Goal: Task Accomplishment & Management: Manage account settings

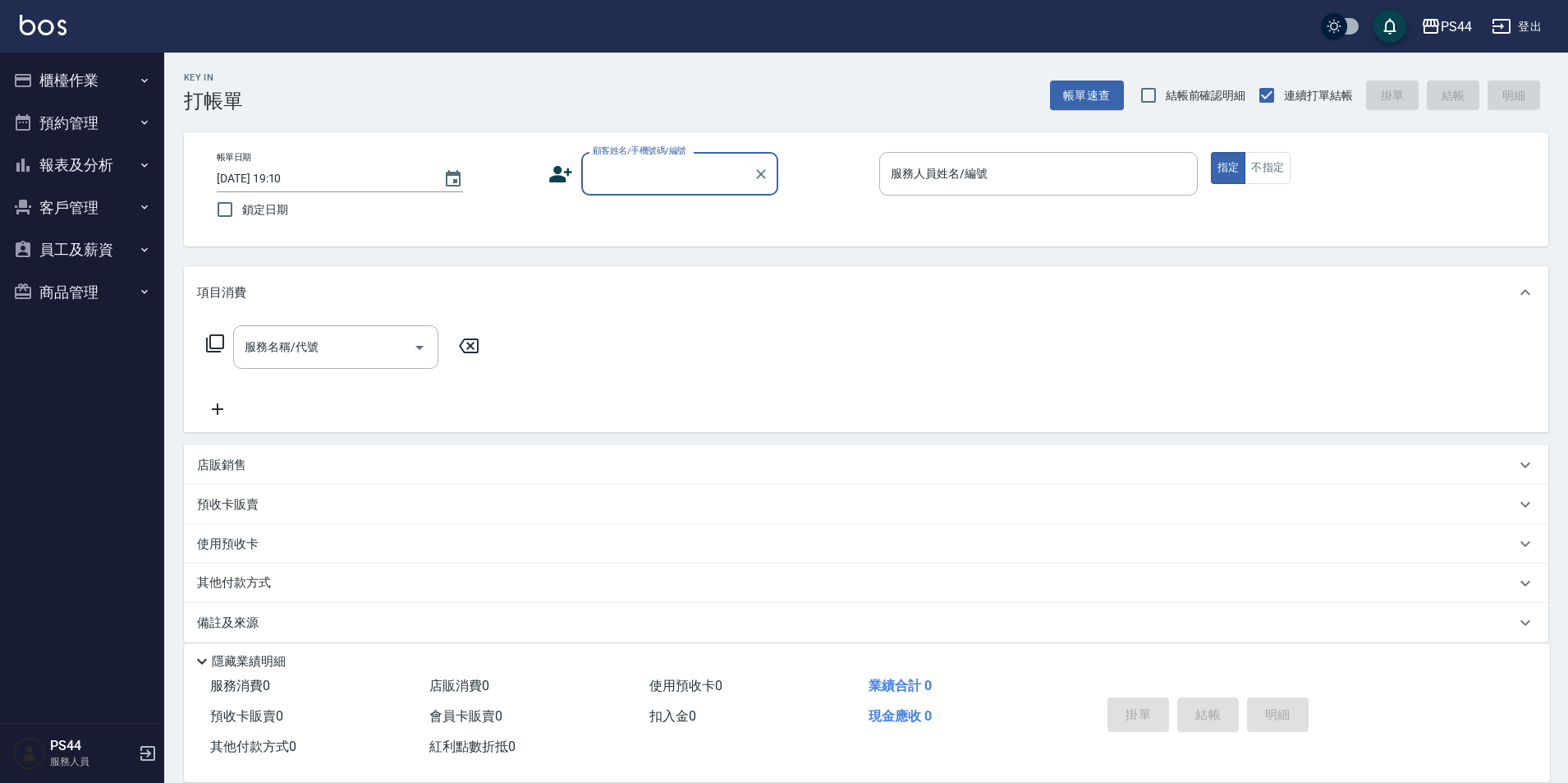
click at [57, 34] on img at bounding box center [43, 25] width 46 height 21
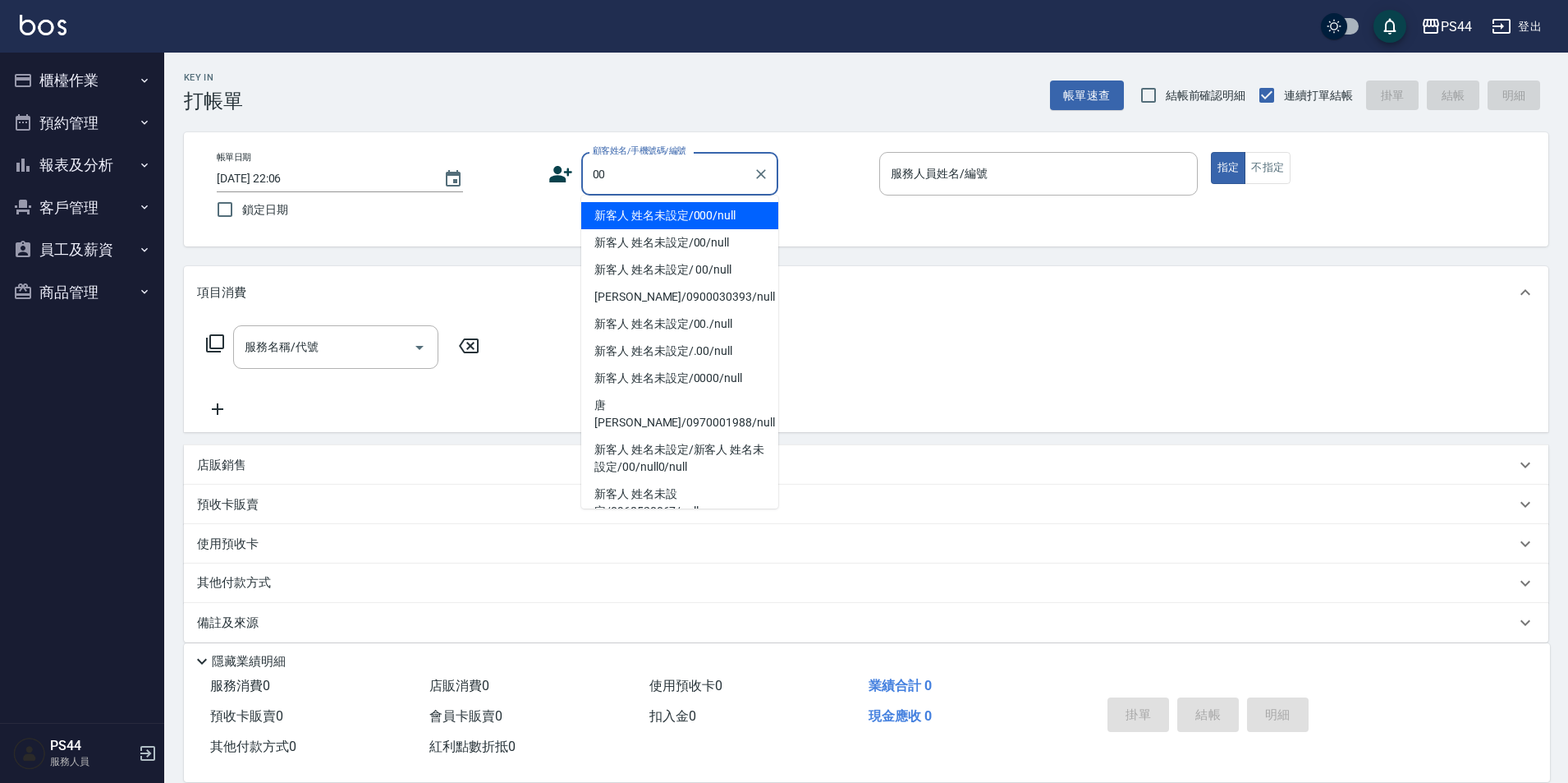
type input "新客人 姓名未設定/000/null"
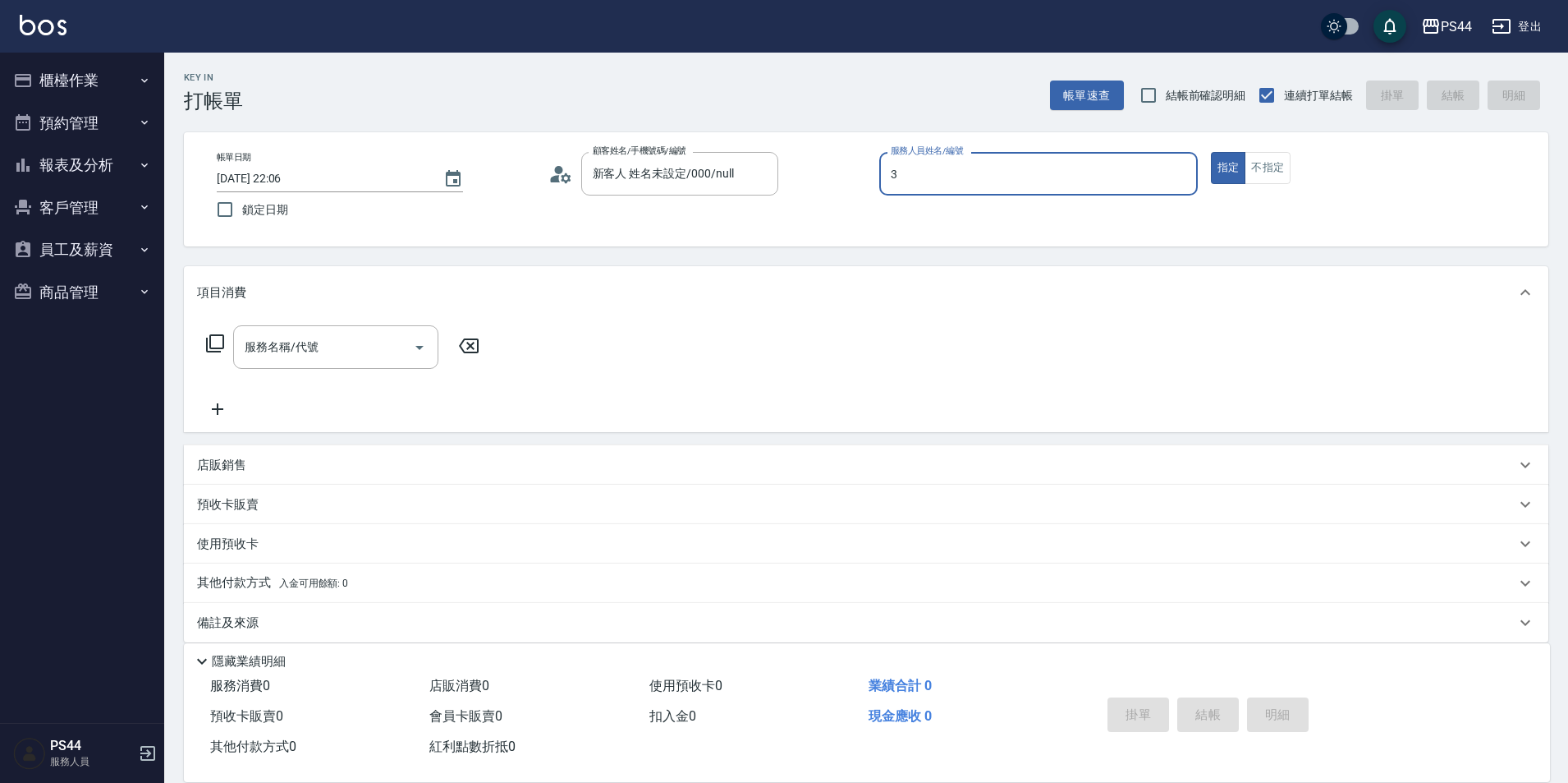
type input "許維哲-3"
type button "true"
type input "新客人 姓名未設定/00/null"
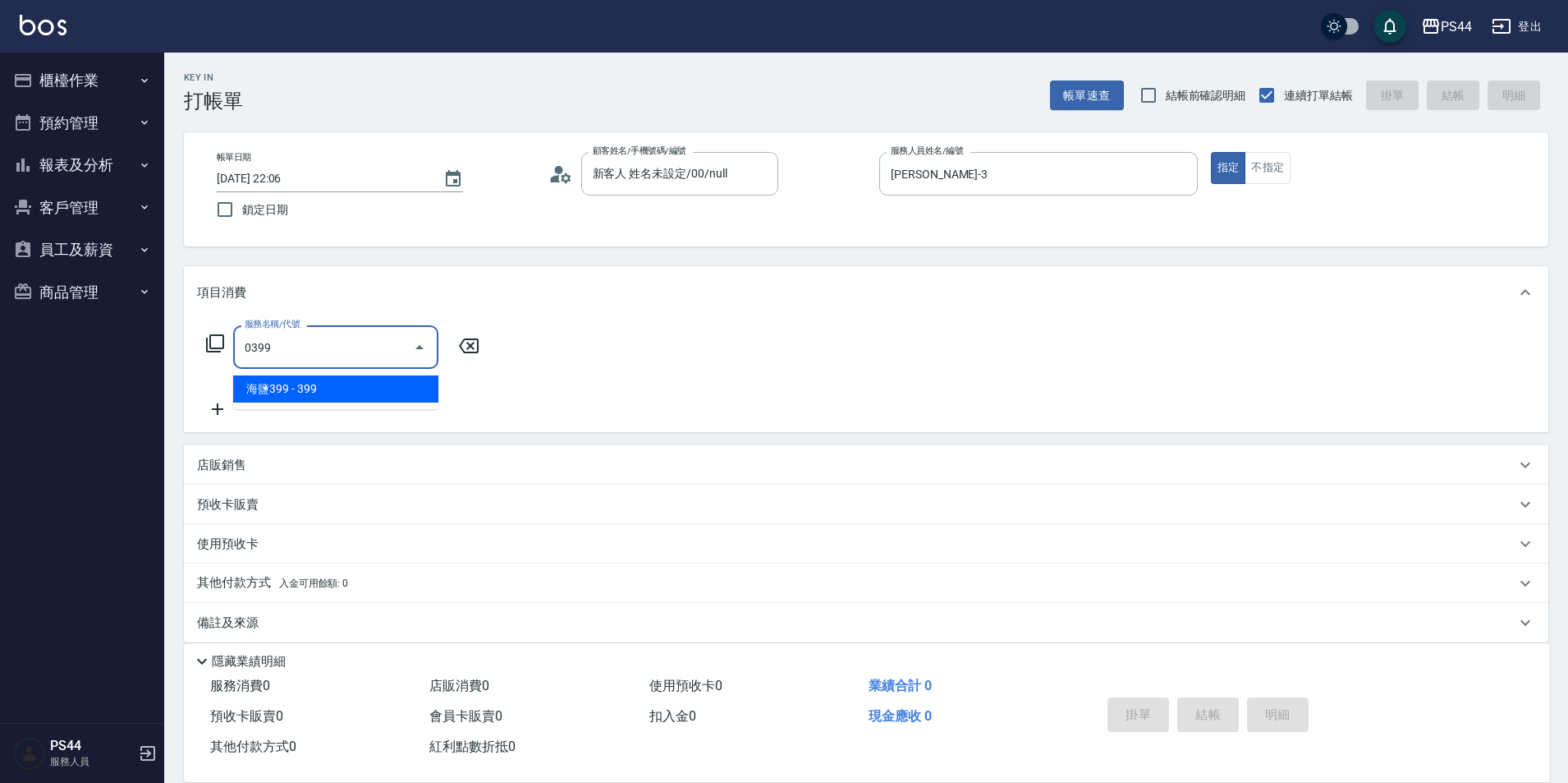
type input "海鹽399(0399)"
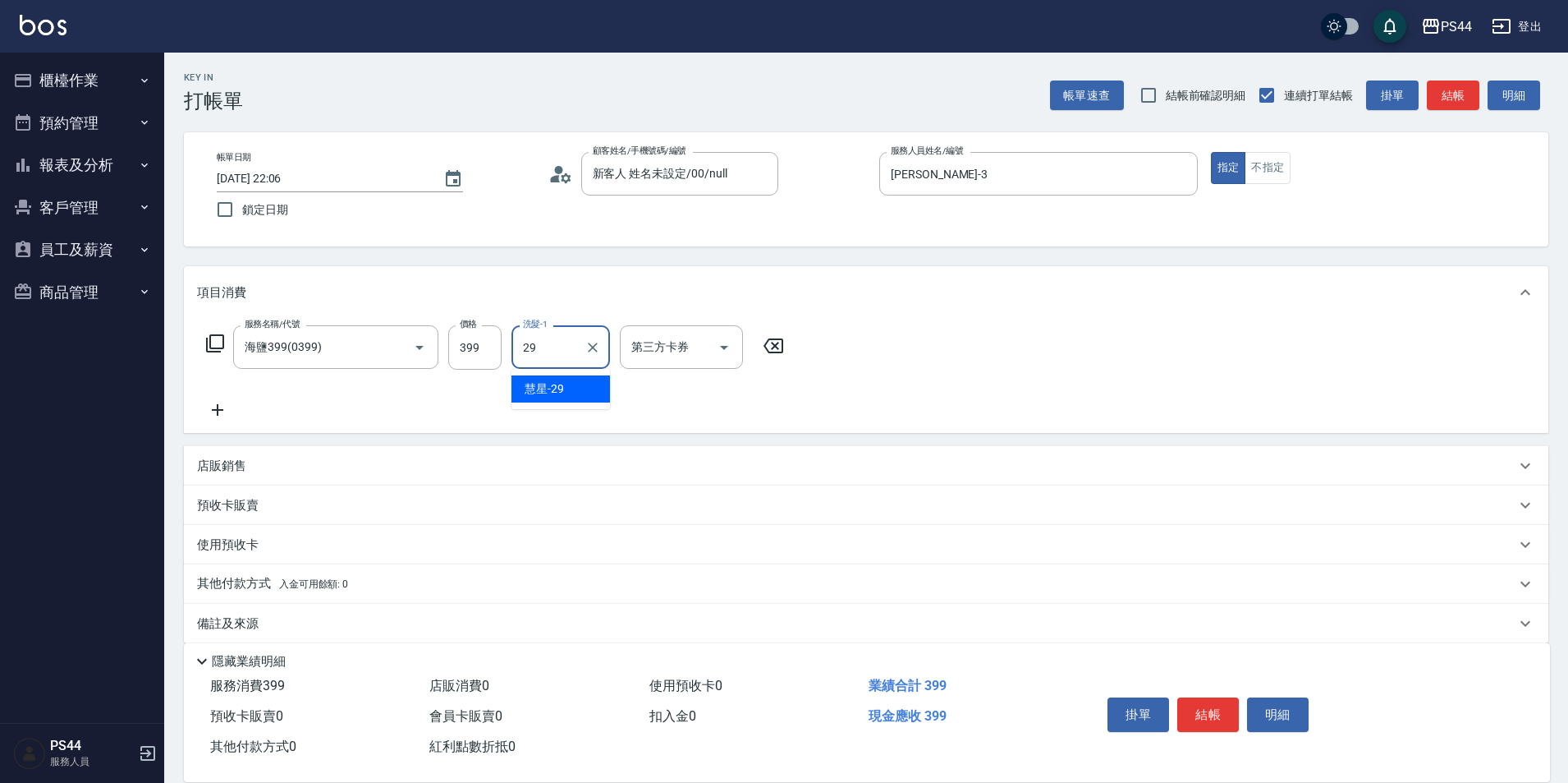
type input "慧星-29"
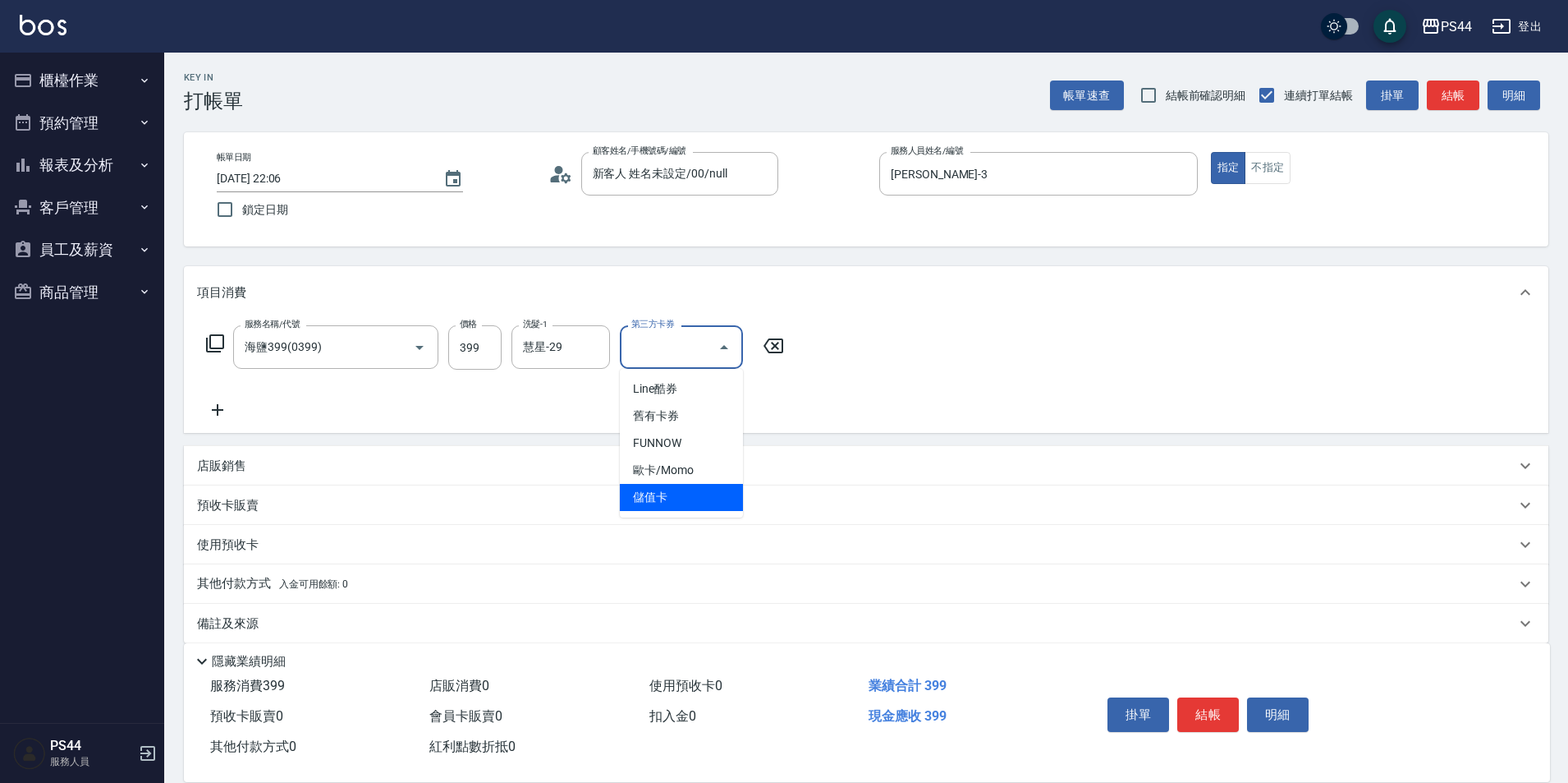
type input "儲值卡"
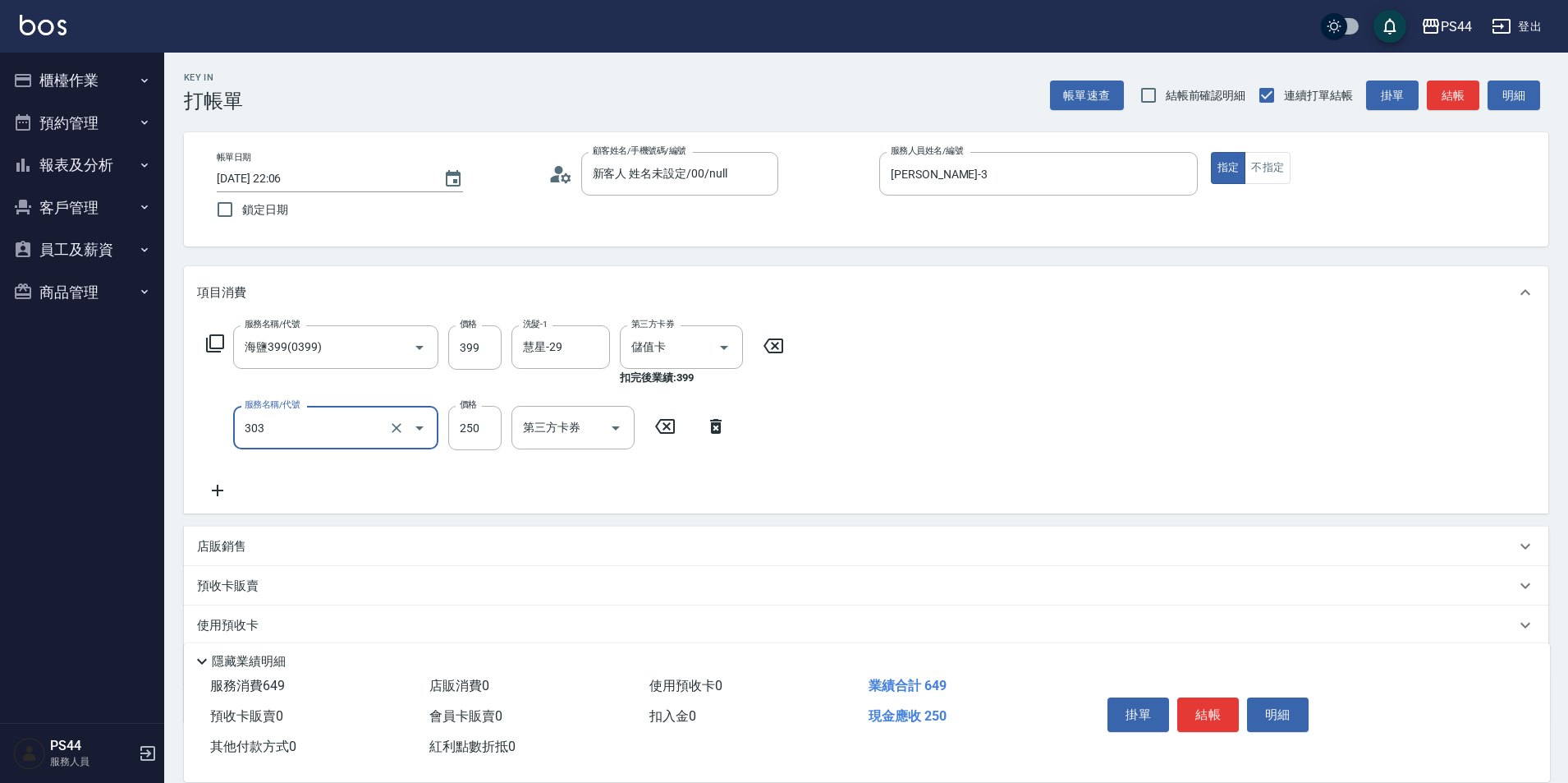
type input "剪髮(303)"
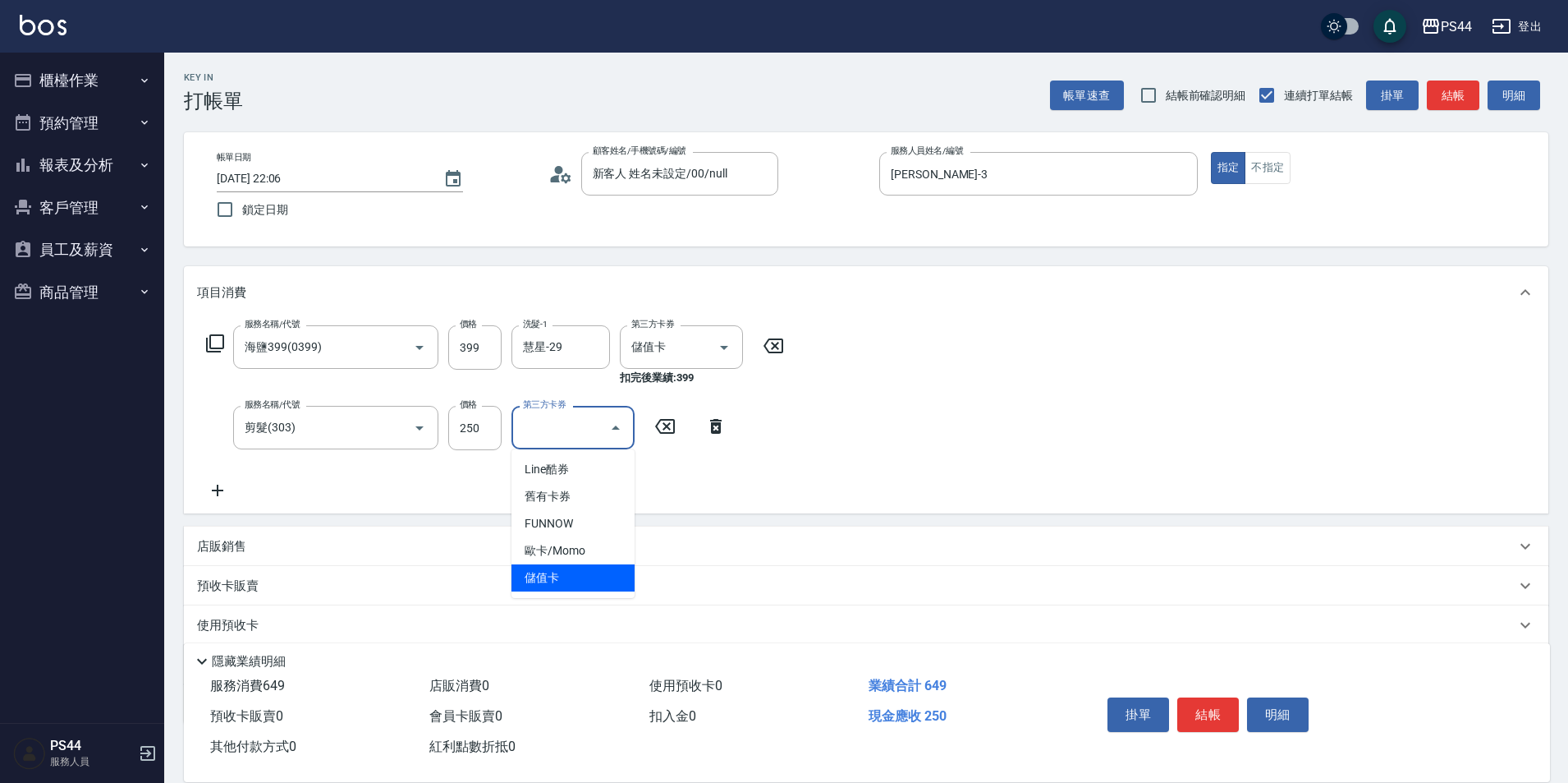
type input "儲值卡"
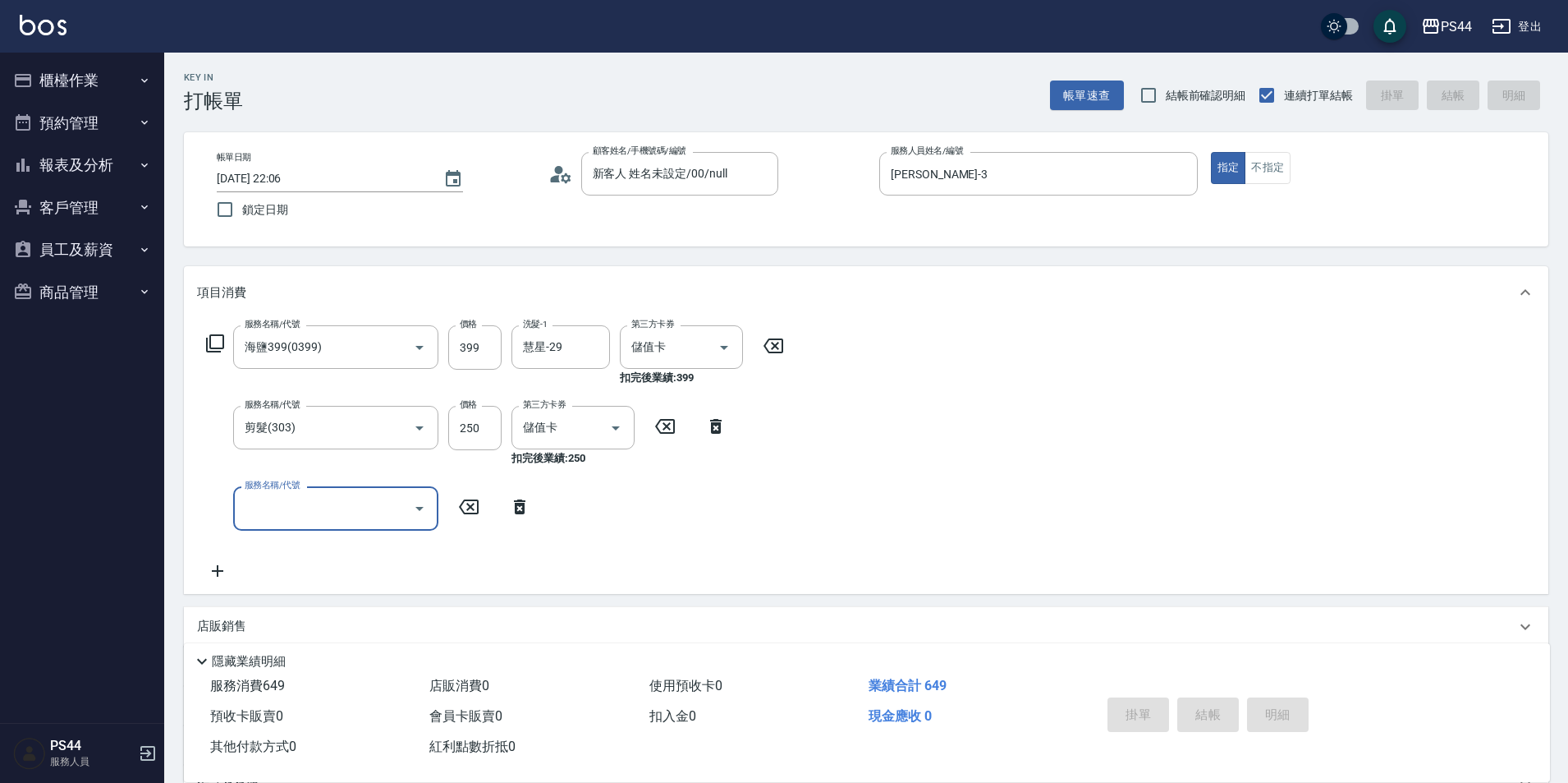
type input "2025/08/14 22:07"
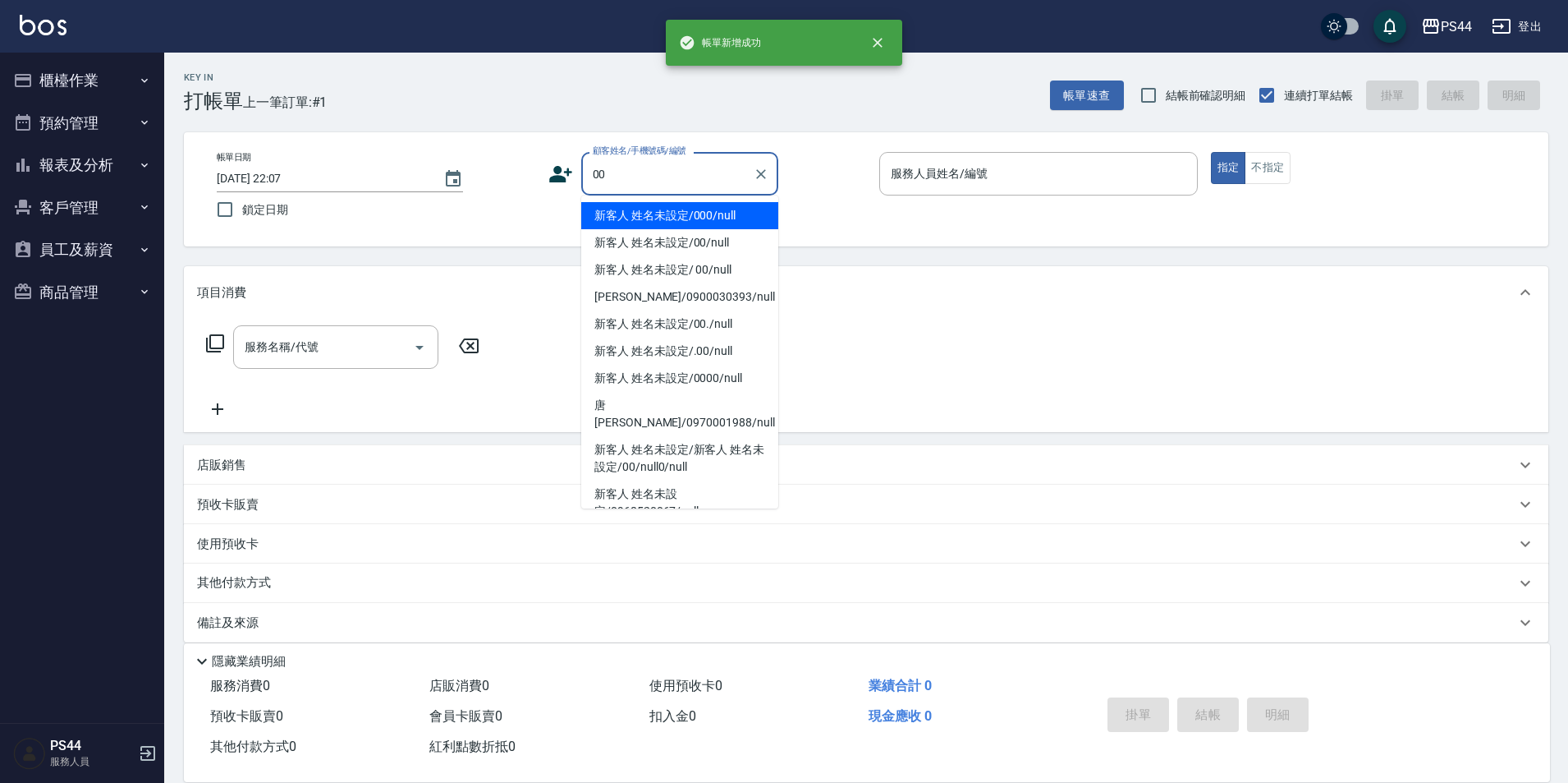
type input "新客人 姓名未設定/000/null"
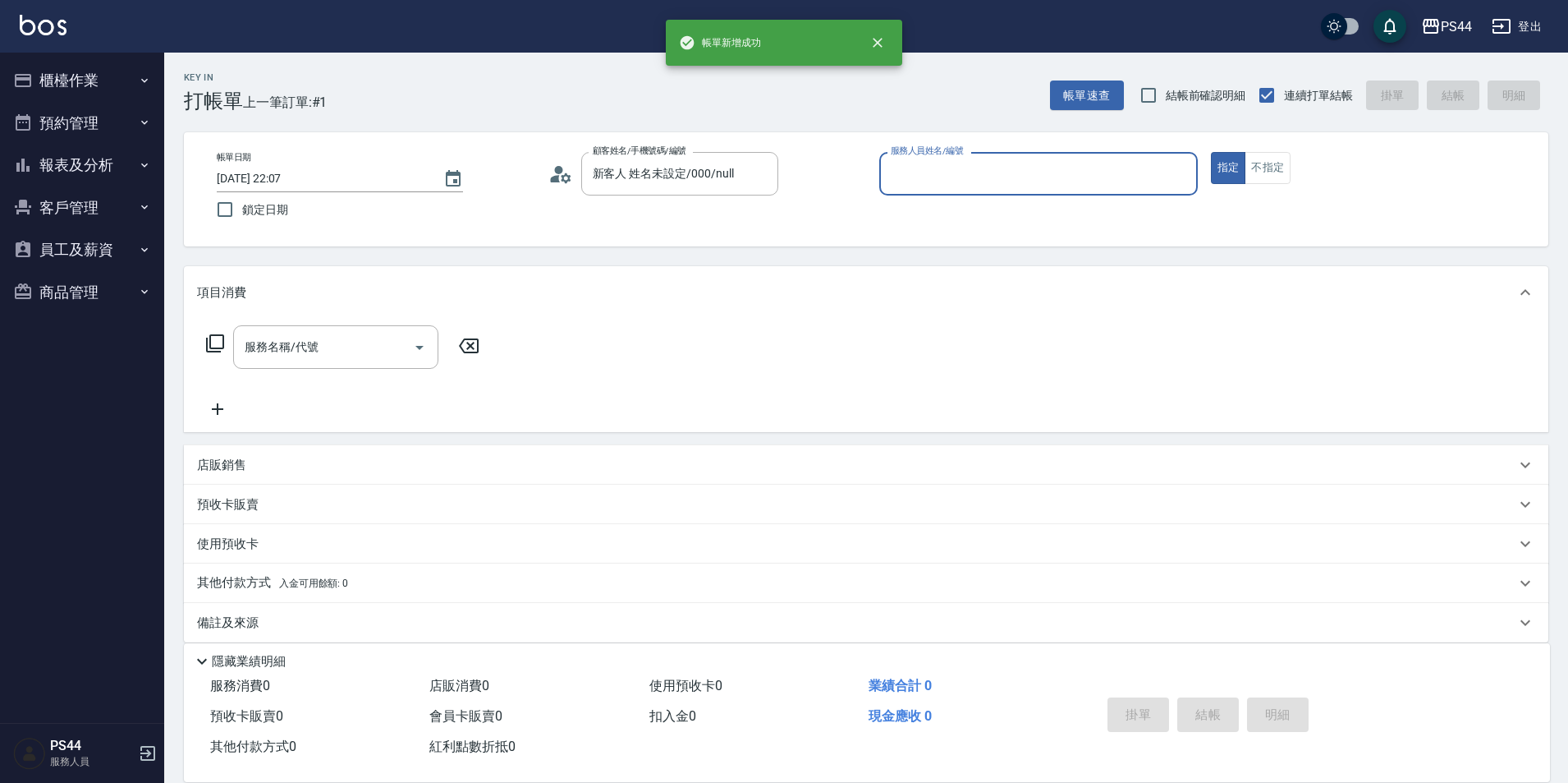
click at [1211, 152] on button "指定" at bounding box center [1228, 168] width 36 height 32
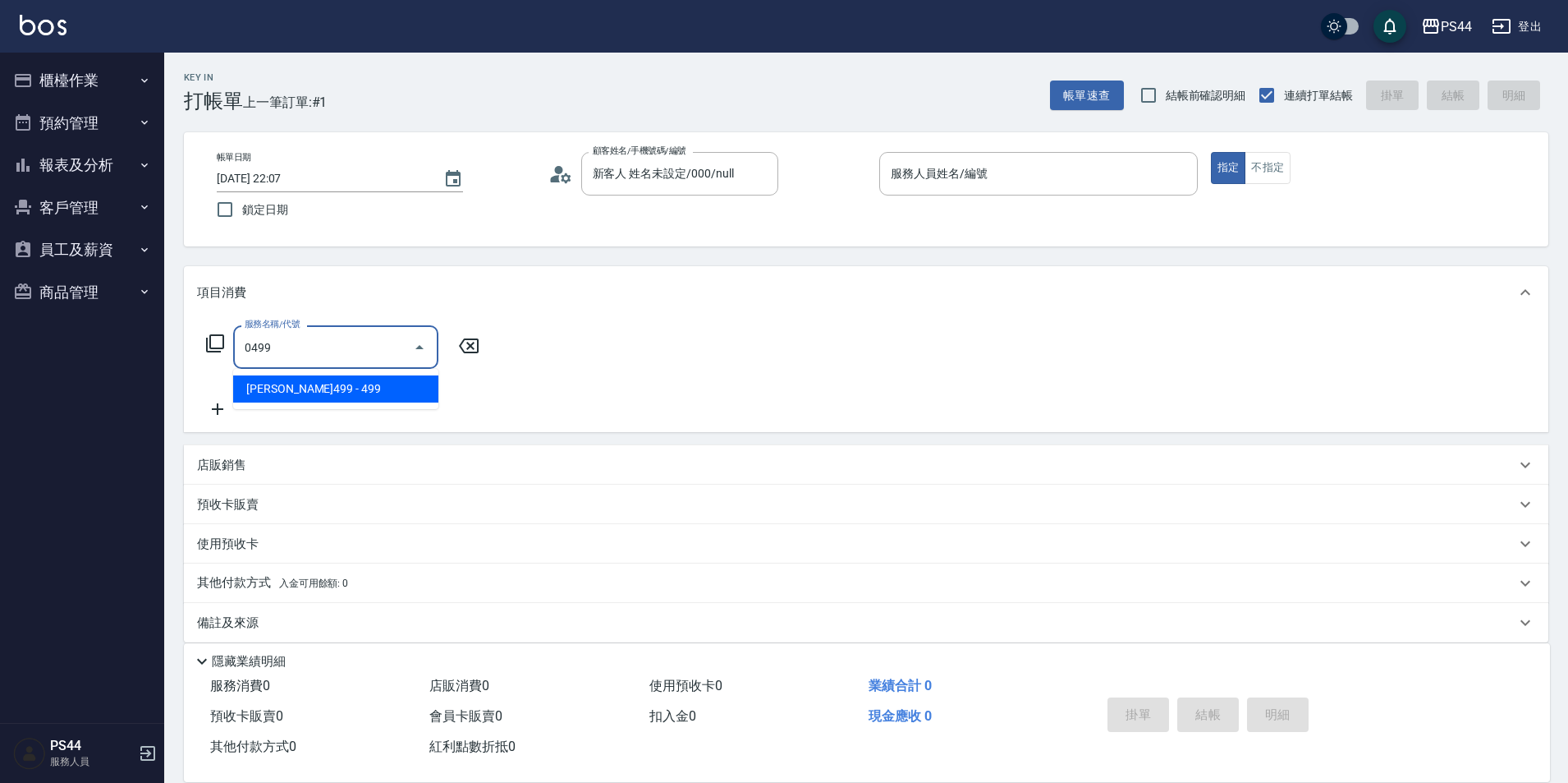
type input "伊黛莉499(0499)"
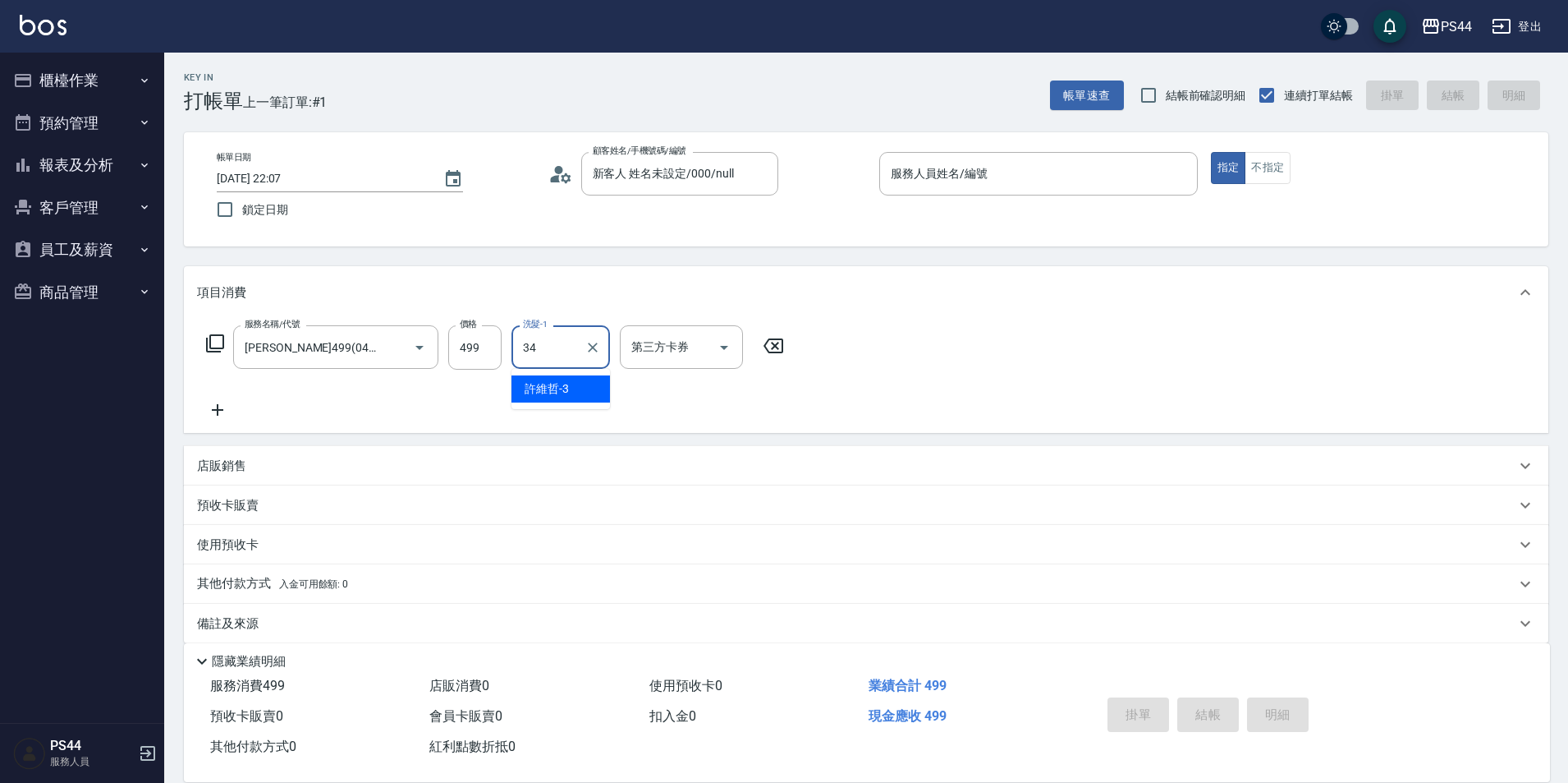
type input "邱美月-34"
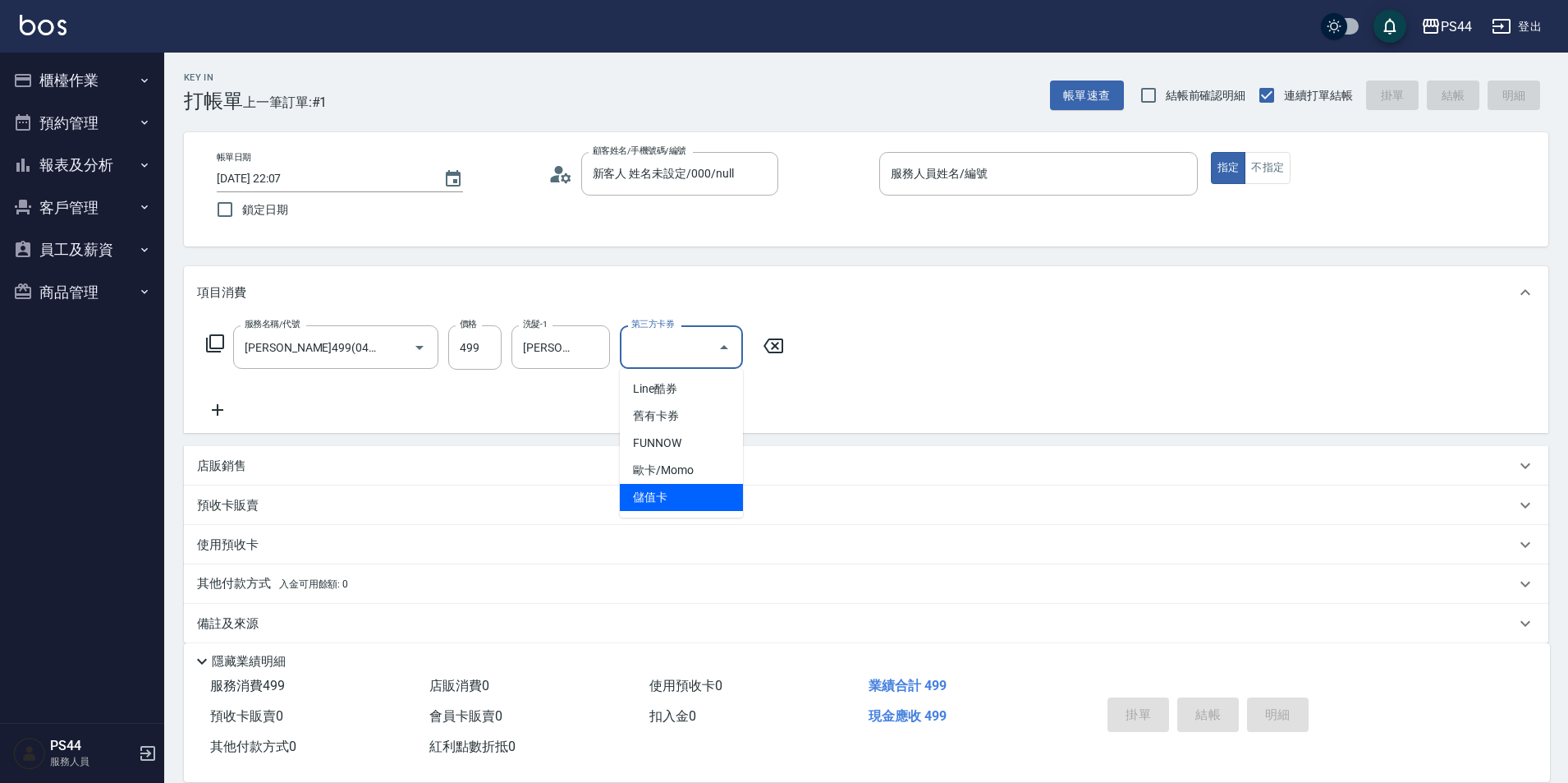
type input "儲值卡"
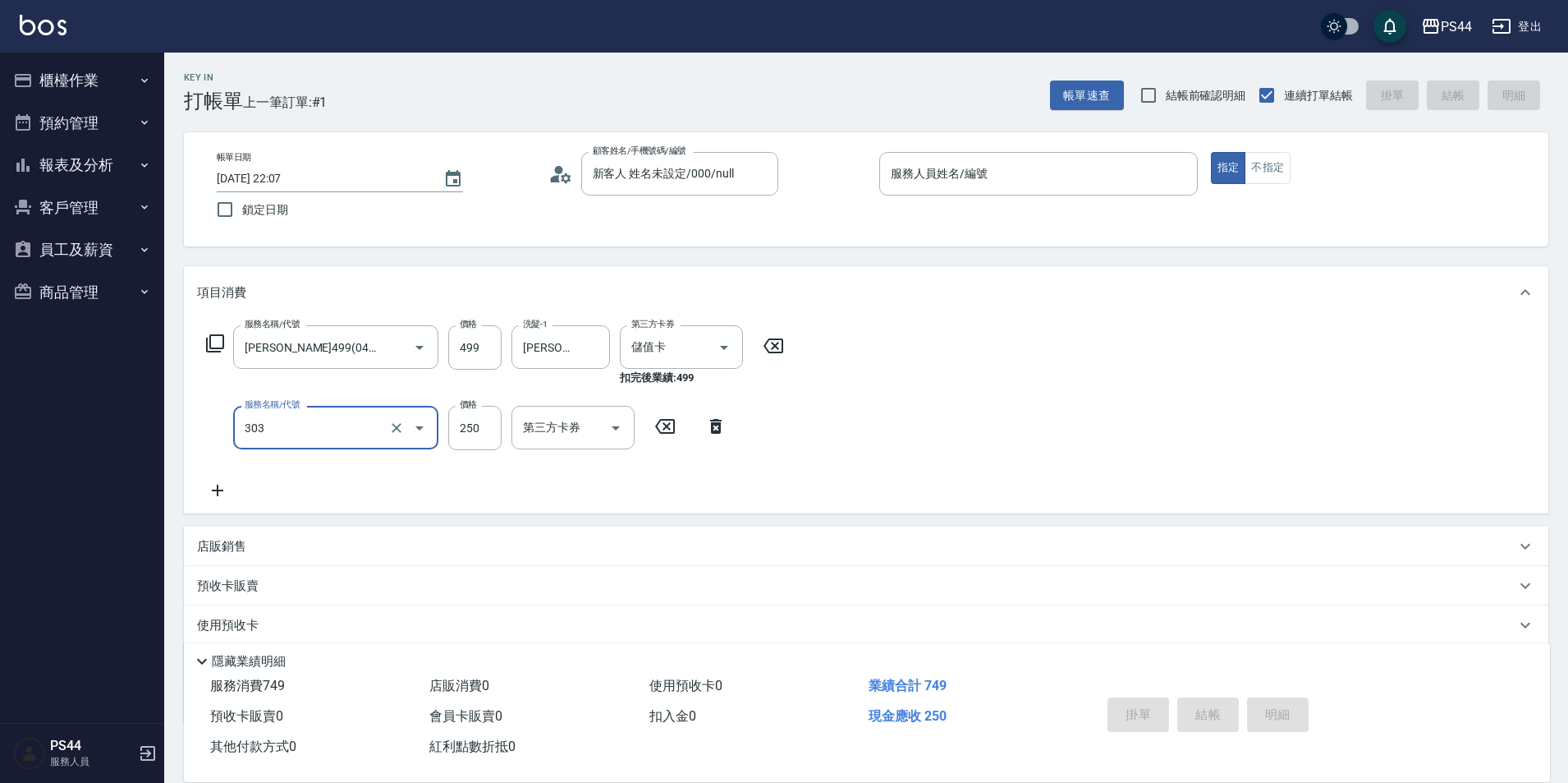
type input "剪髮(303)"
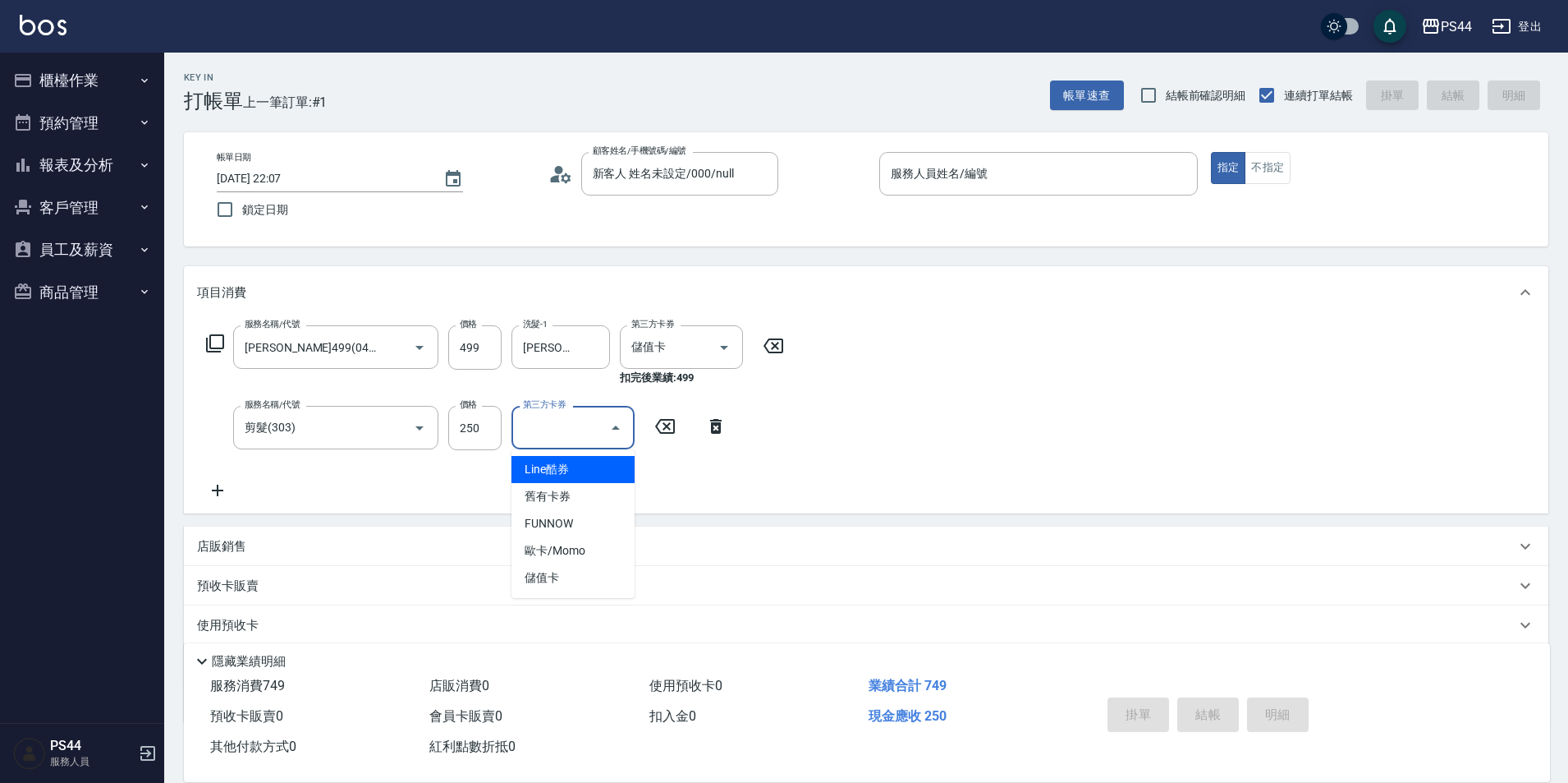
type input "Line酷券"
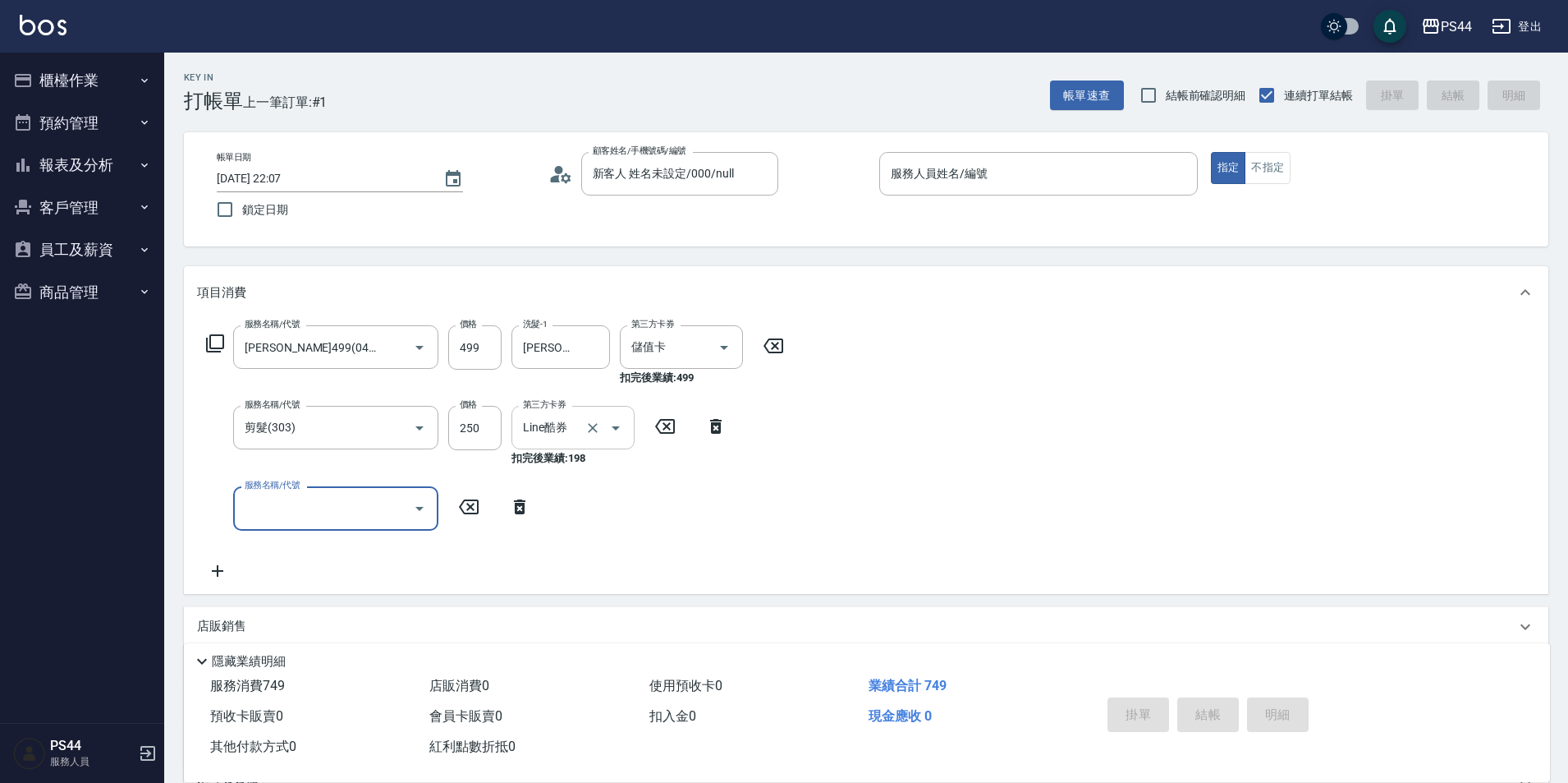
click at [584, 427] on button "Clear" at bounding box center [592, 428] width 23 height 23
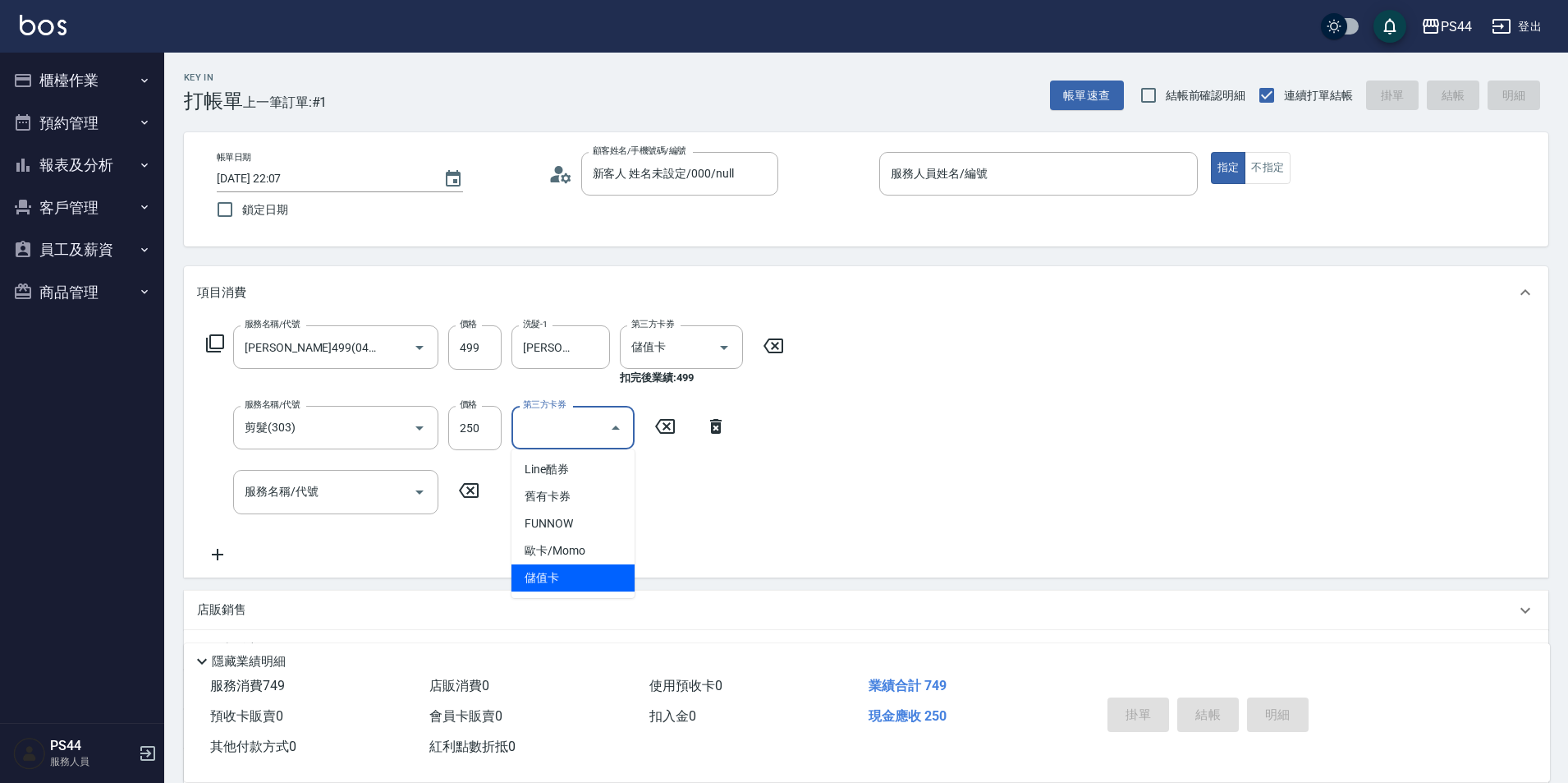
type input "儲值卡"
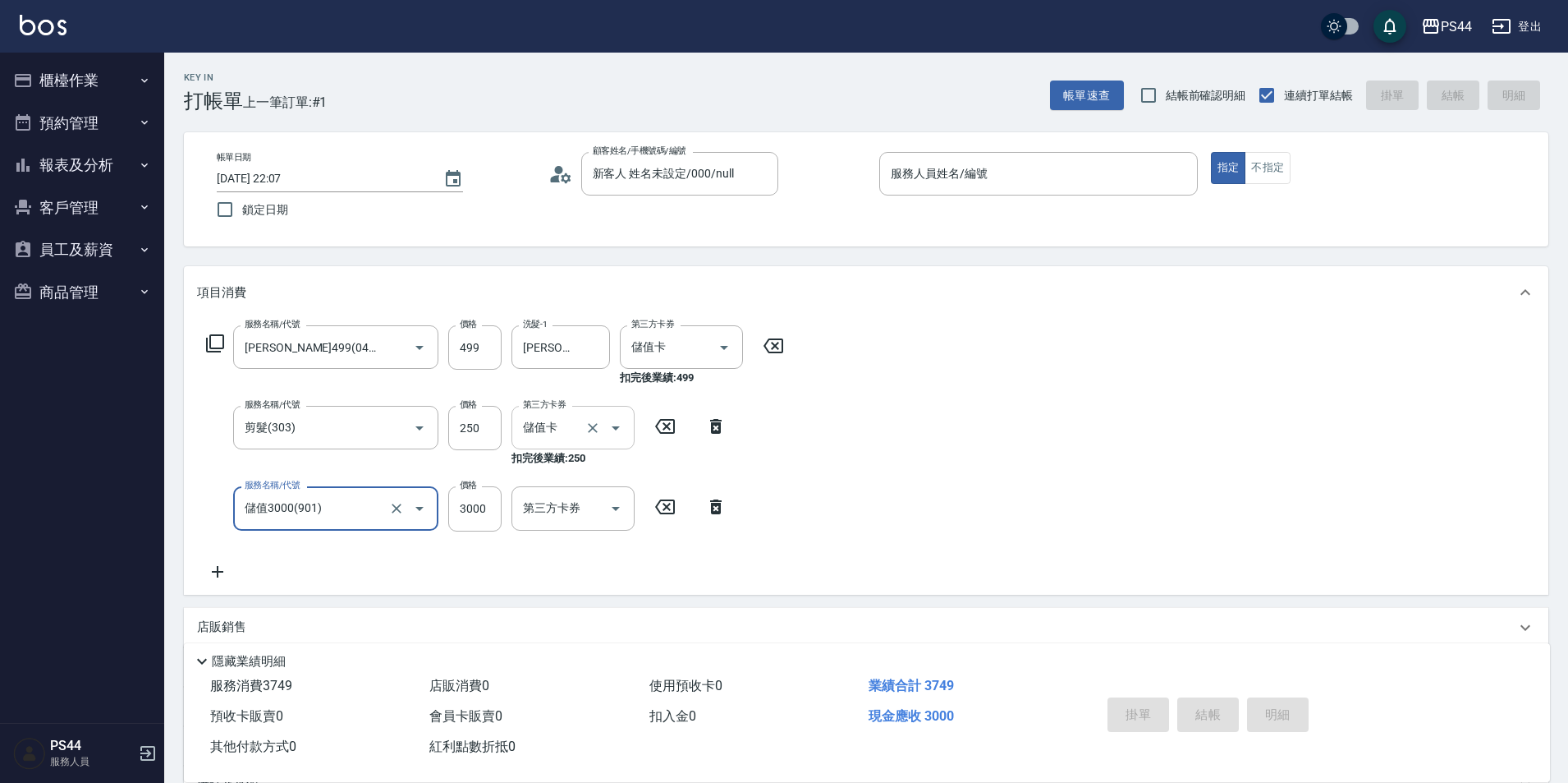
type input "儲值3000(901)"
type input "4000"
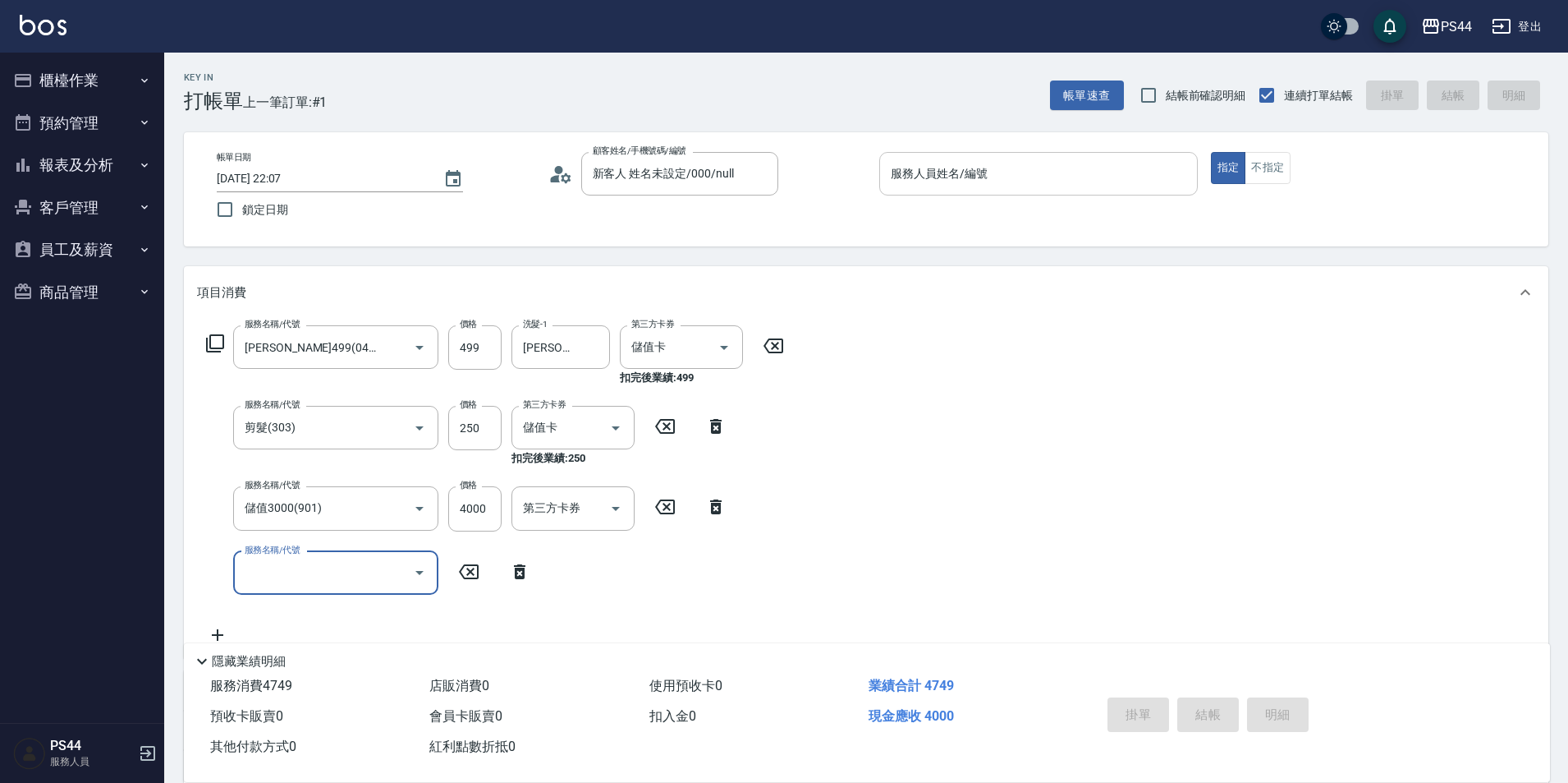
drag, startPoint x: 922, startPoint y: 176, endPoint x: 943, endPoint y: 175, distance: 21.0
click at [934, 176] on input "服務人員姓名/編號" at bounding box center [1038, 174] width 303 height 29
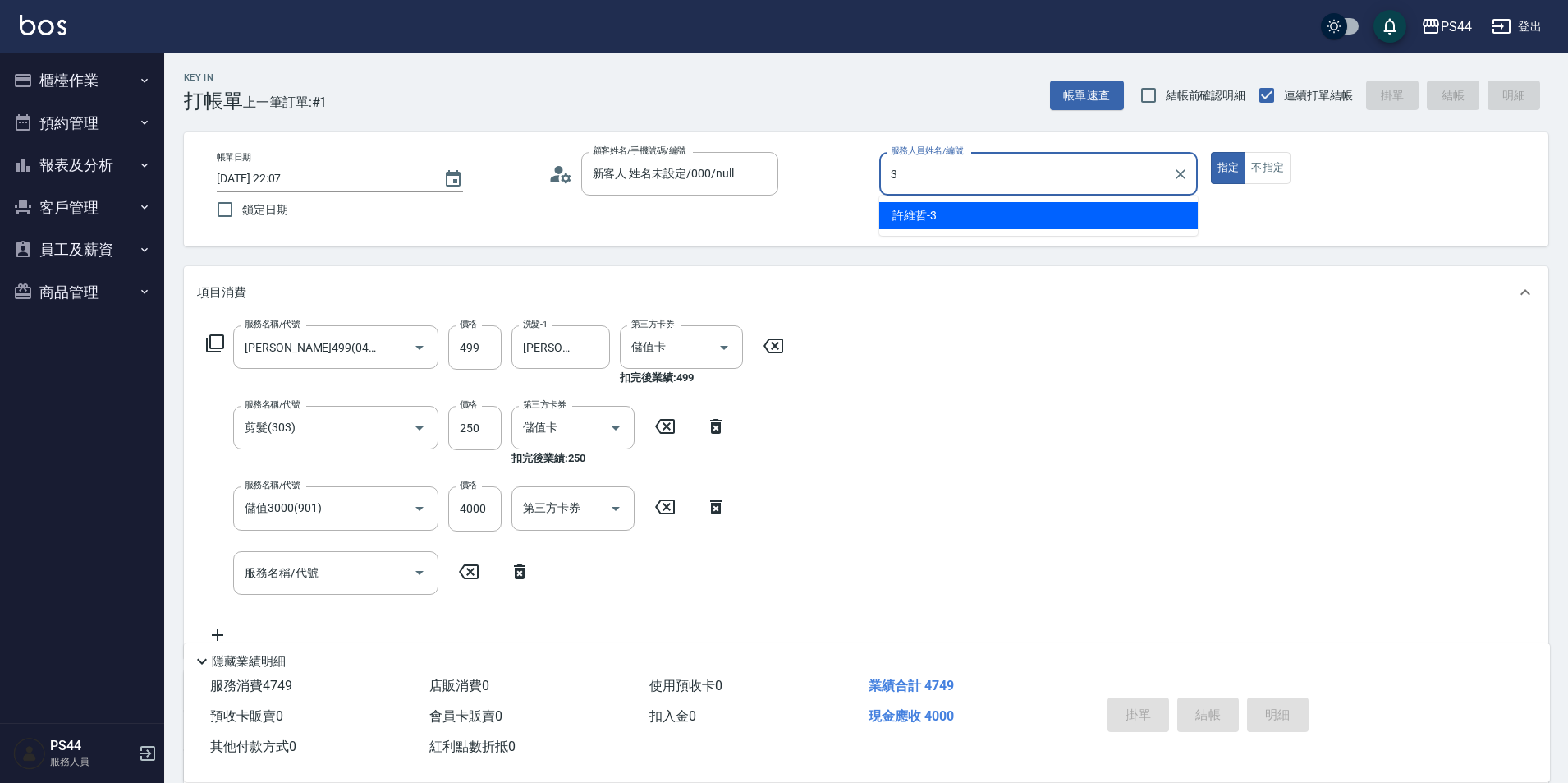
type input "許維哲-3"
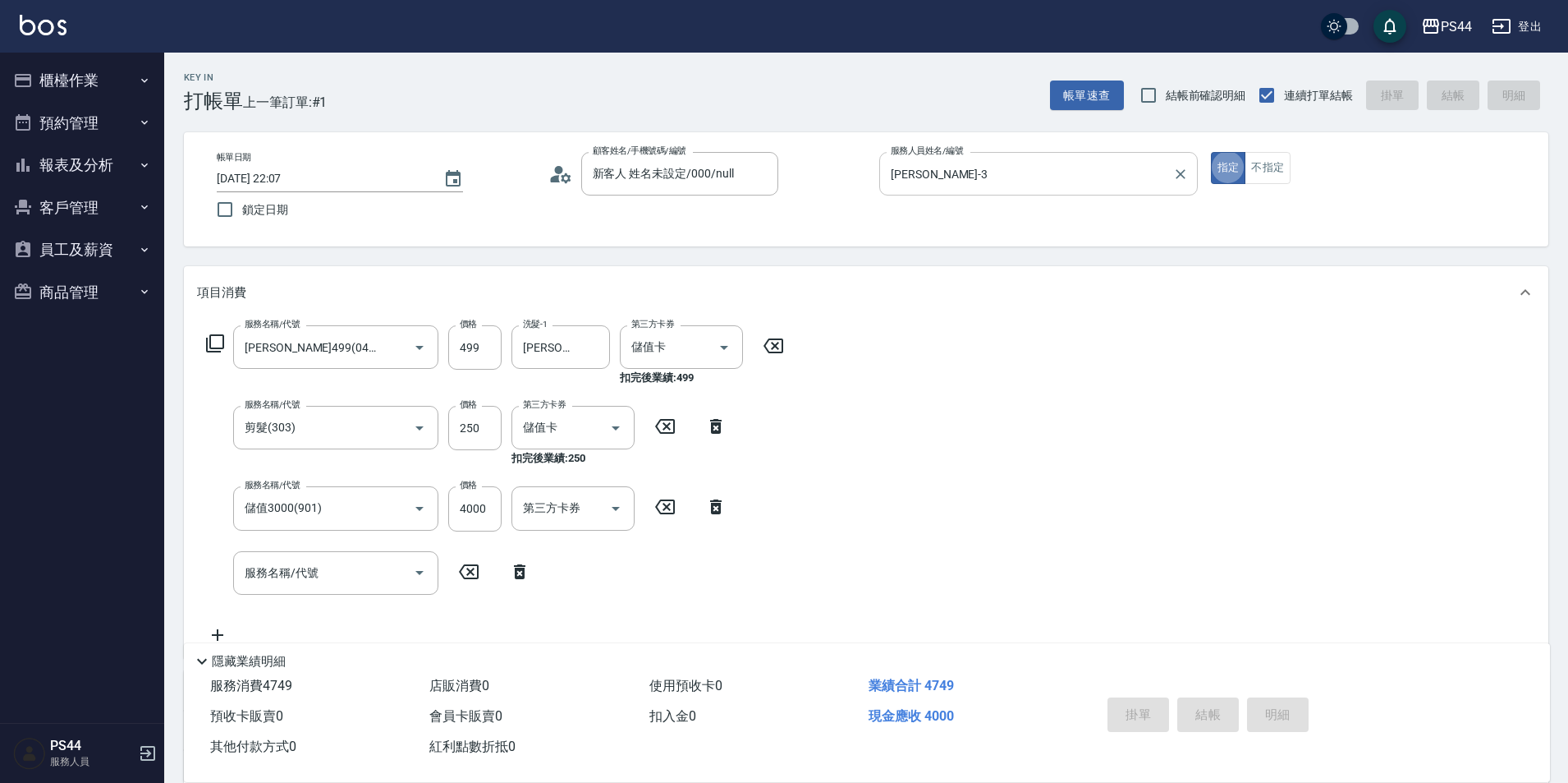
type input "2025/08/14 22:08"
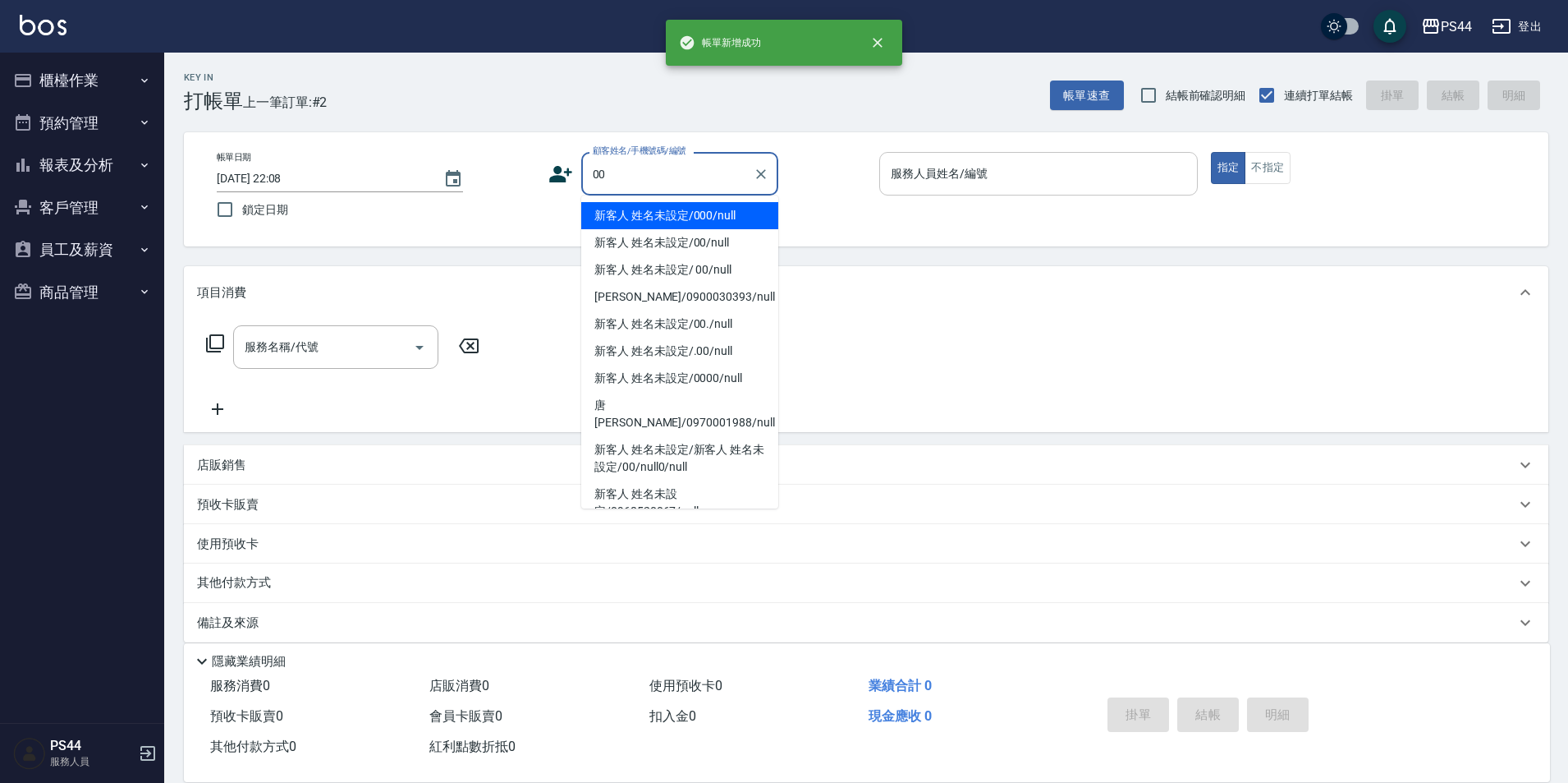
type input "新客人 姓名未設定/000/null"
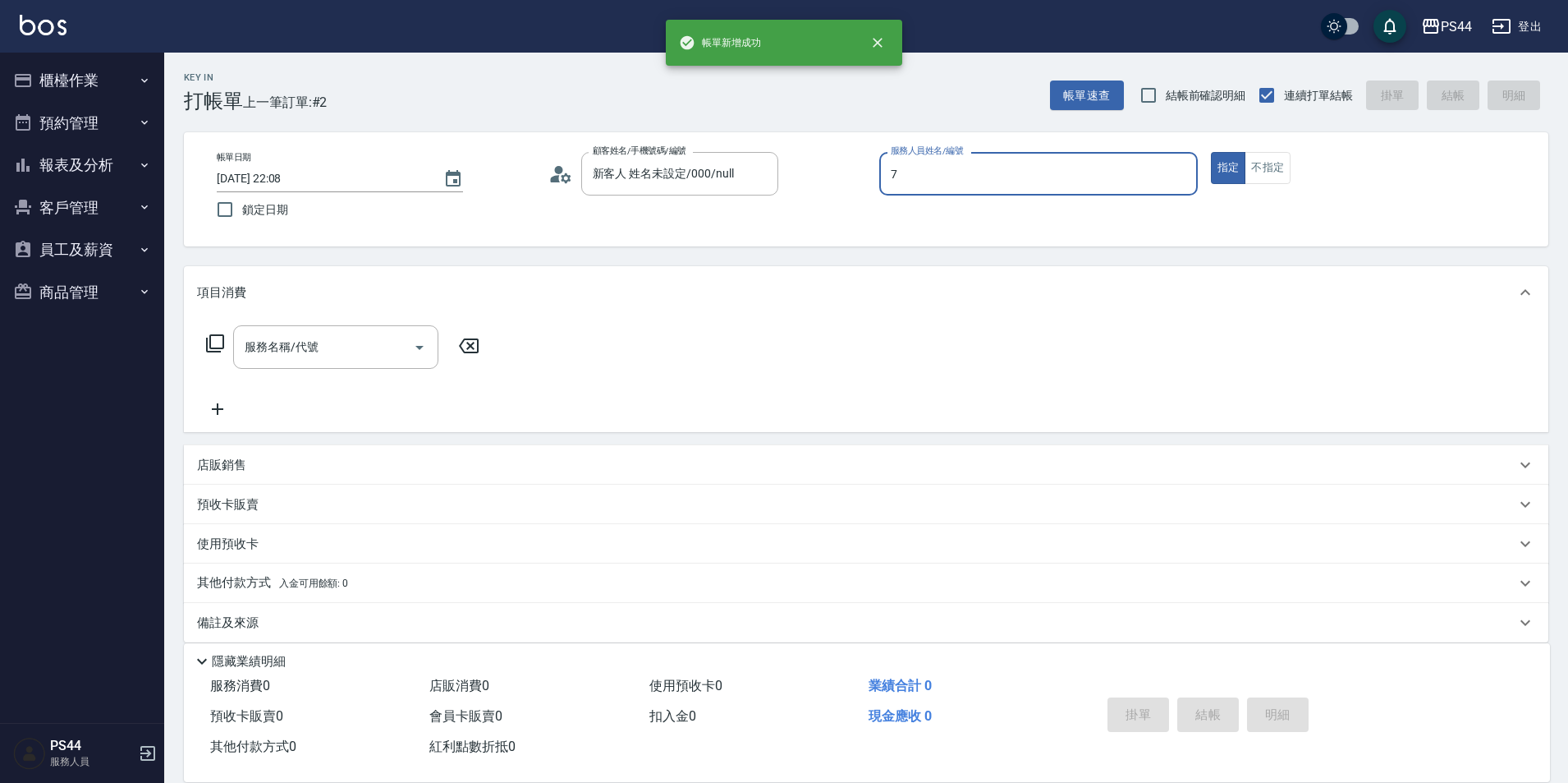
type input "楊千蓉-7"
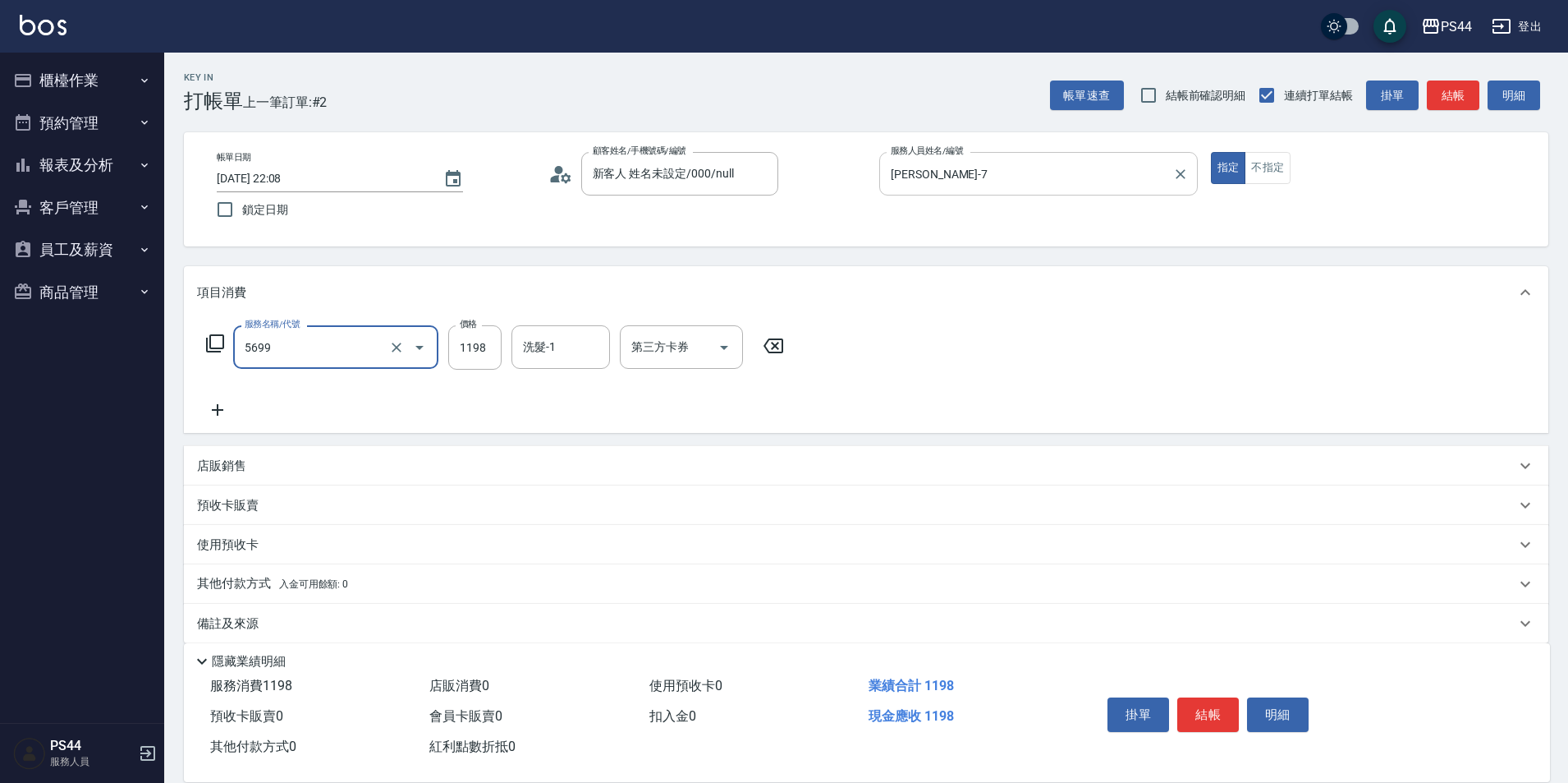
type input "水沁涼套餐(5699)"
type input "1098"
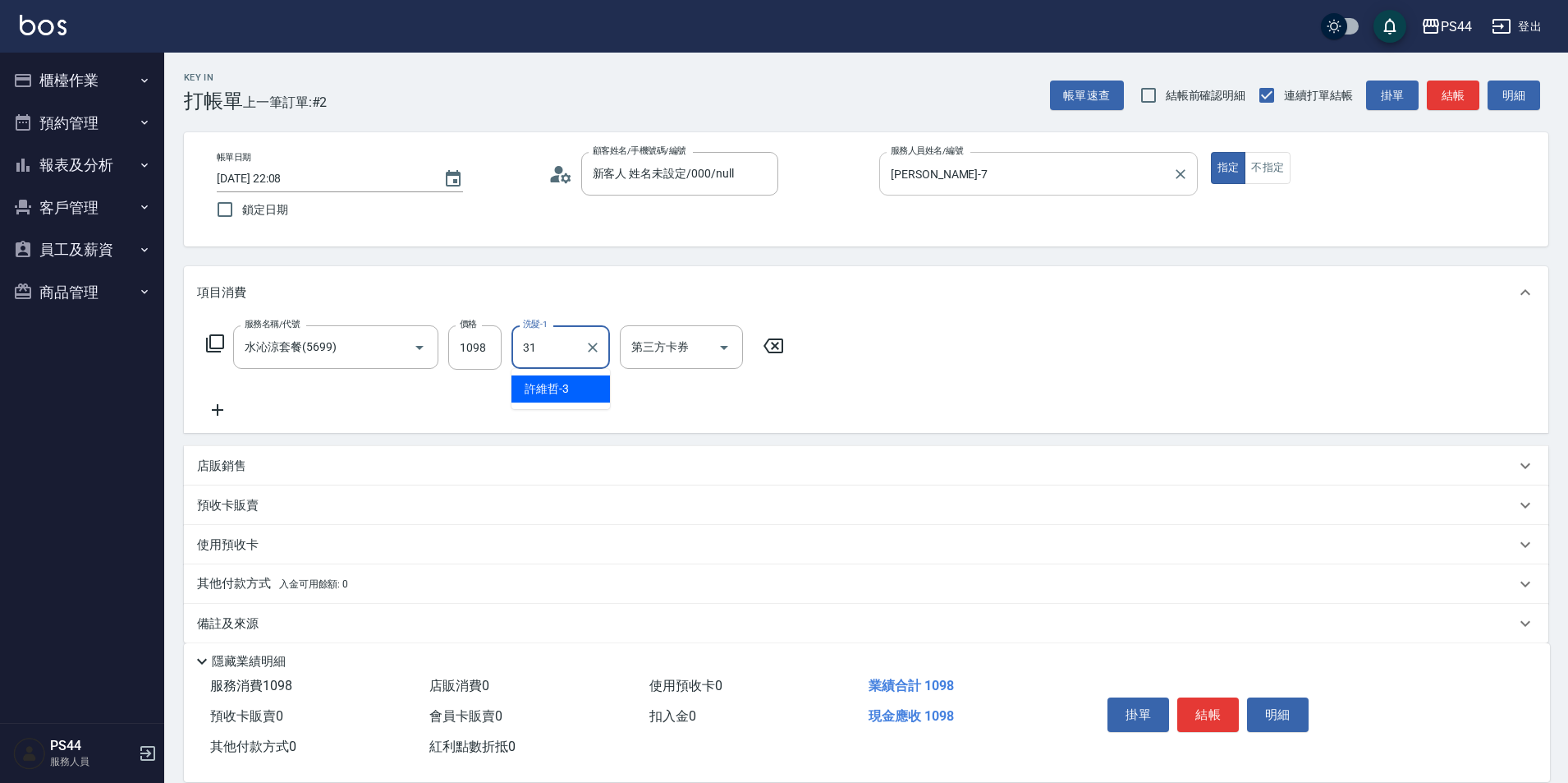
type input "31"
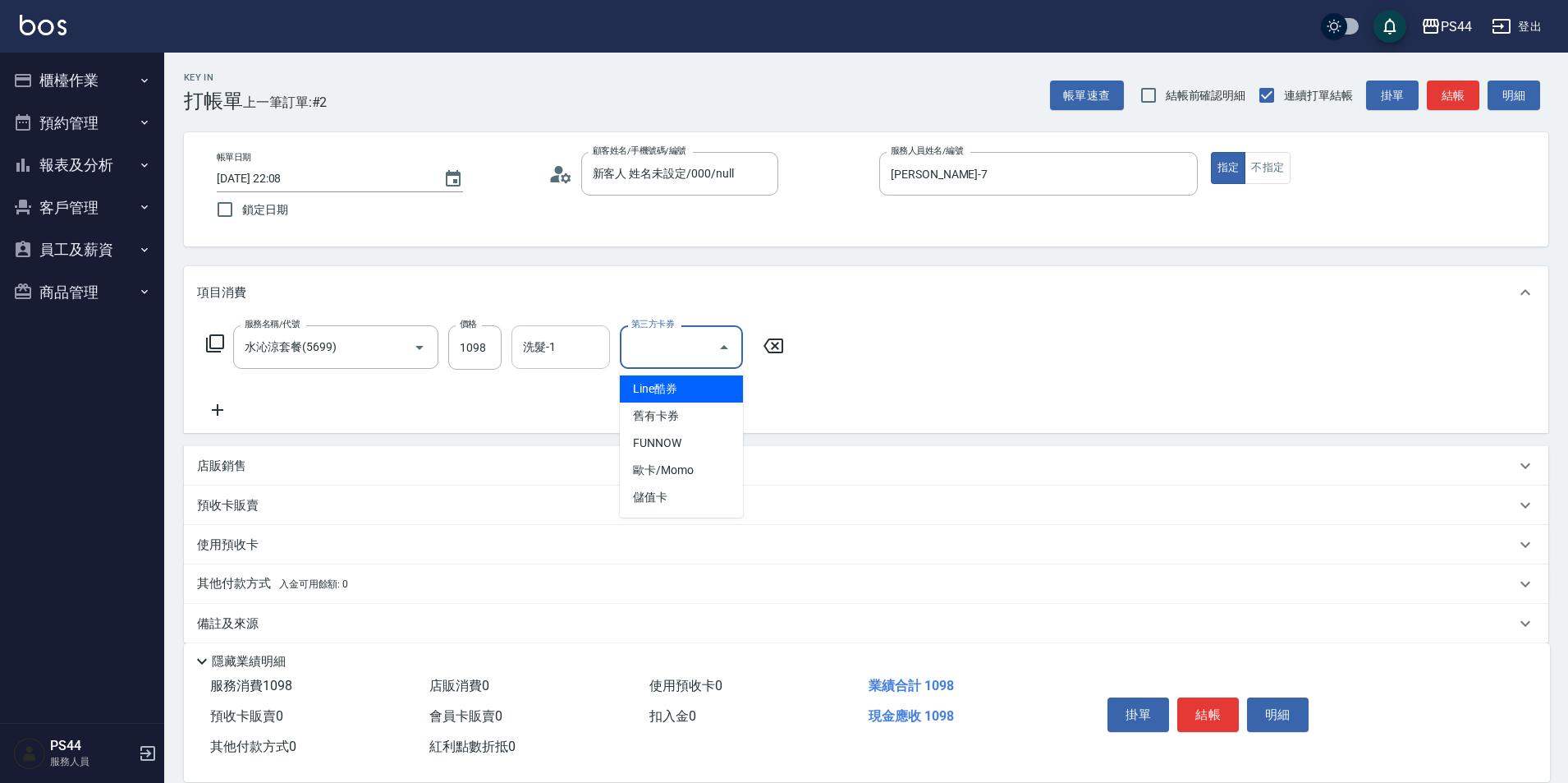
drag, startPoint x: 558, startPoint y: 360, endPoint x: 570, endPoint y: 357, distance: 12.4
click at [566, 359] on input "洗髮-1" at bounding box center [560, 347] width 84 height 29
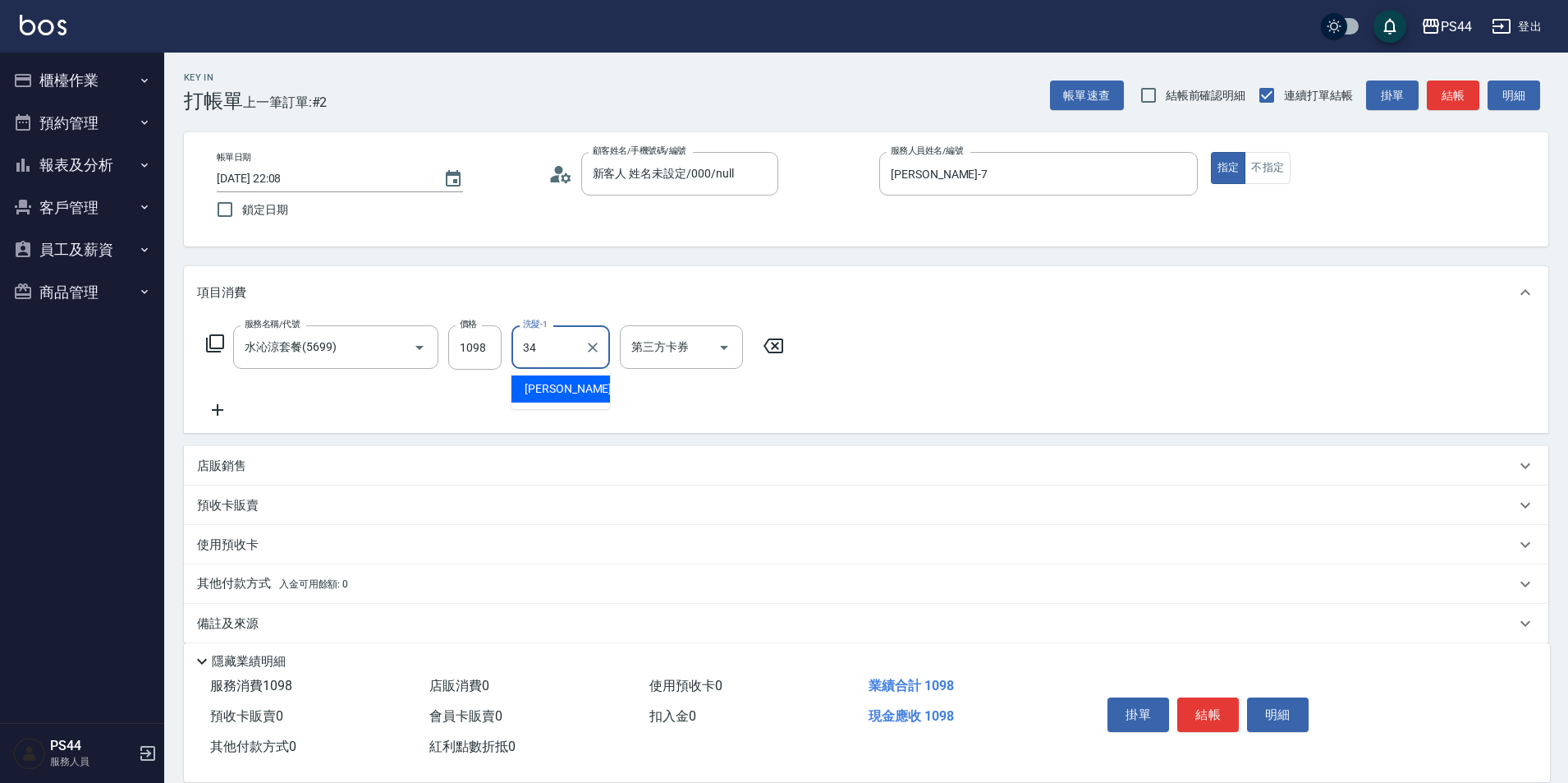
type input "邱美月-34"
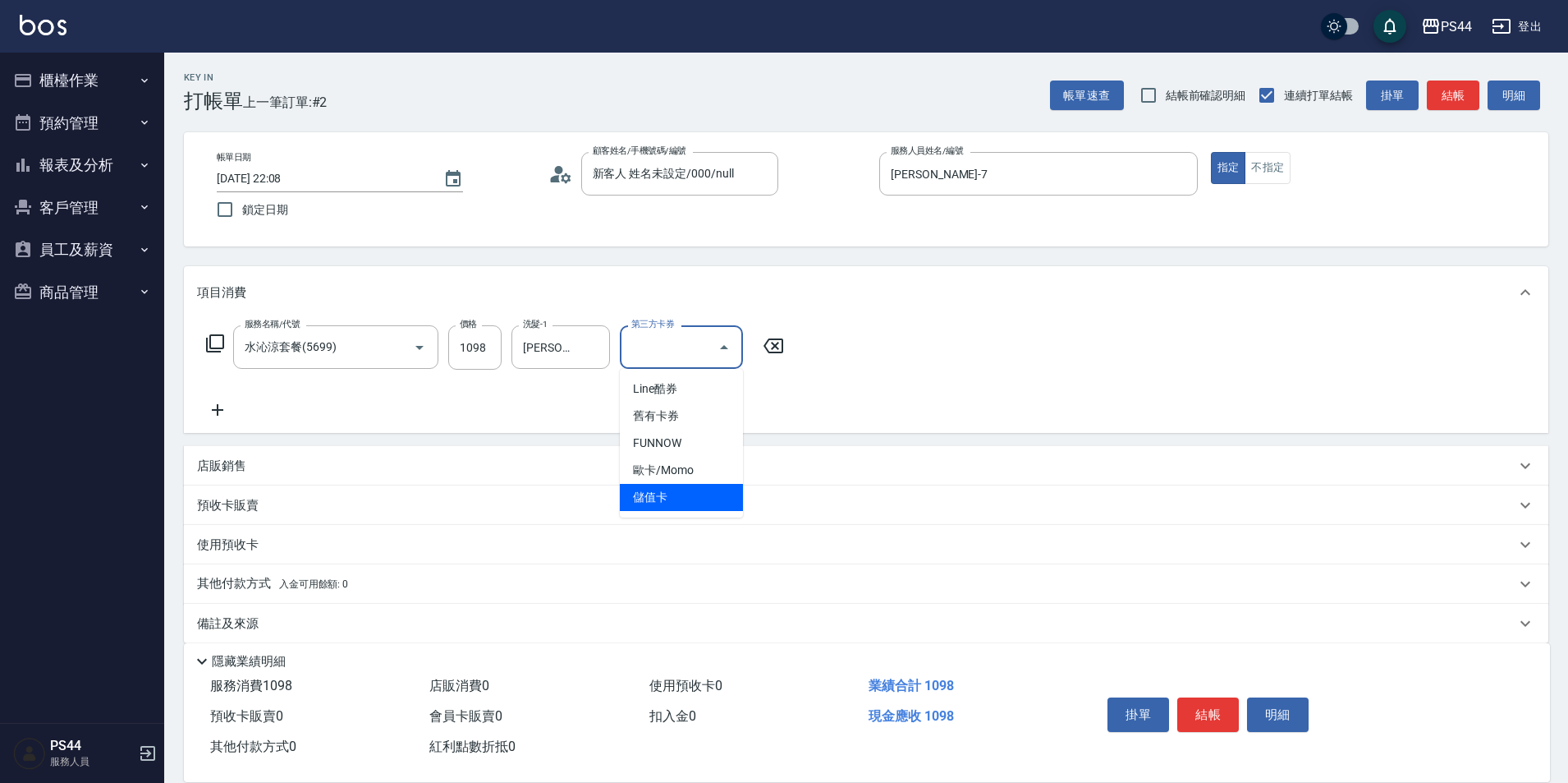
type input "儲值卡"
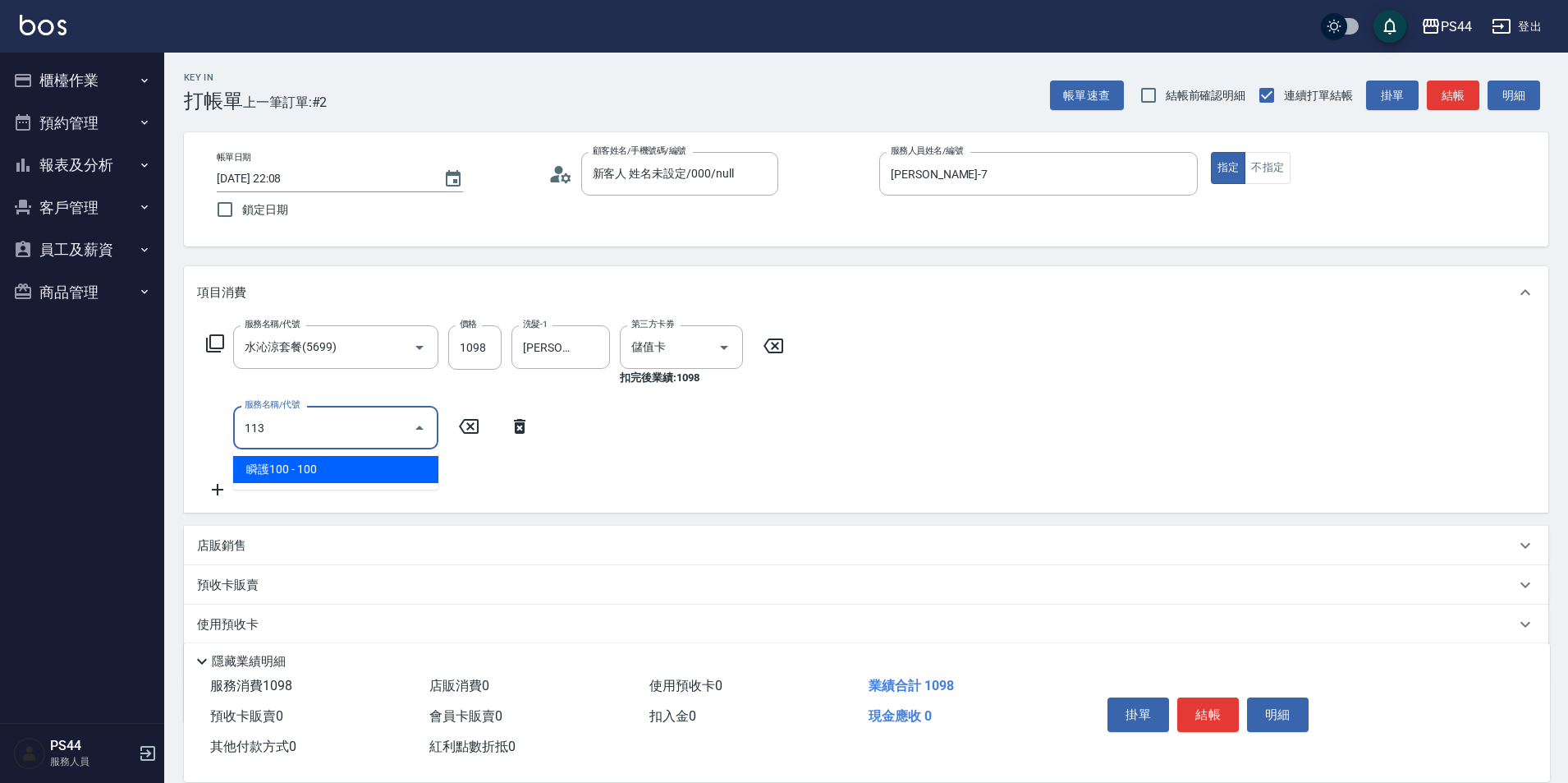
type input "瞬護100(113)"
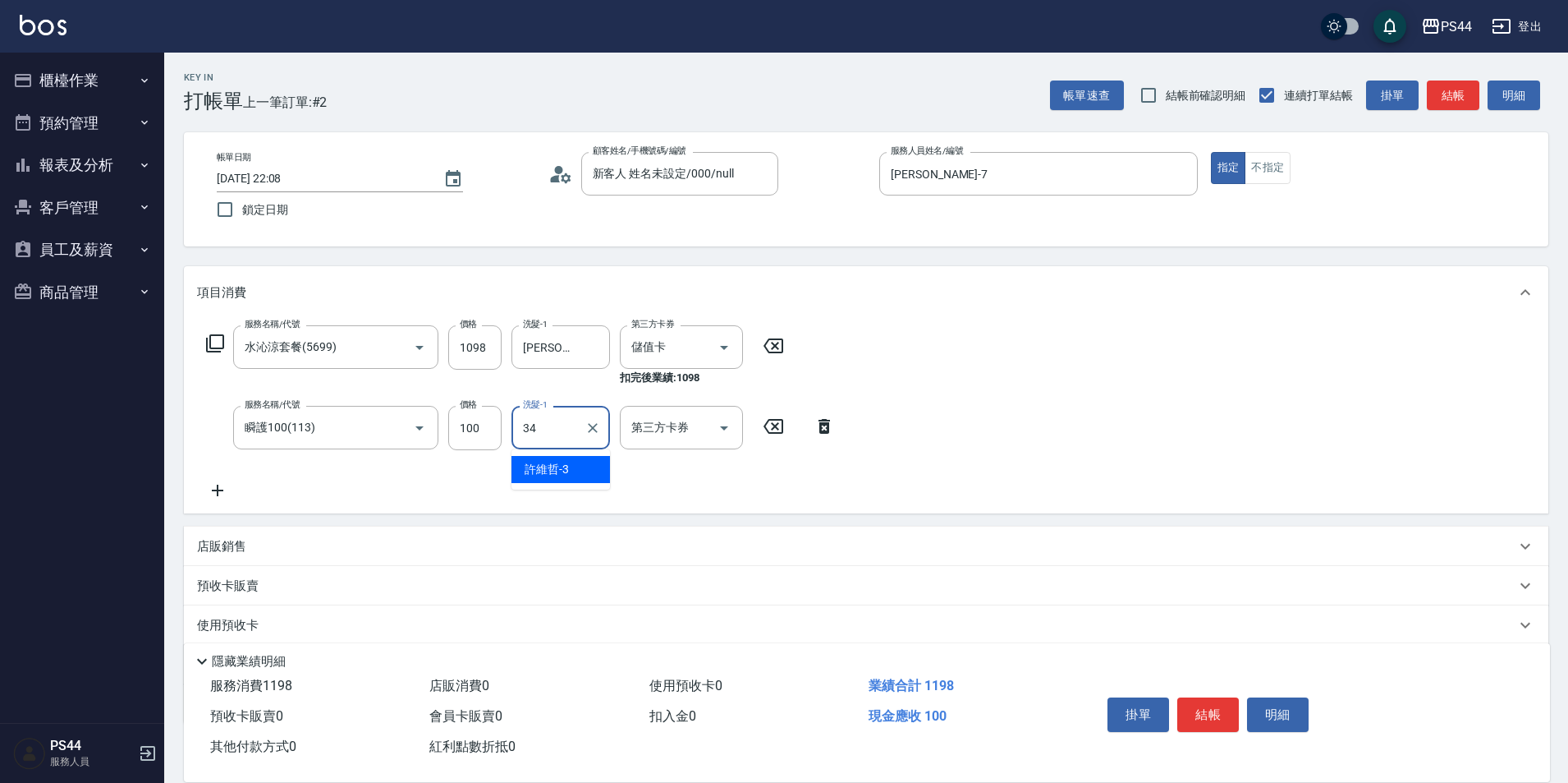
type input "邱美月-34"
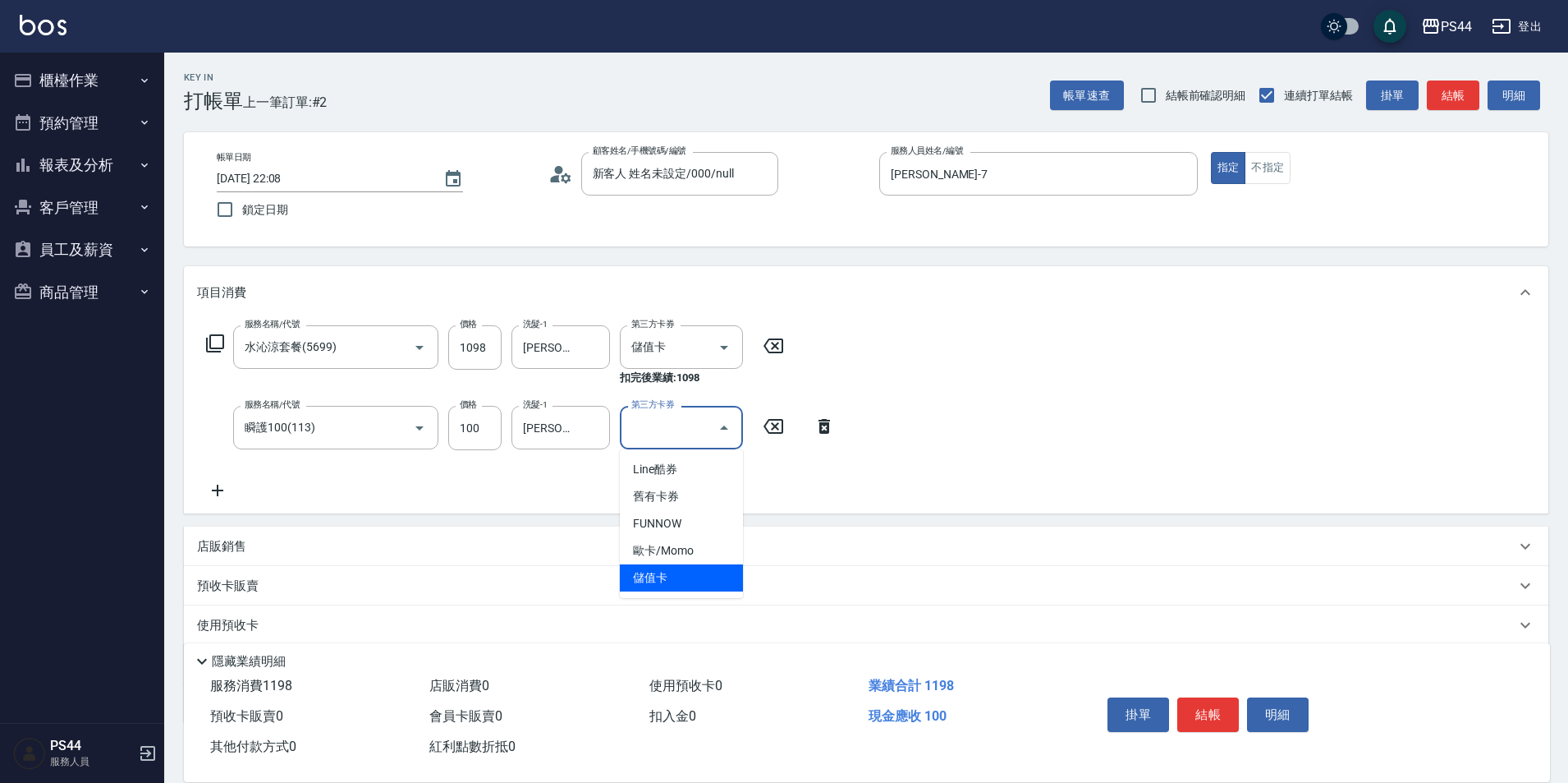
type input "儲值卡"
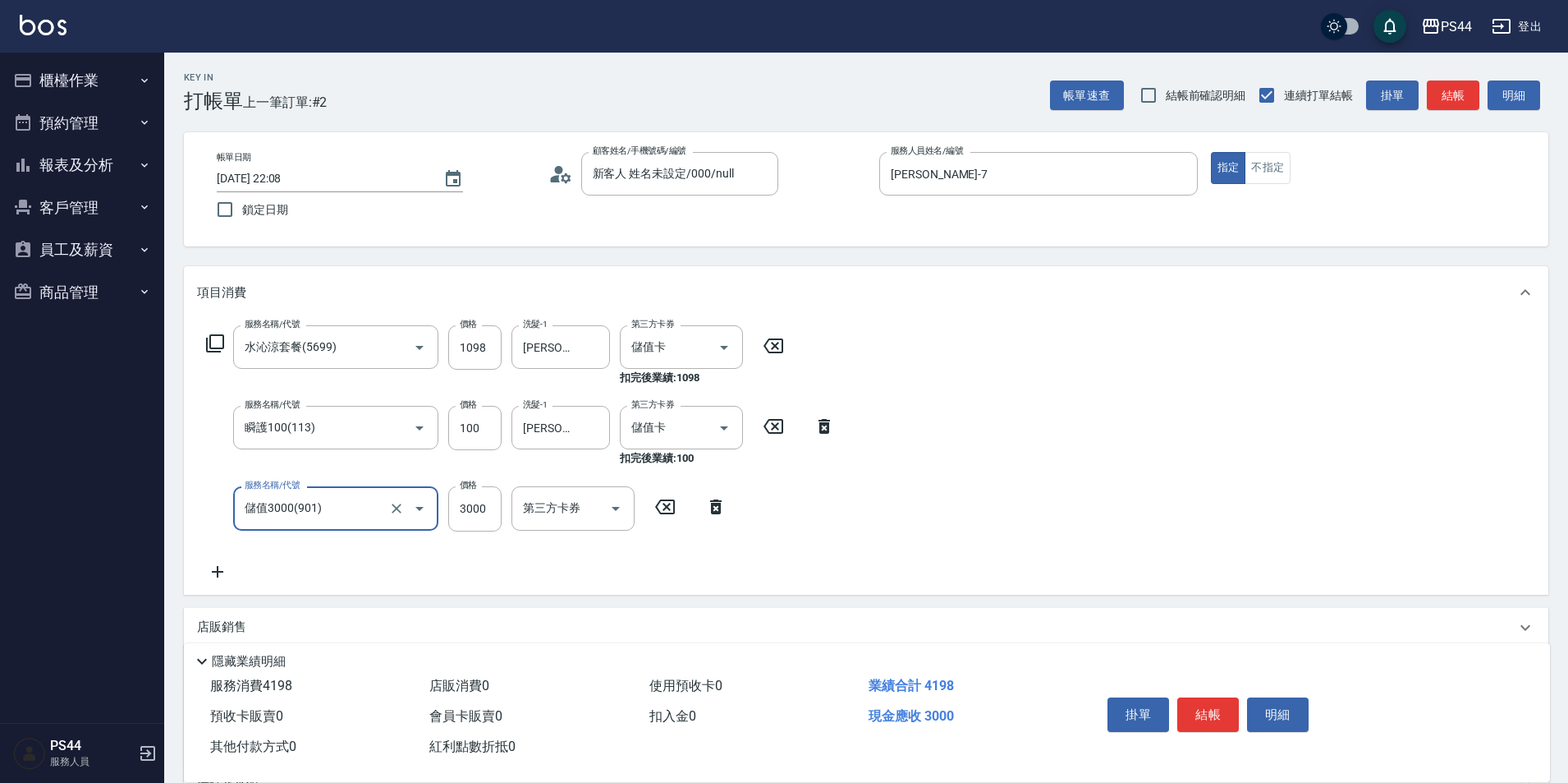
type input "儲值3000(901)"
type input "2000"
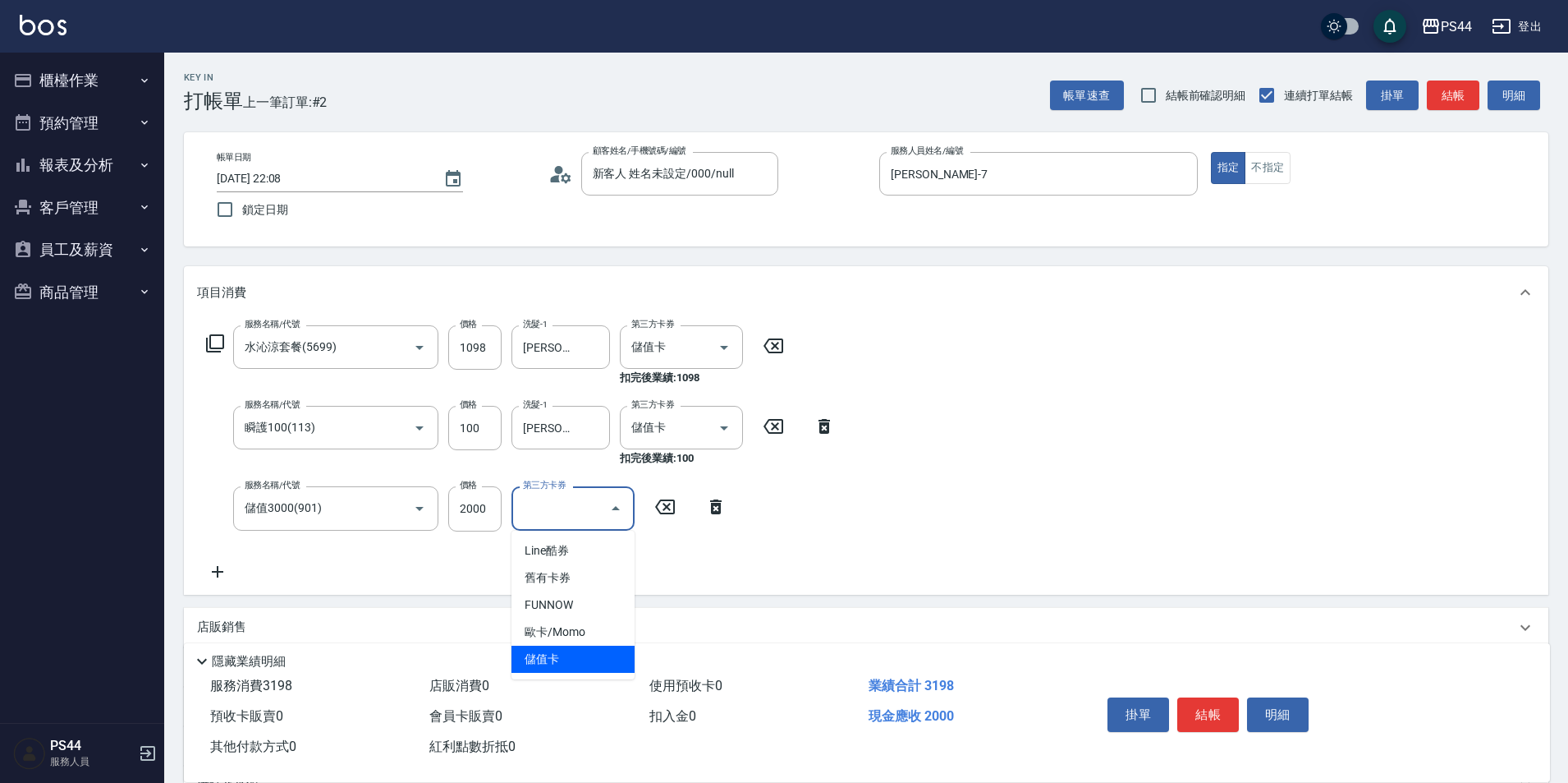
type input "儲值卡"
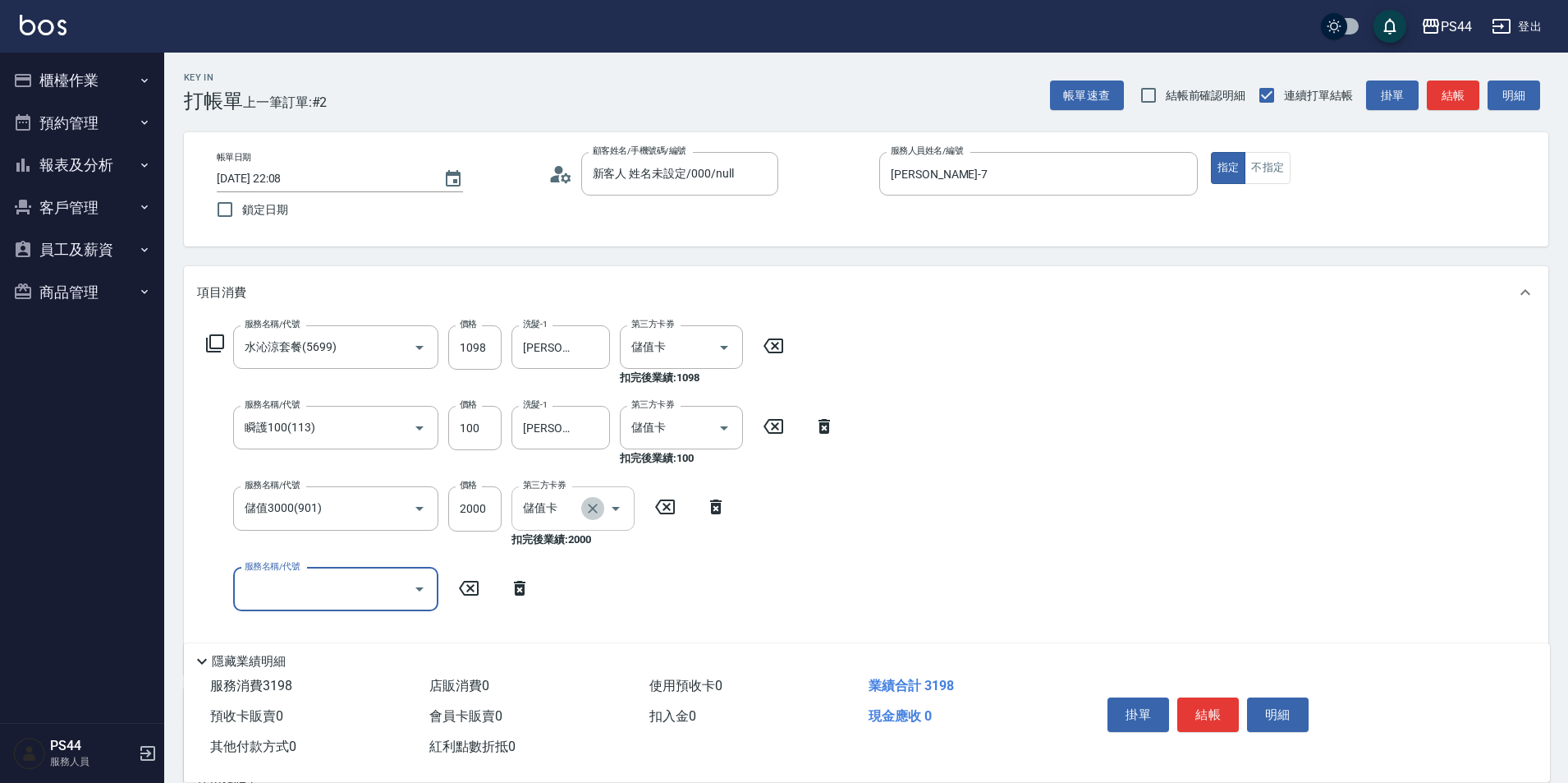
click at [600, 513] on icon "Clear" at bounding box center [593, 509] width 16 height 16
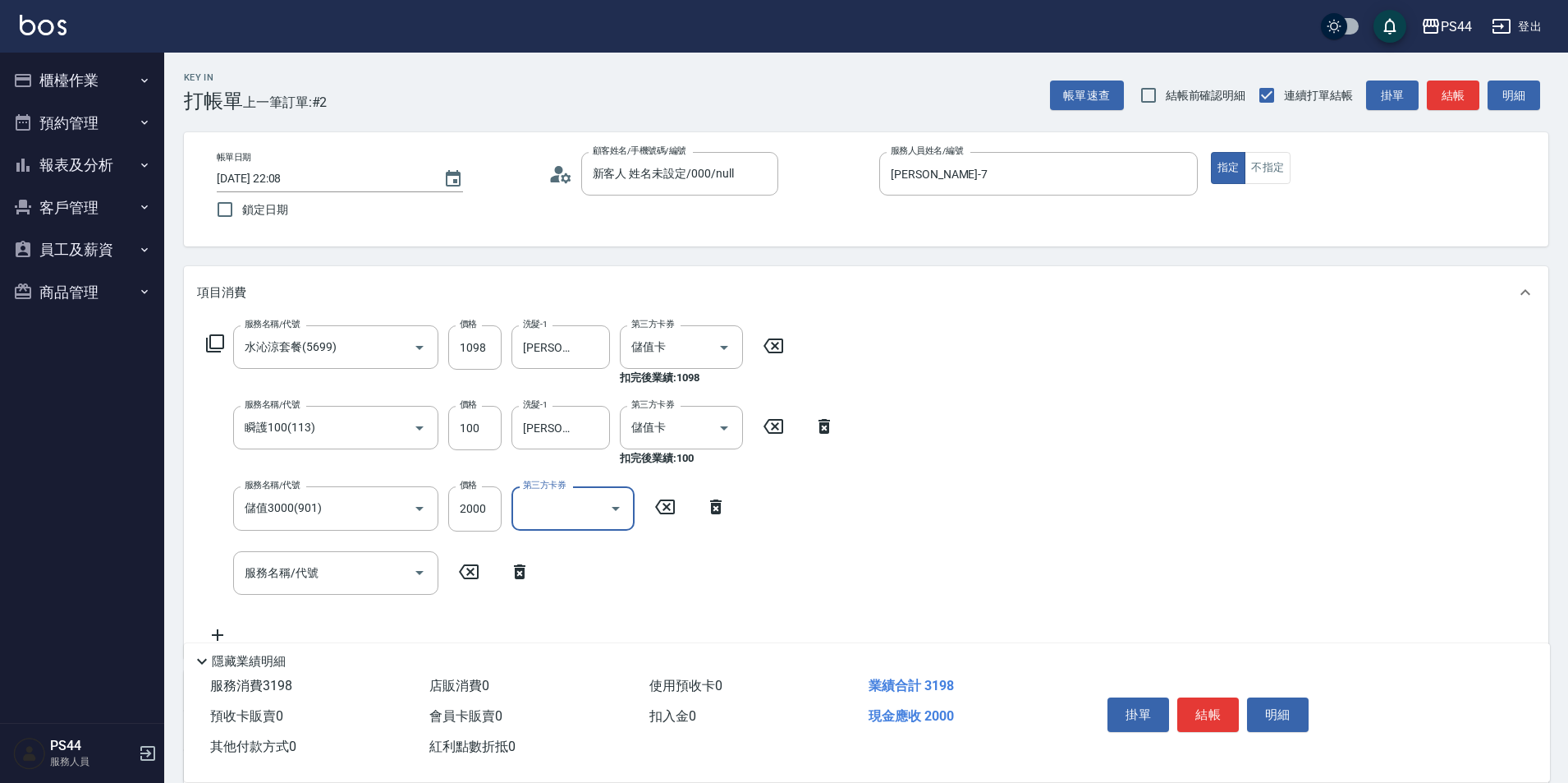
click at [1091, 390] on div "服務名稱/代號 水沁涼套餐(5699) 服務名稱/代號 價格 1098 價格 洗髮-1 邱美月-34 洗髮-1 第三方卡券 儲值卡 第三方卡券 扣完後業績: …" at bounding box center [866, 489] width 1365 height 339
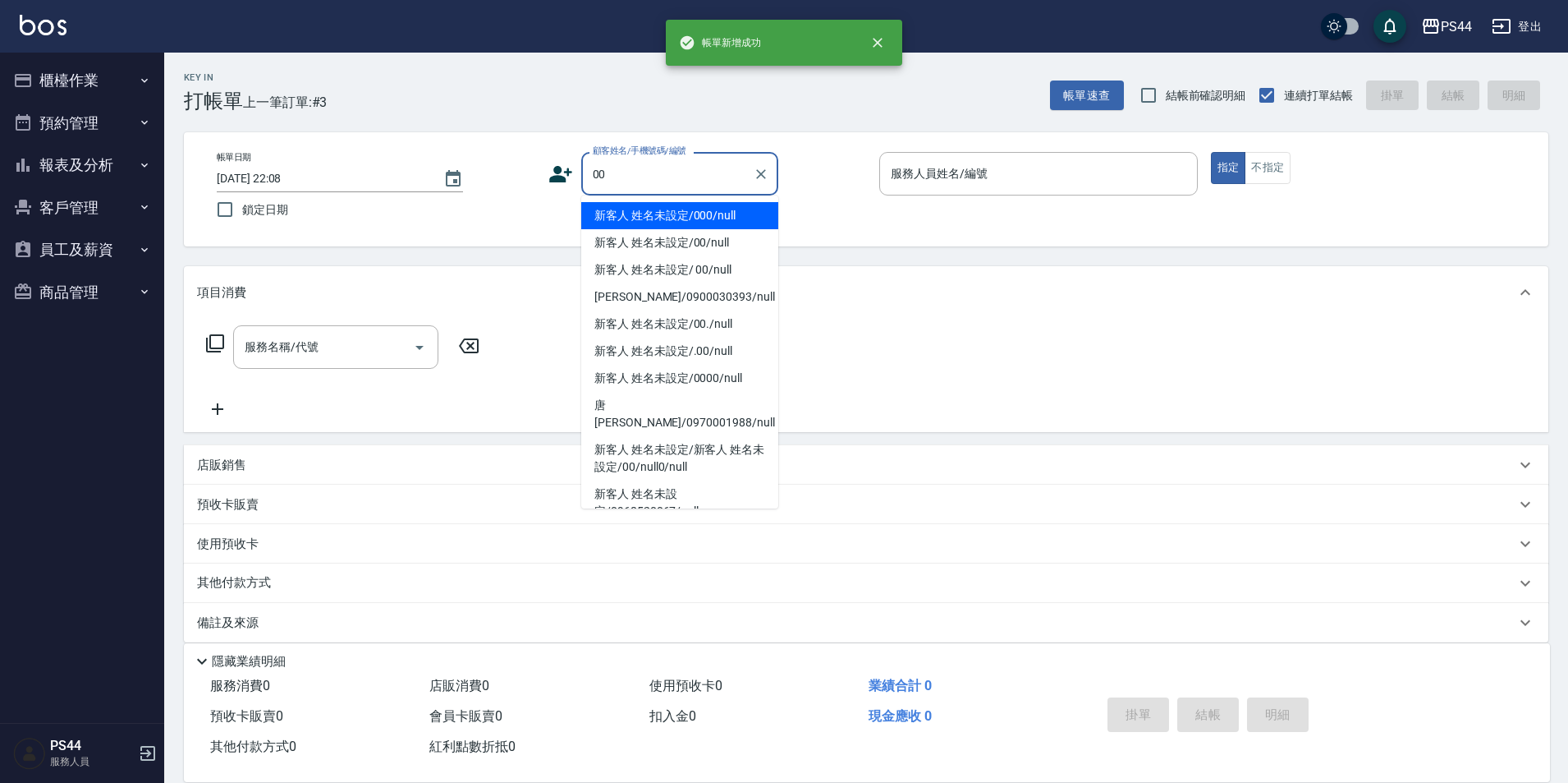
type input "新客人 姓名未設定/000/null"
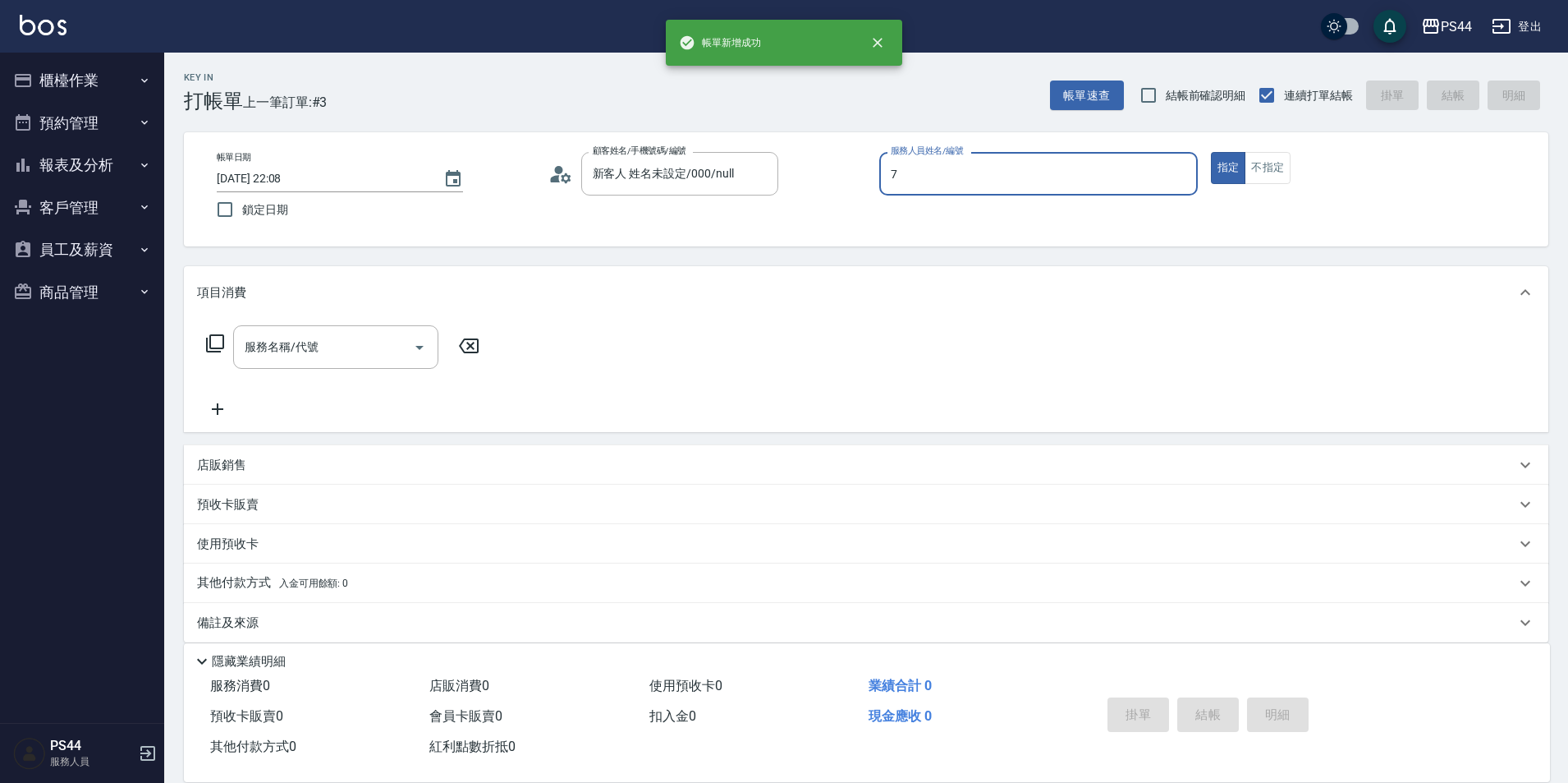
type input "楊千蓉-7"
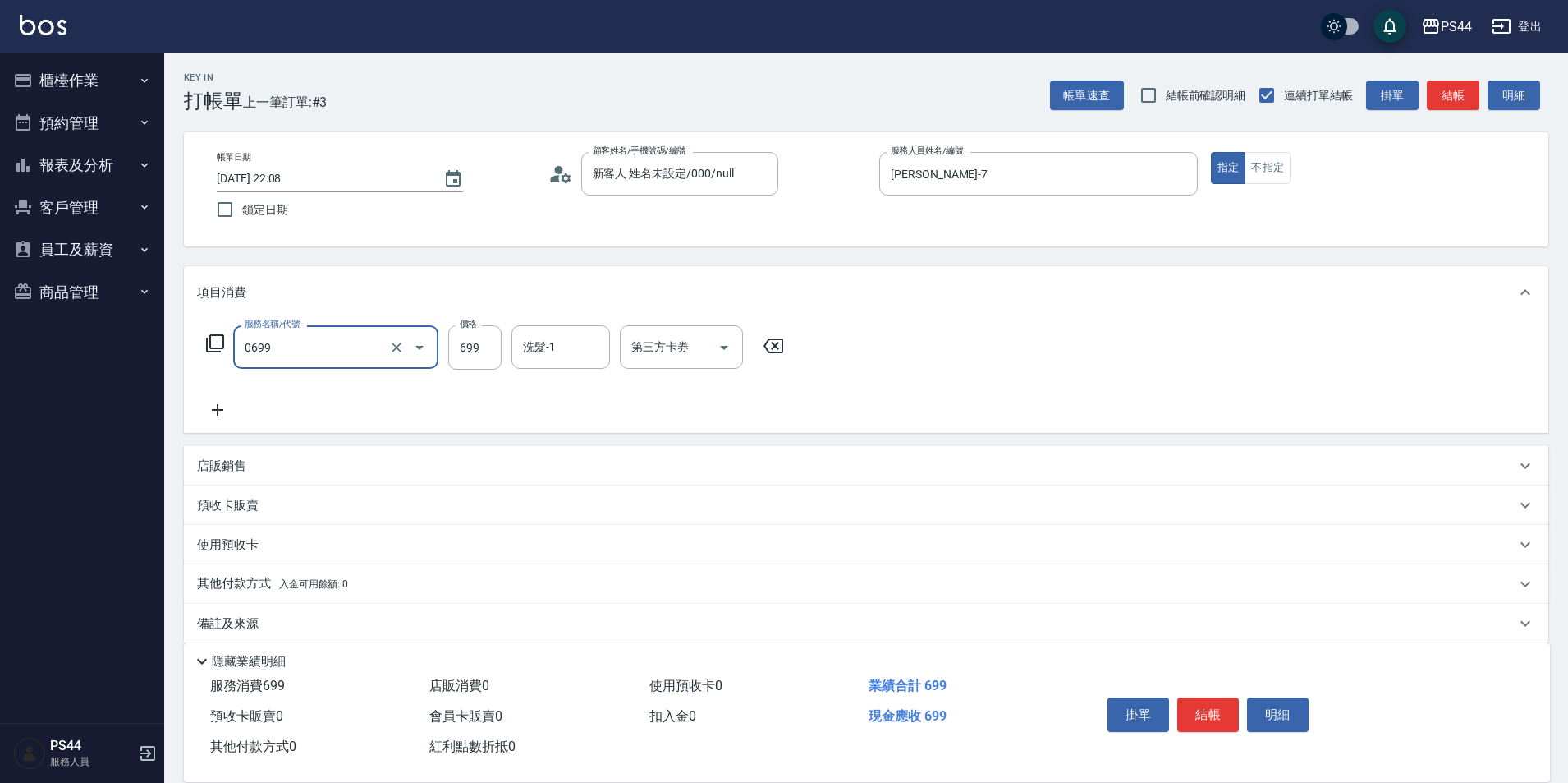
type input "精油SPA(0699)"
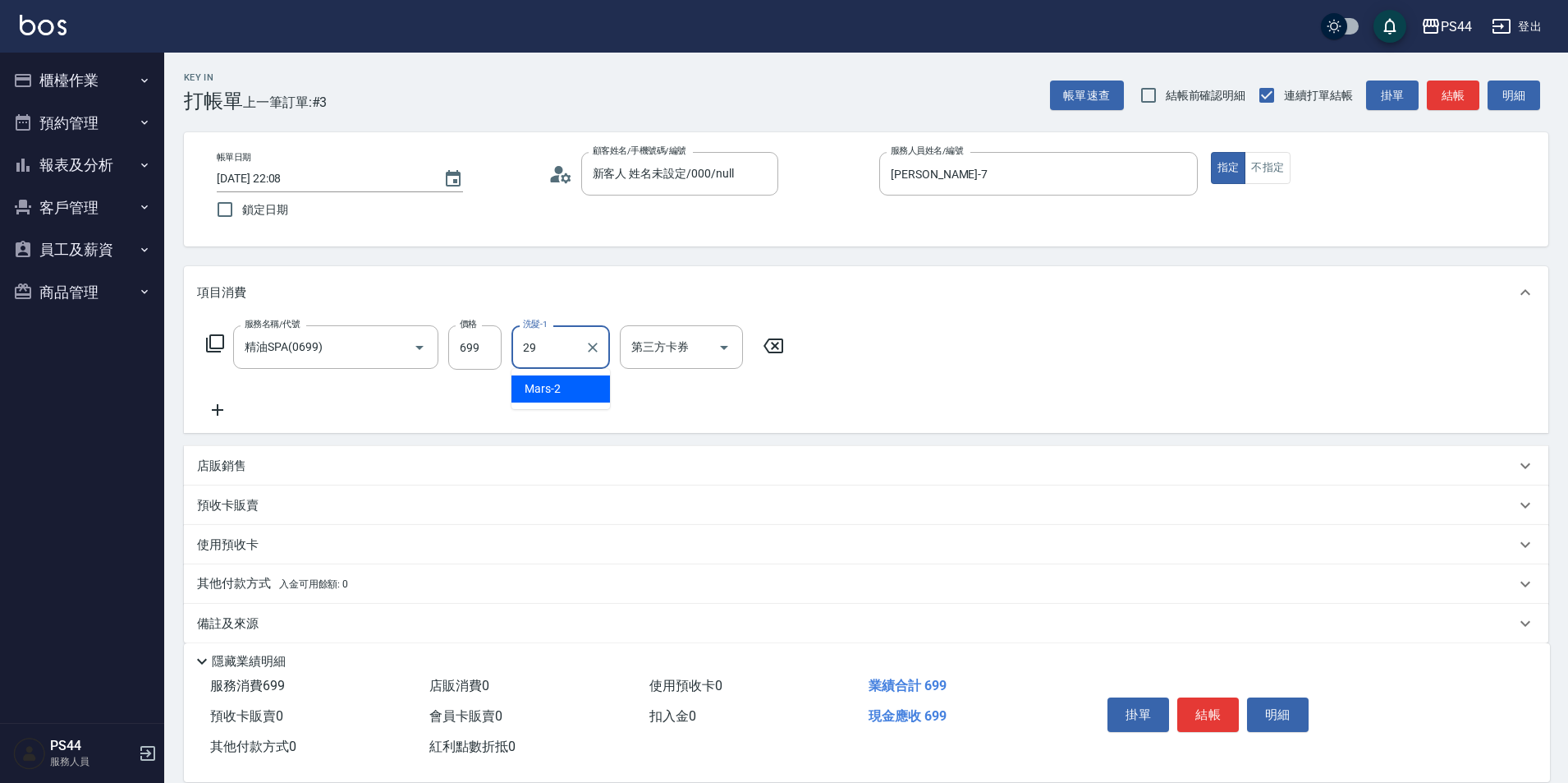
type input "慧星-29"
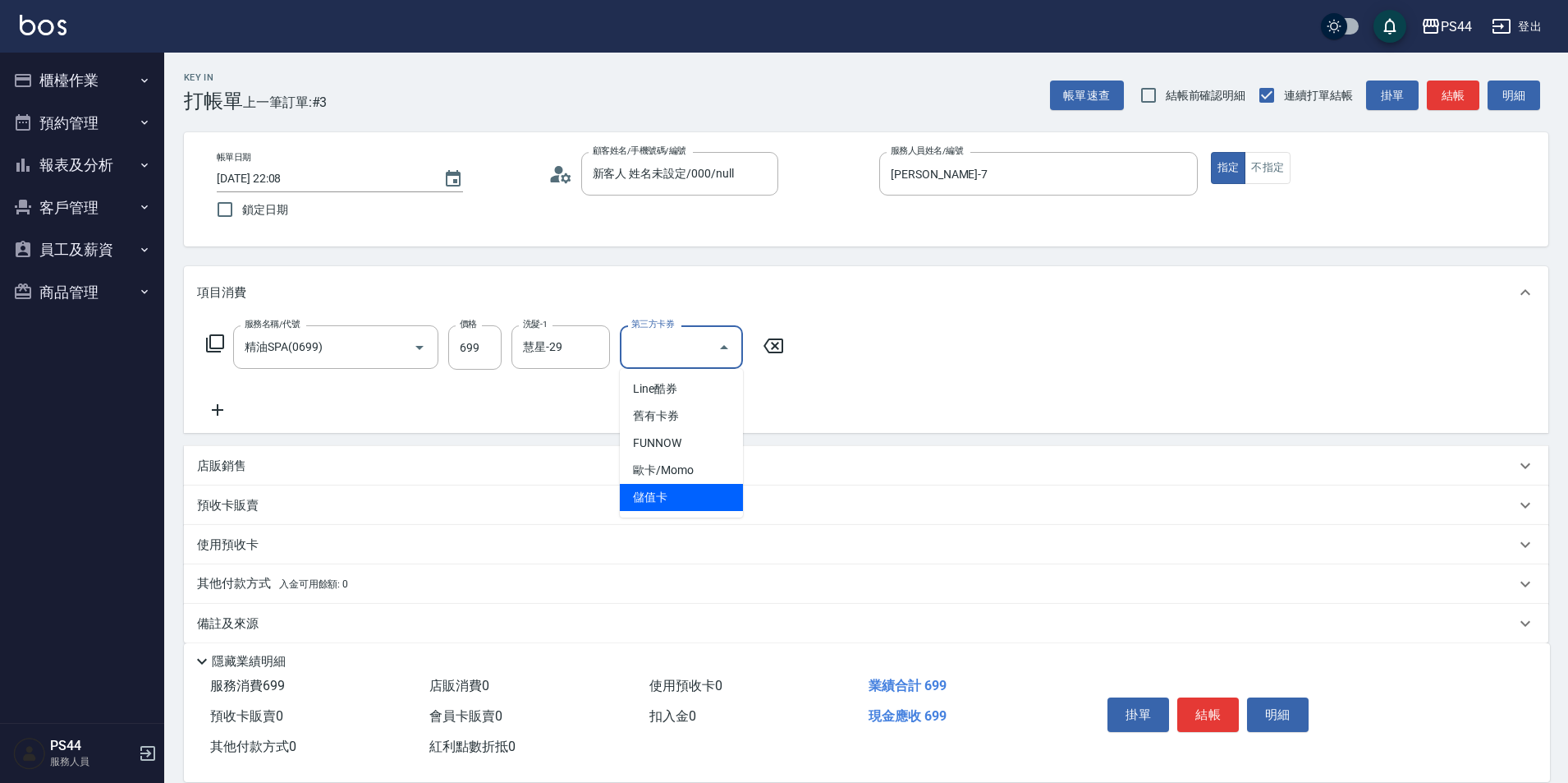
type input "儲值卡"
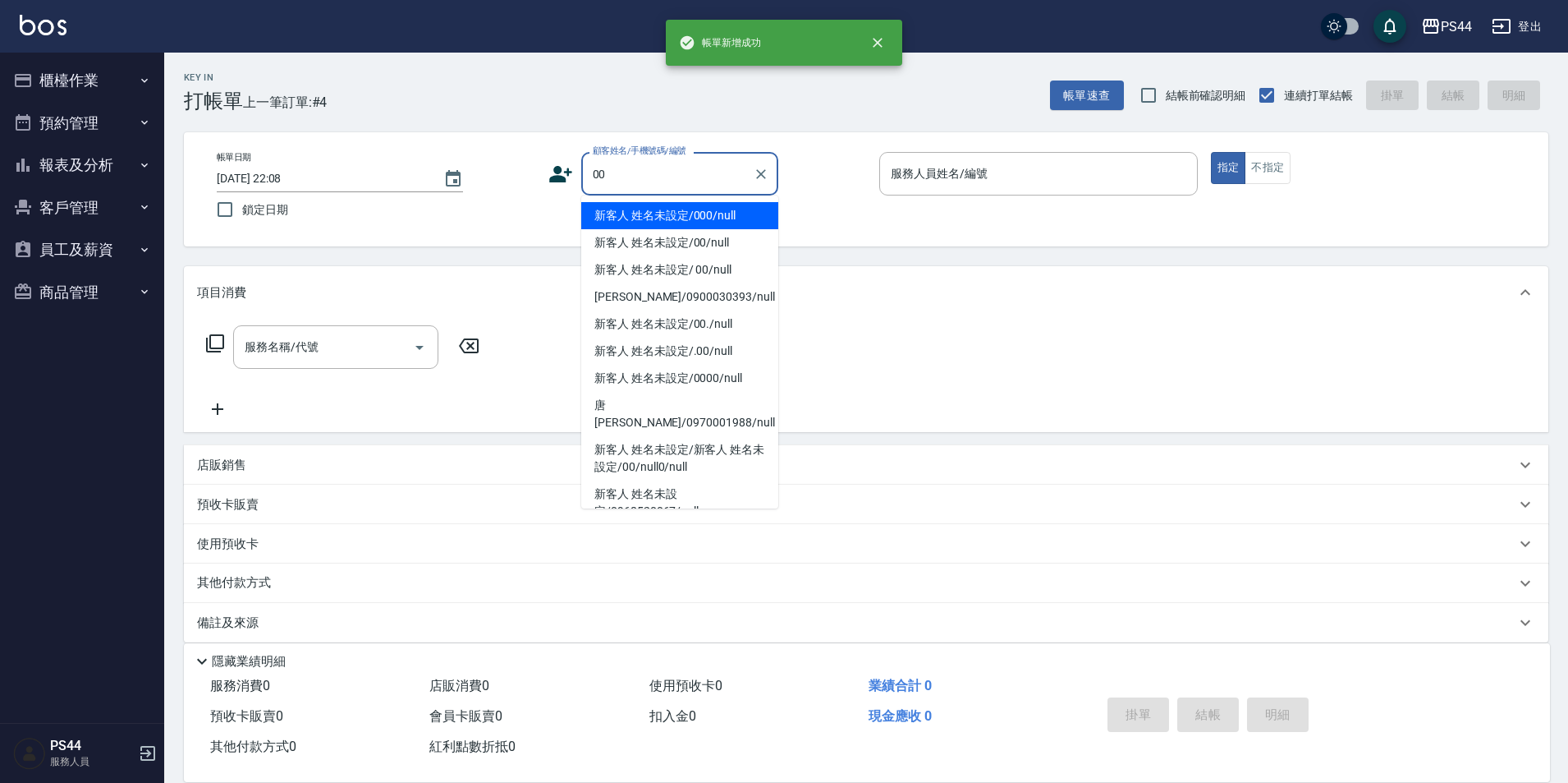
type input "新客人 姓名未設定/000/null"
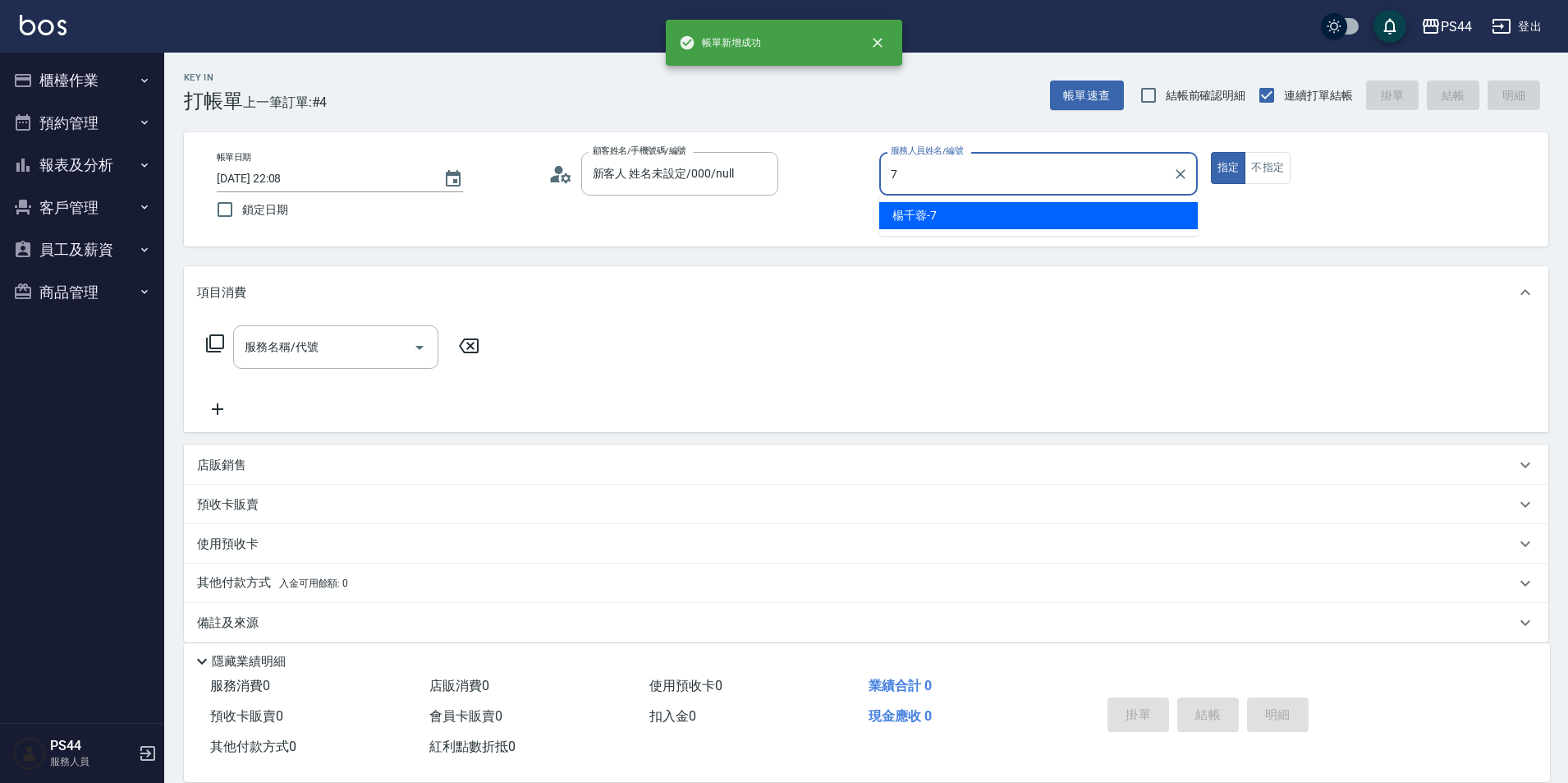
type input "楊千蓉-7"
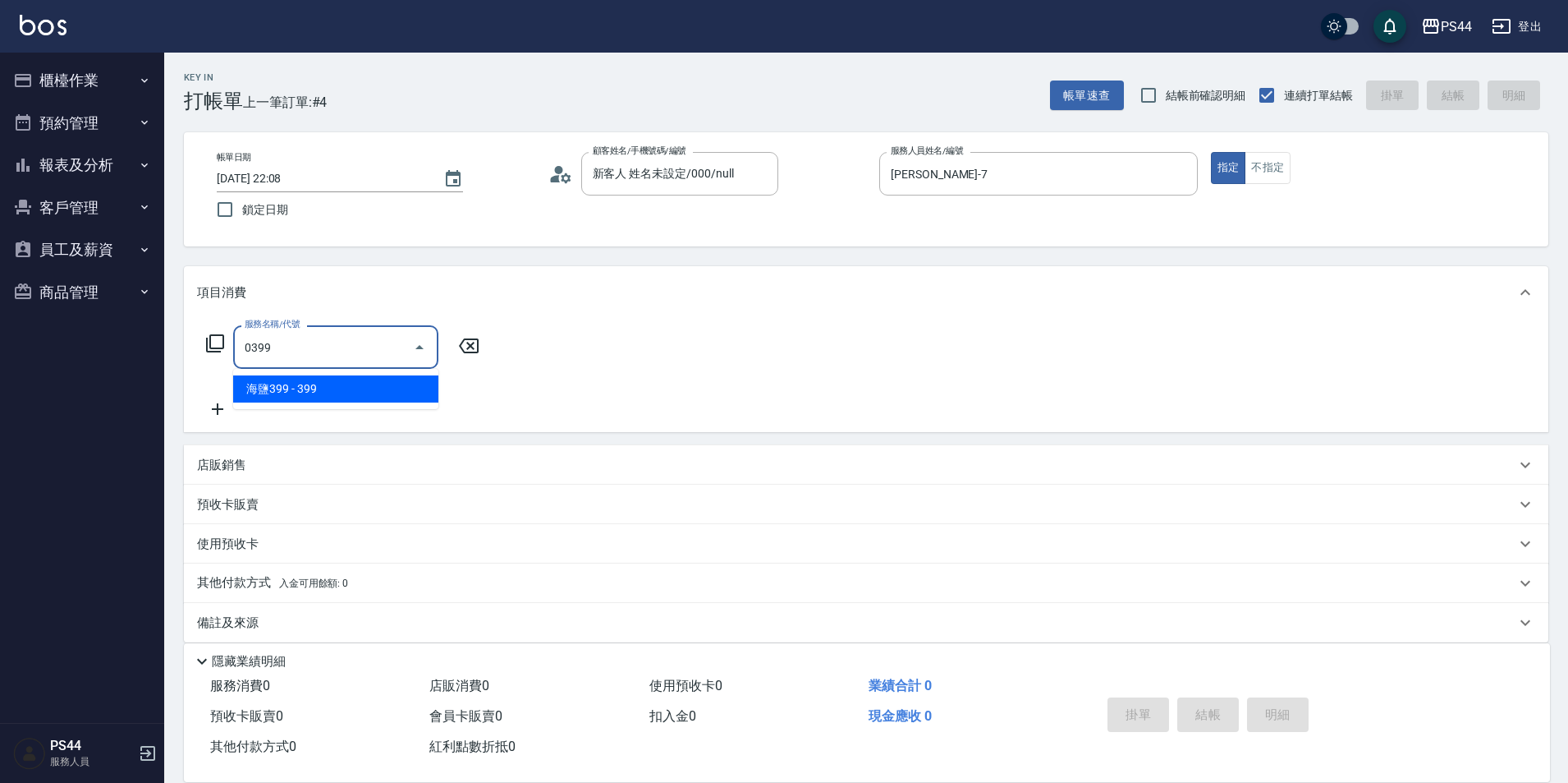
type input "海鹽399(0399)"
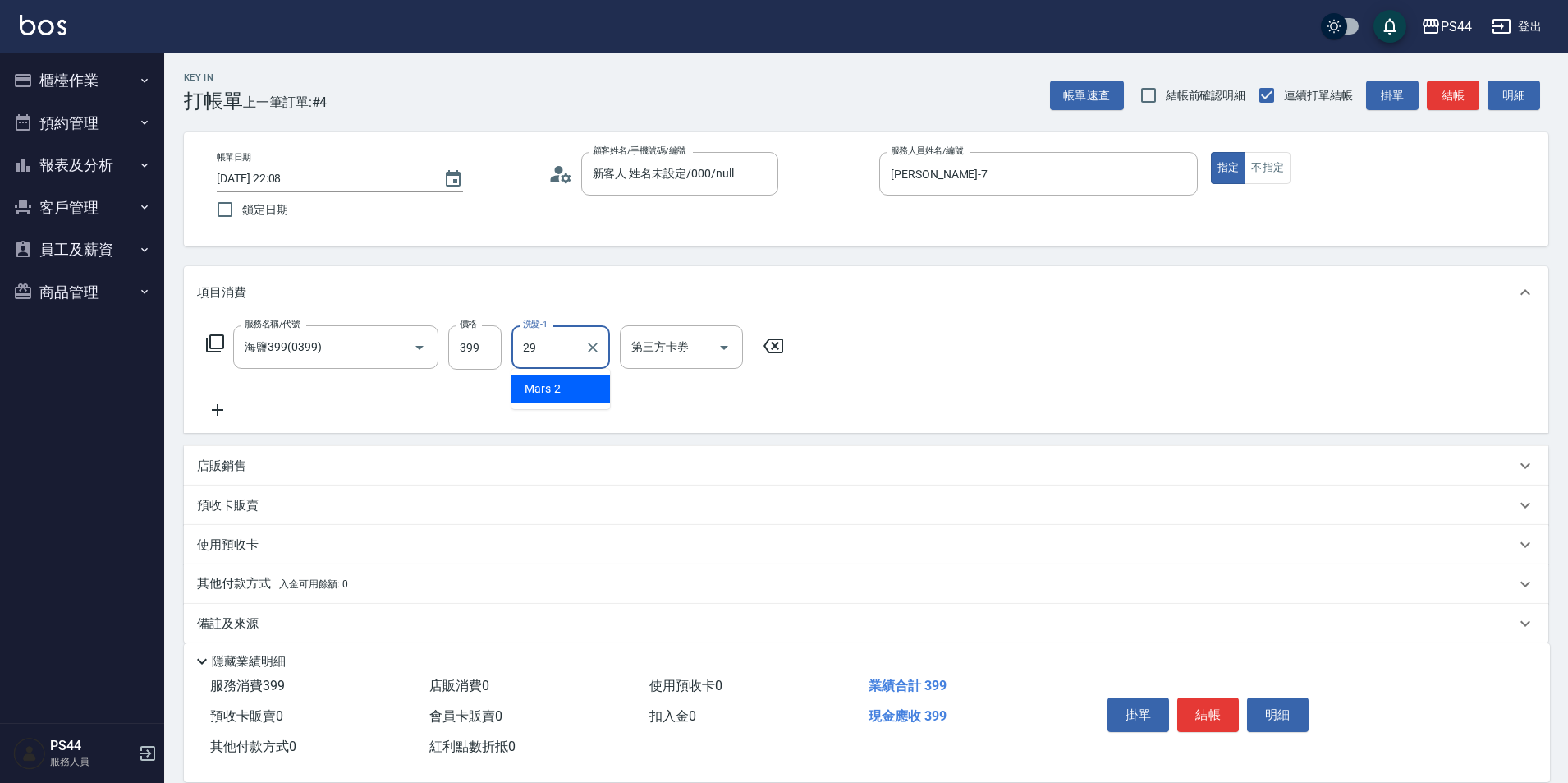
type input "慧星-29"
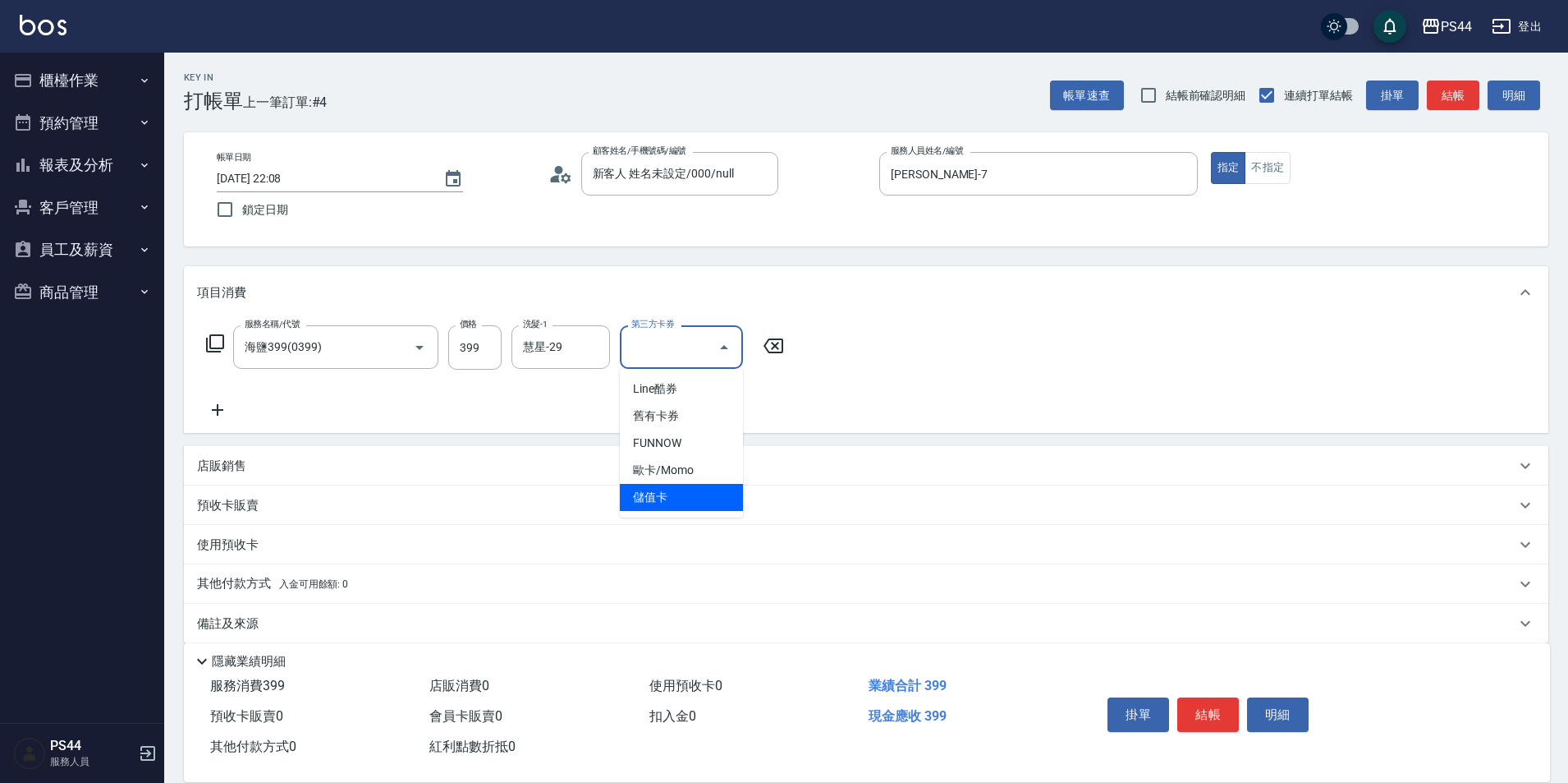
type input "儲值卡"
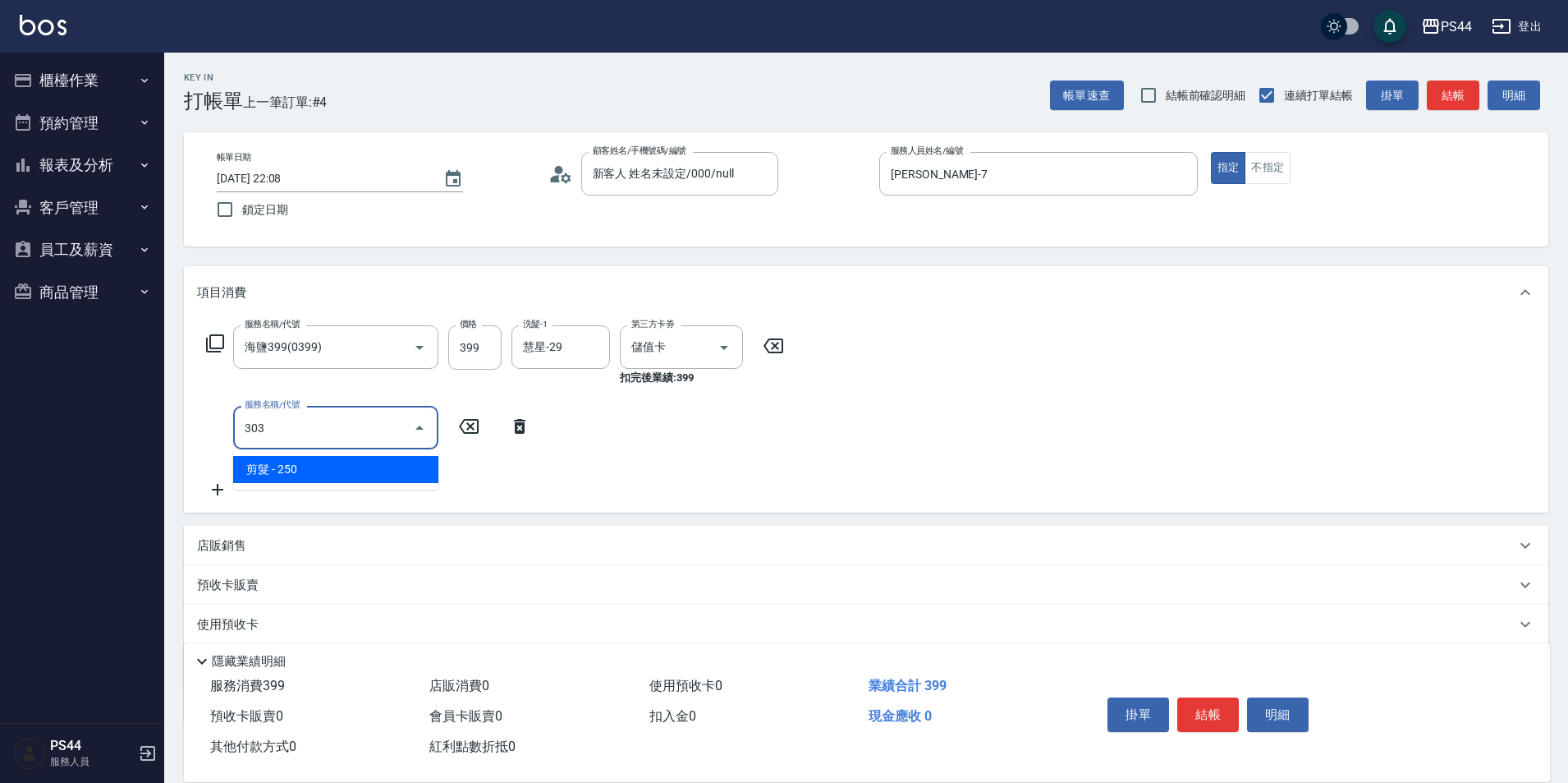
type input "剪髮(303)"
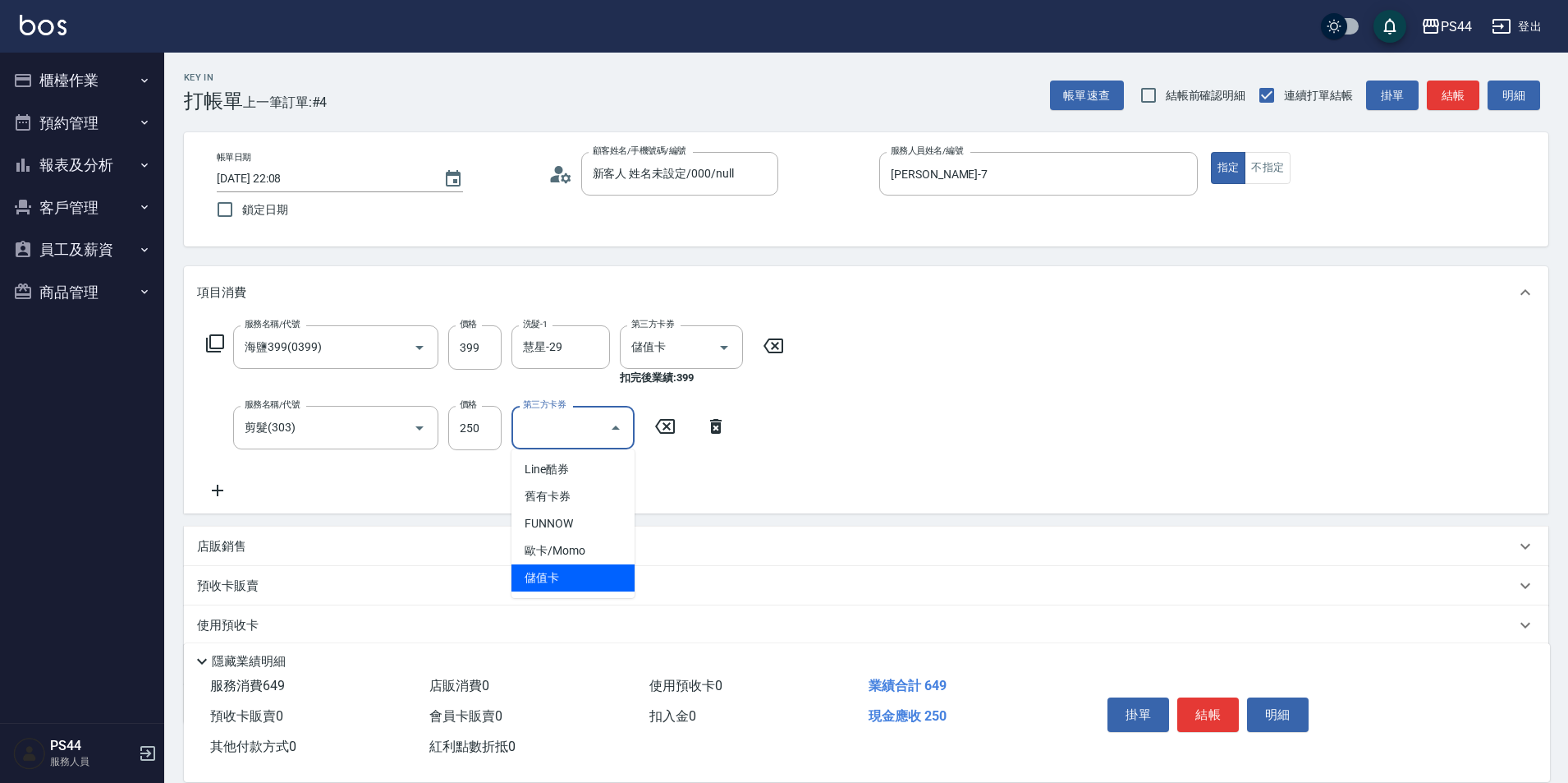
type input "儲值卡"
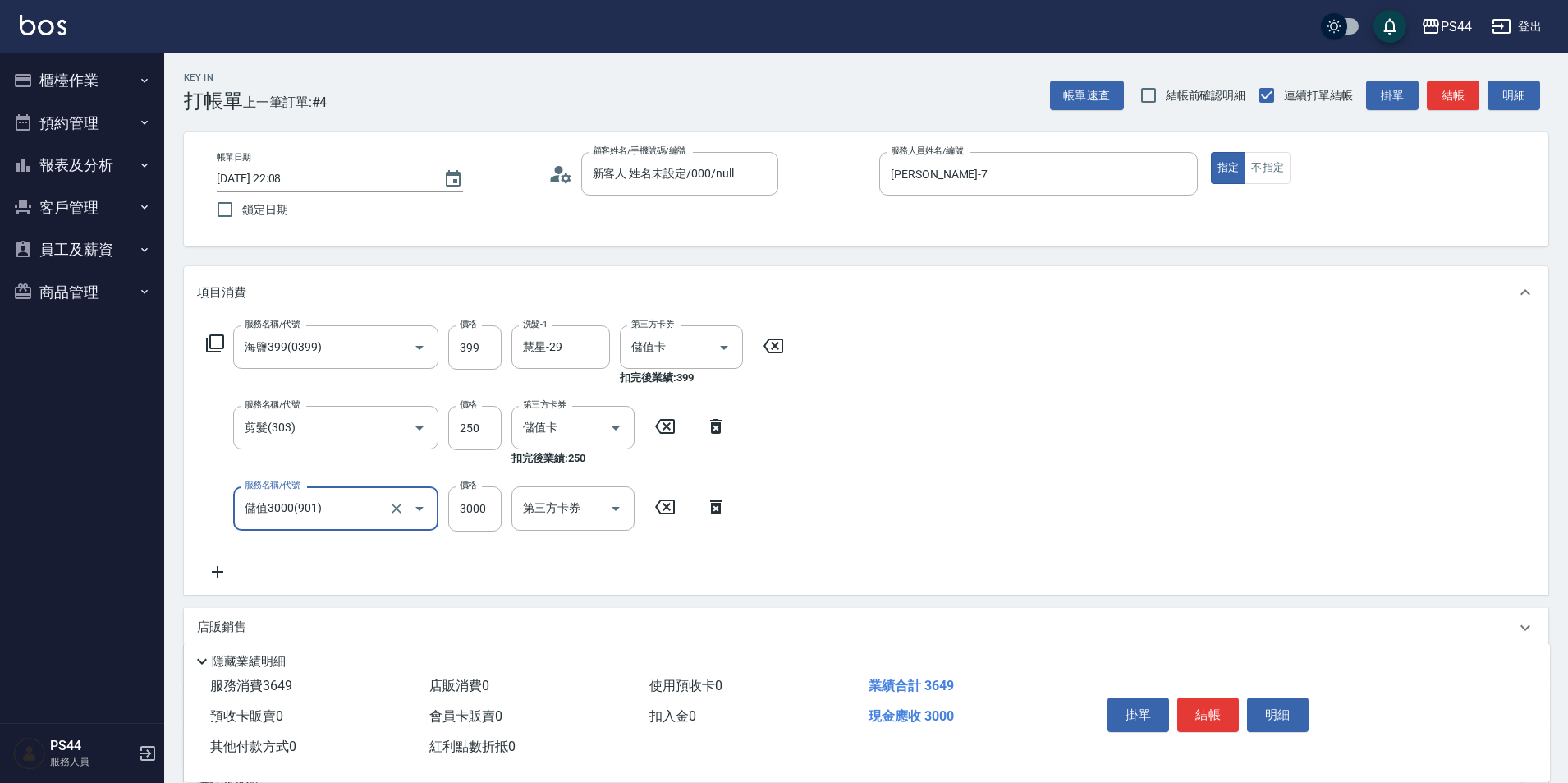
type input "儲值3000(901)"
type input "2000"
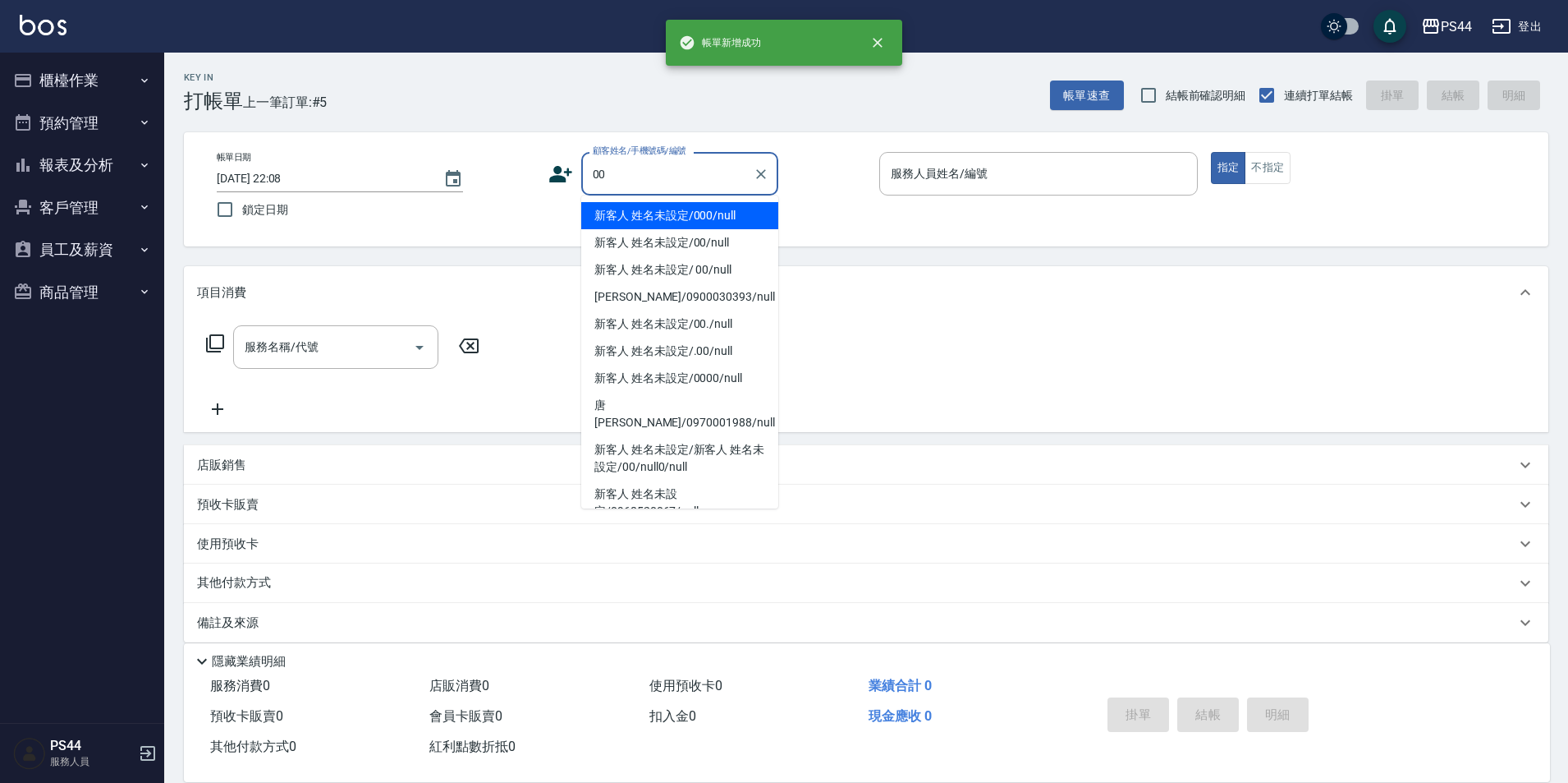
type input "新客人 姓名未設定/000/null"
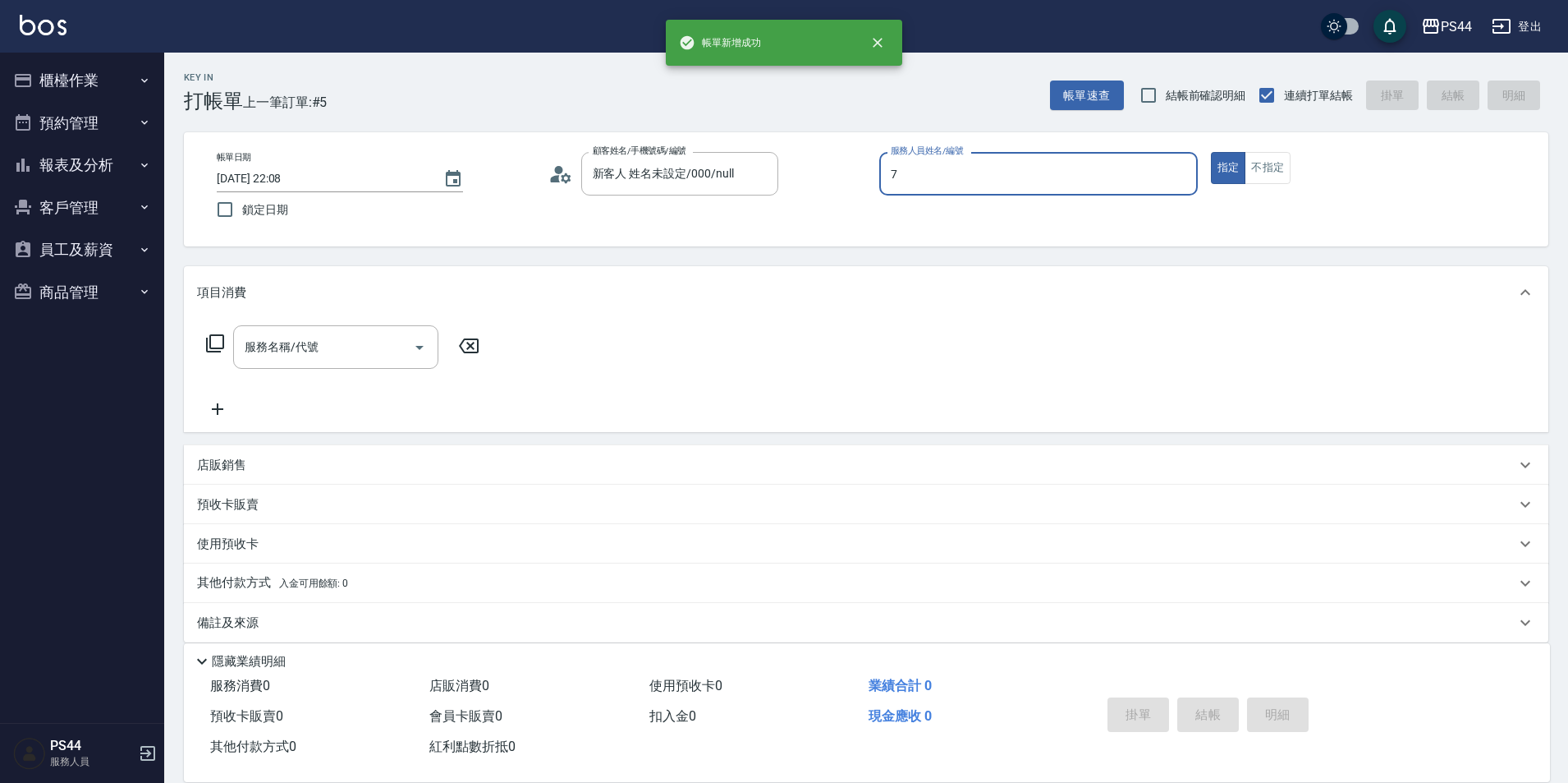
type input "楊千蓉-7"
type input "0"
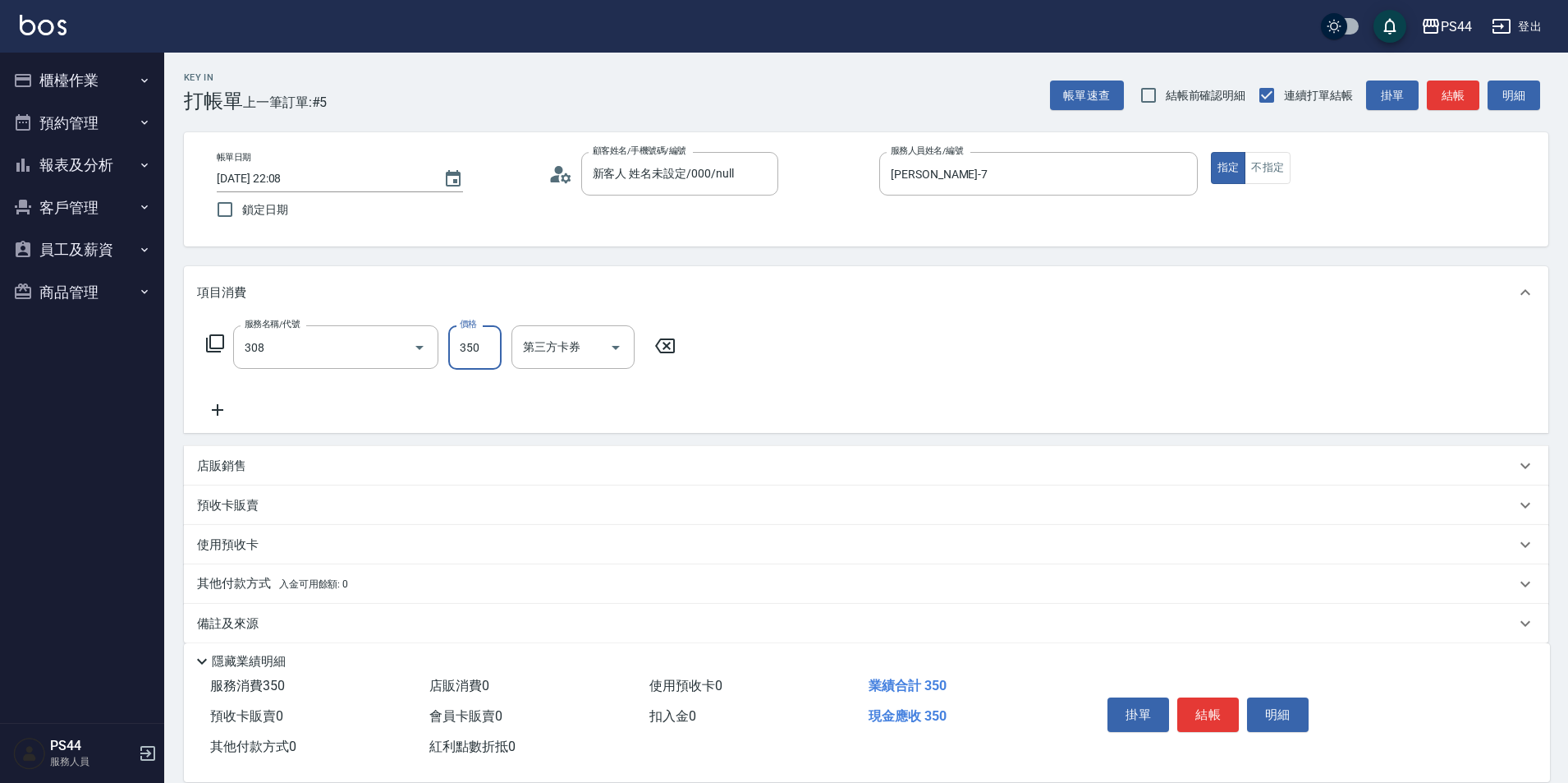
type input "洗+剪(308)"
type input "柔柔-33"
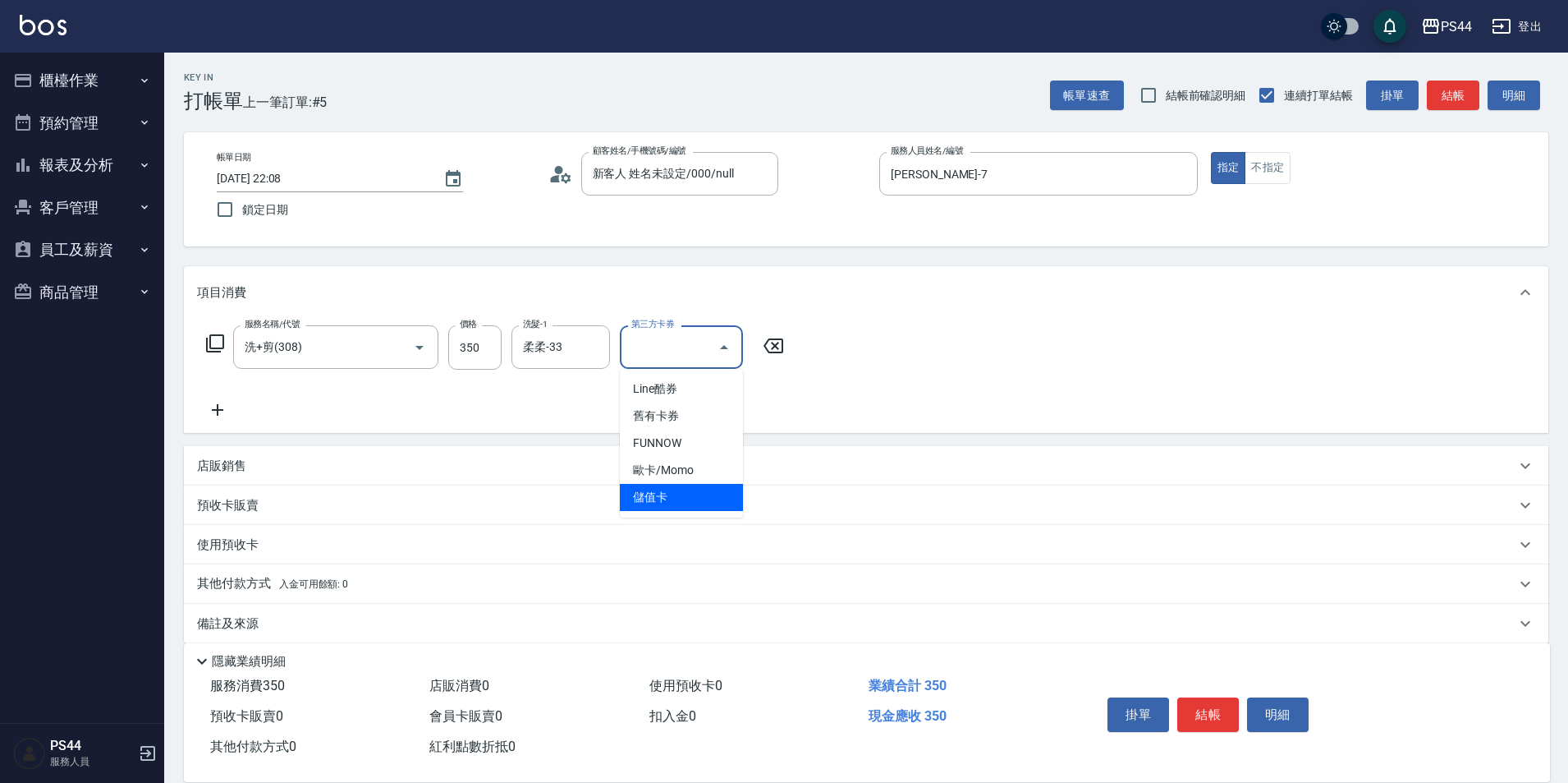
type input "儲值卡"
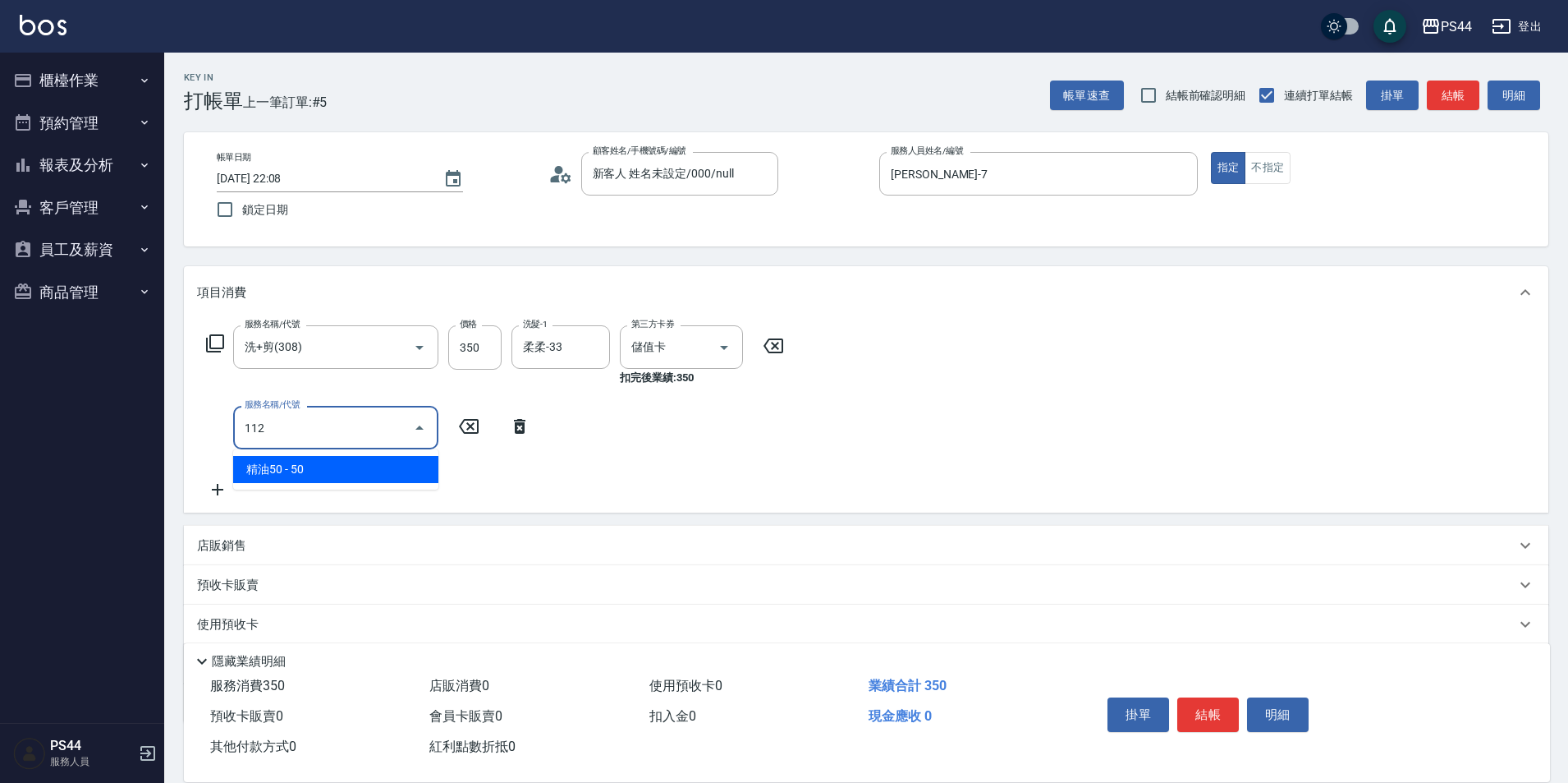
type input "精油50(112)"
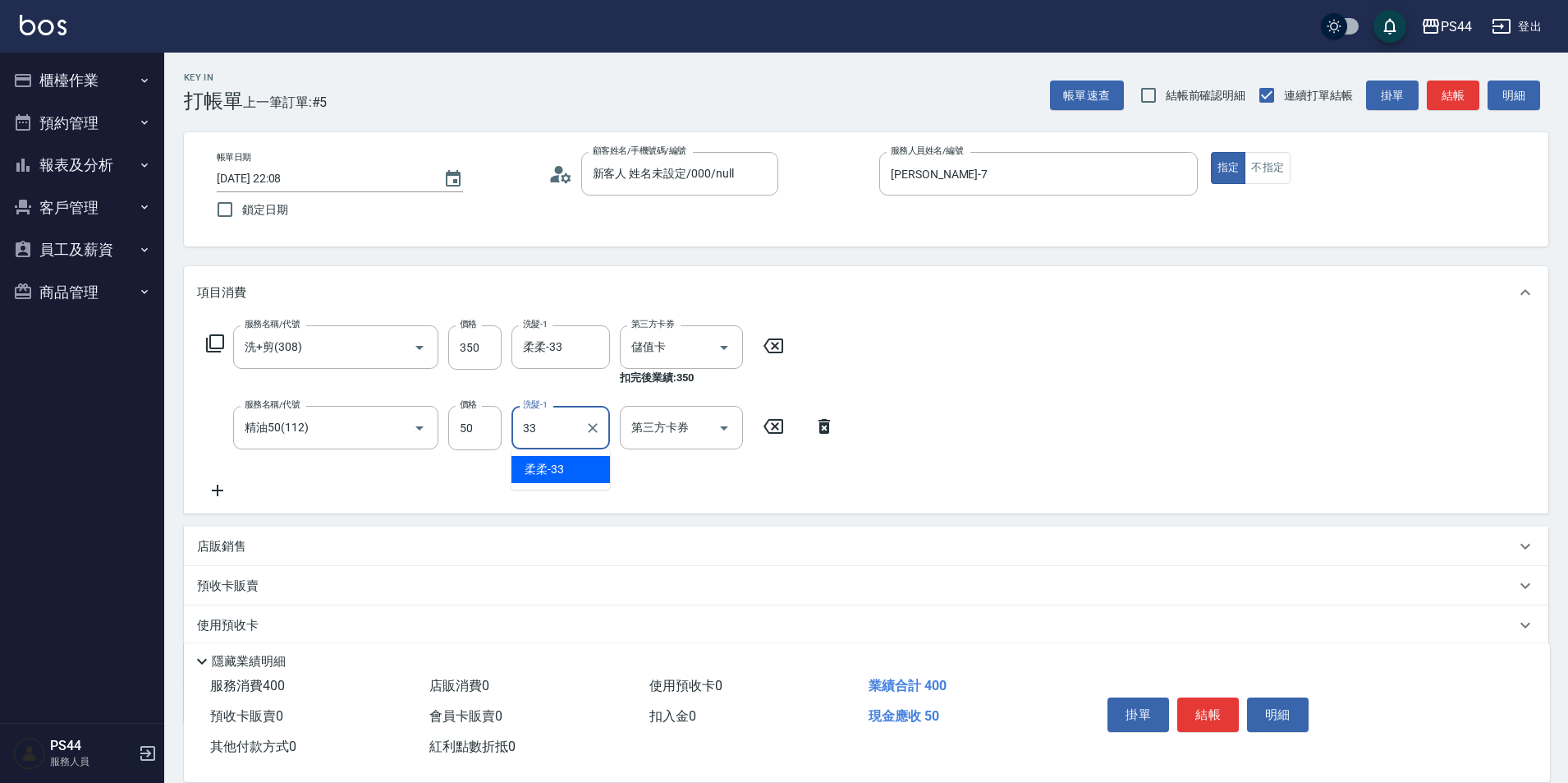
type input "柔柔-33"
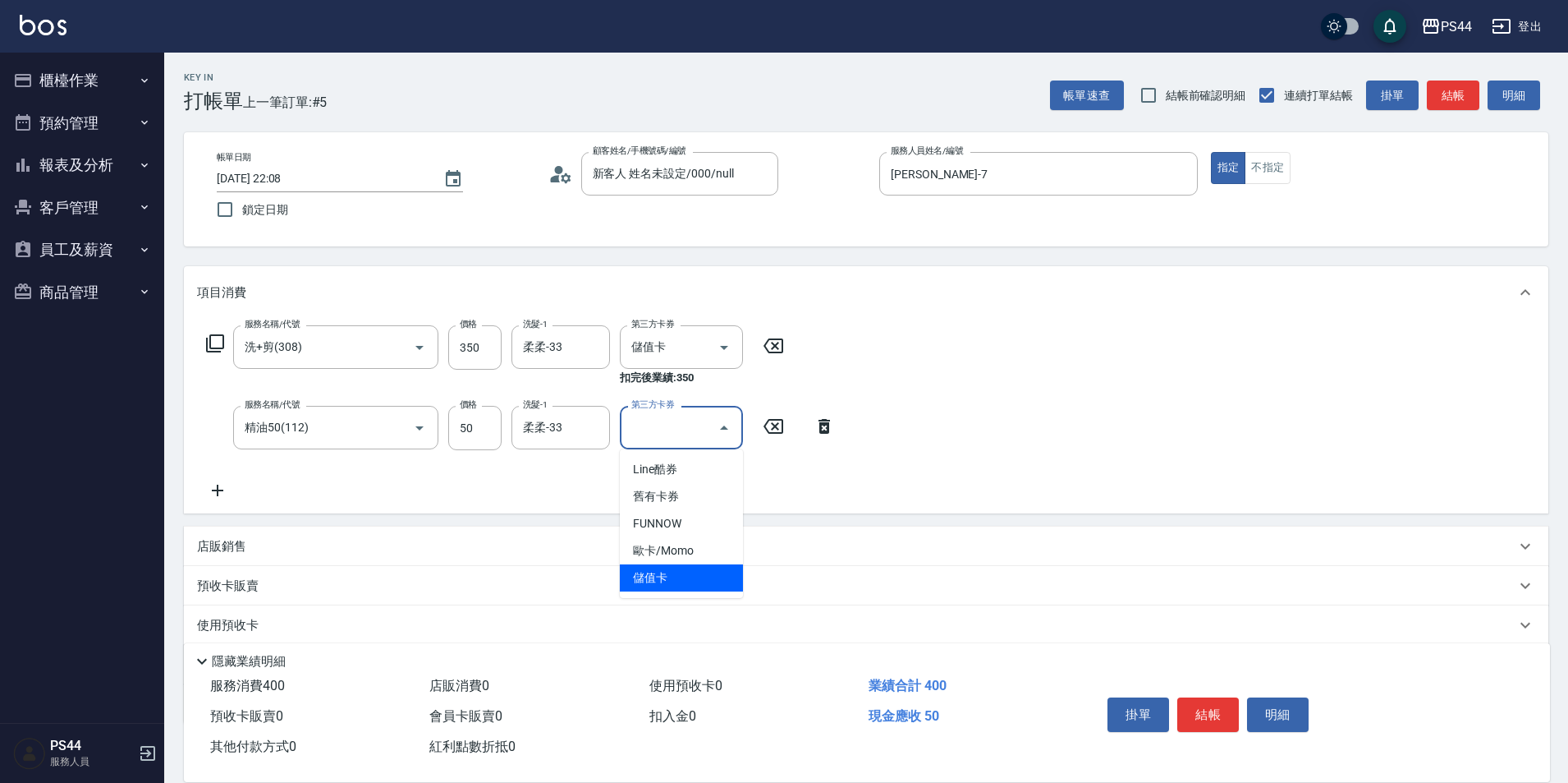
type input "儲值卡"
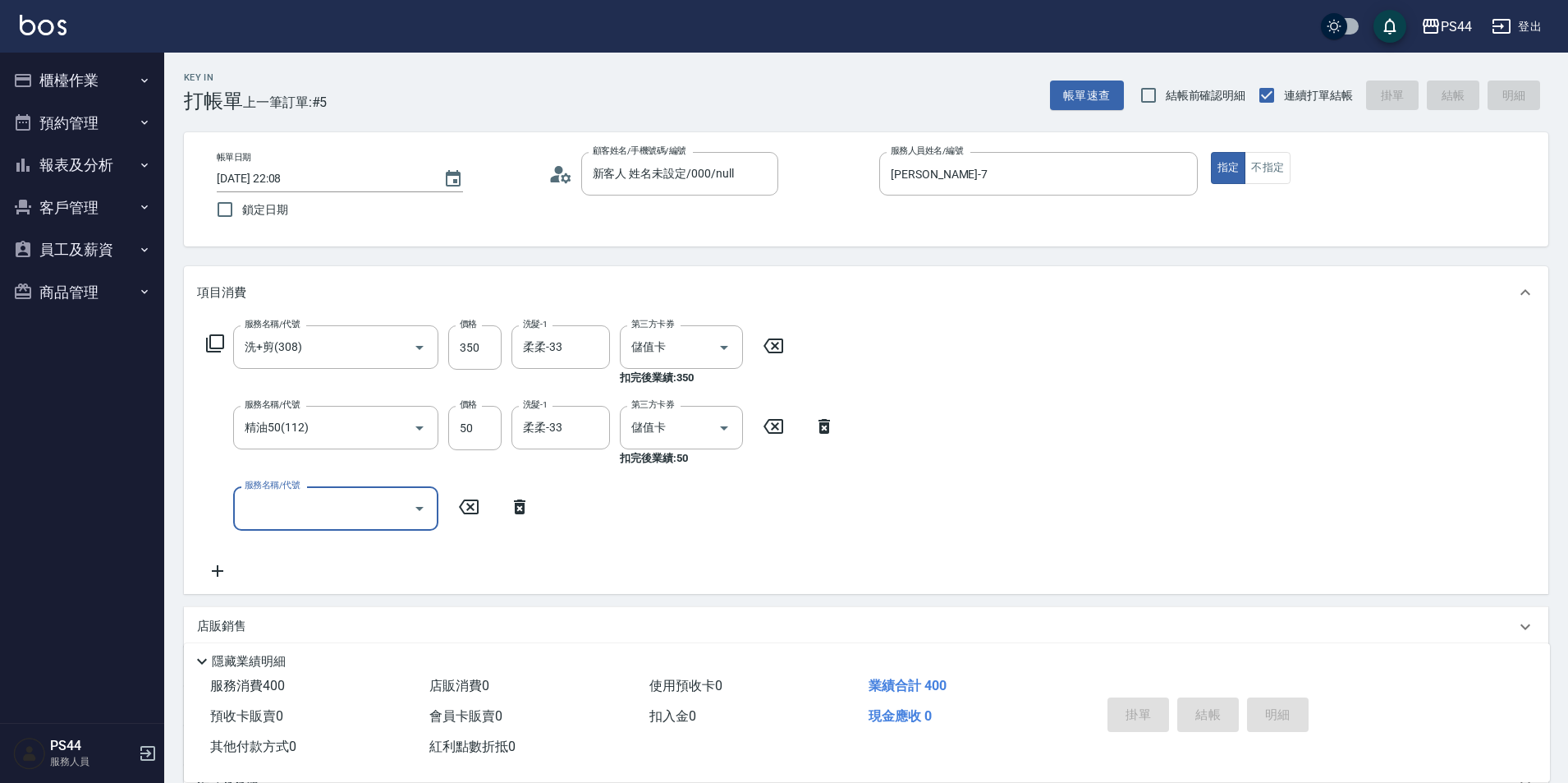
type input "2025/08/14 22:09"
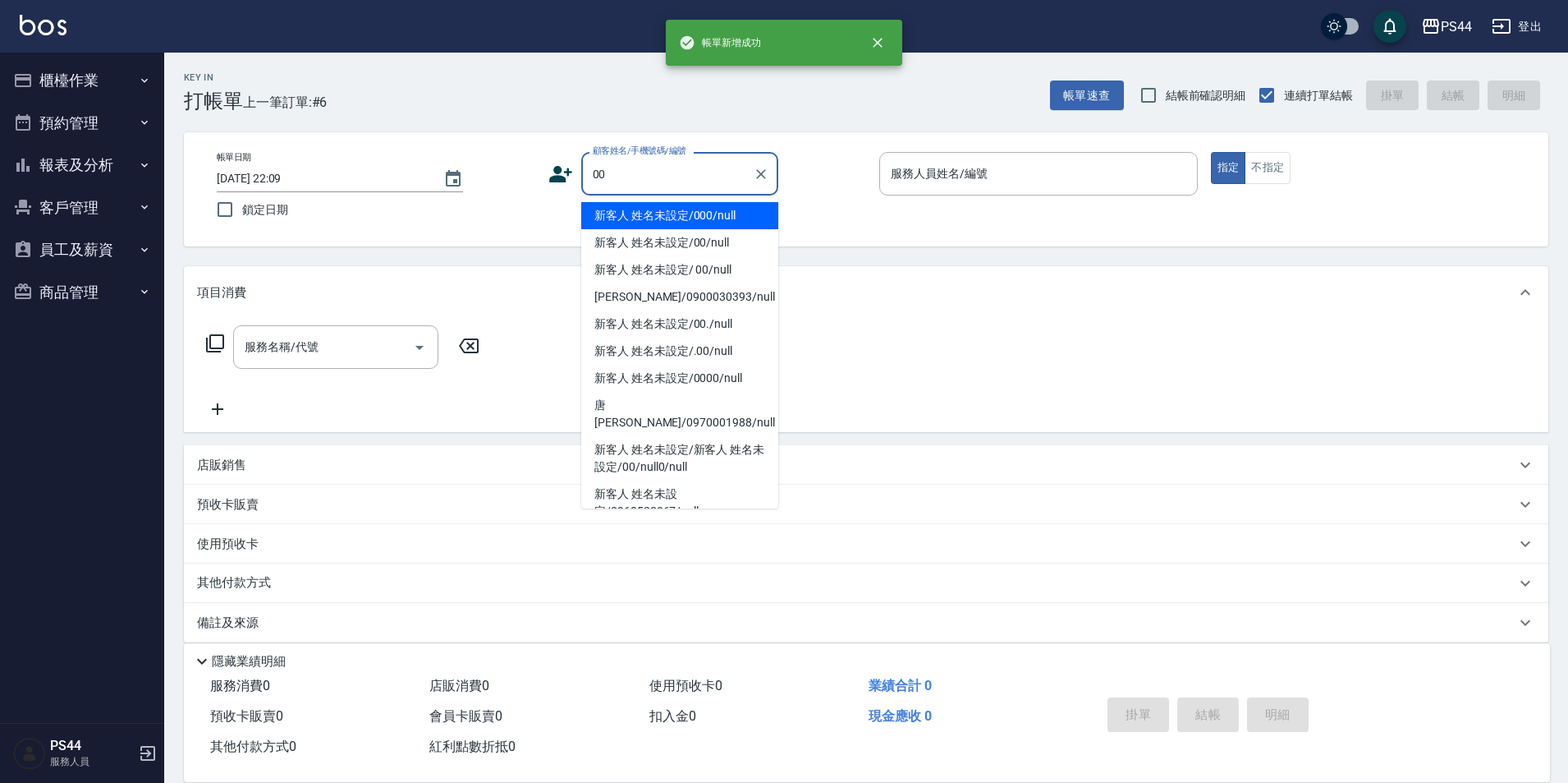
type input "新客人 姓名未設定/000/null"
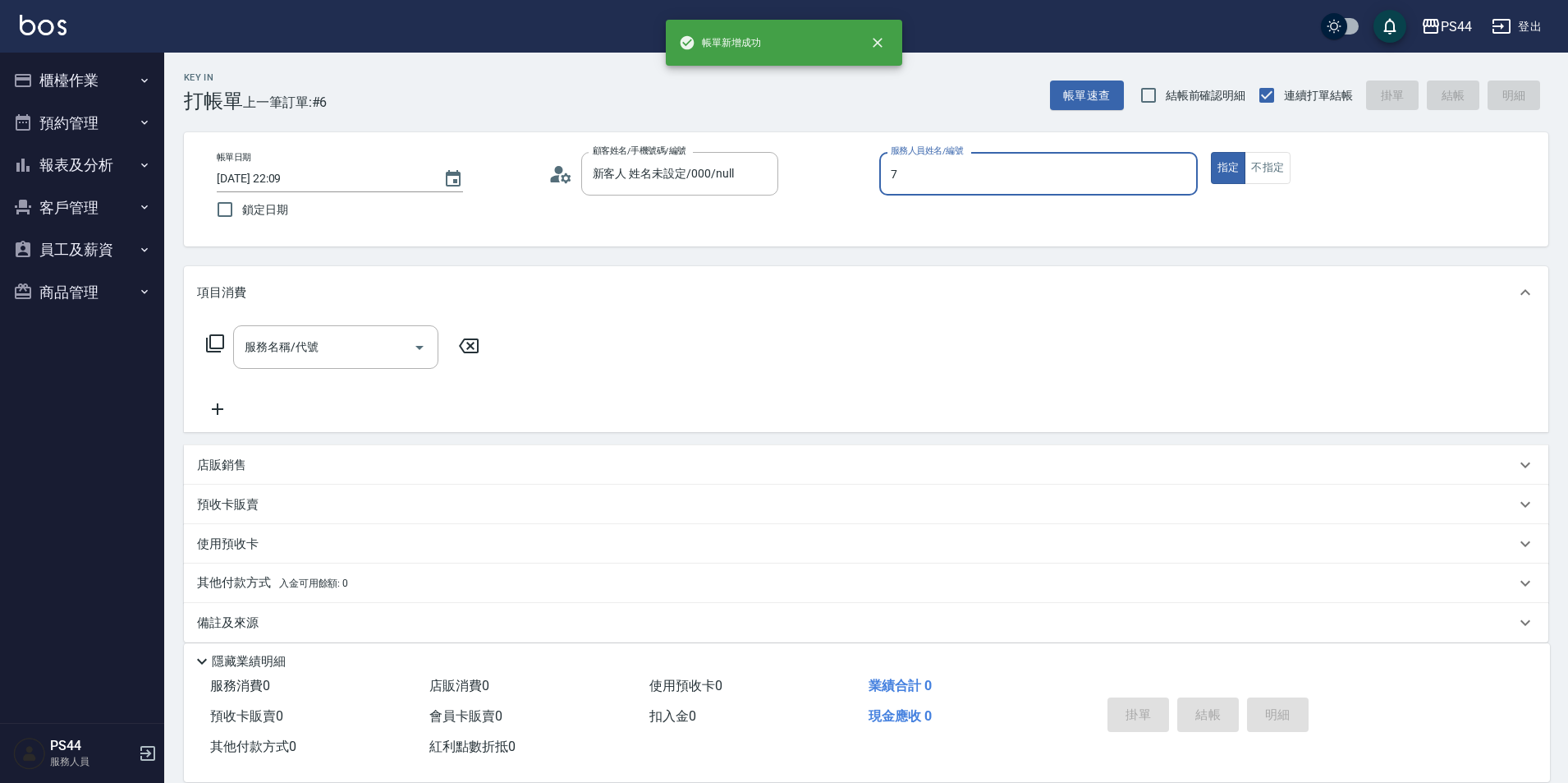
type input "楊千蓉-7"
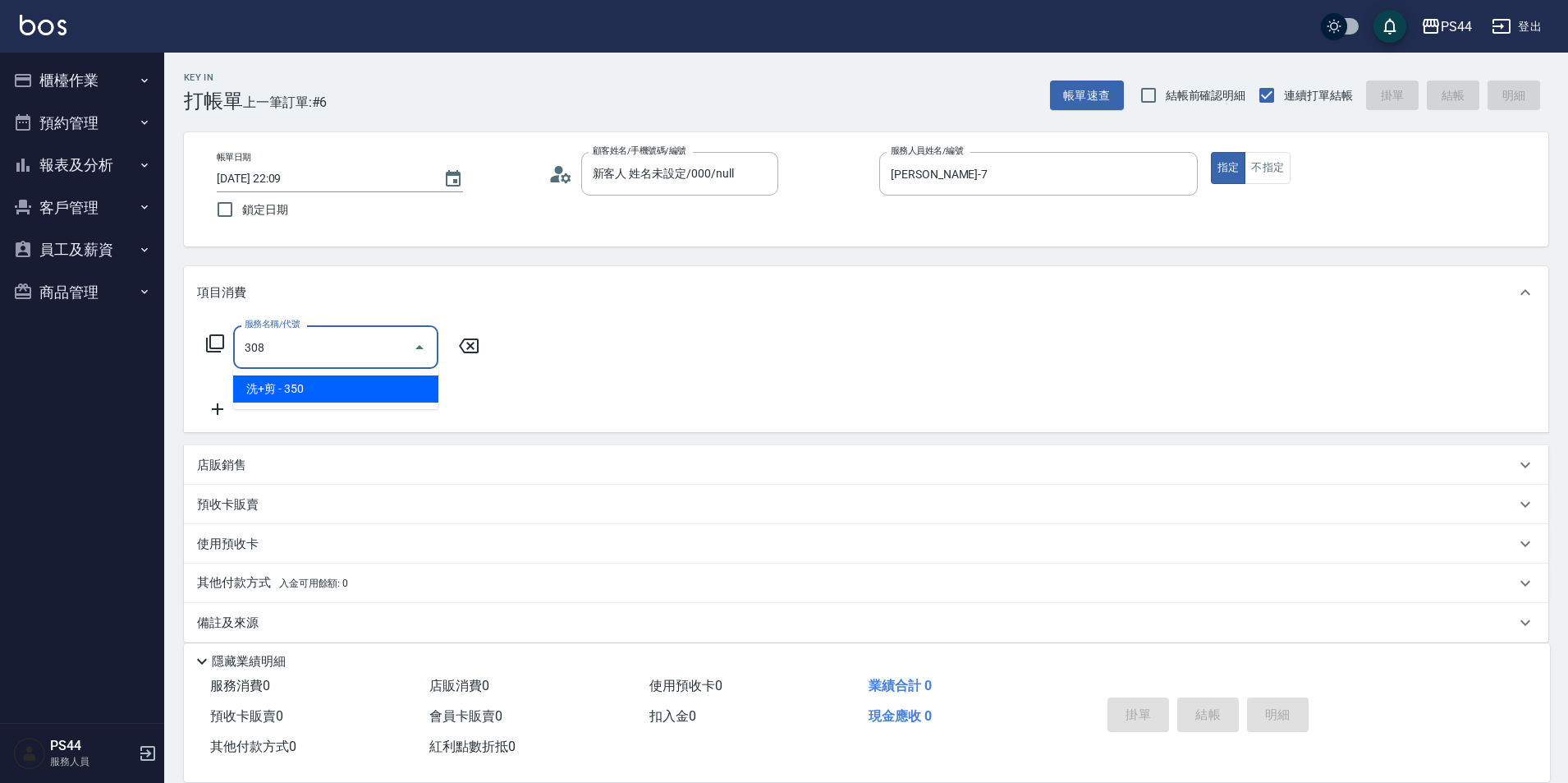
type input "洗+剪(308)"
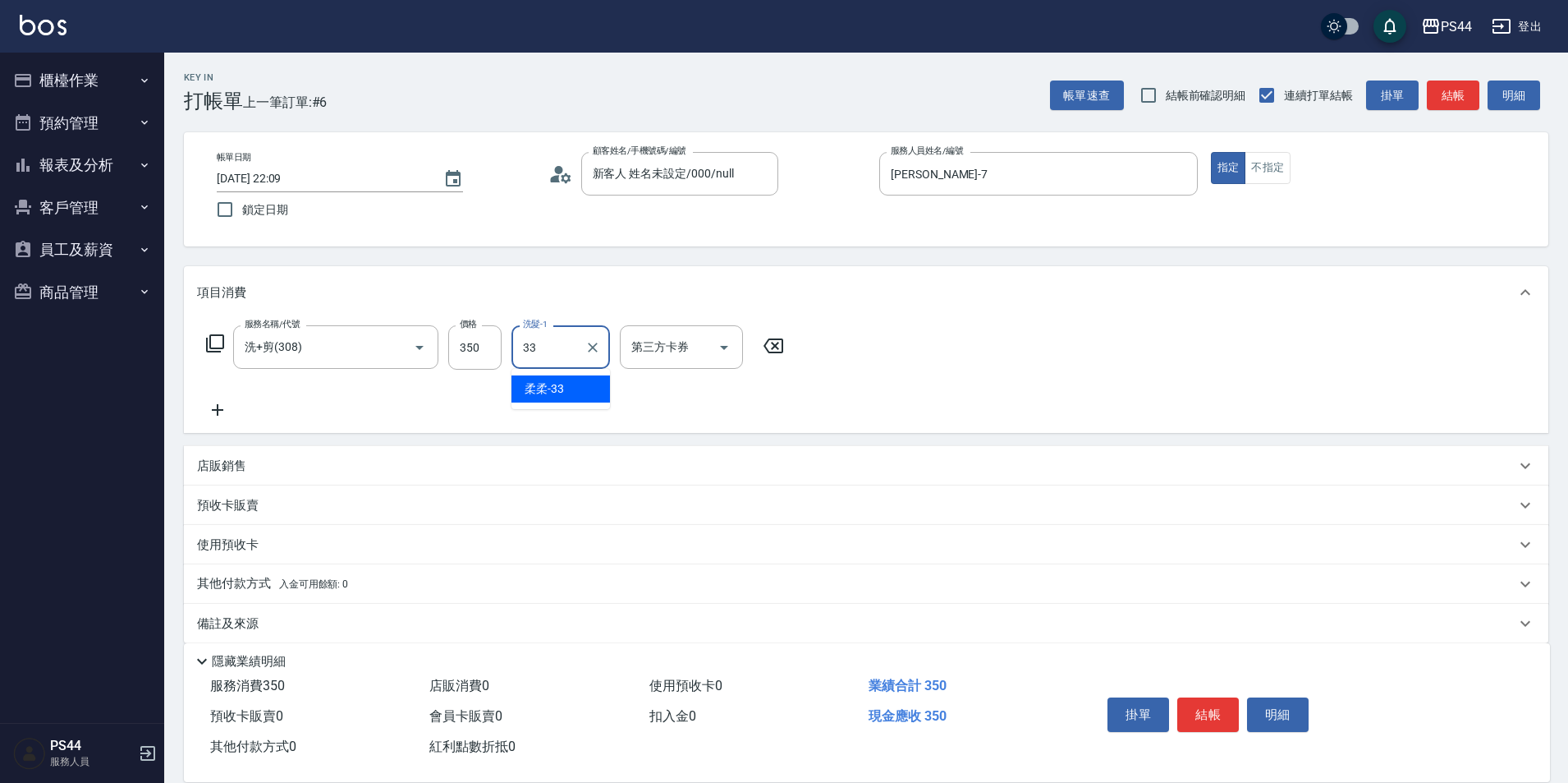
type input "柔柔-33"
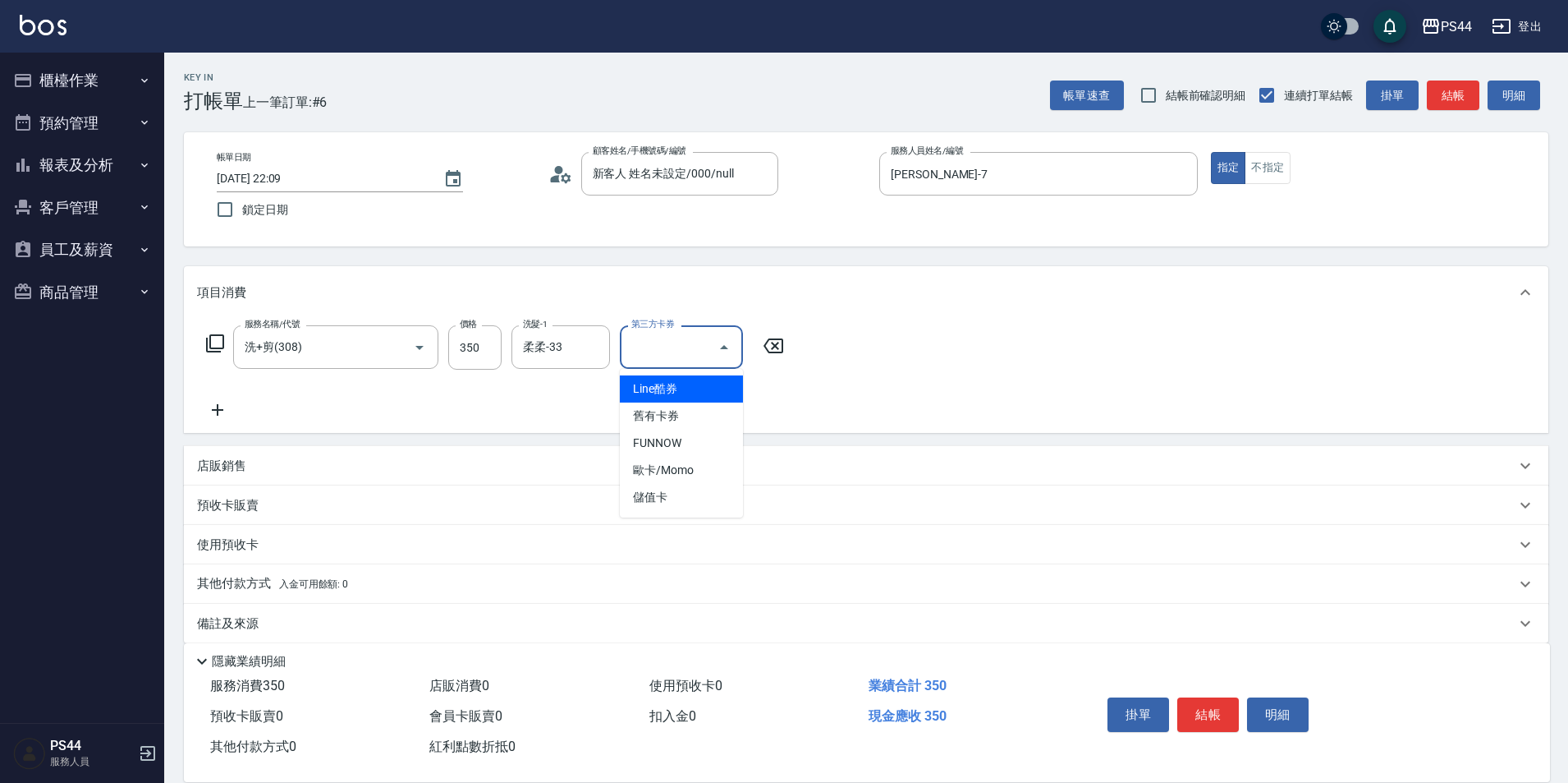
type input "儲值卡"
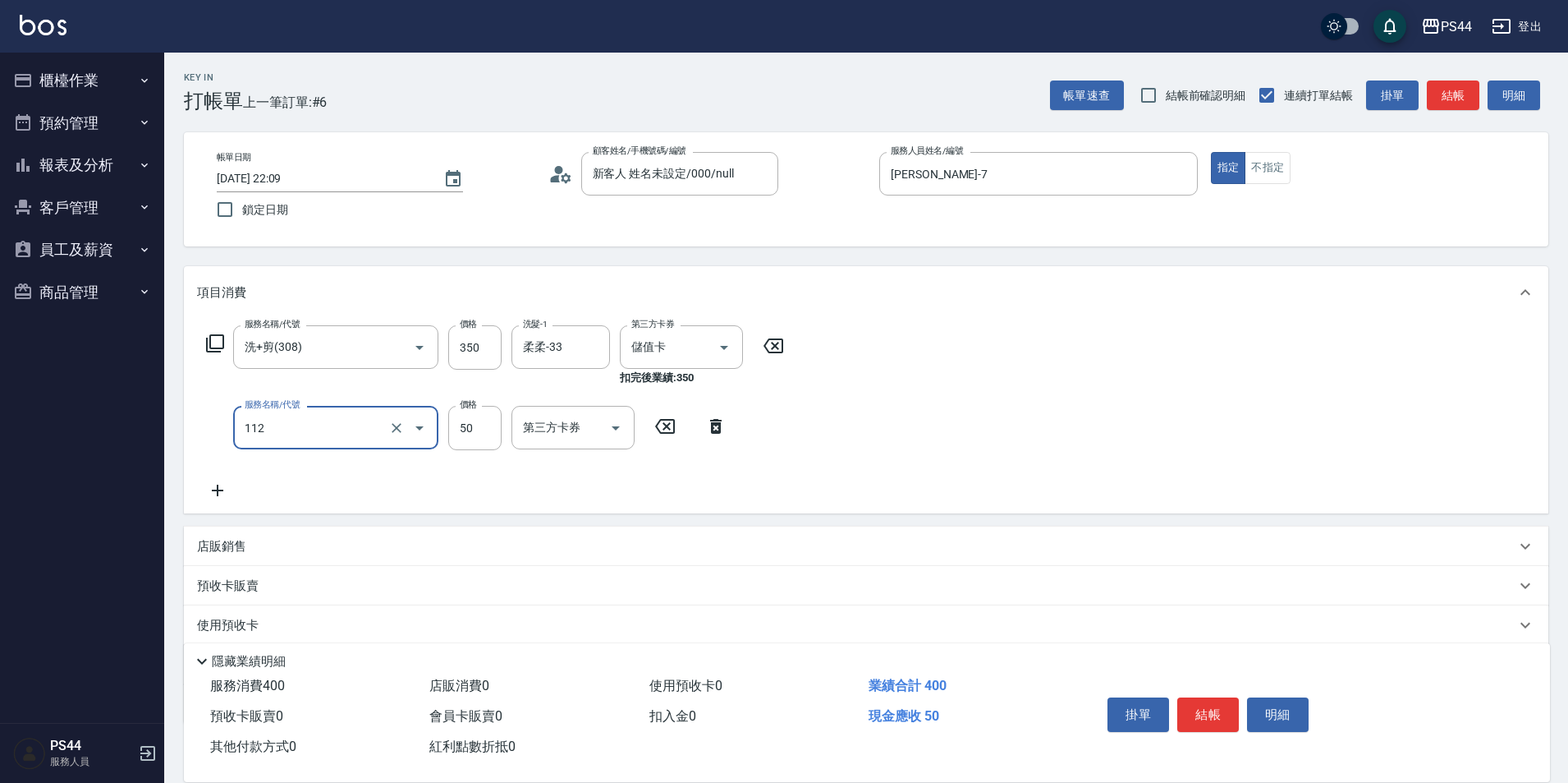
type input "精油50(112)"
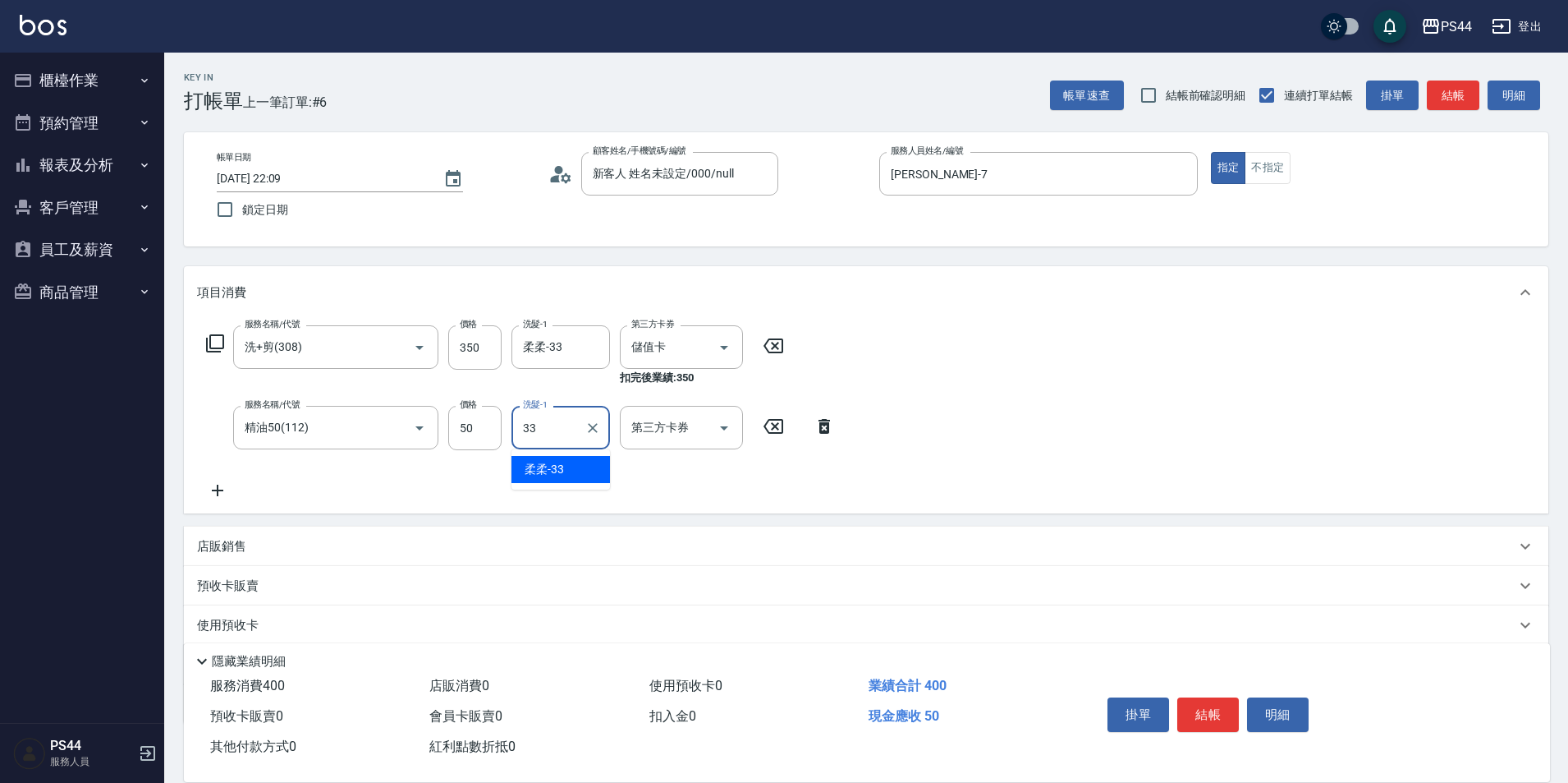
type input "柔柔-33"
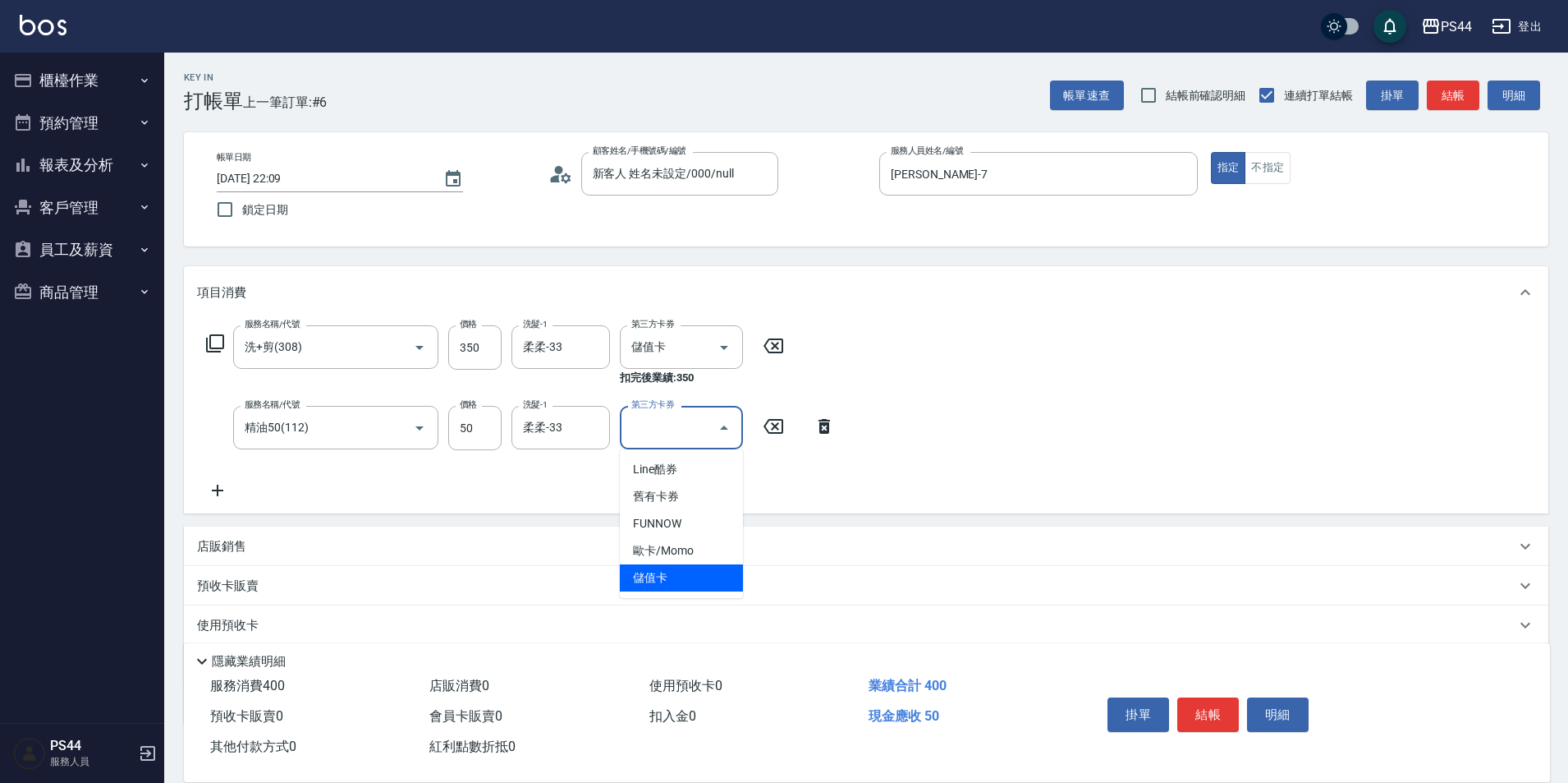
type input "儲值卡"
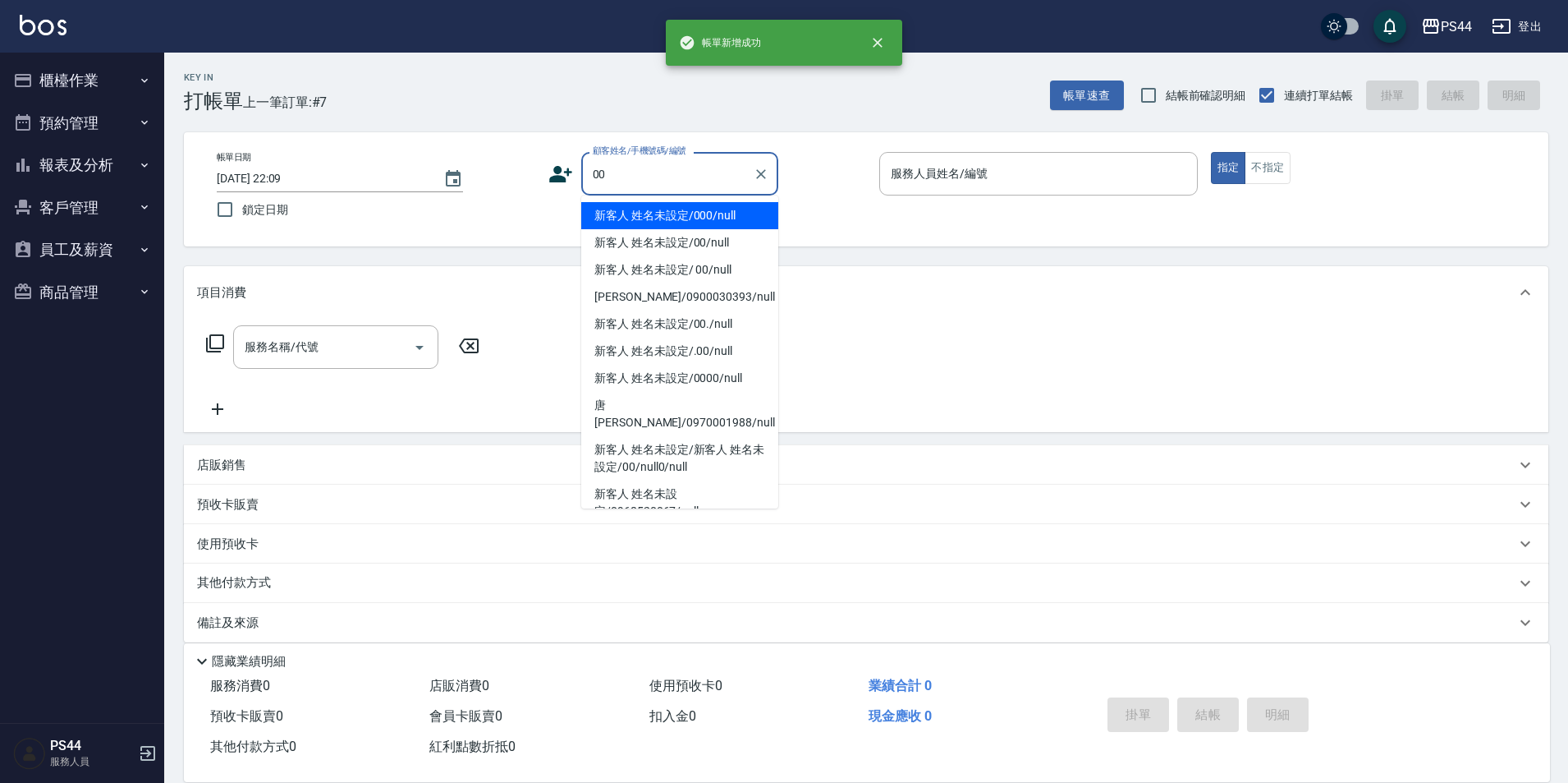
type input "新客人 姓名未設定/000/null"
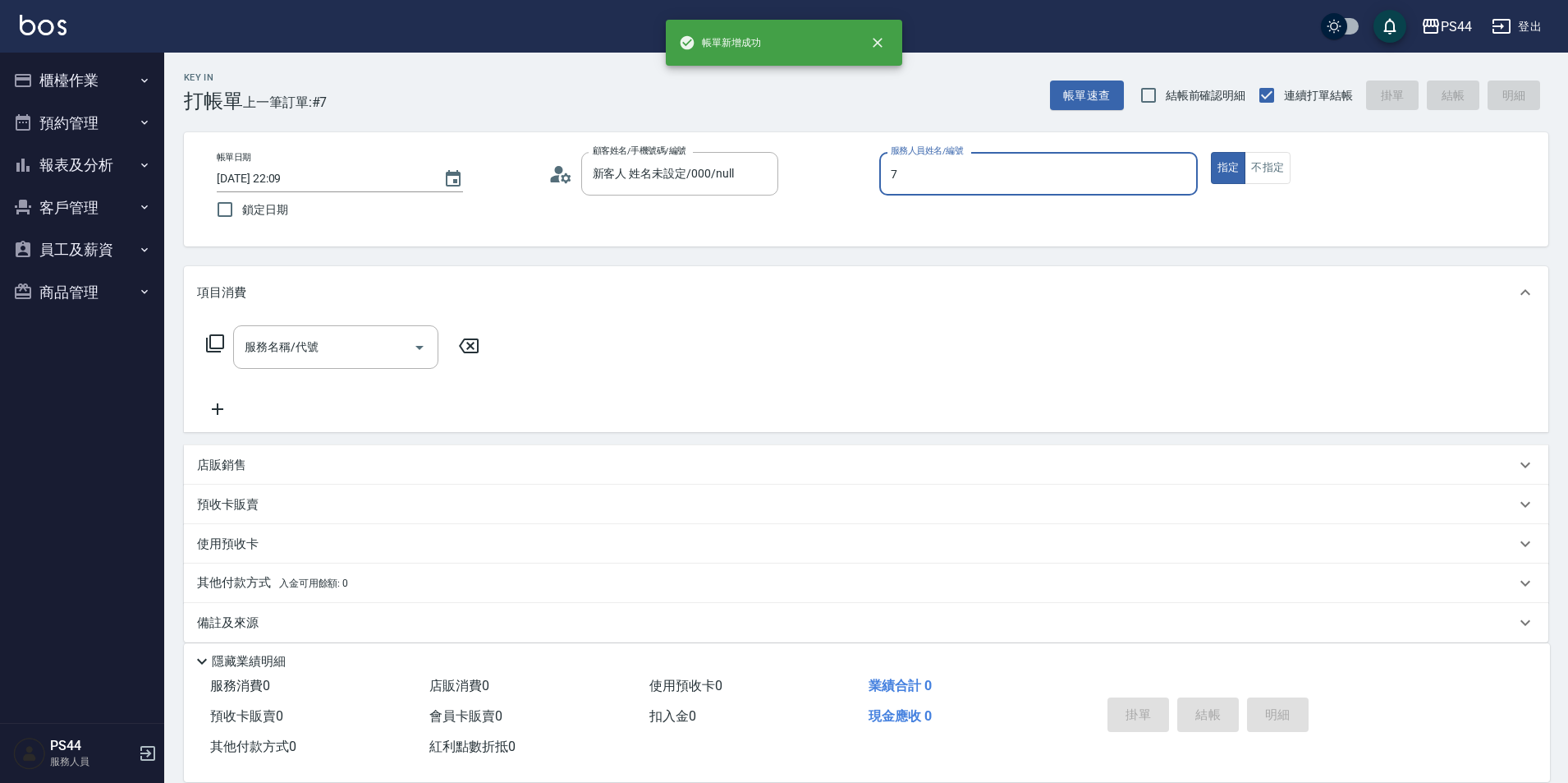
type input "楊千蓉-7"
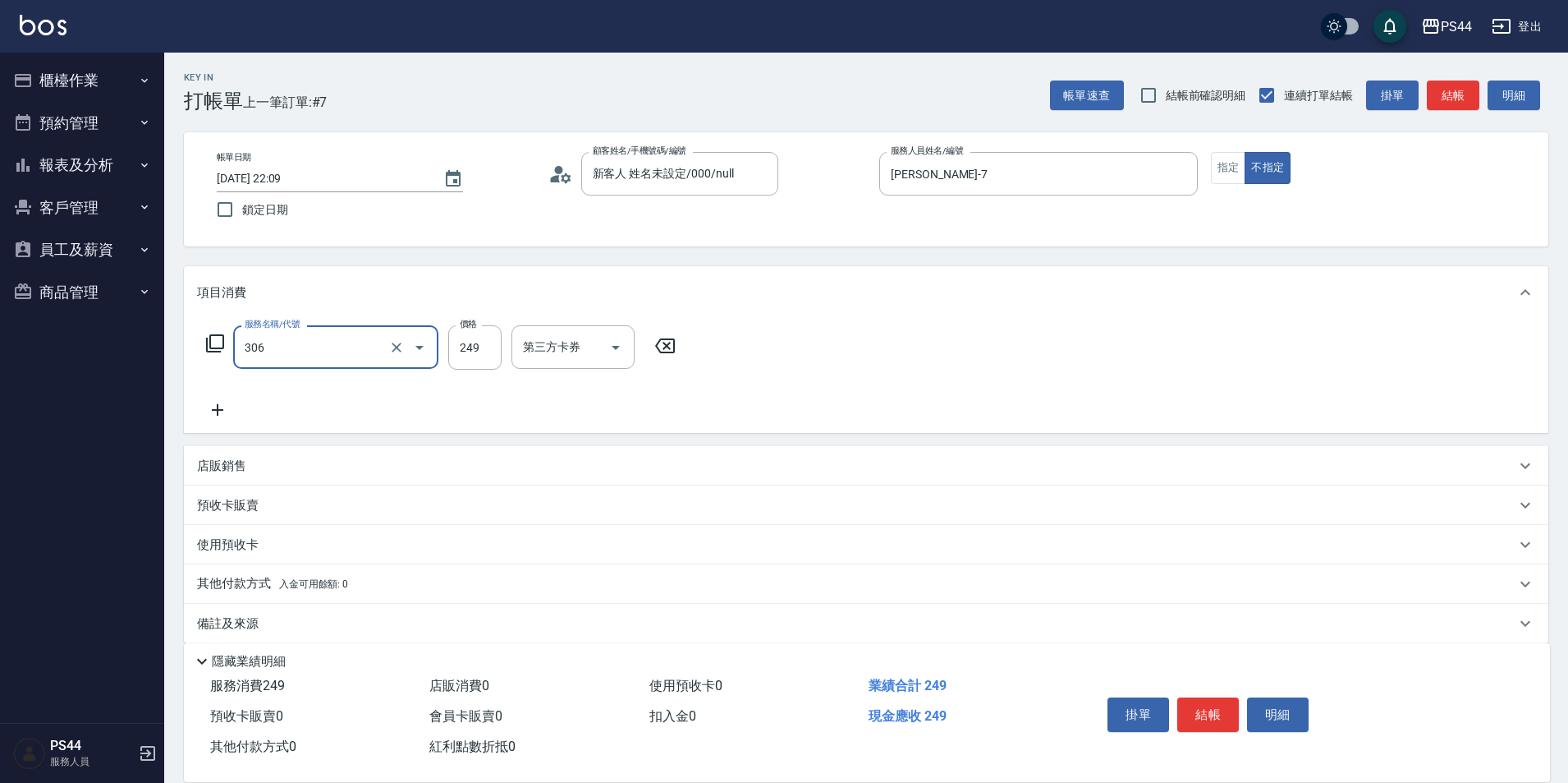
type input "剪髮(306)"
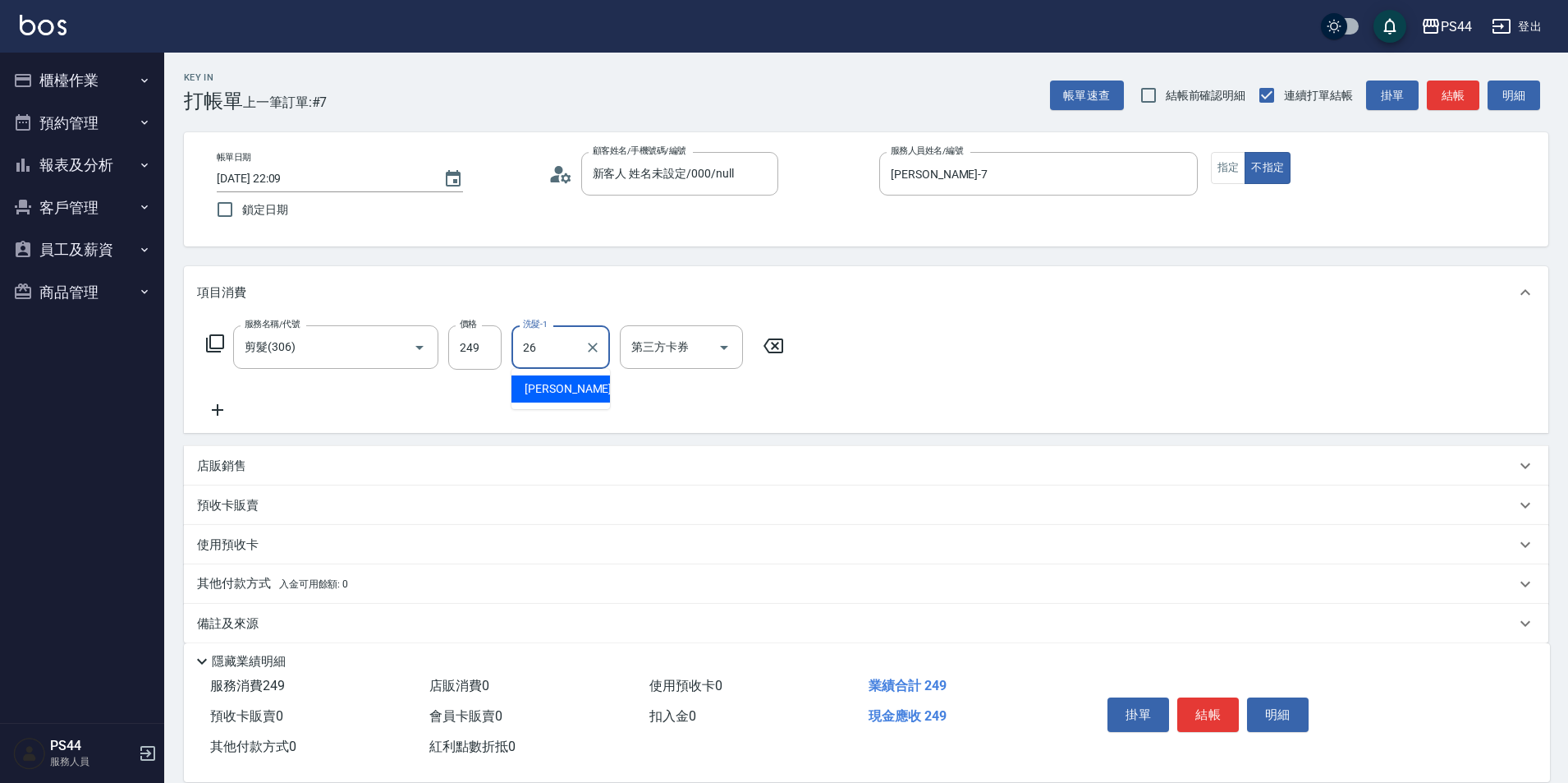
type input "沛瑀-26"
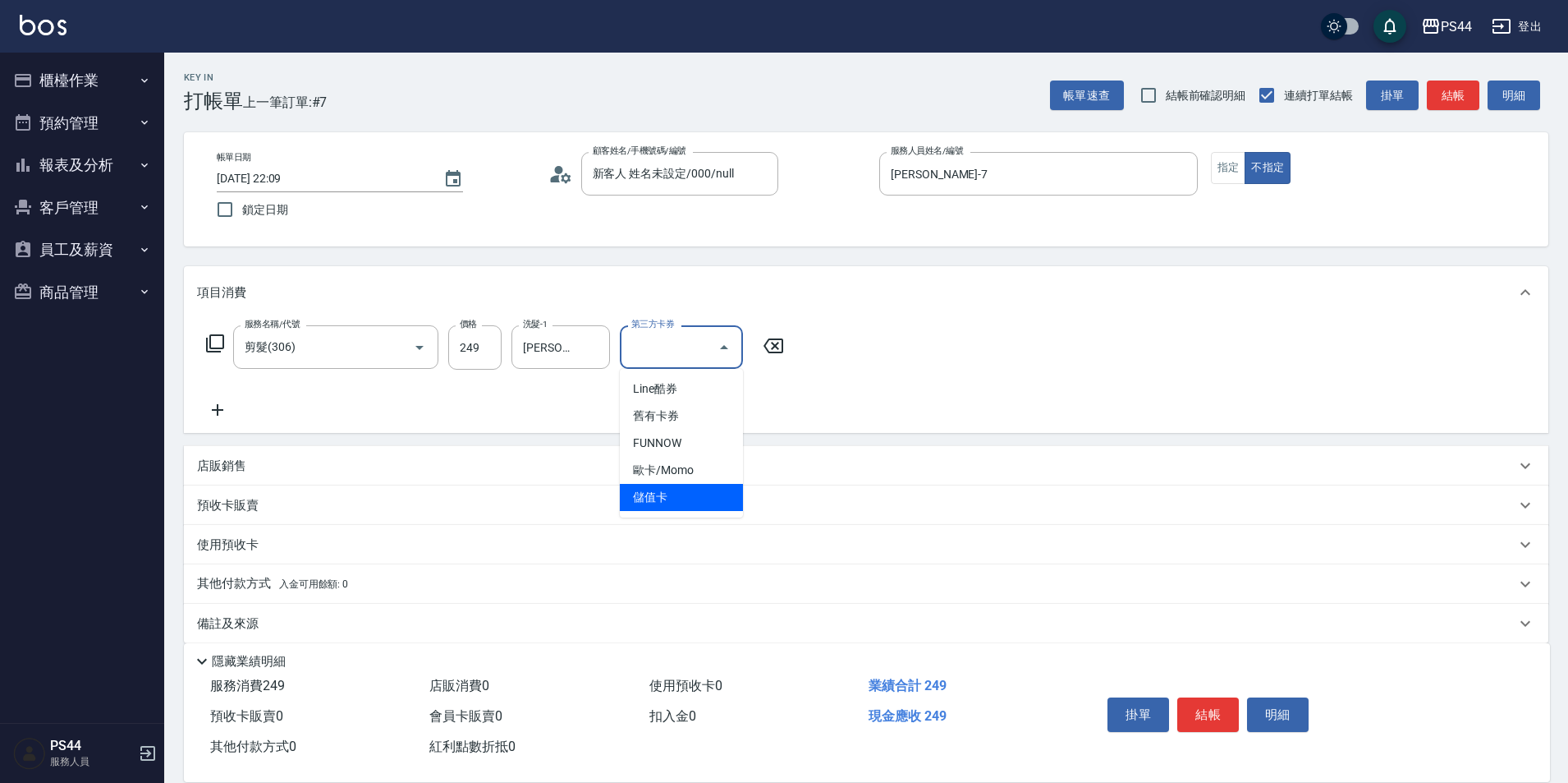
type input "儲值卡"
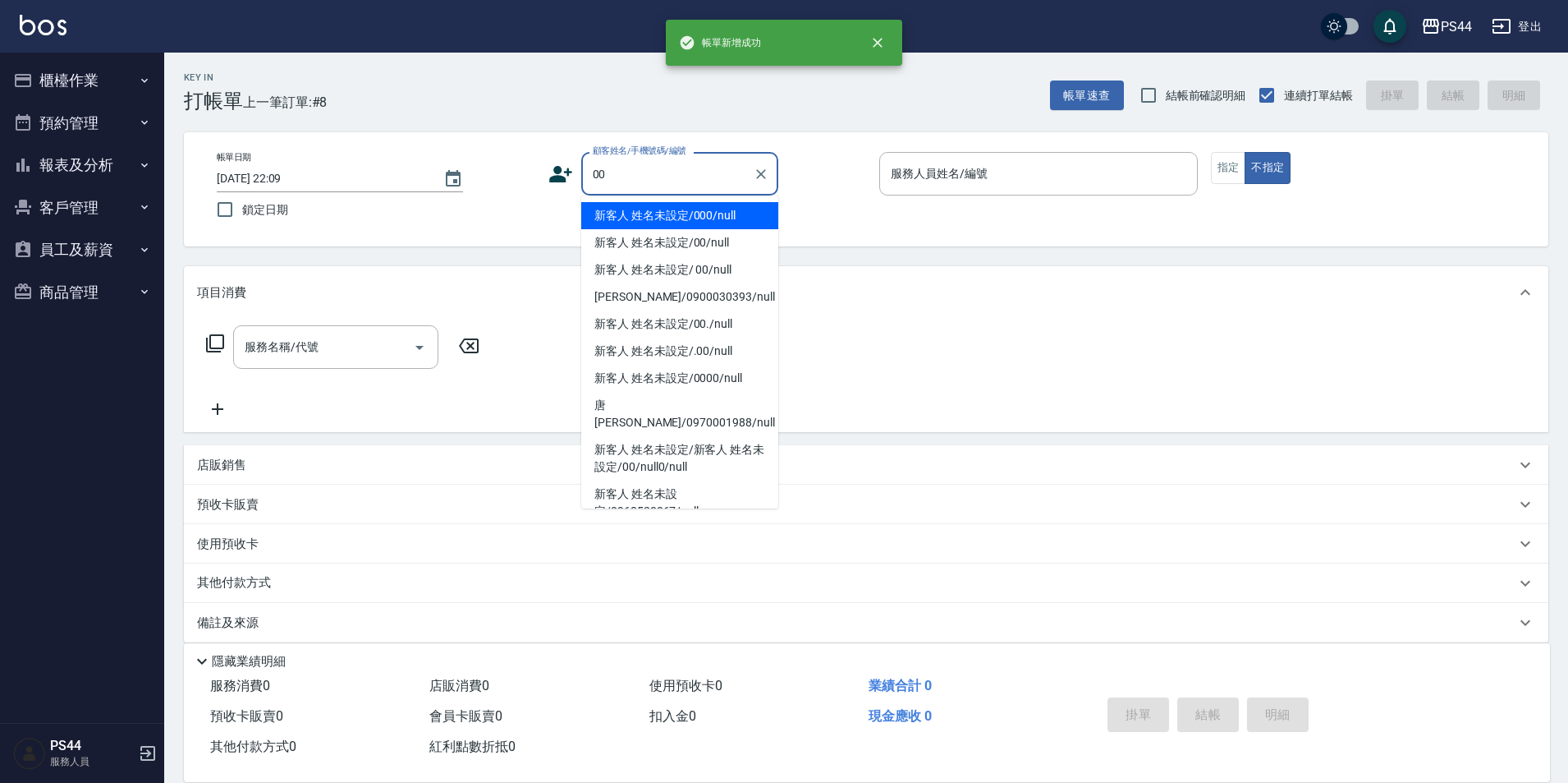
type input "新客人 姓名未設定/000/null"
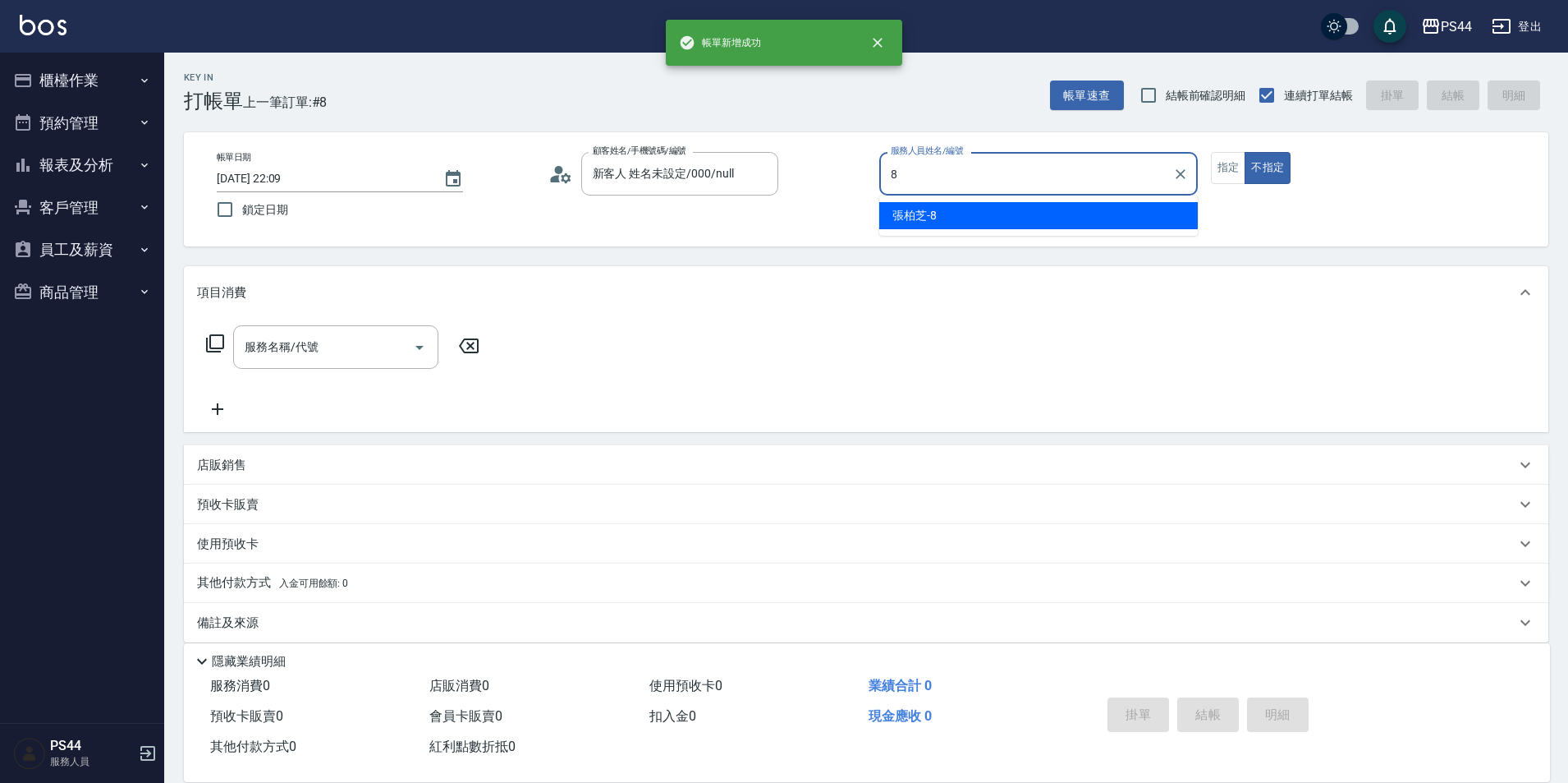
type input "張柏芝-8"
type button "false"
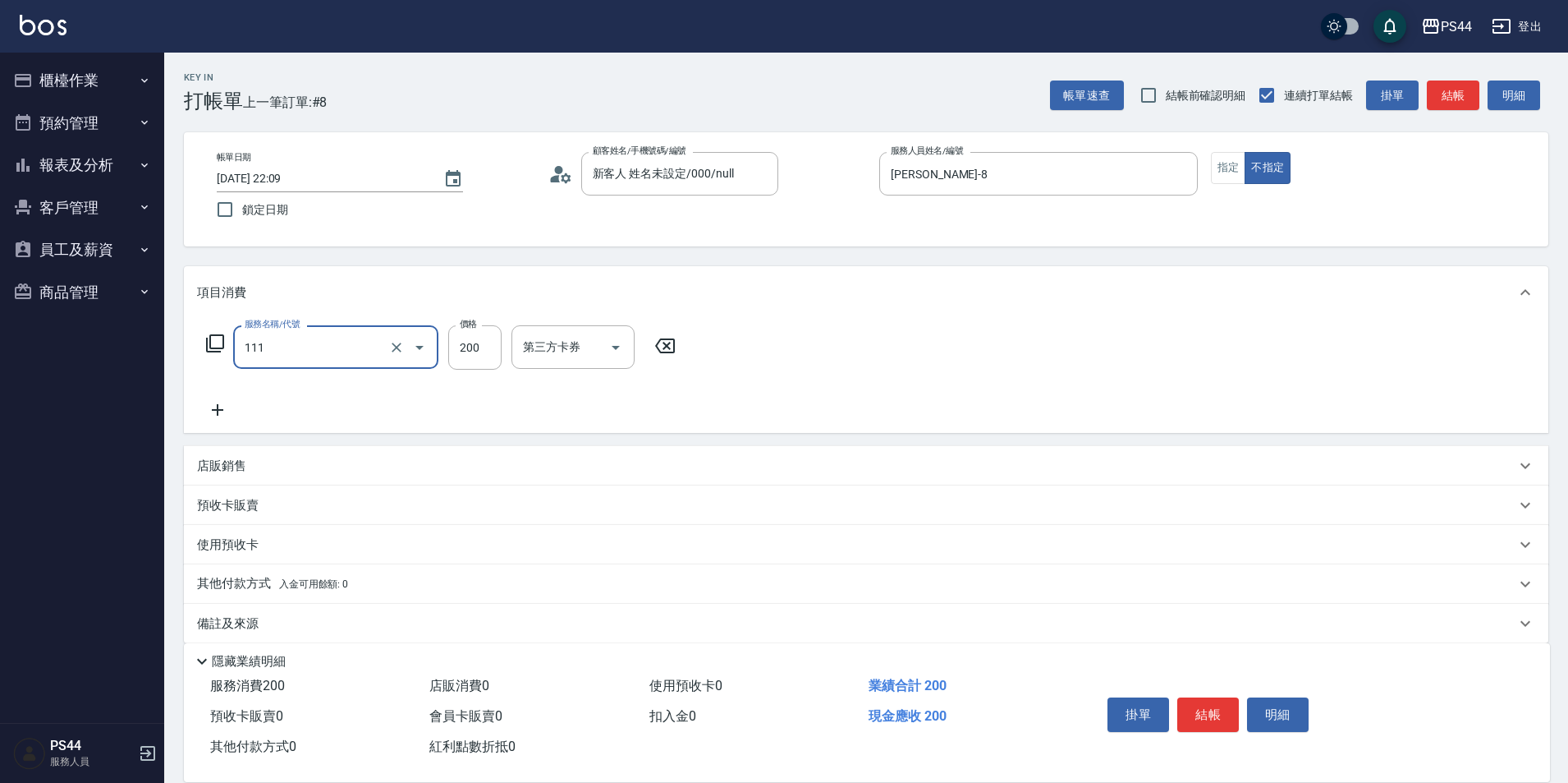
type input "200(111)"
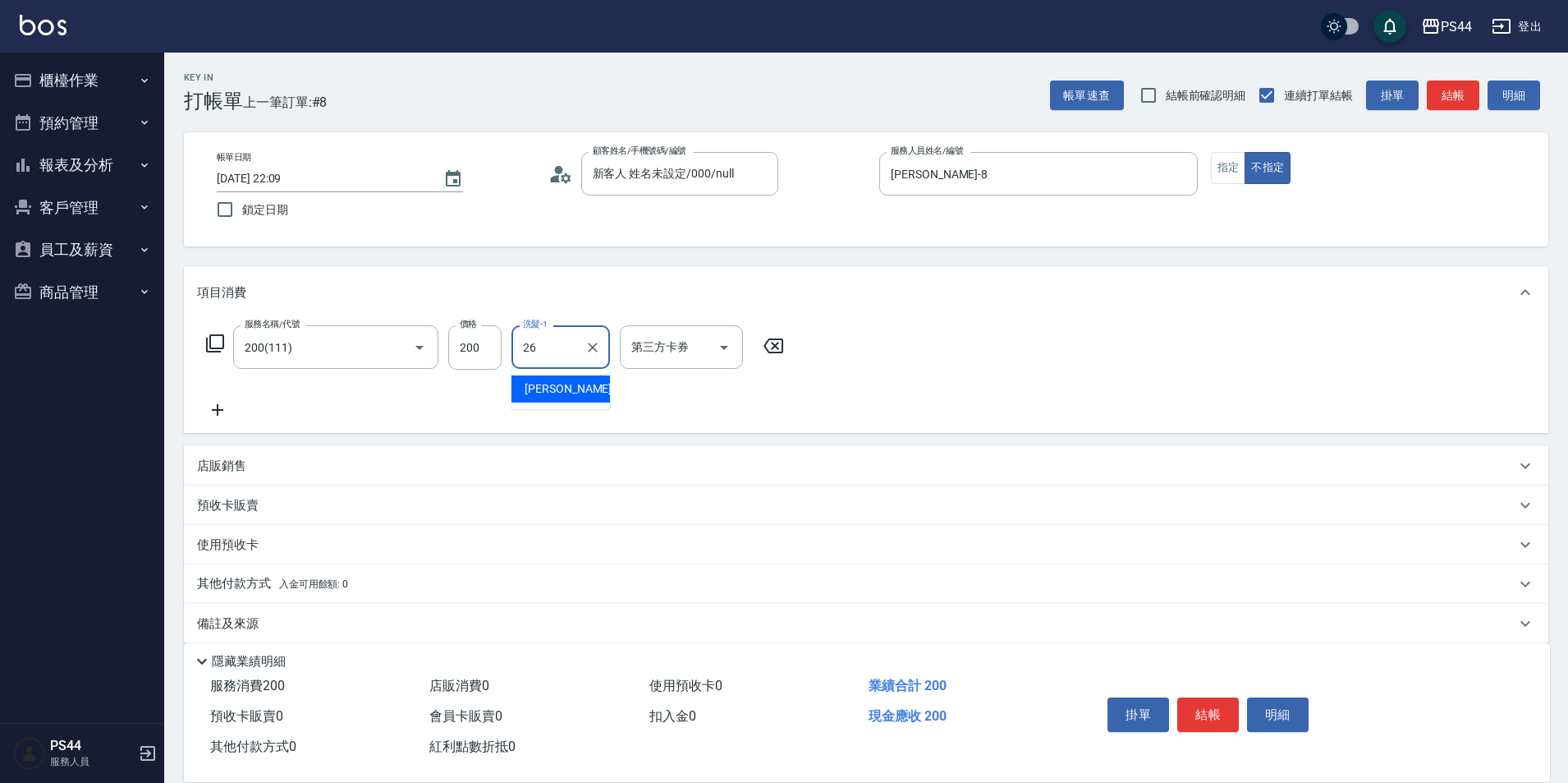
type input "沛瑀-26"
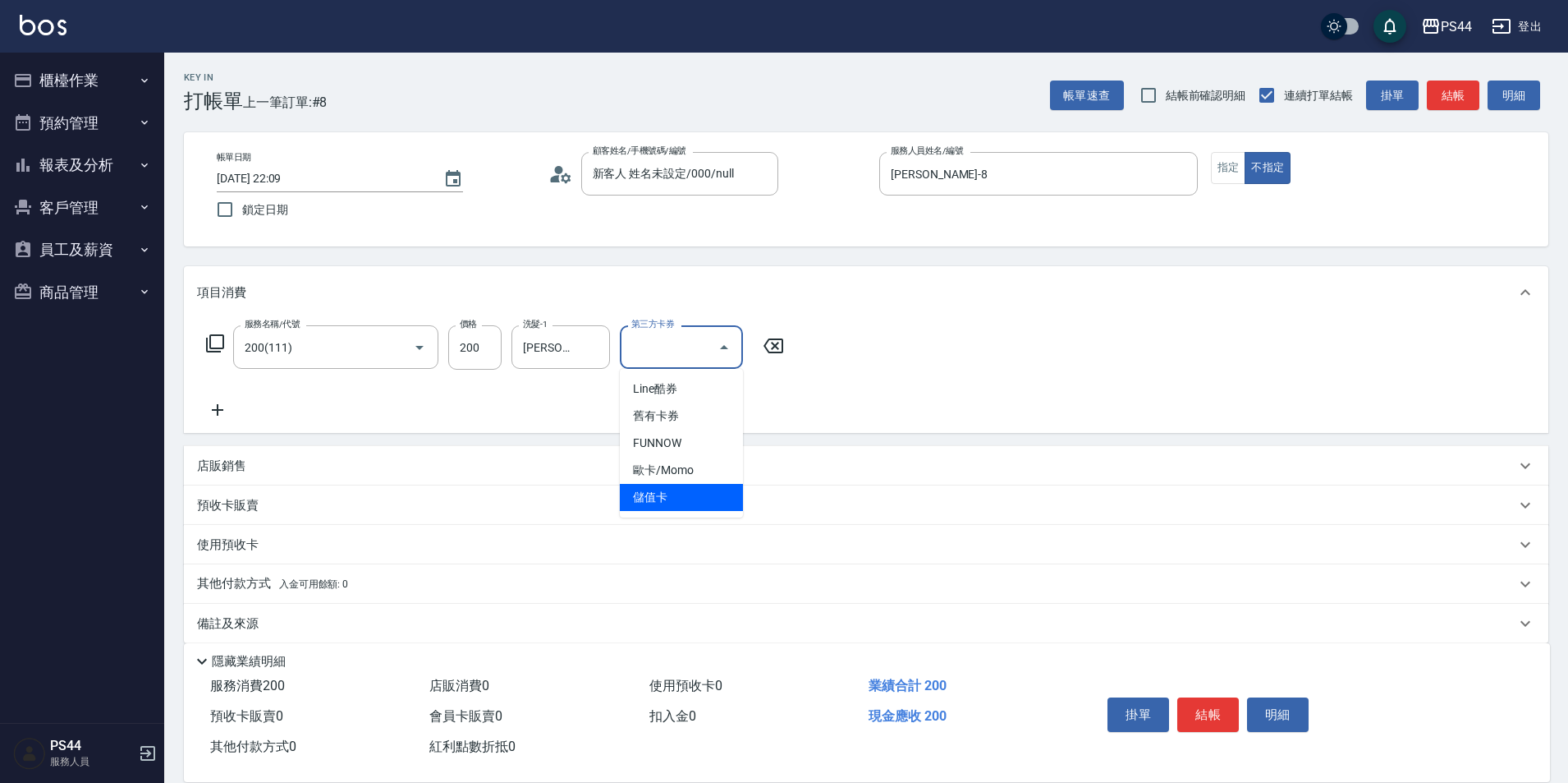
type input "儲值卡"
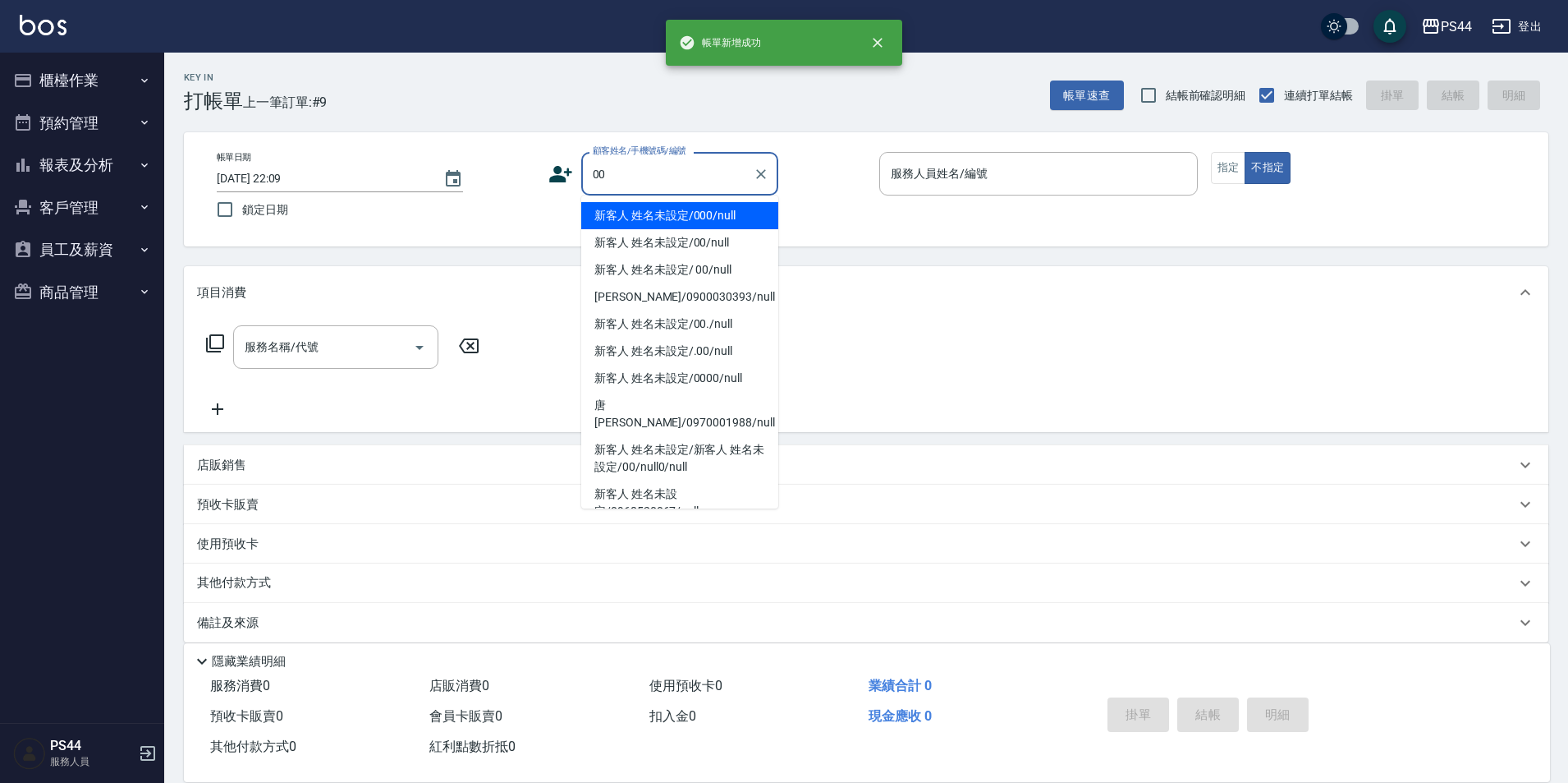
type input "新客人 姓名未設定/000/null"
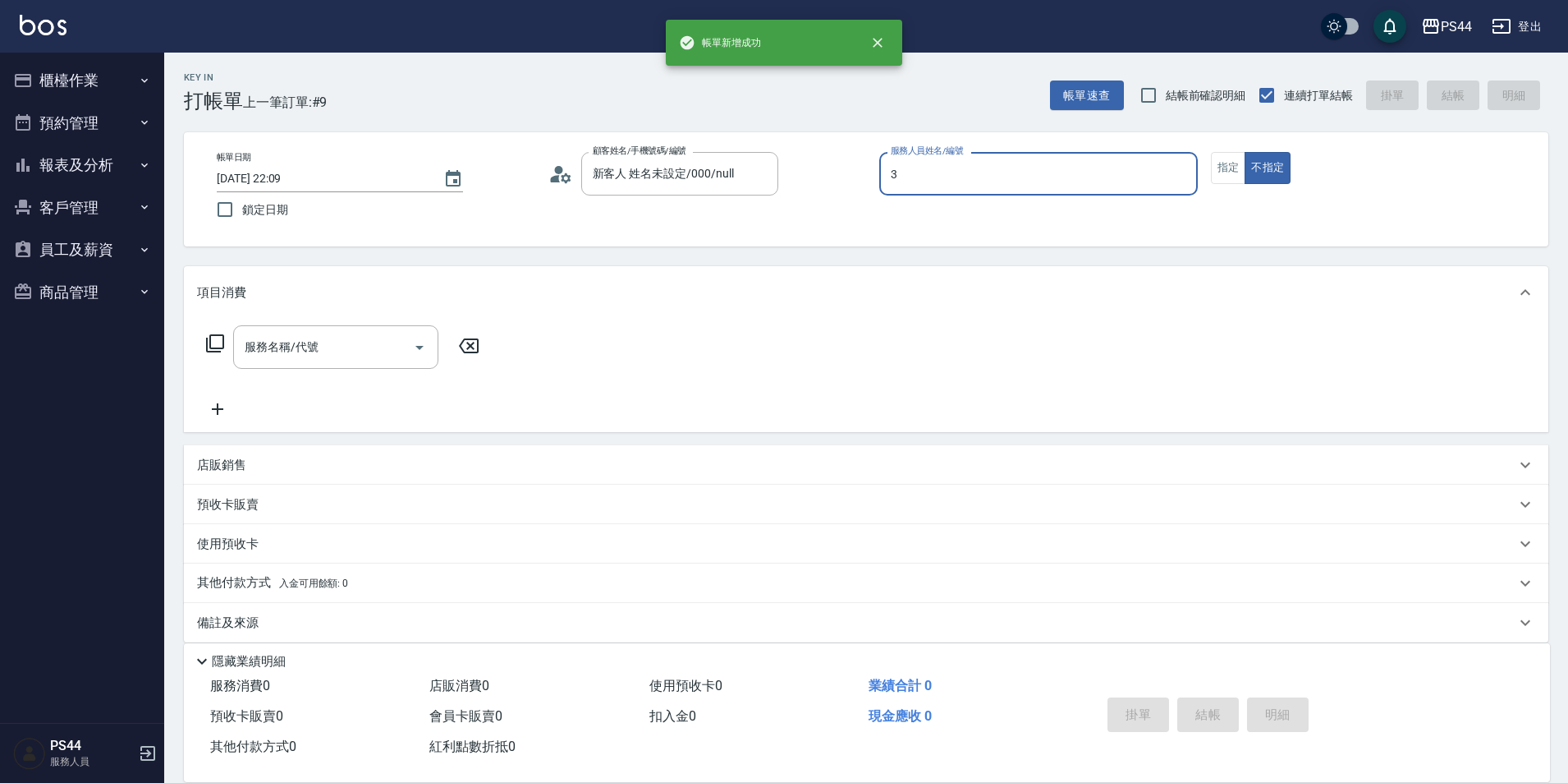
type input "許維哲-3"
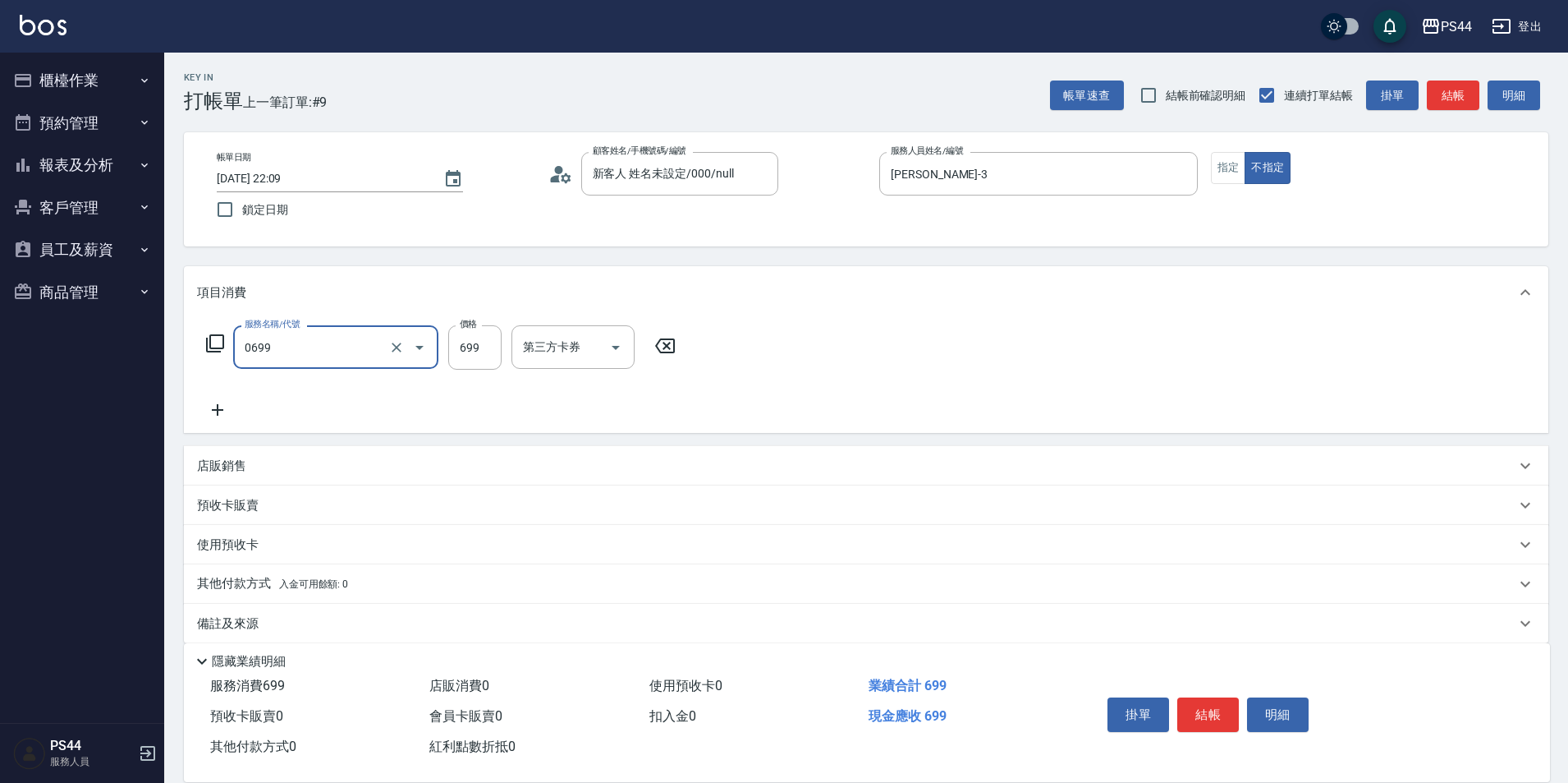
type input "精油SPA(0699)"
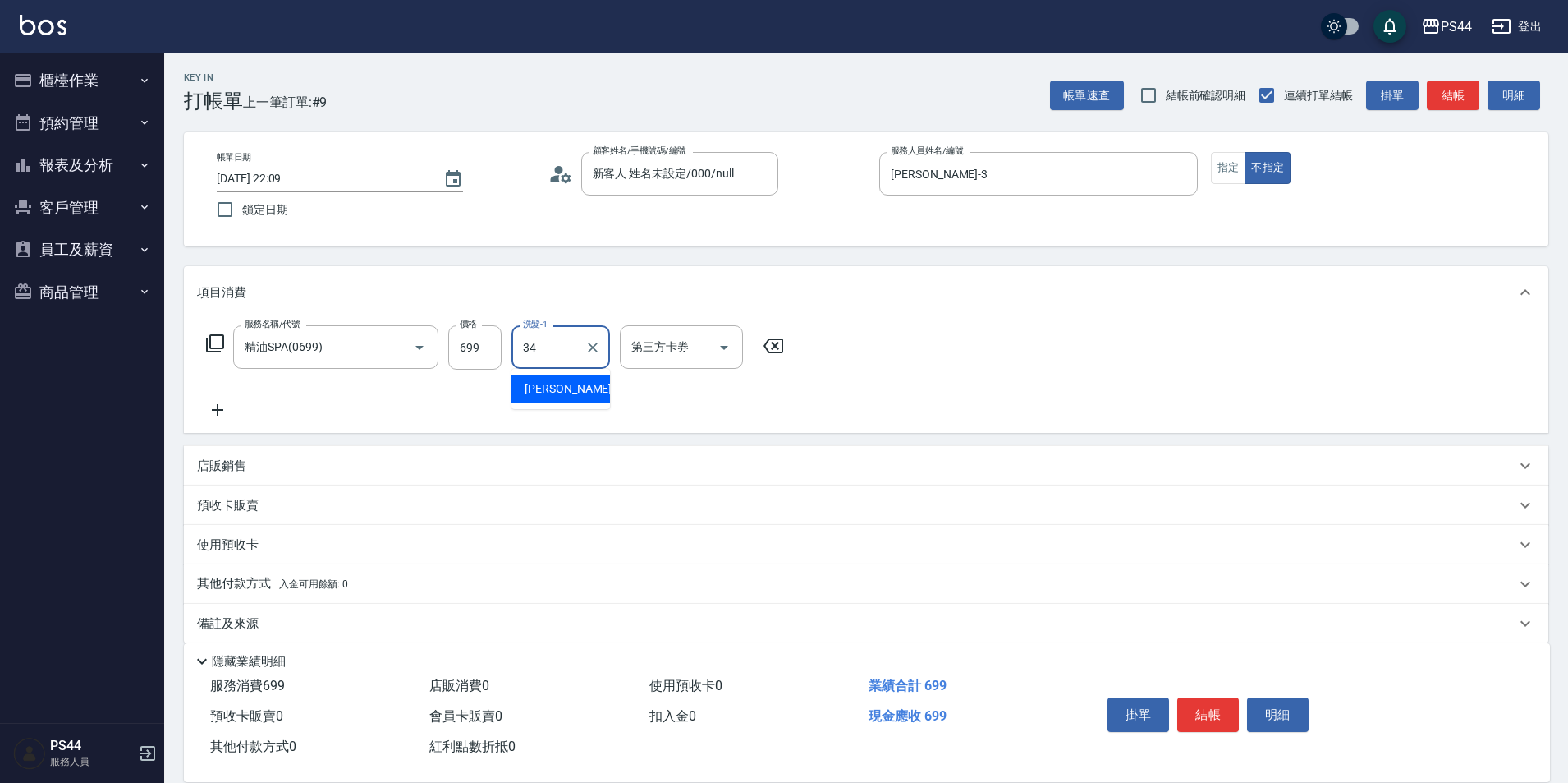
type input "邱美月-34"
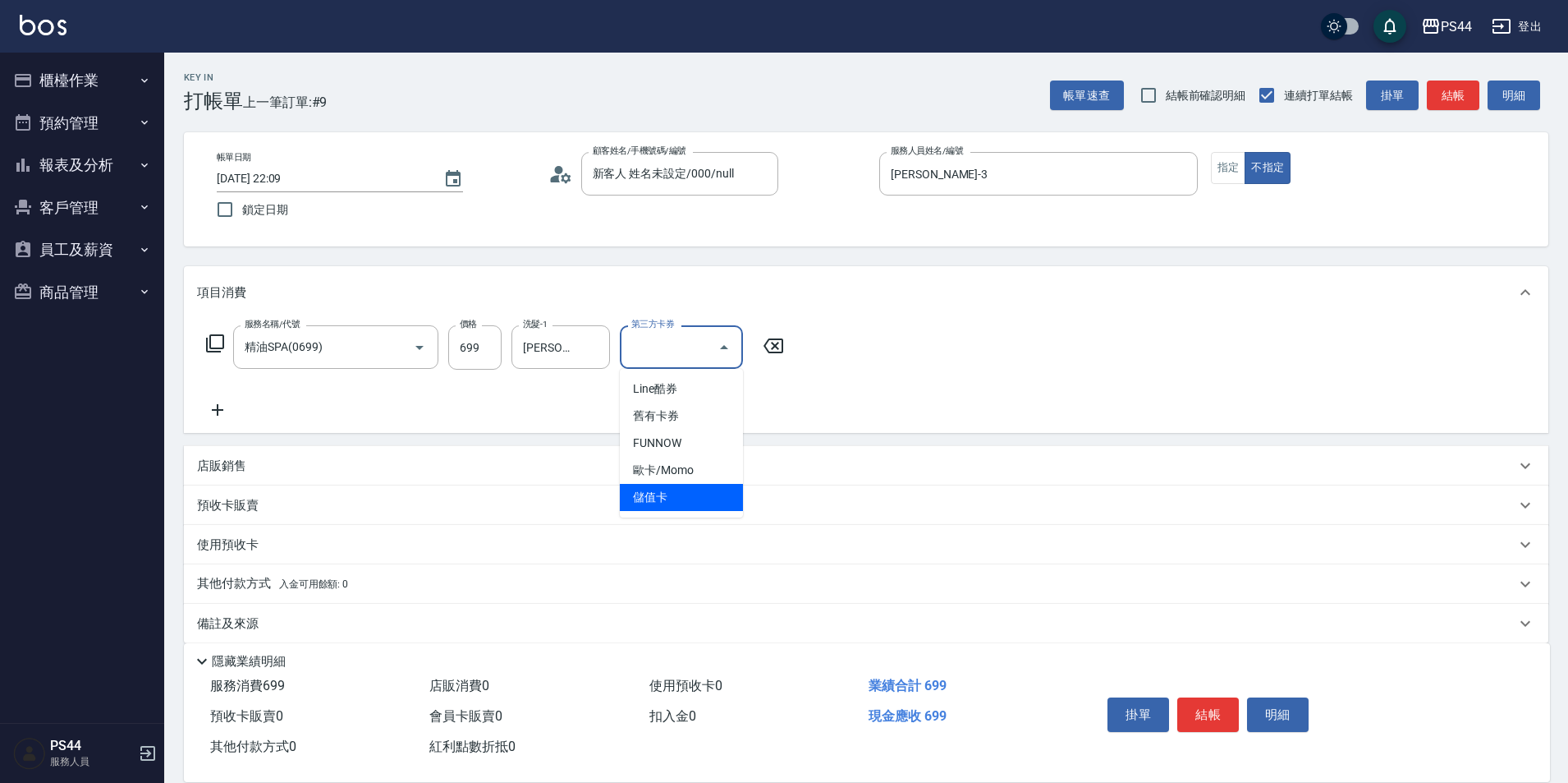
type input "儲值卡"
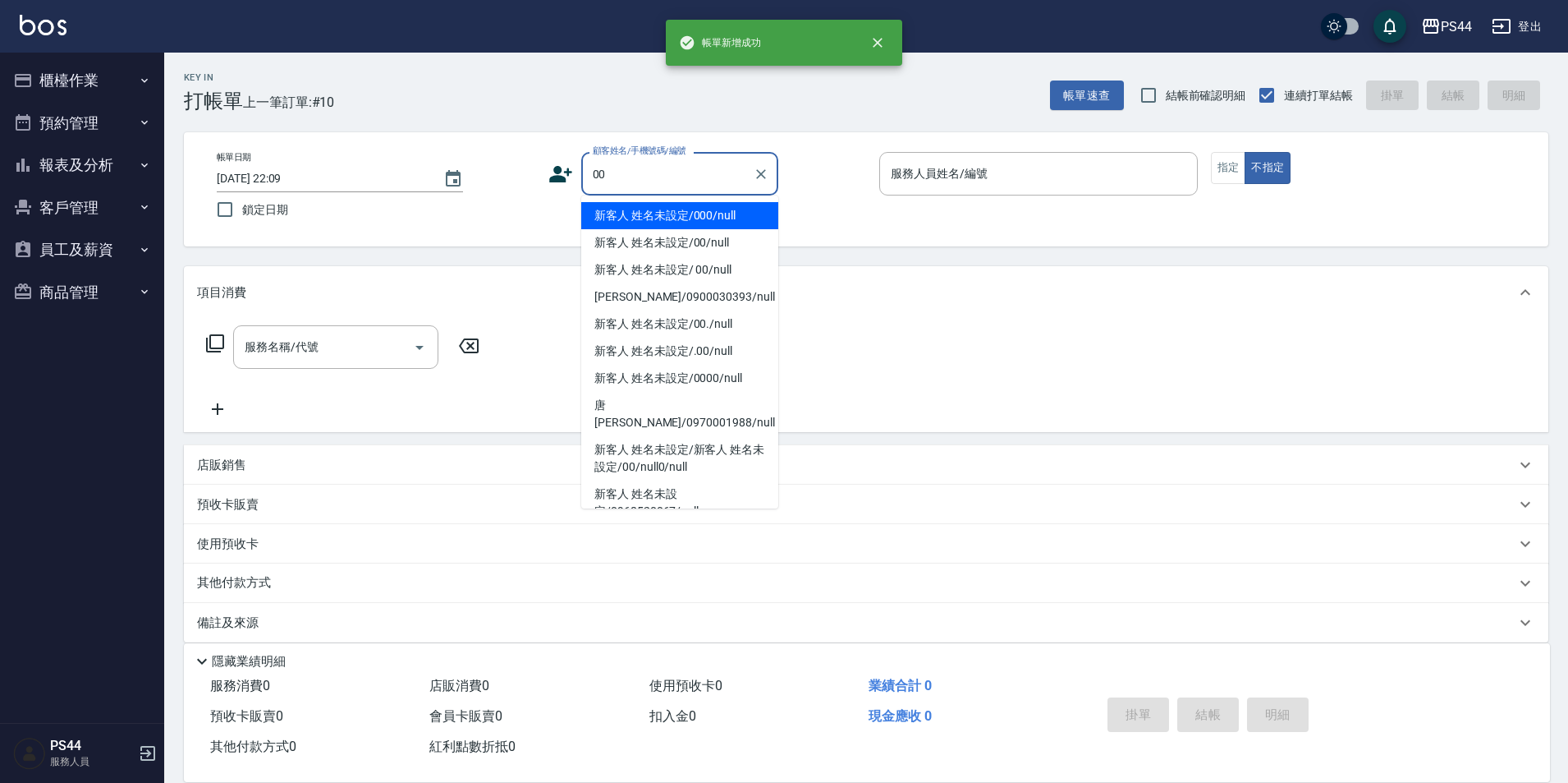
type input "新客人 姓名未設定/000/null"
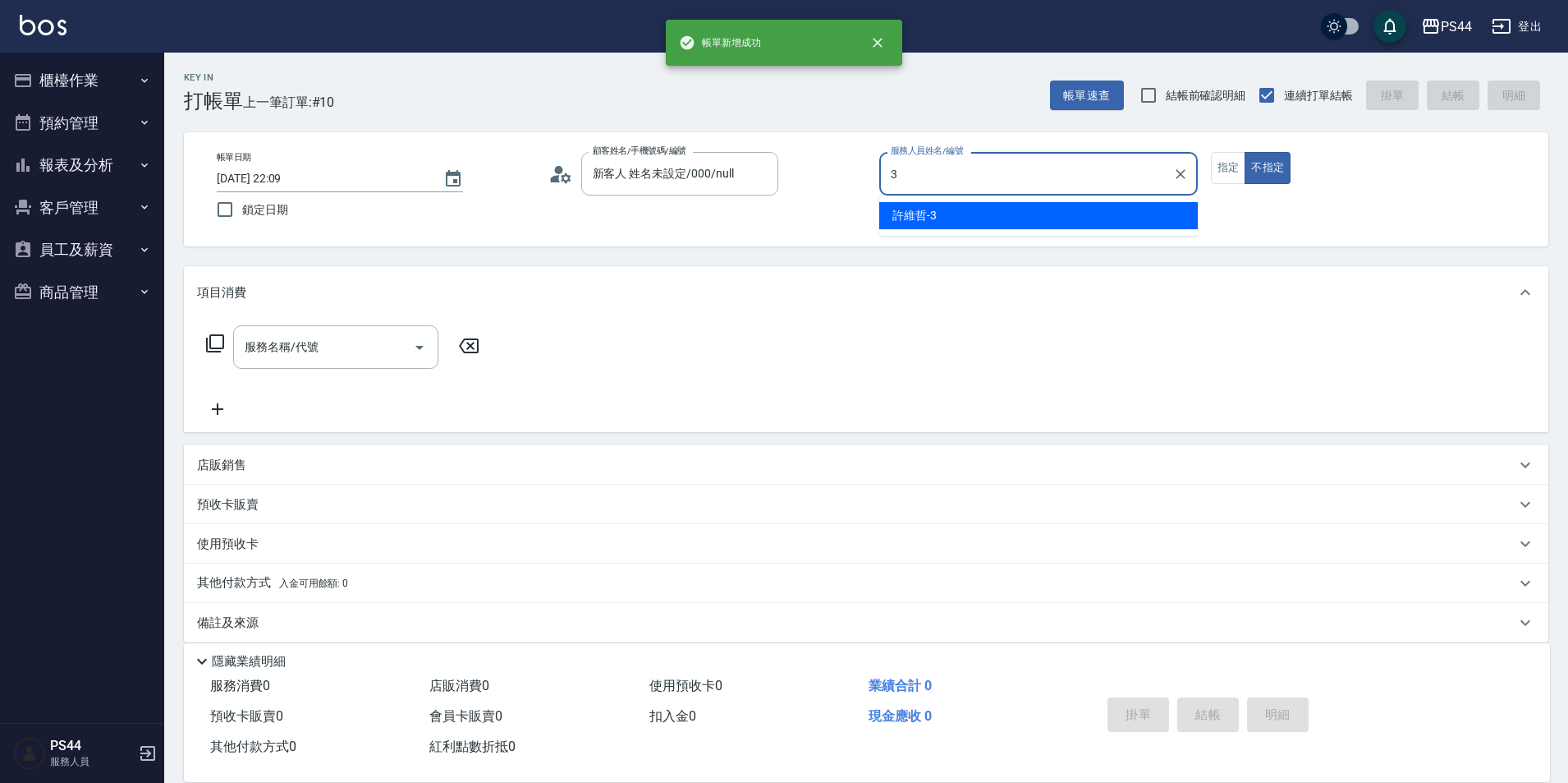
type input "許維哲-3"
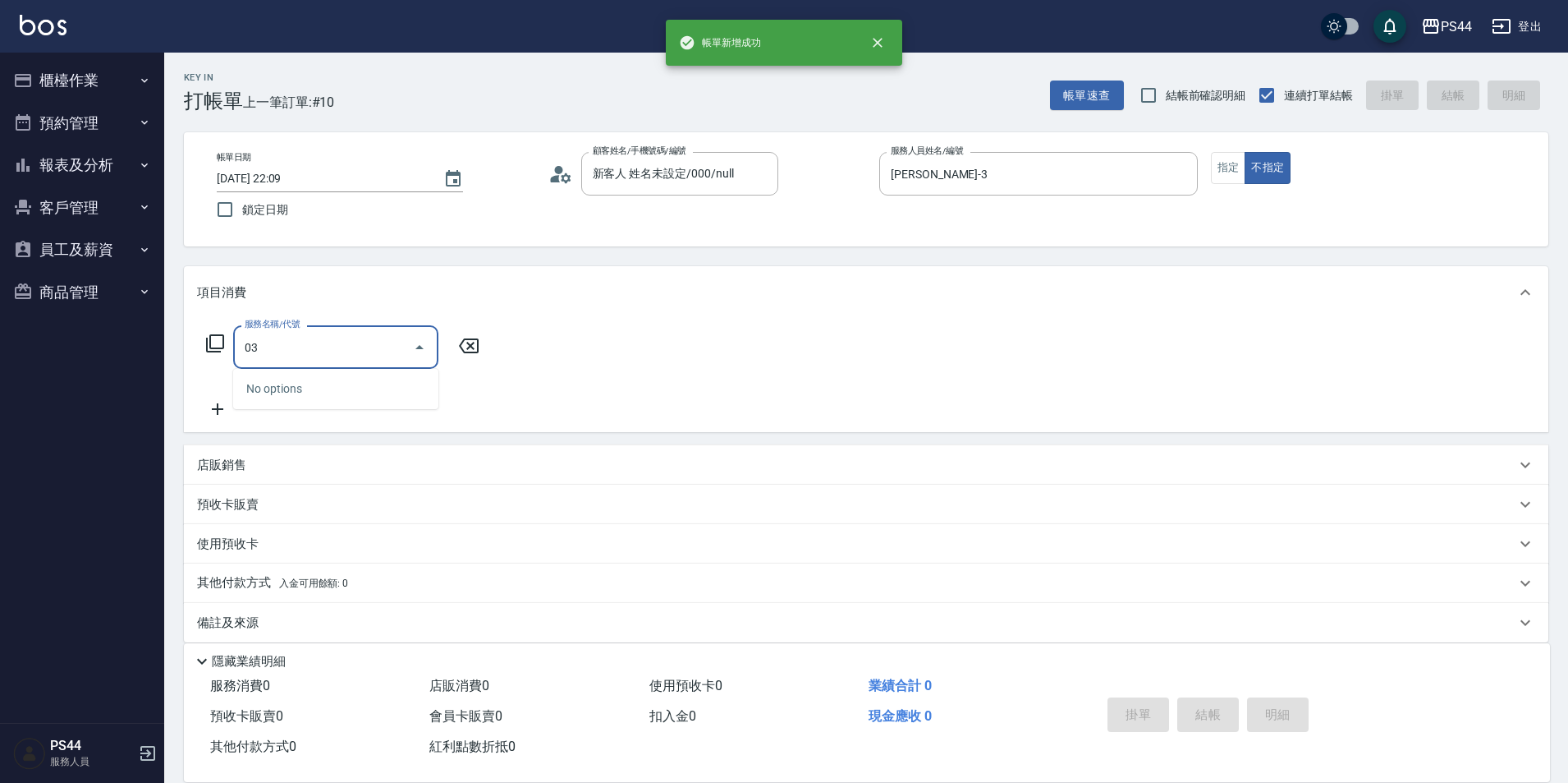
type input "0"
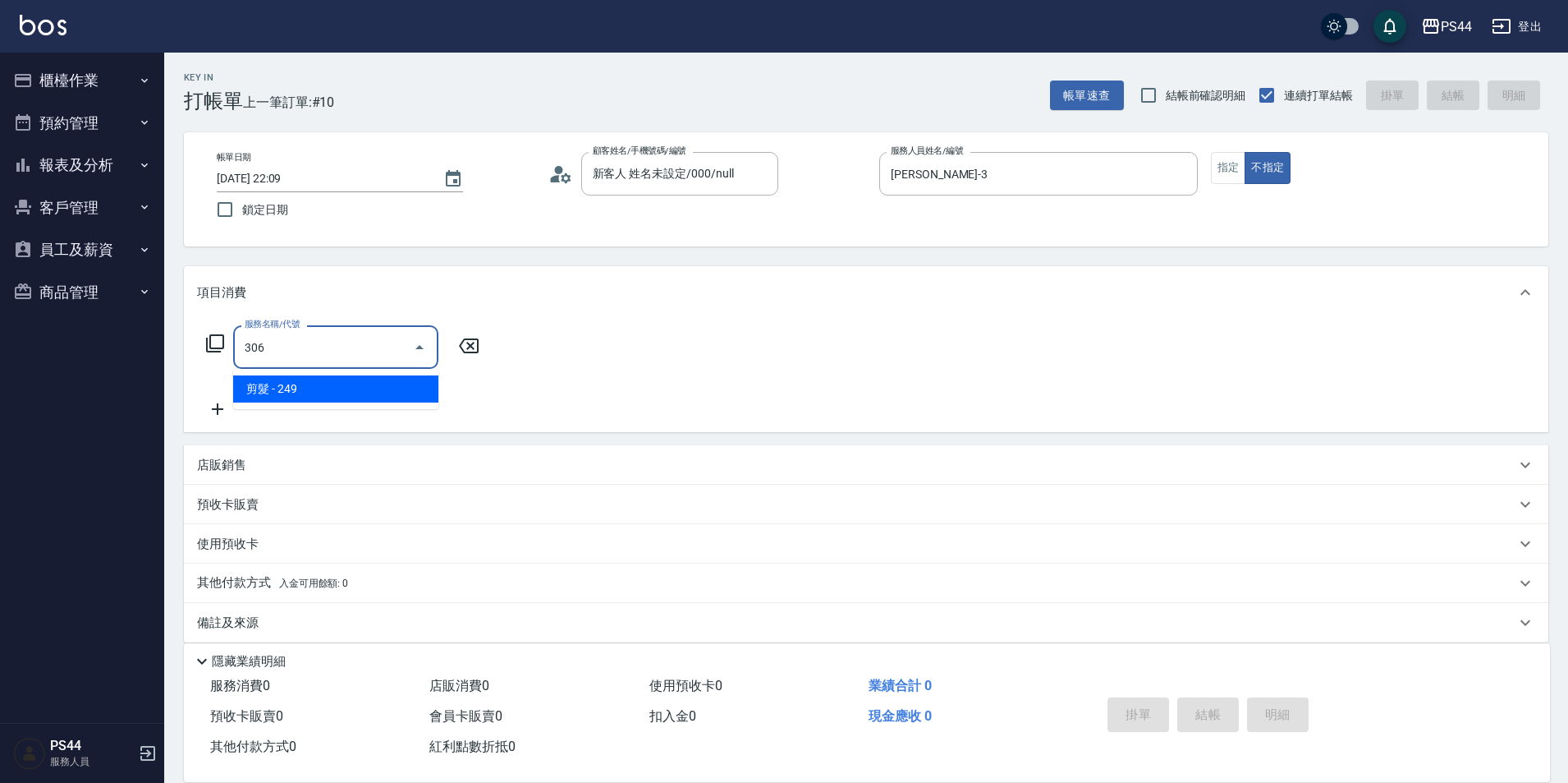
type input "剪髮(306)"
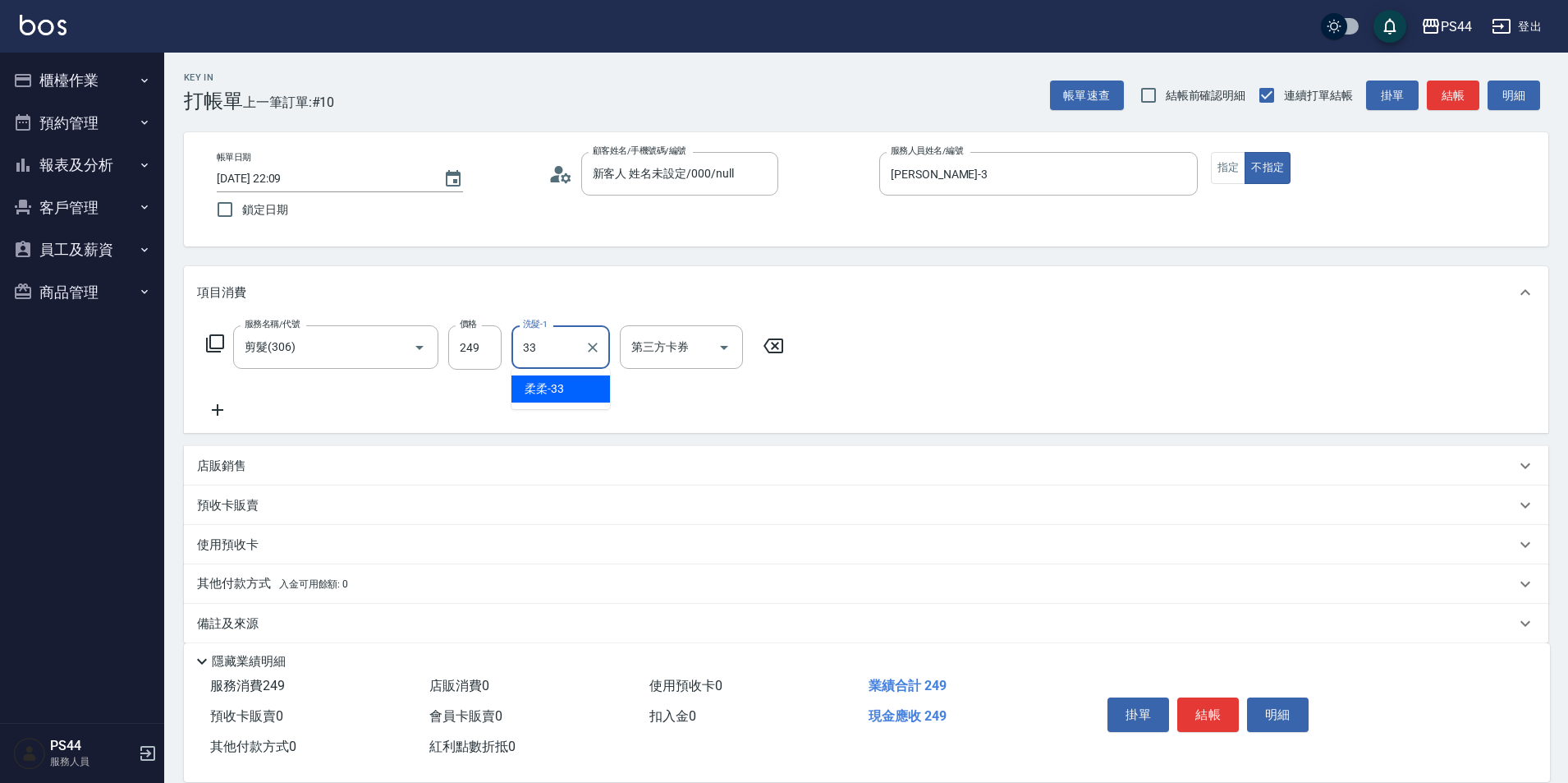
type input "柔柔-33"
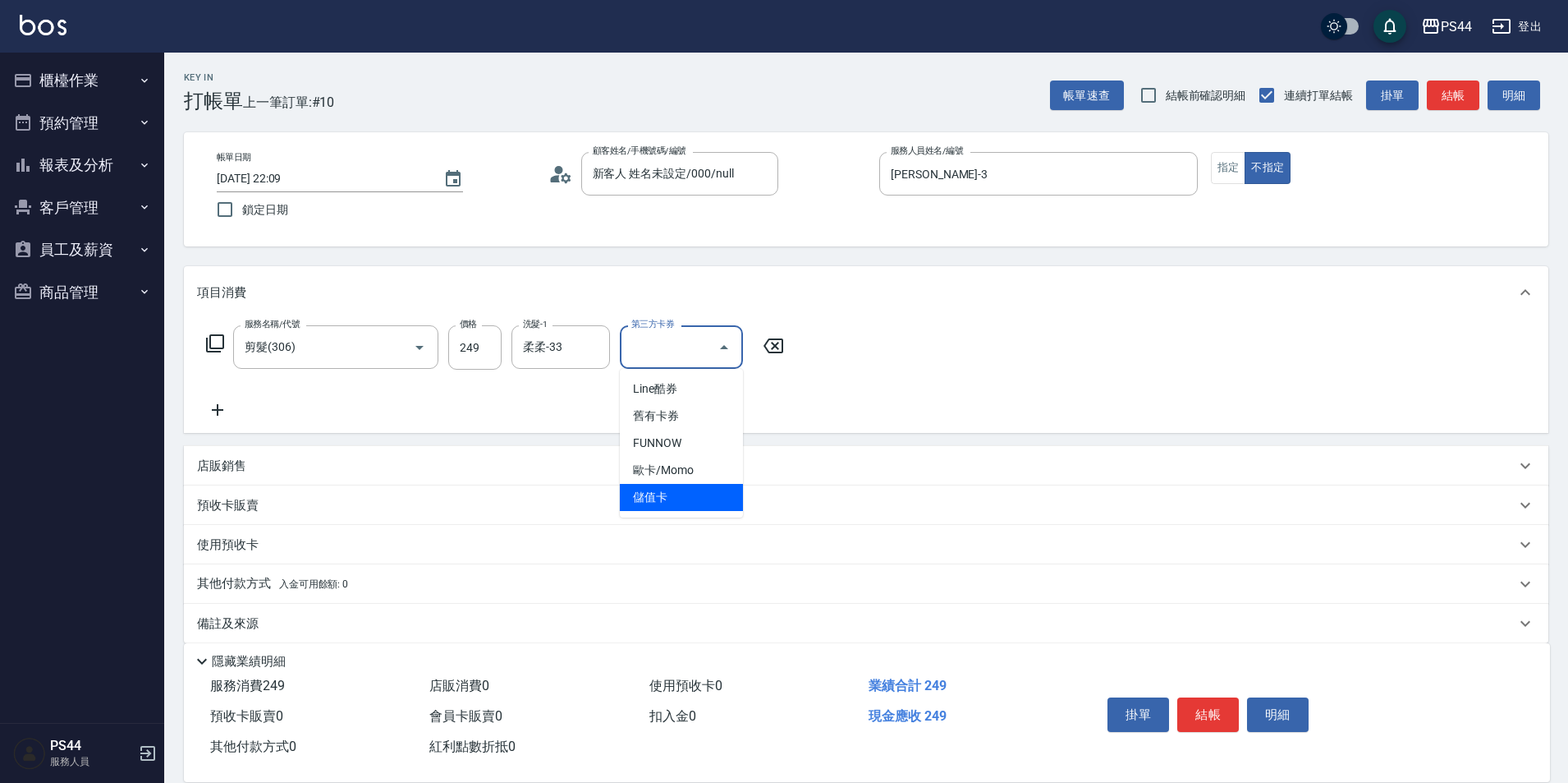
type input "儲值卡"
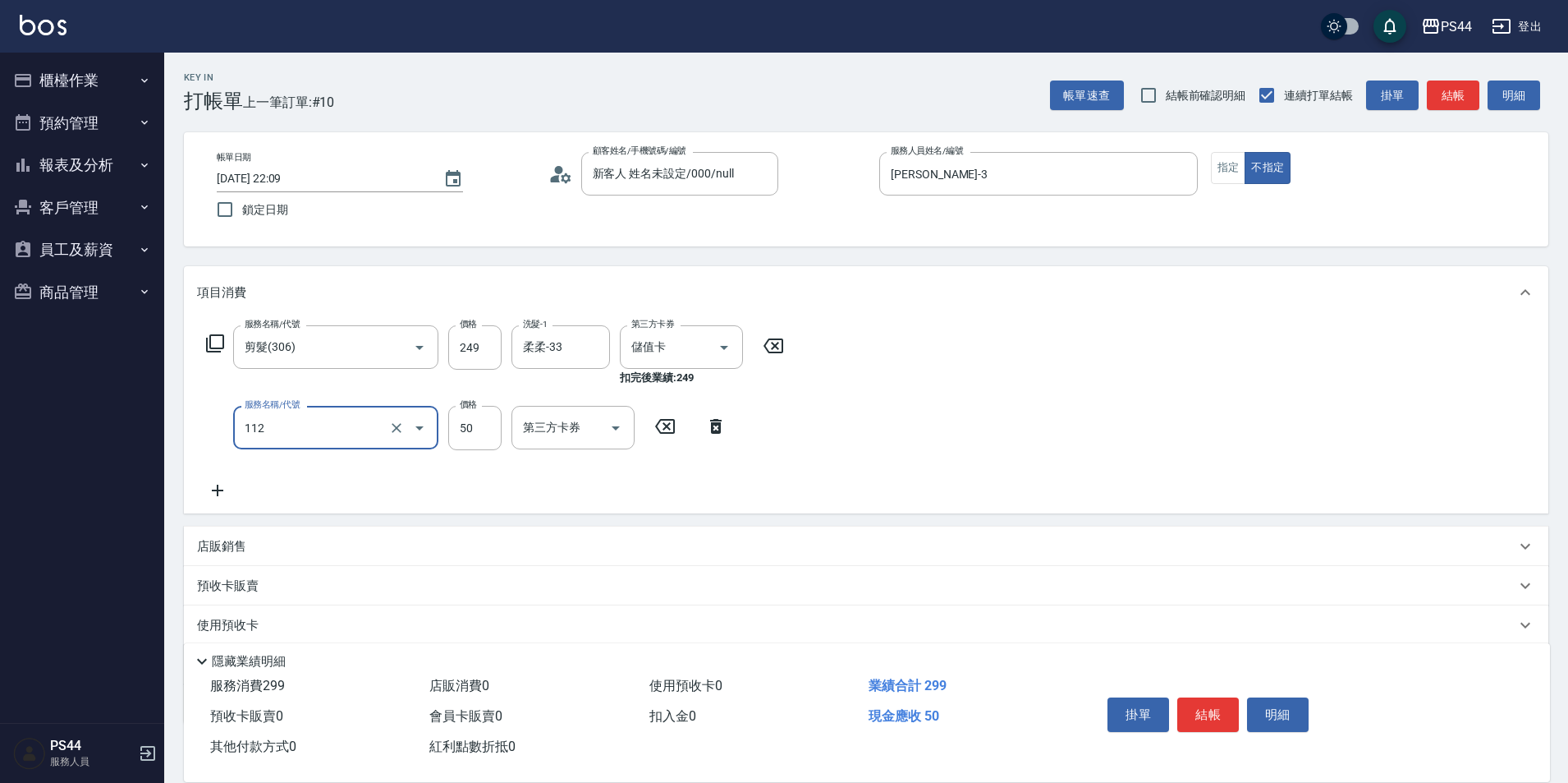
type input "精油50(112)"
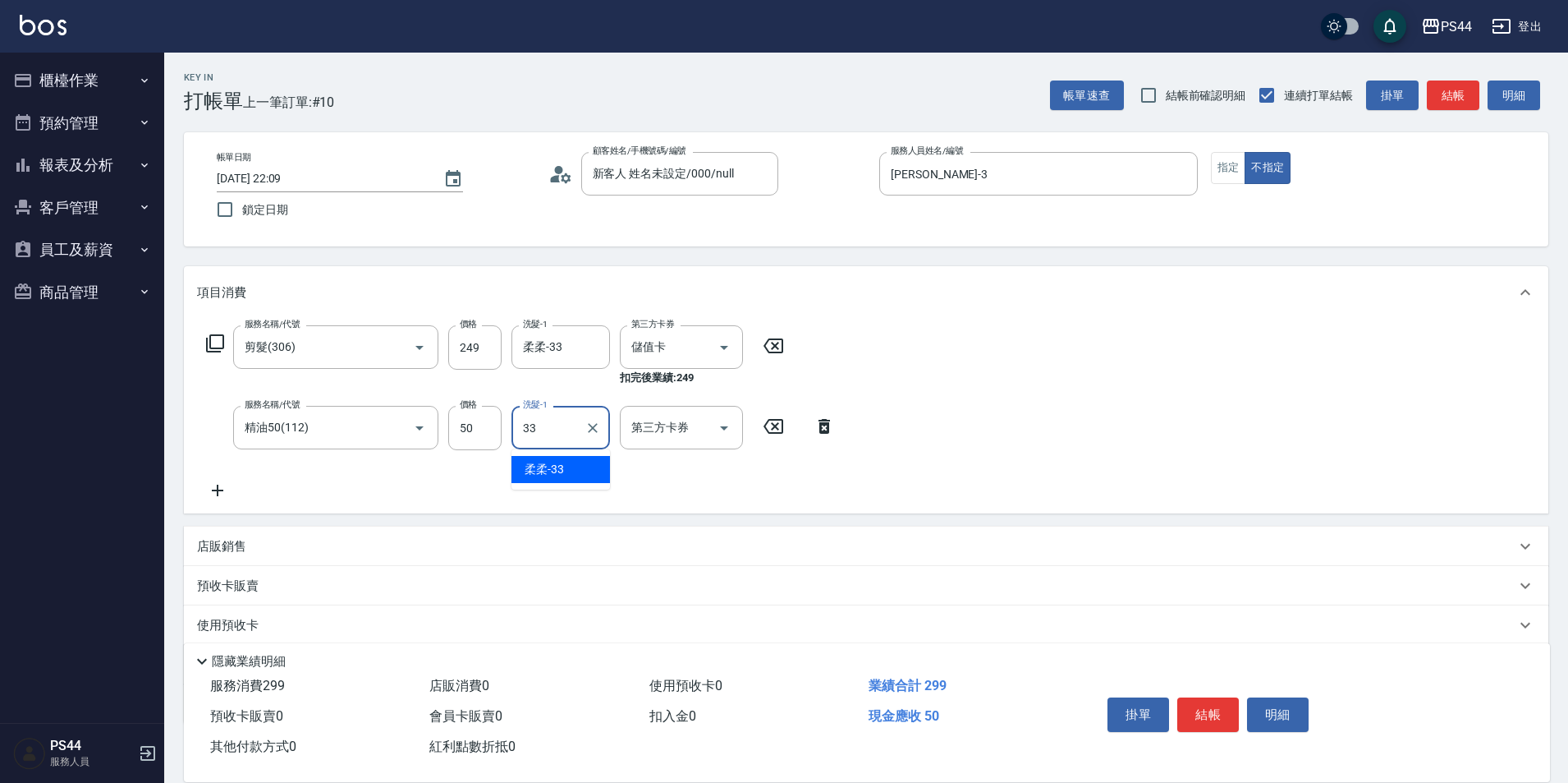
type input "柔柔-33"
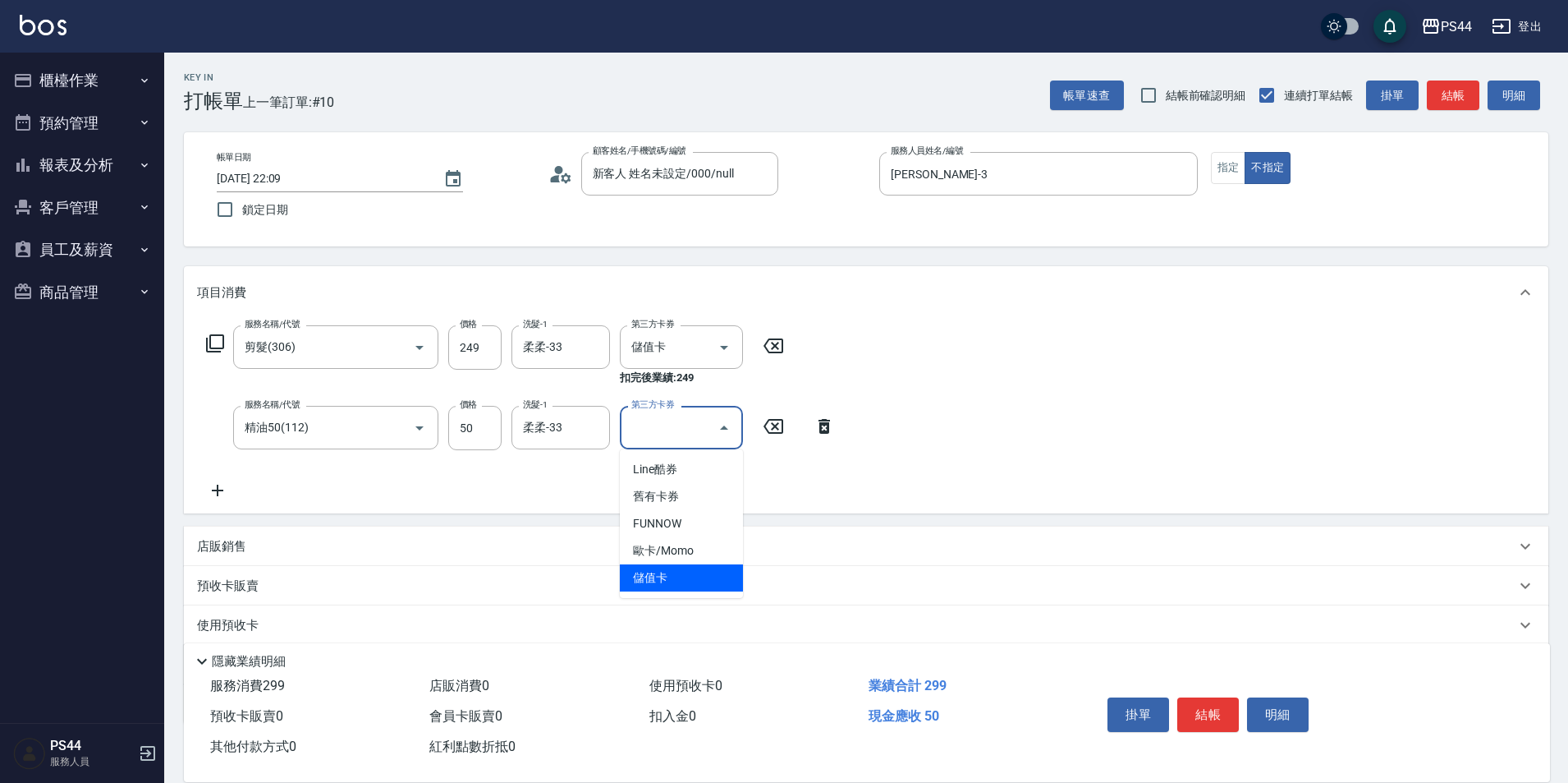
type input "儲值卡"
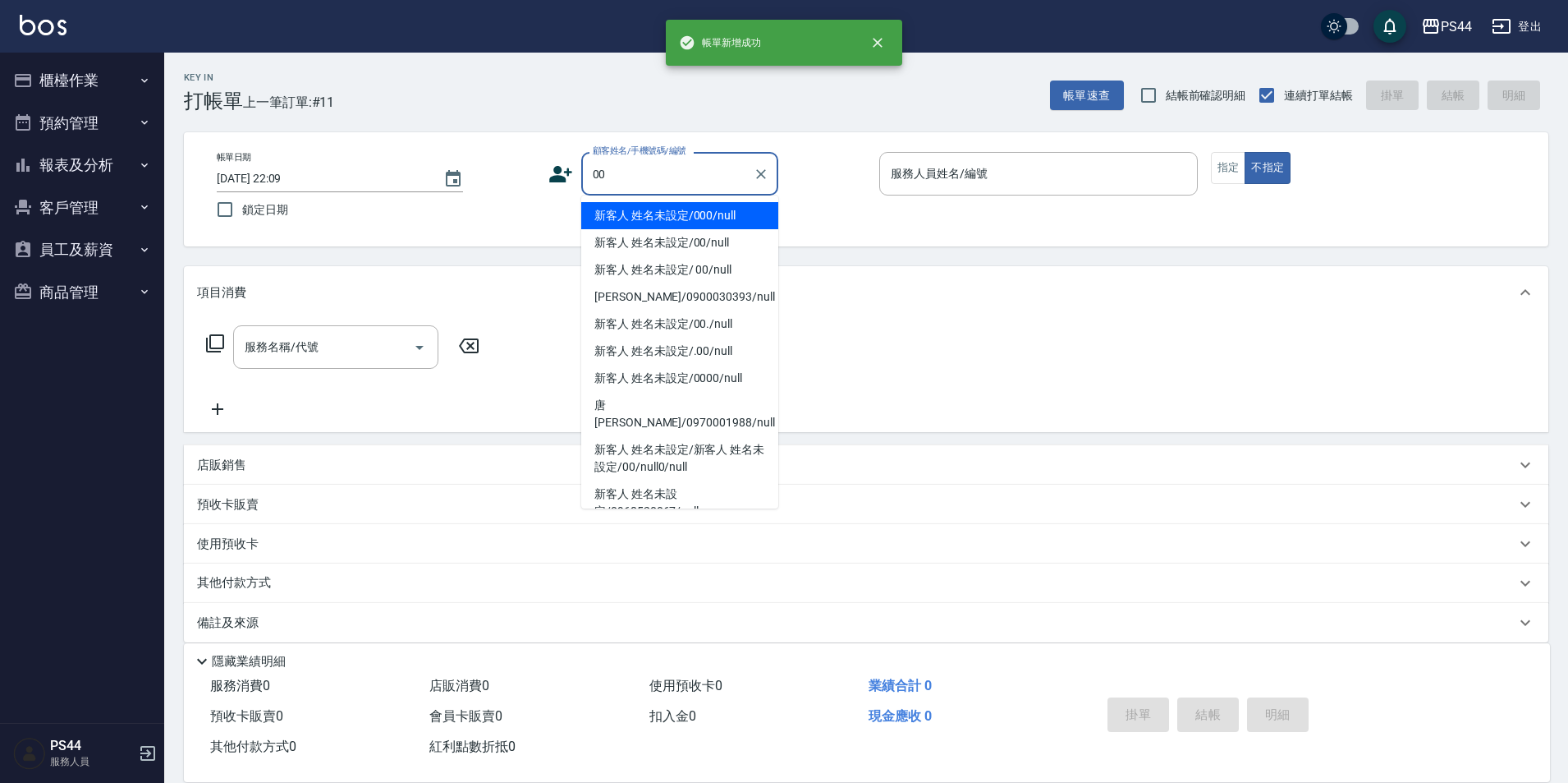
type input "00"
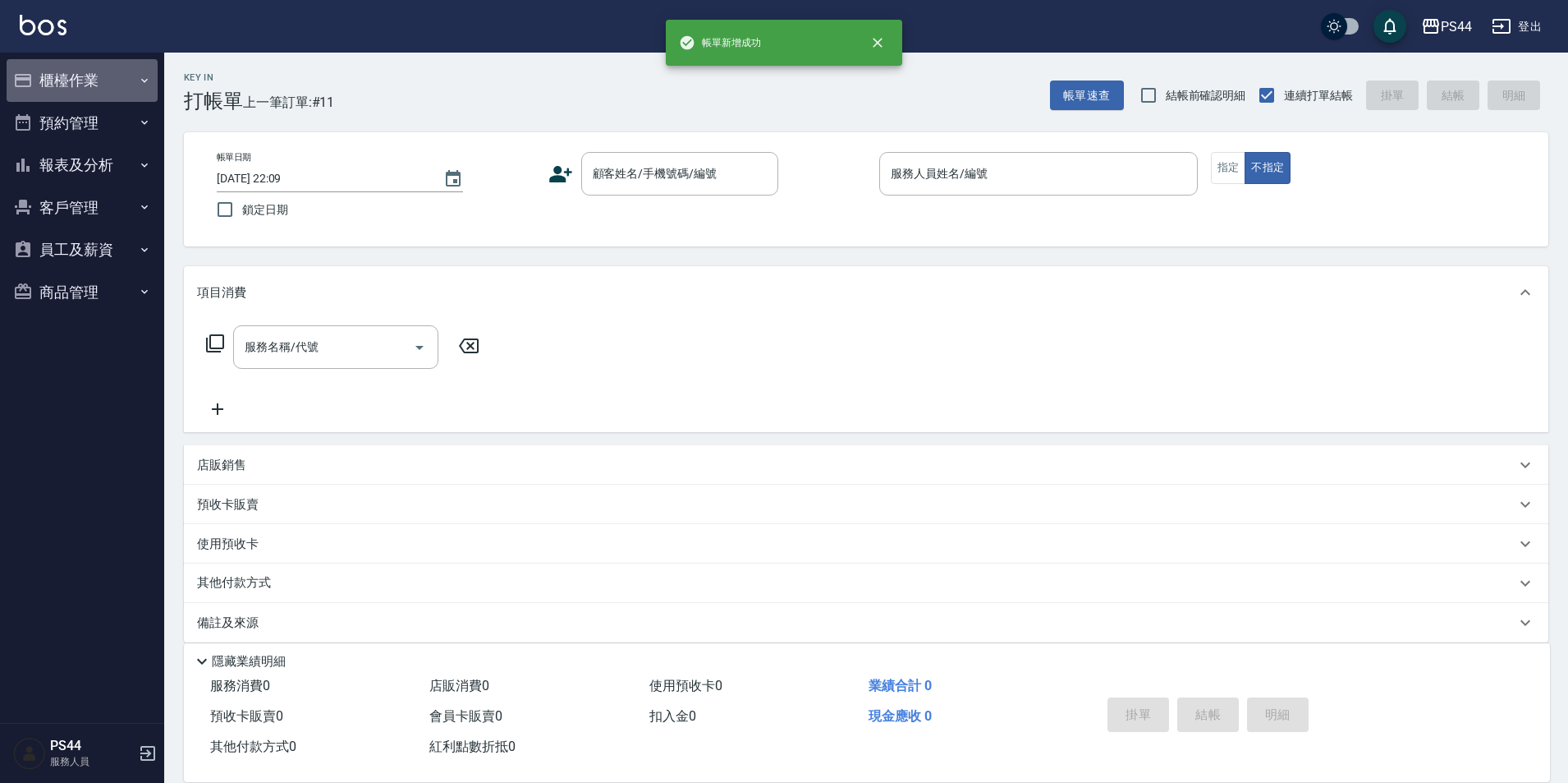
click at [49, 79] on button "櫃檯作業" at bounding box center [82, 80] width 151 height 43
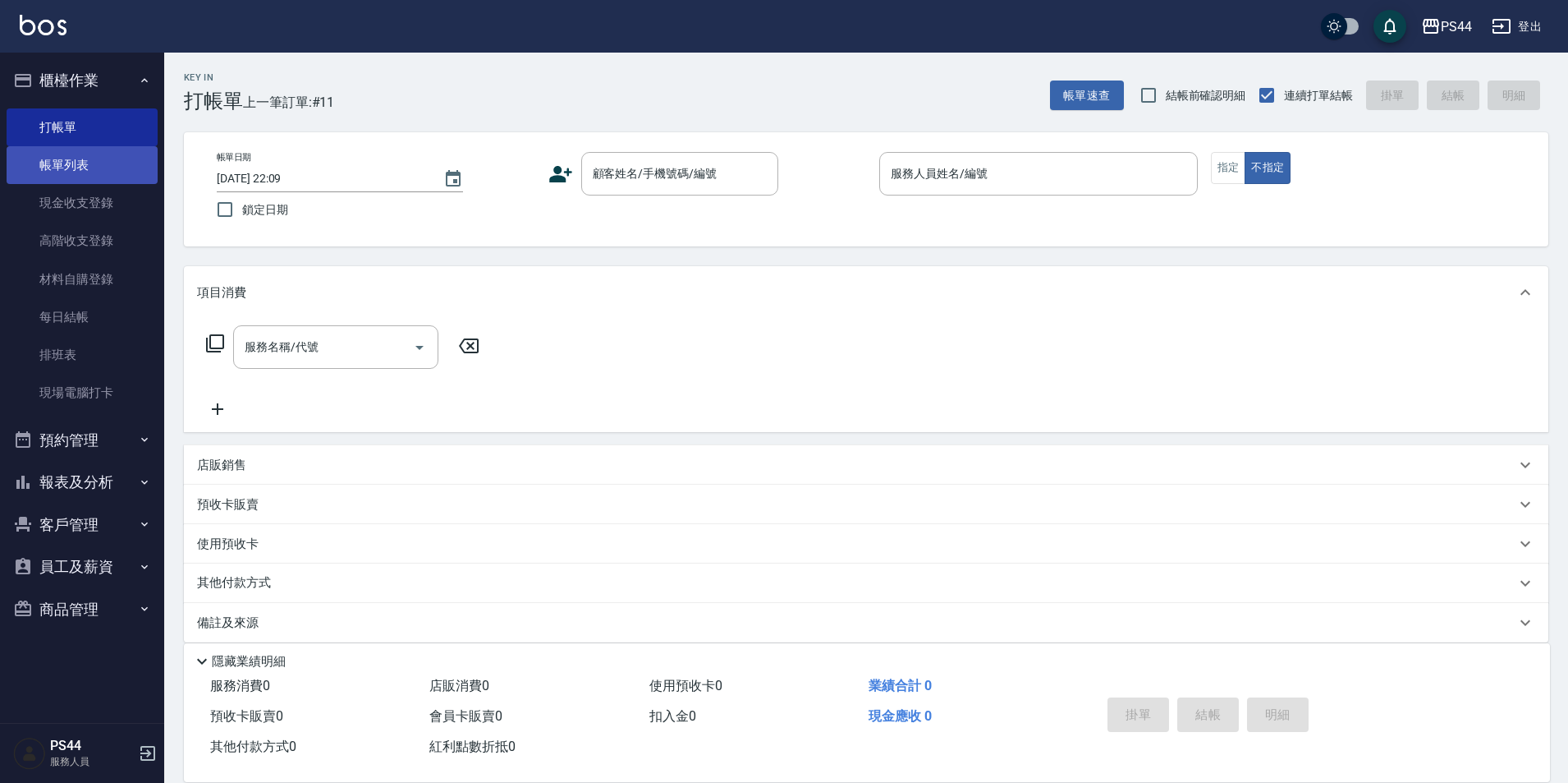
click at [80, 155] on link "帳單列表" at bounding box center [82, 164] width 151 height 37
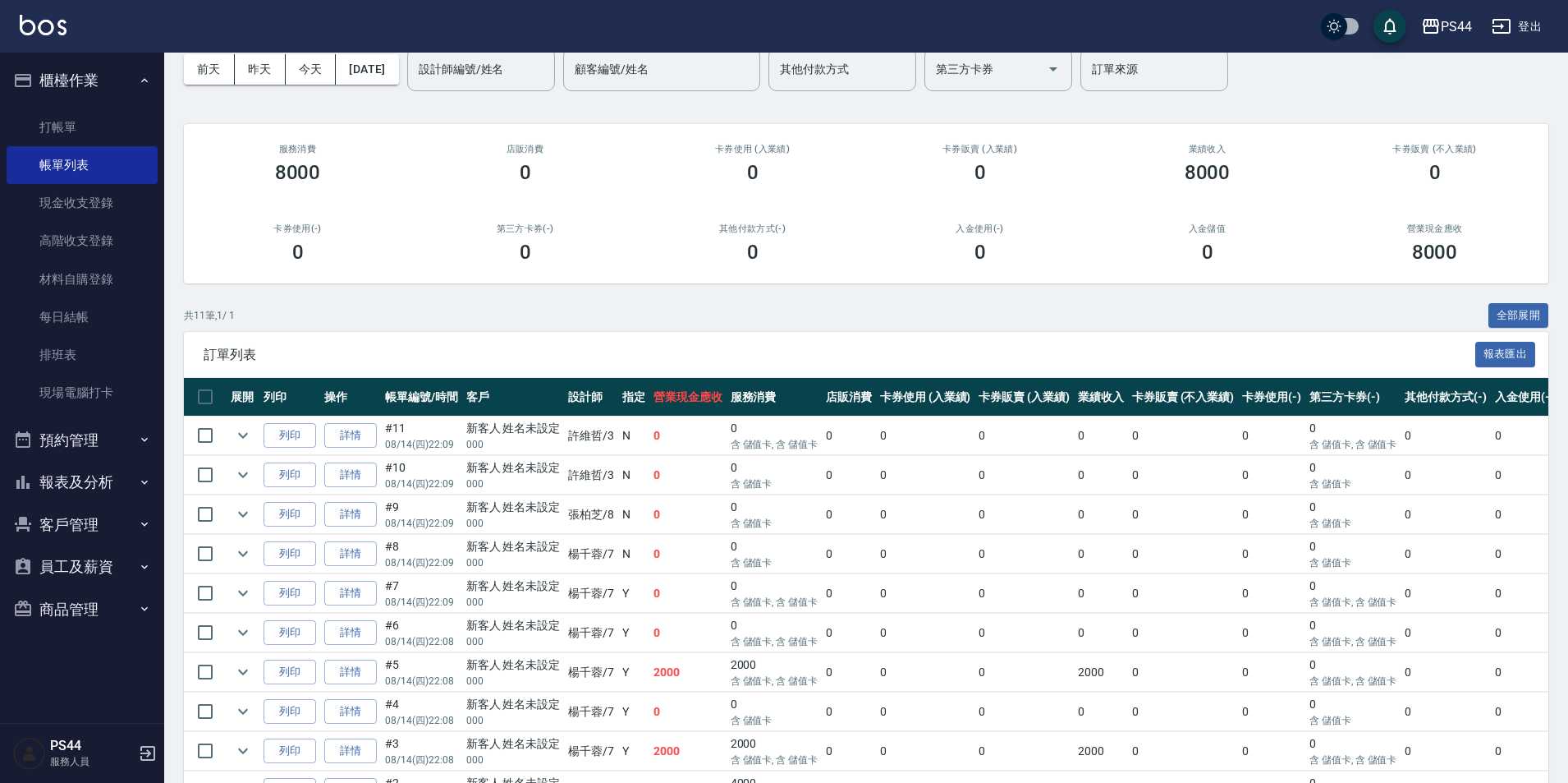
scroll to position [82, 0]
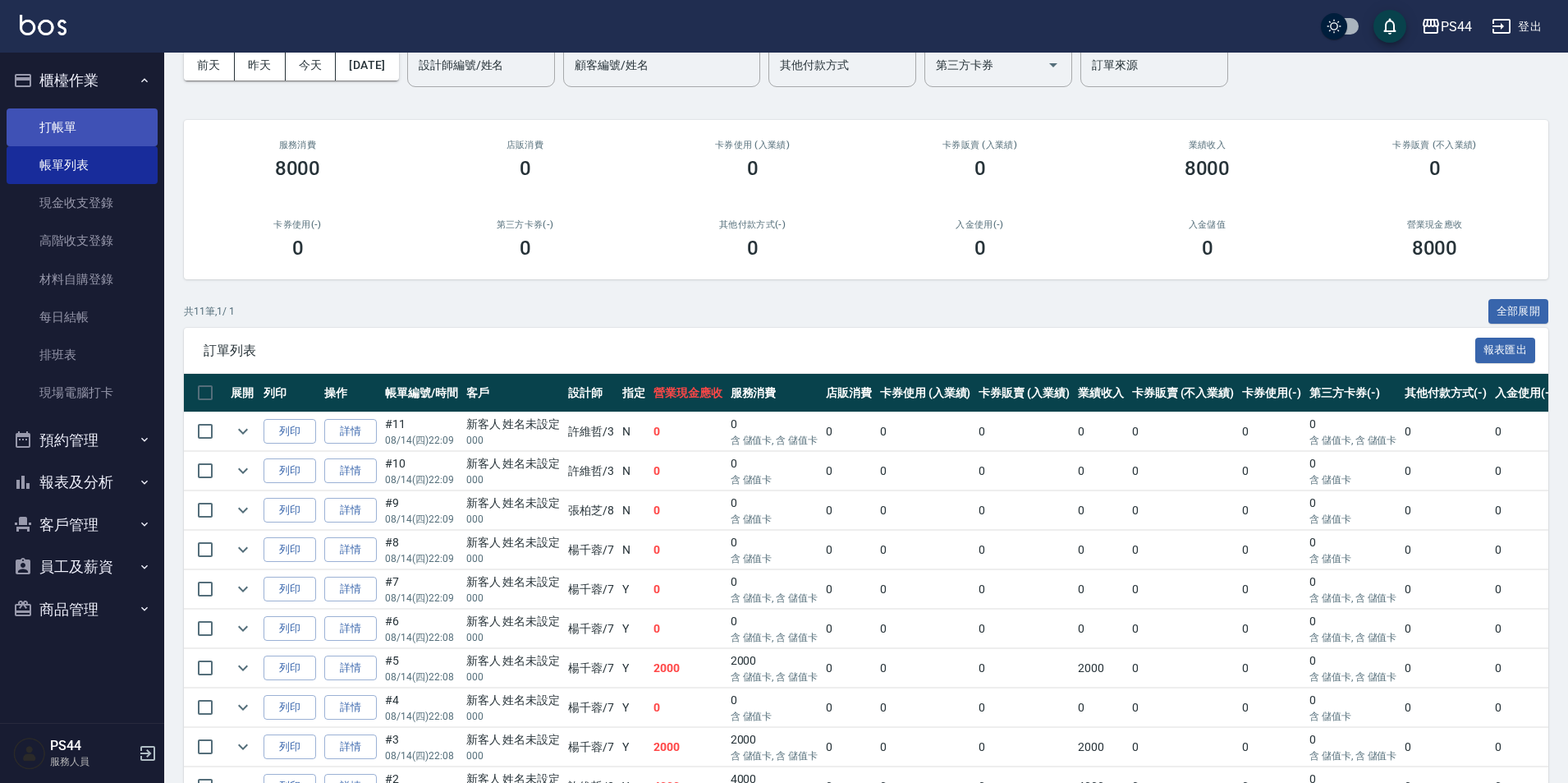
drag, startPoint x: 99, startPoint y: 132, endPoint x: 108, endPoint y: 131, distance: 9.1
click at [97, 132] on link "打帳單" at bounding box center [82, 127] width 151 height 37
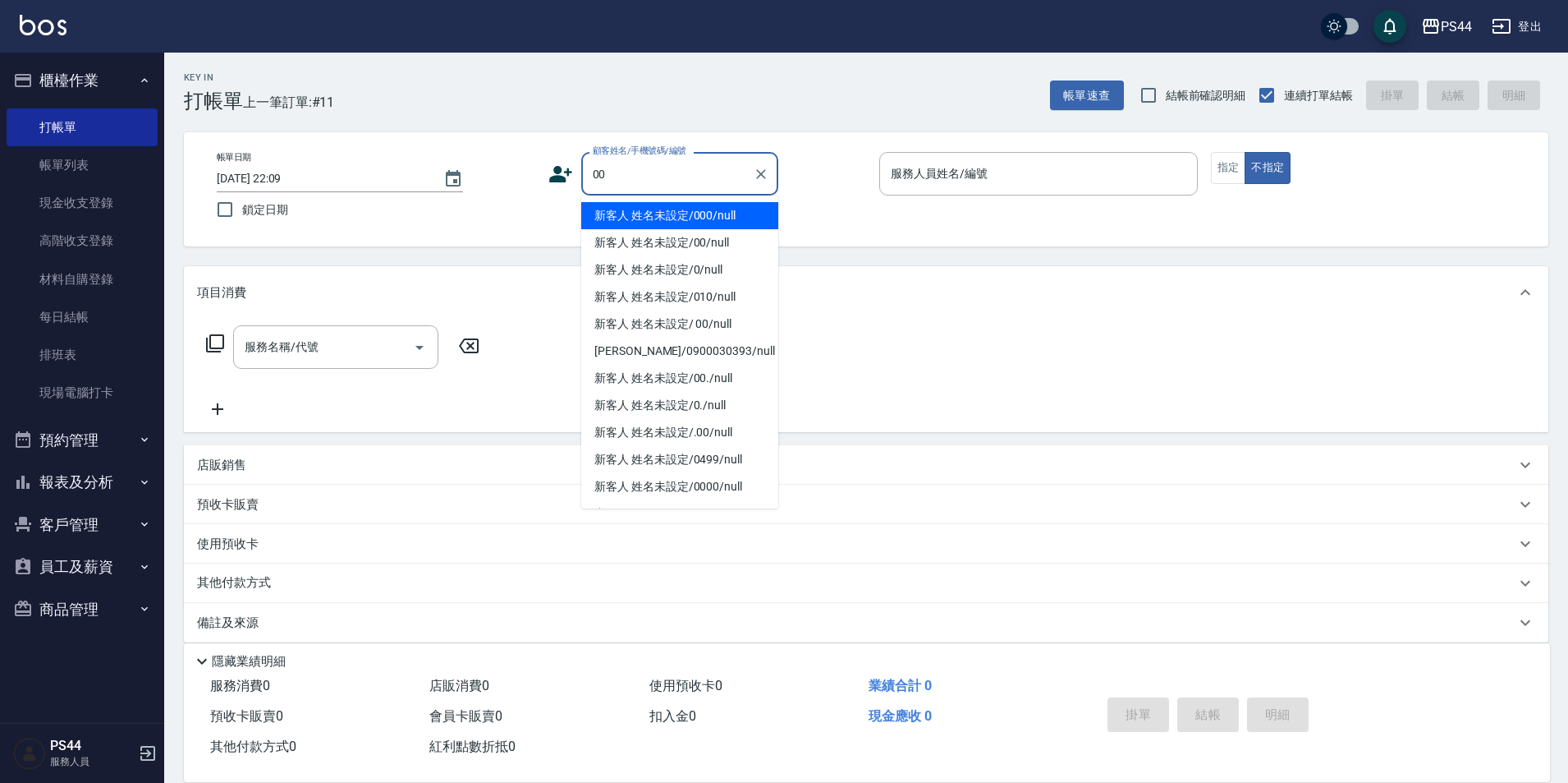
type input "新客人 姓名未設定/000/null"
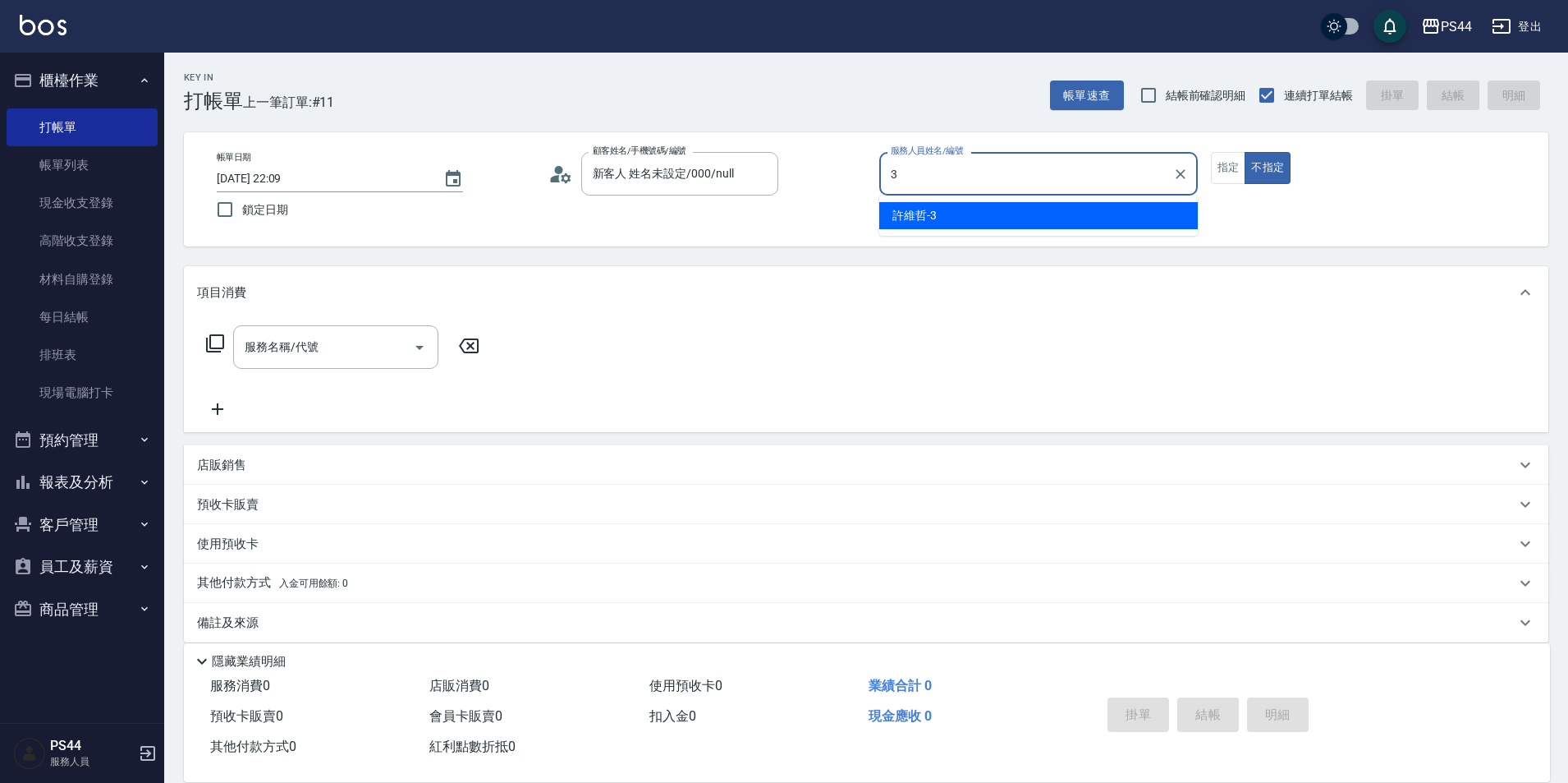
type input "許維哲-3"
type button "false"
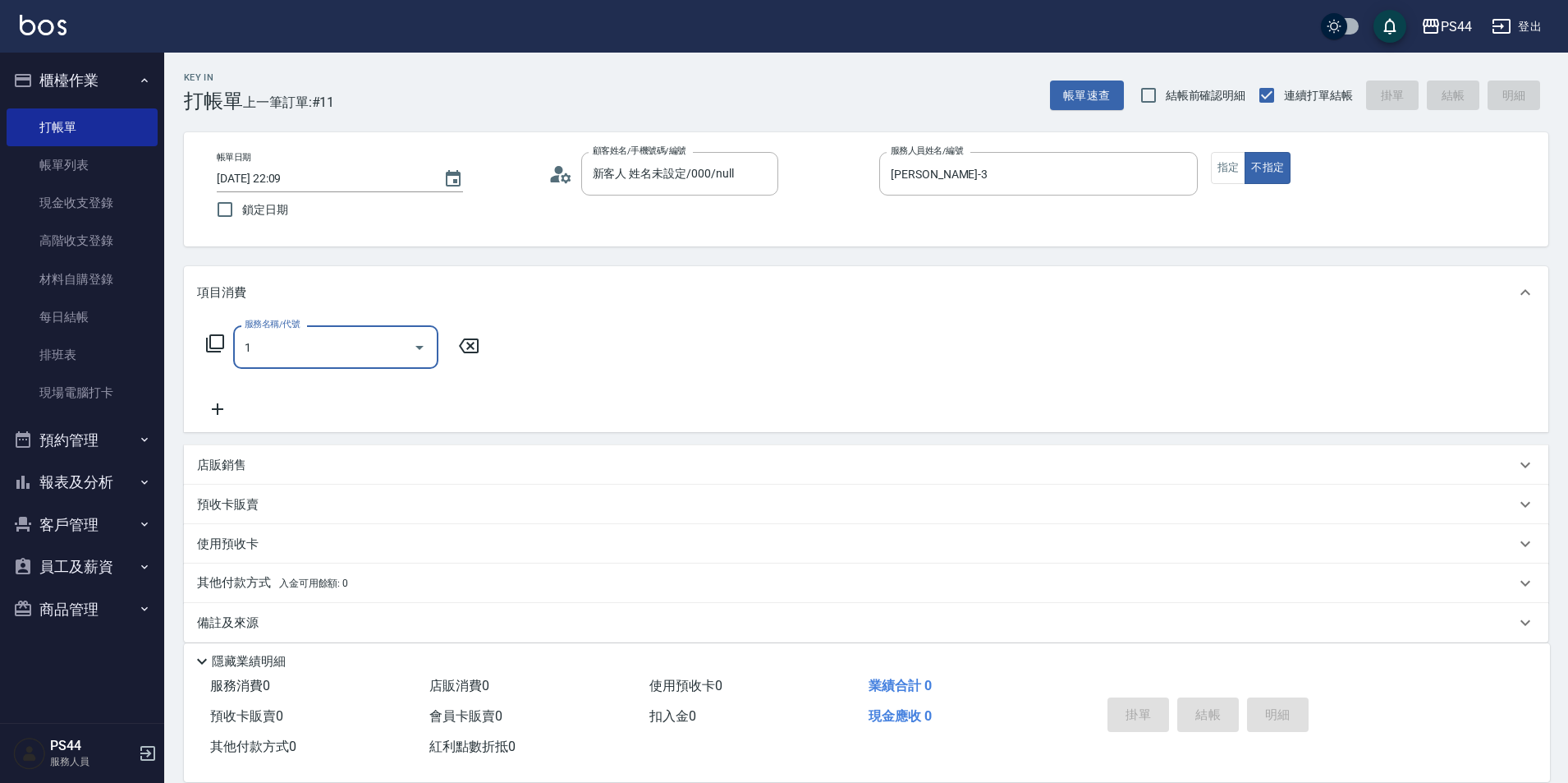
type input "11"
type input "新客人 姓名未設定/00/null"
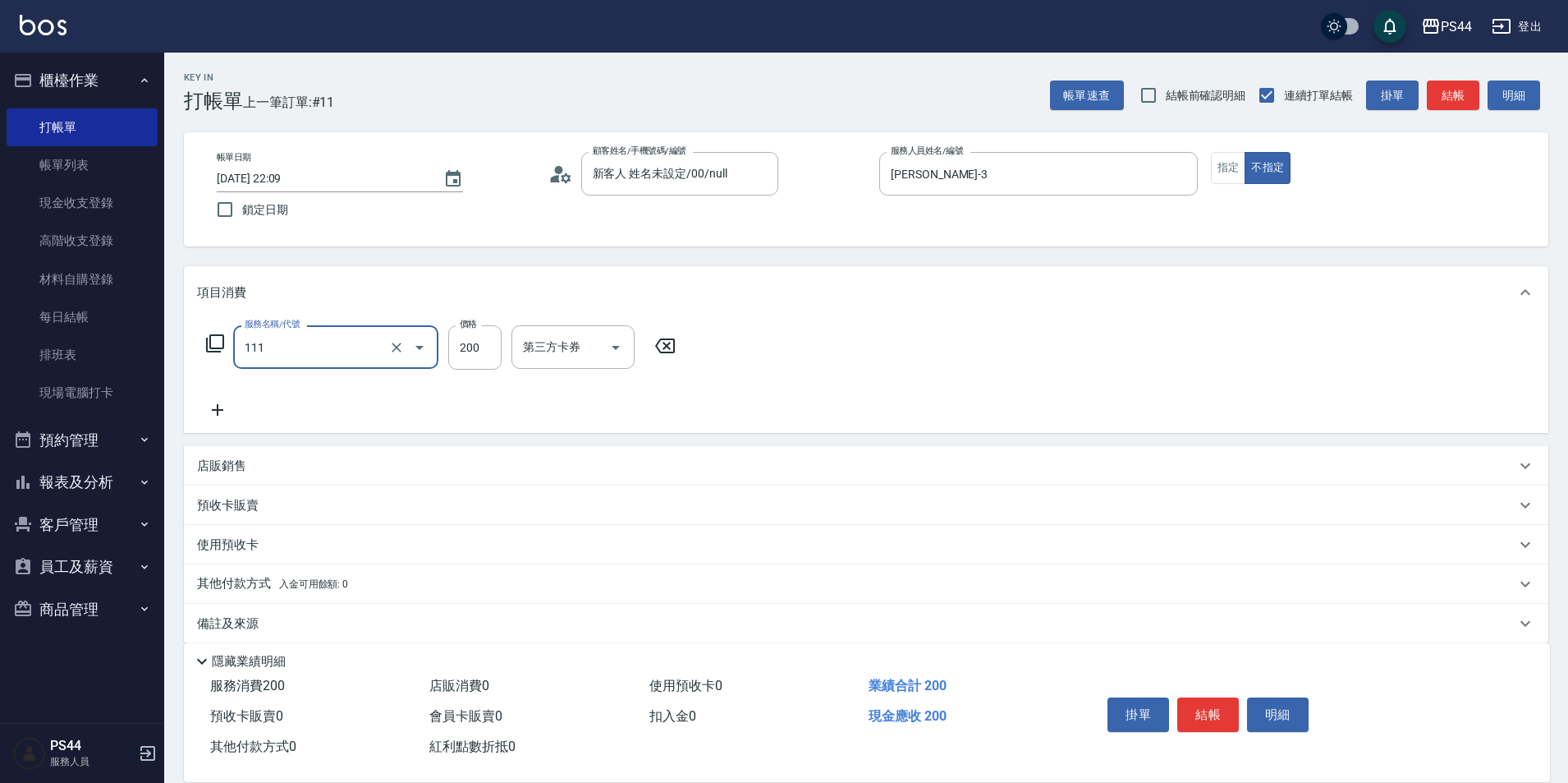
type input "200(111)"
type input "慧星-29"
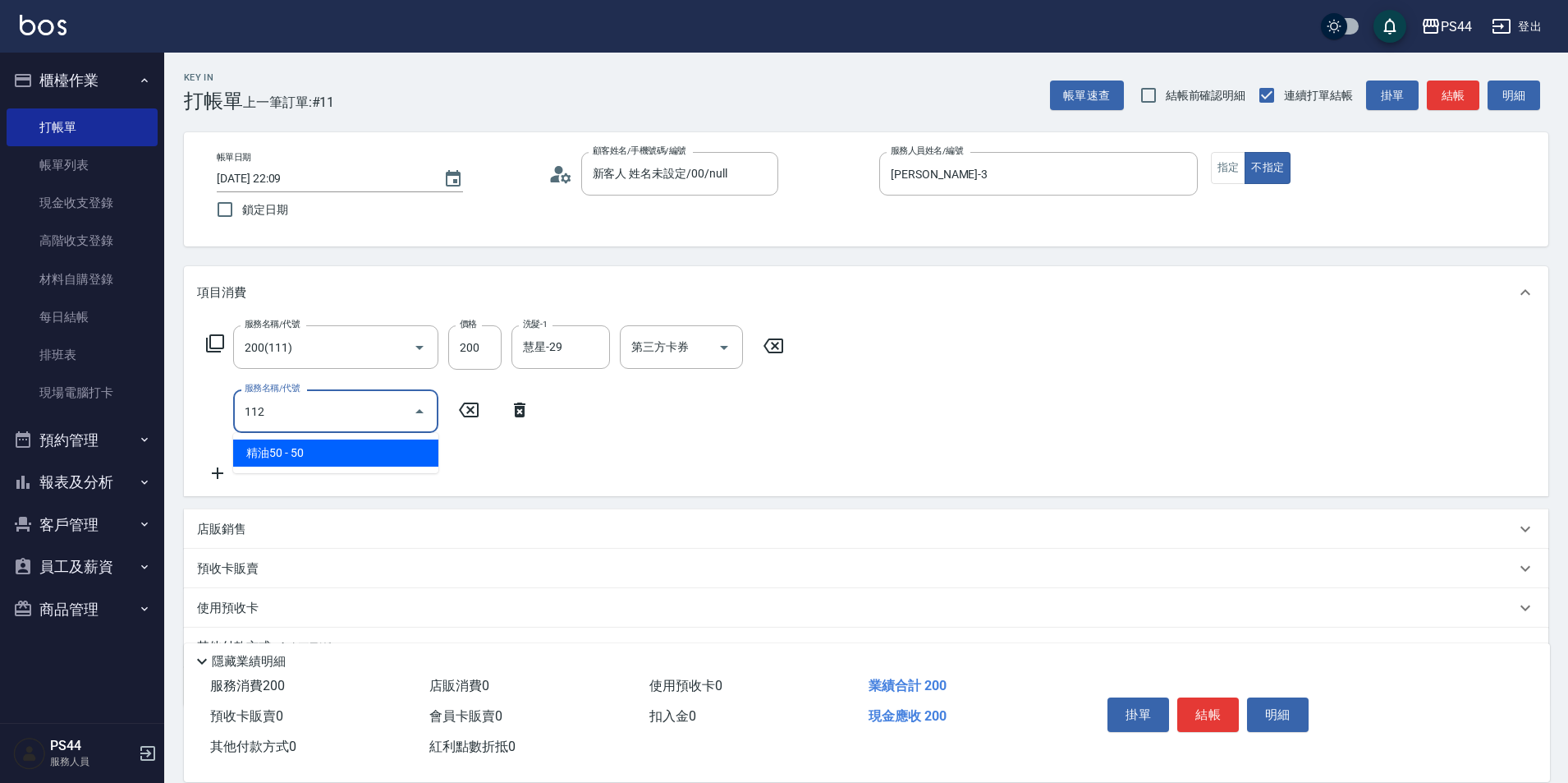
type input "精油50(112)"
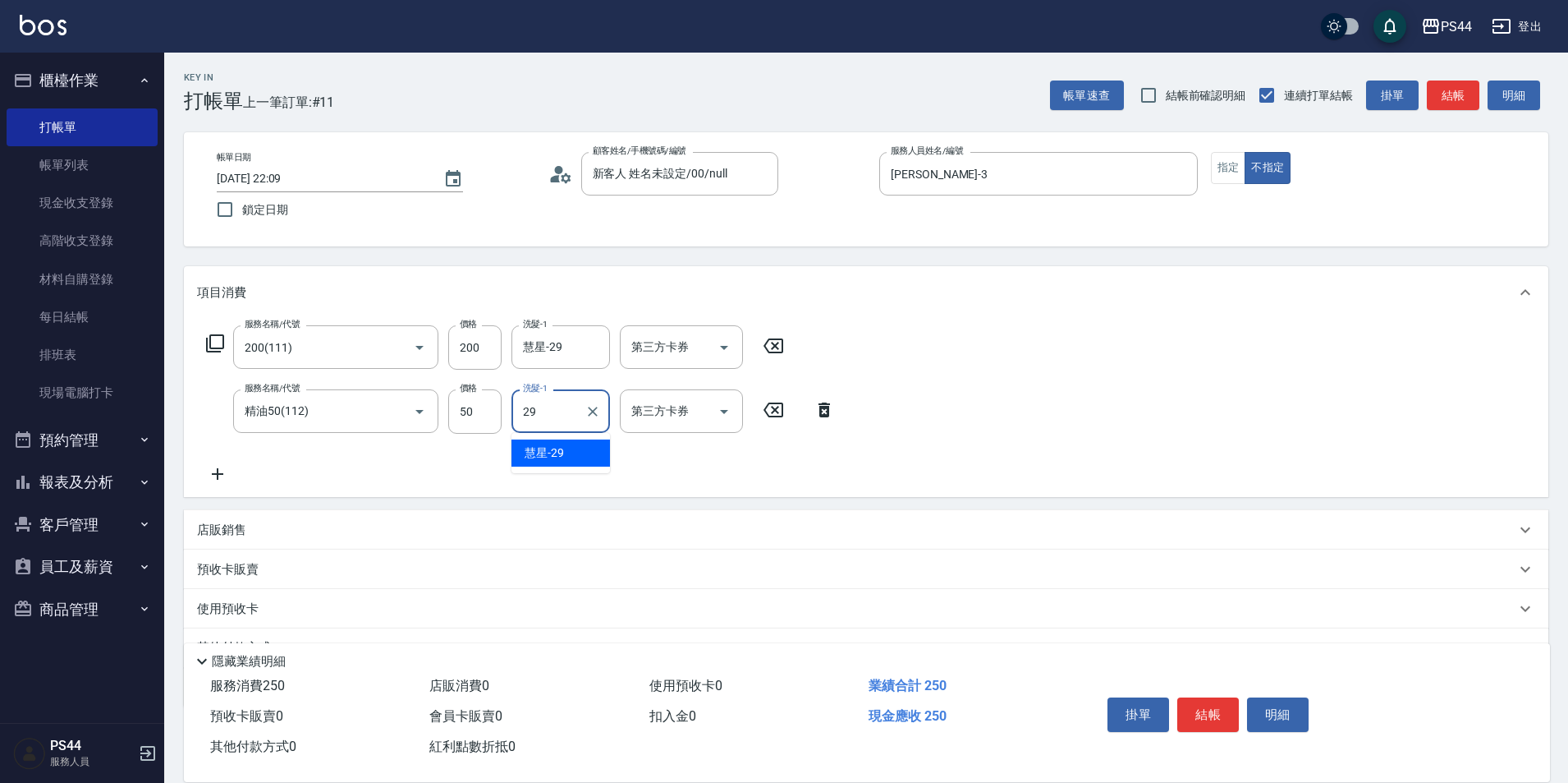
type input "慧星-29"
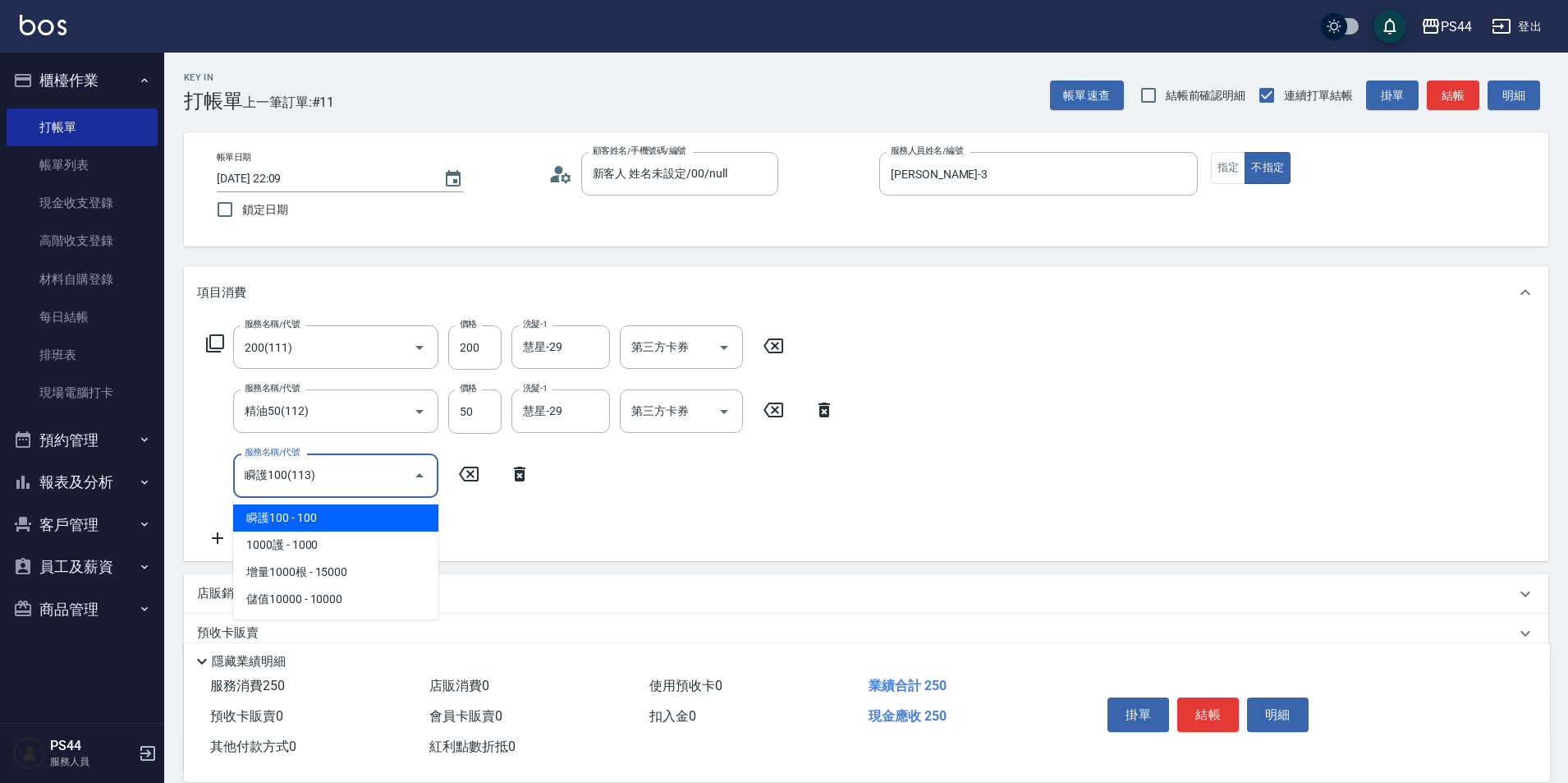
type input "瞬護100(113)"
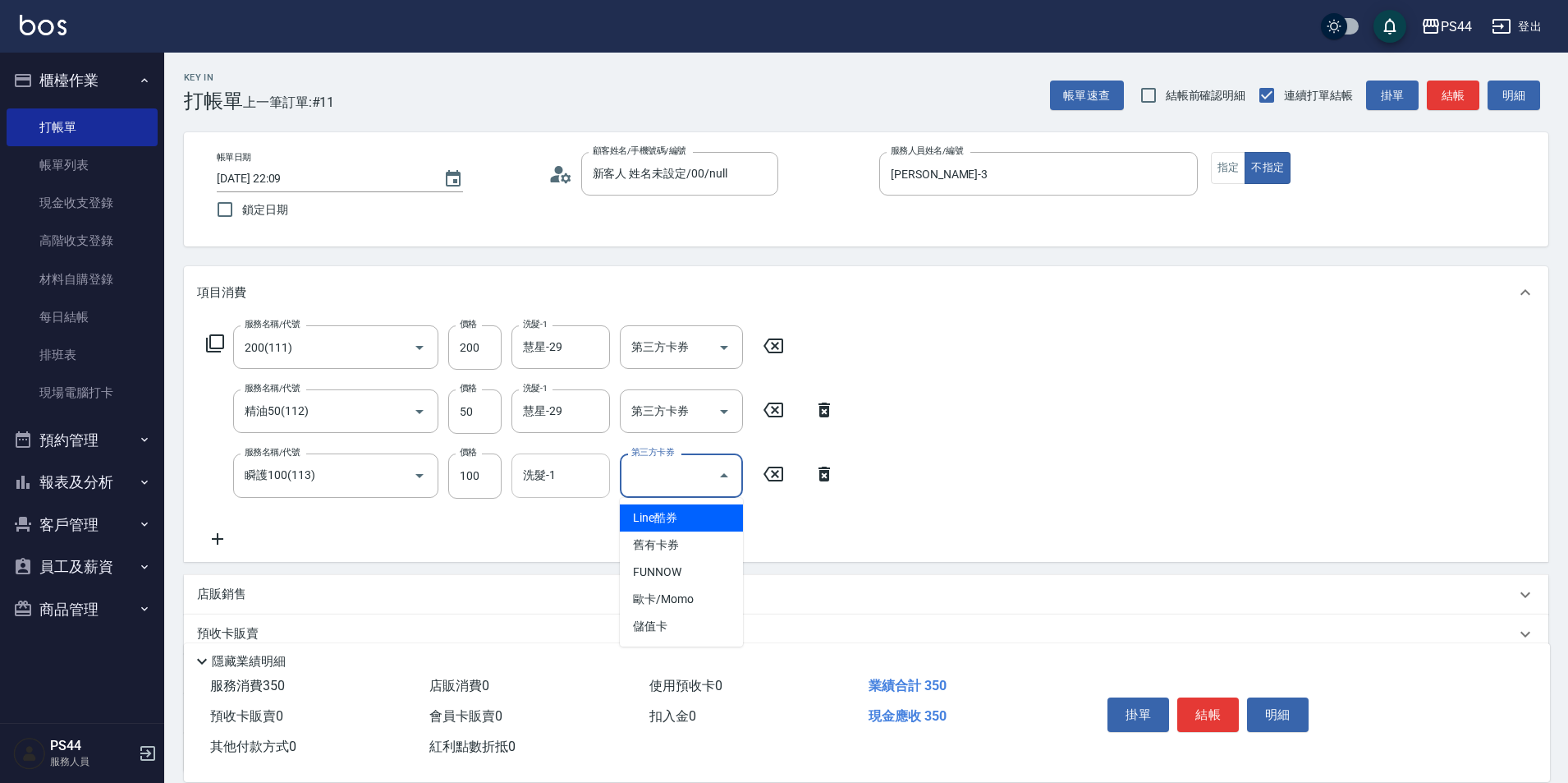
drag, startPoint x: 546, startPoint y: 465, endPoint x: 886, endPoint y: 401, distance: 346.0
click at [548, 465] on div "洗髮-1 洗髮-1" at bounding box center [560, 475] width 98 height 44
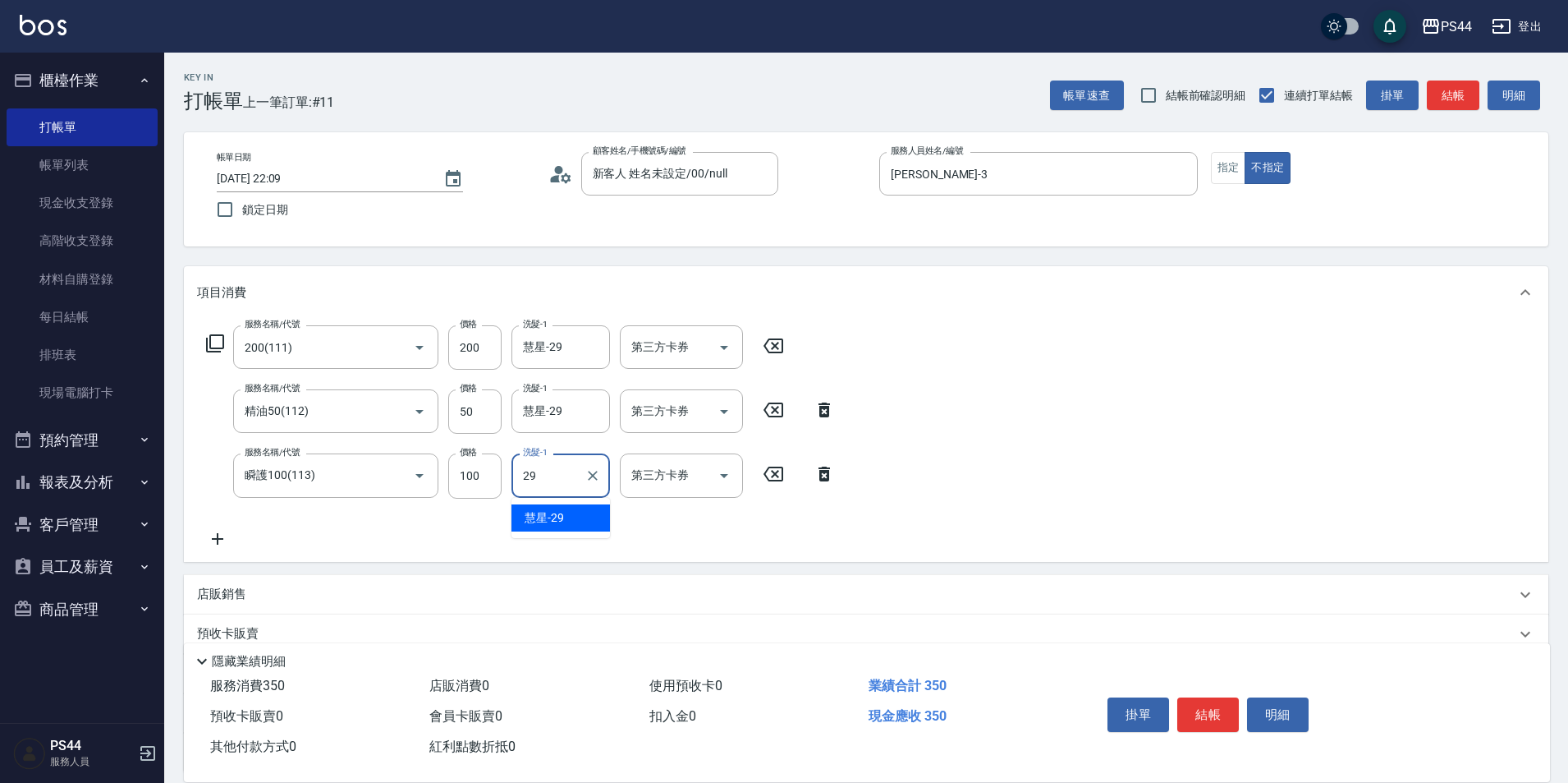
type input "慧星-29"
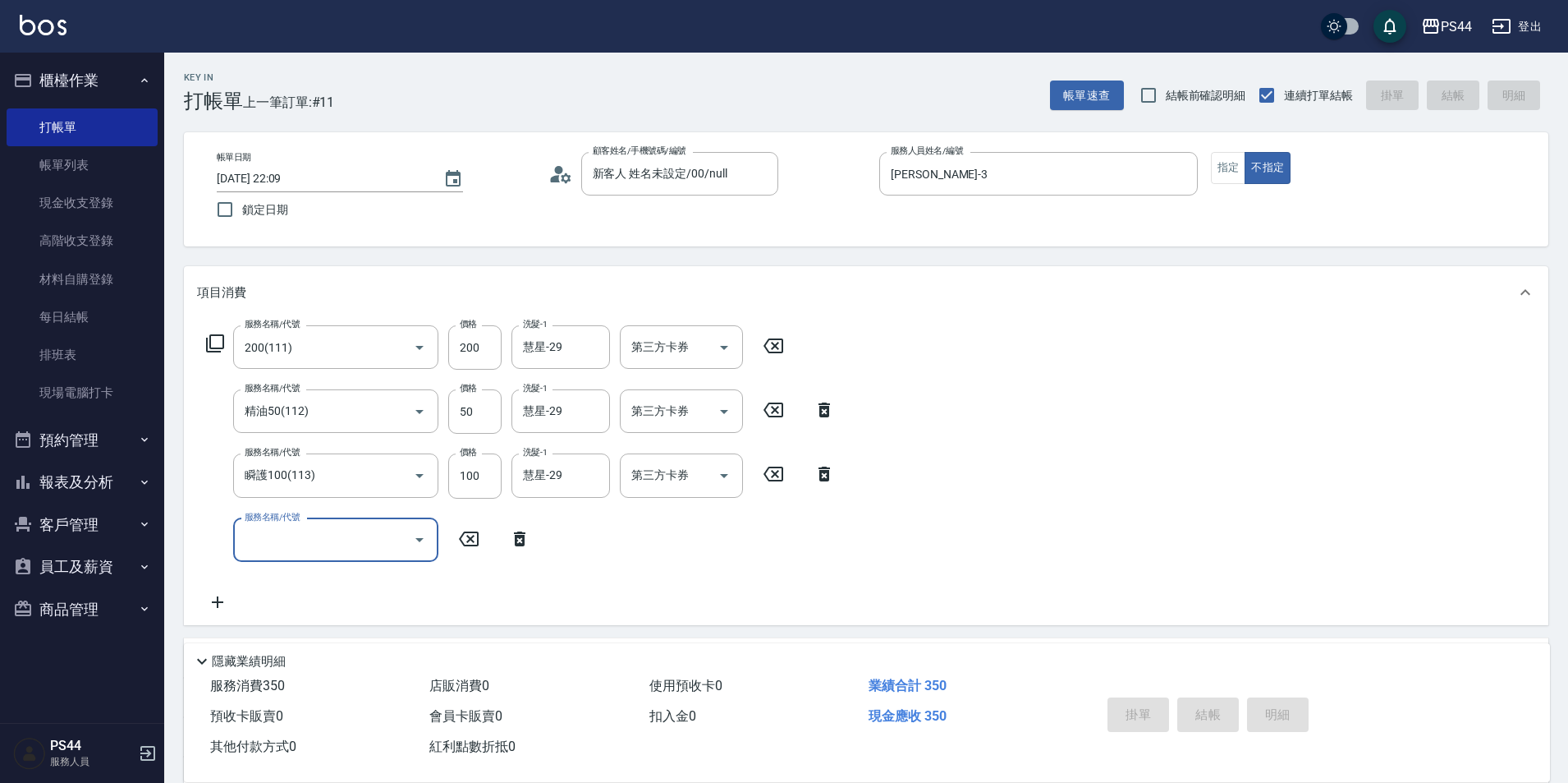
type input "2025/08/14 22:10"
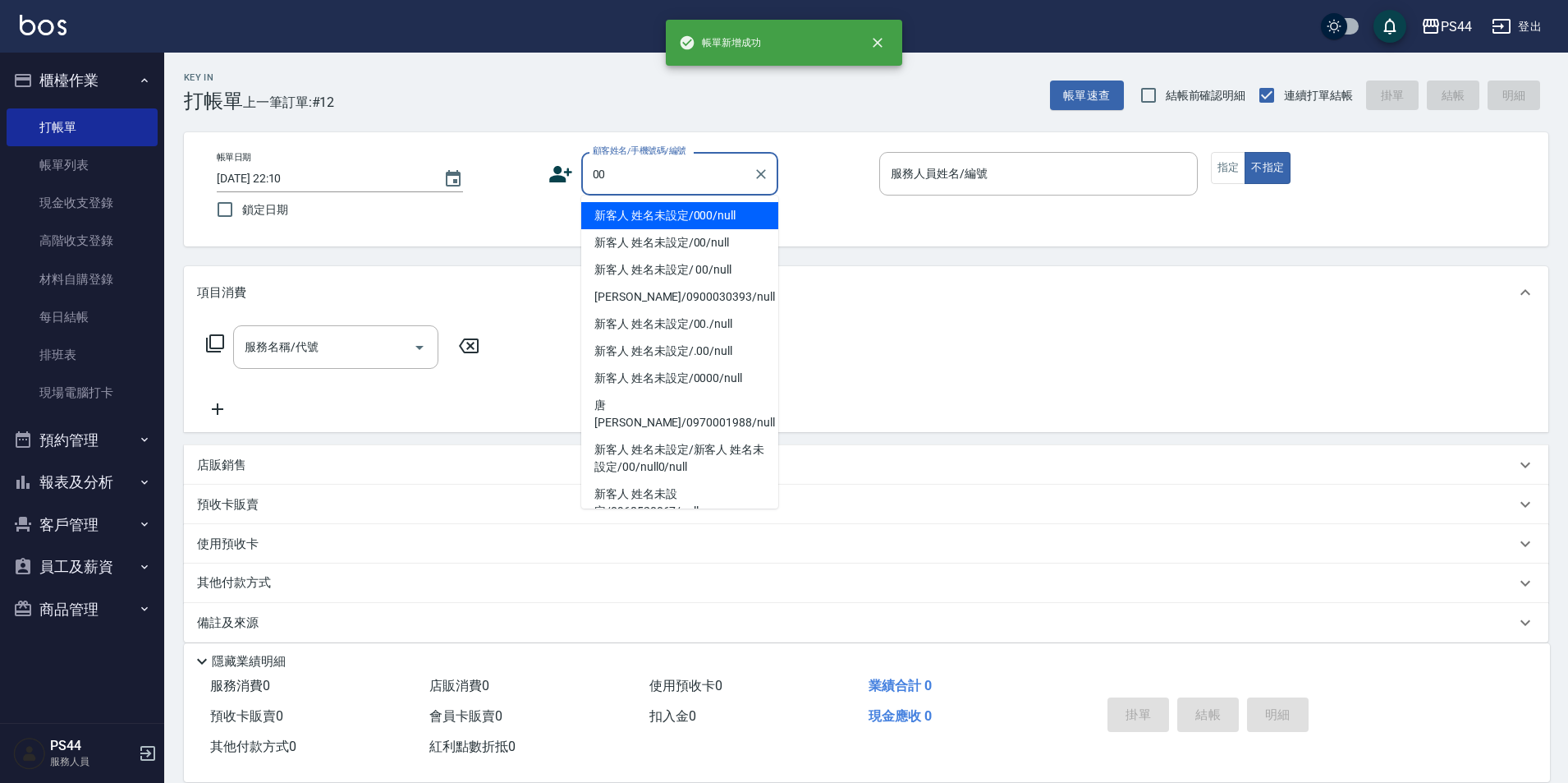
type input "新客人 姓名未設定/000/null"
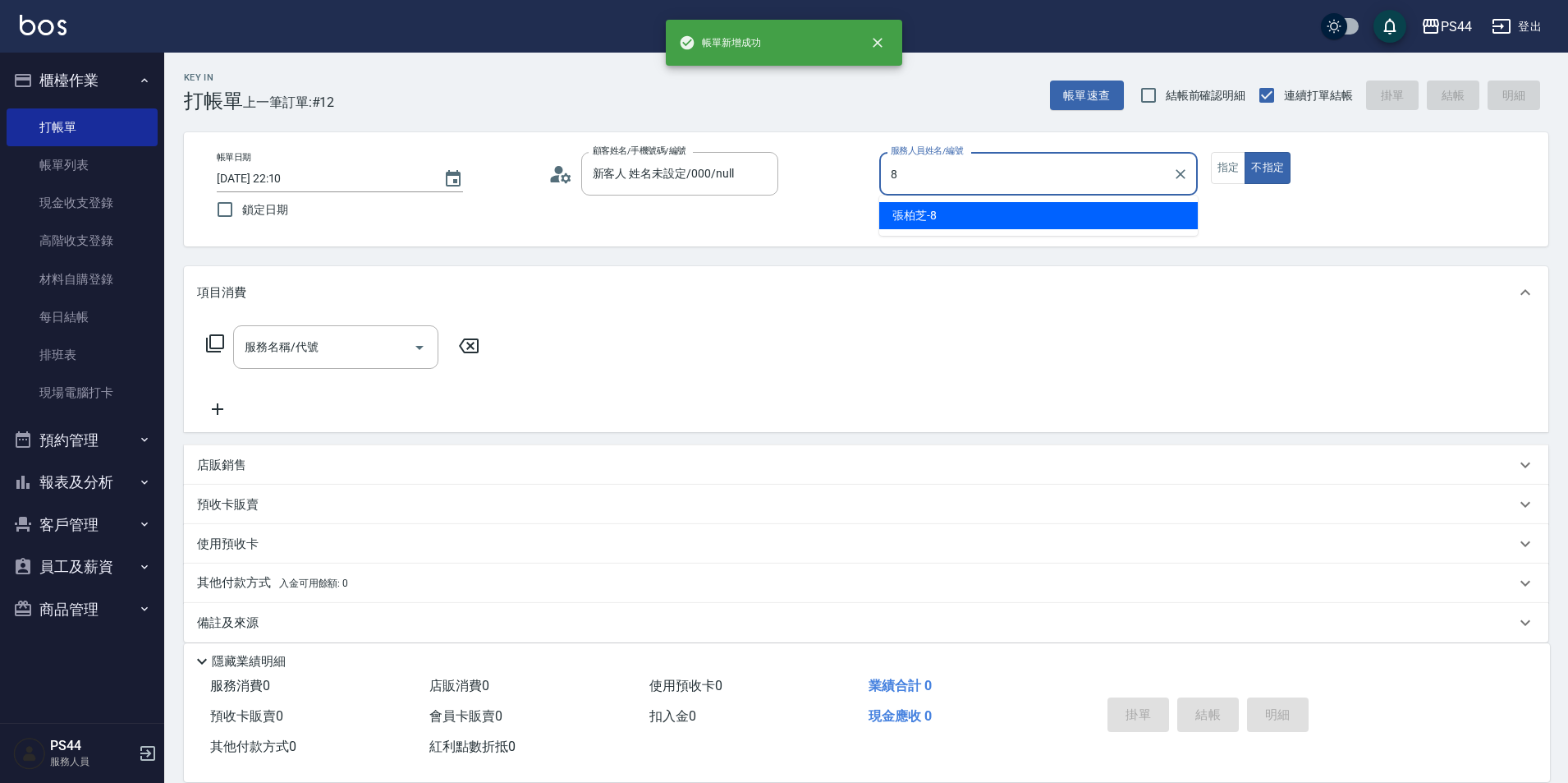
type input "張柏芝-8"
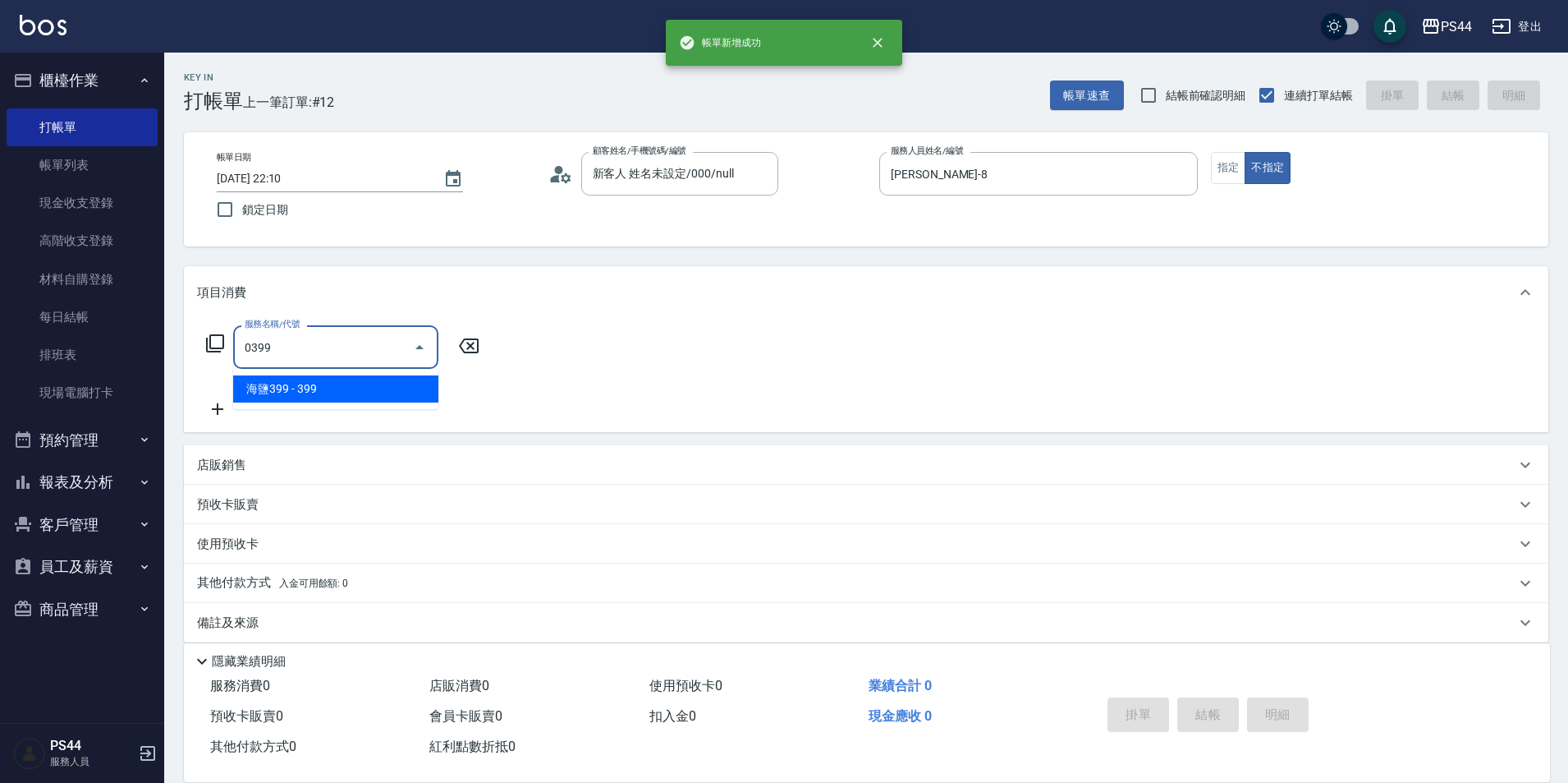
type input "海鹽399(0399)"
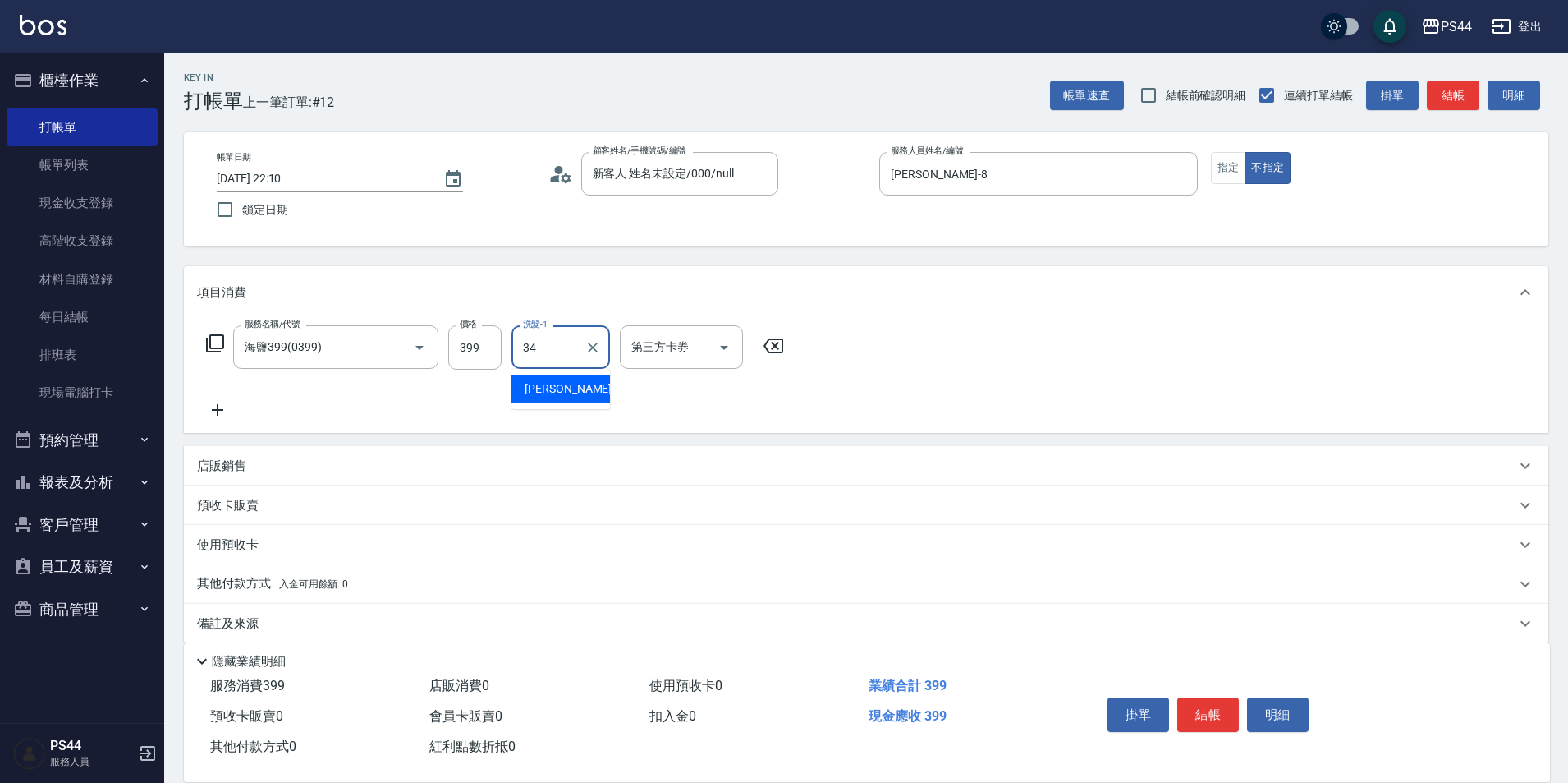
type input "邱美月-34"
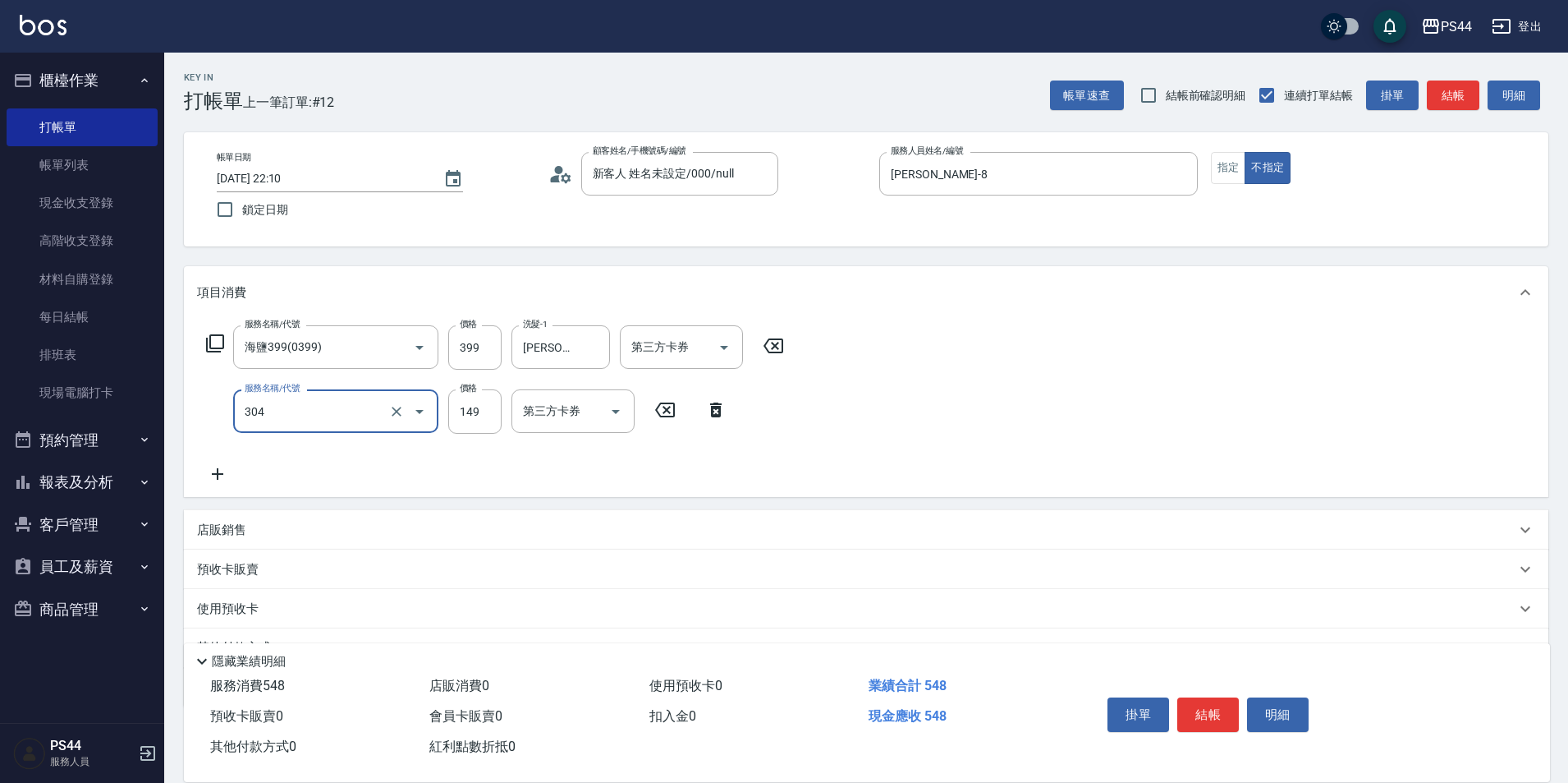
type input "剪髮(304)"
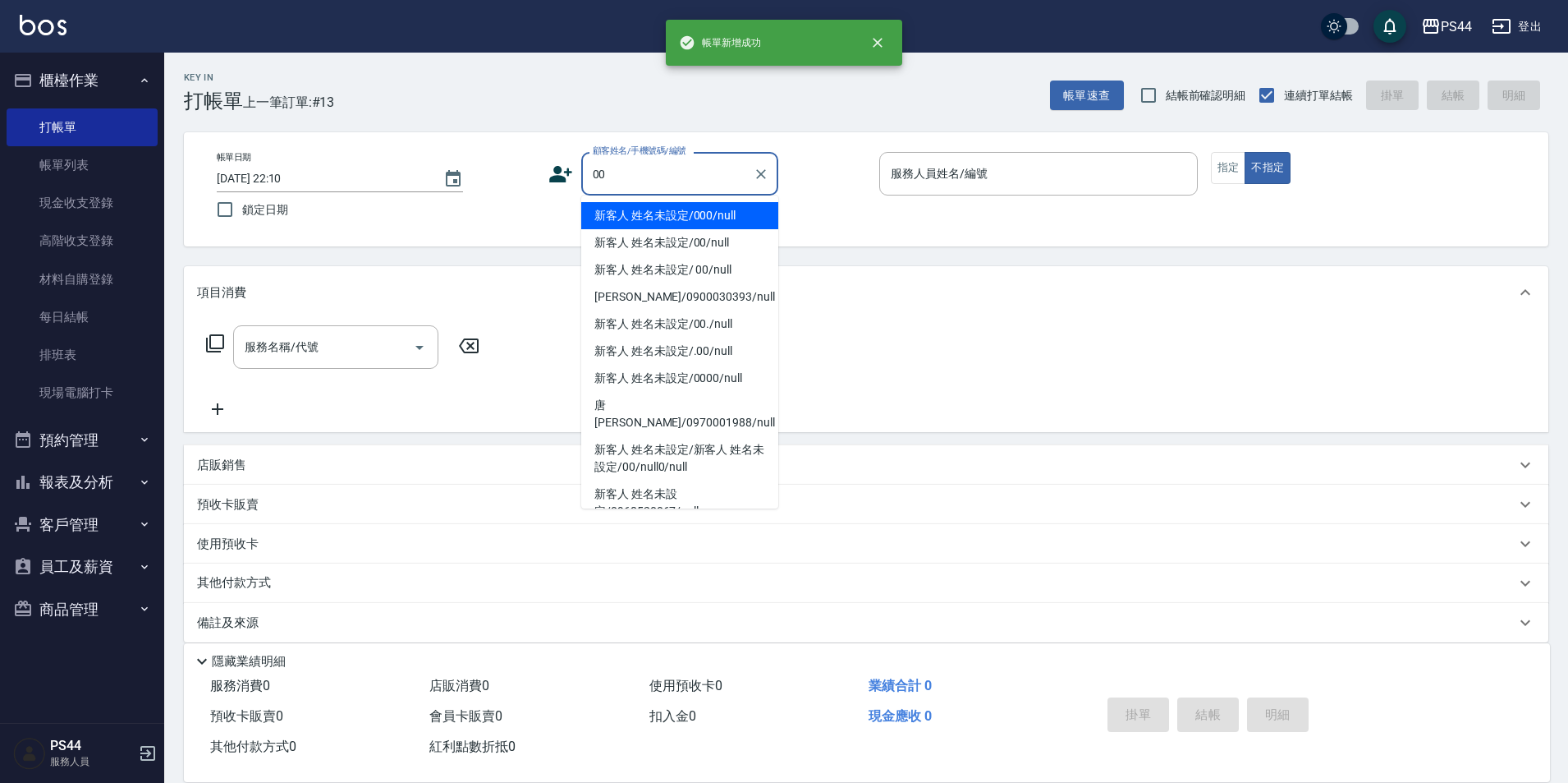
type input "新客人 姓名未設定/000/null"
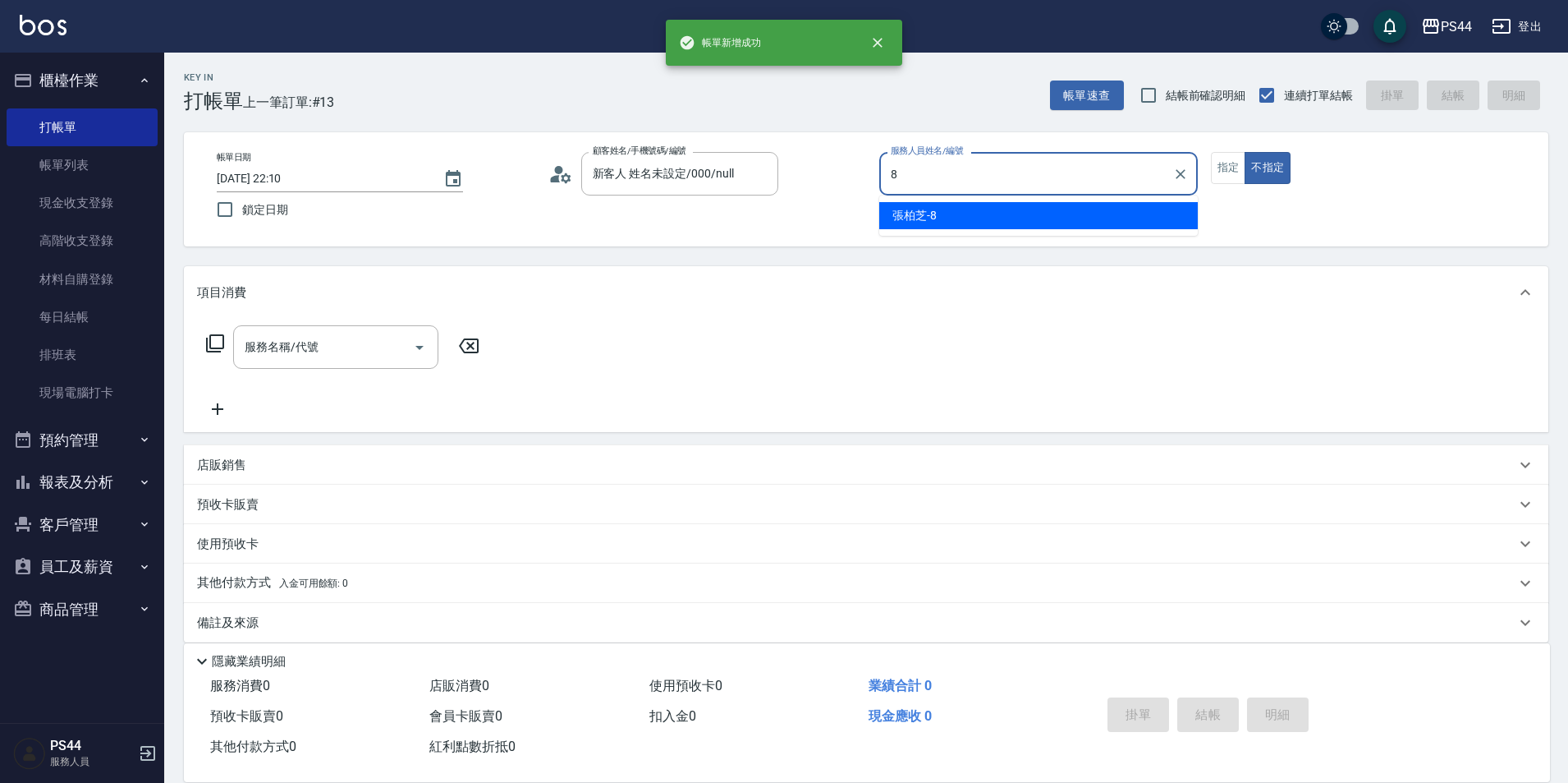
type input "張柏芝-8"
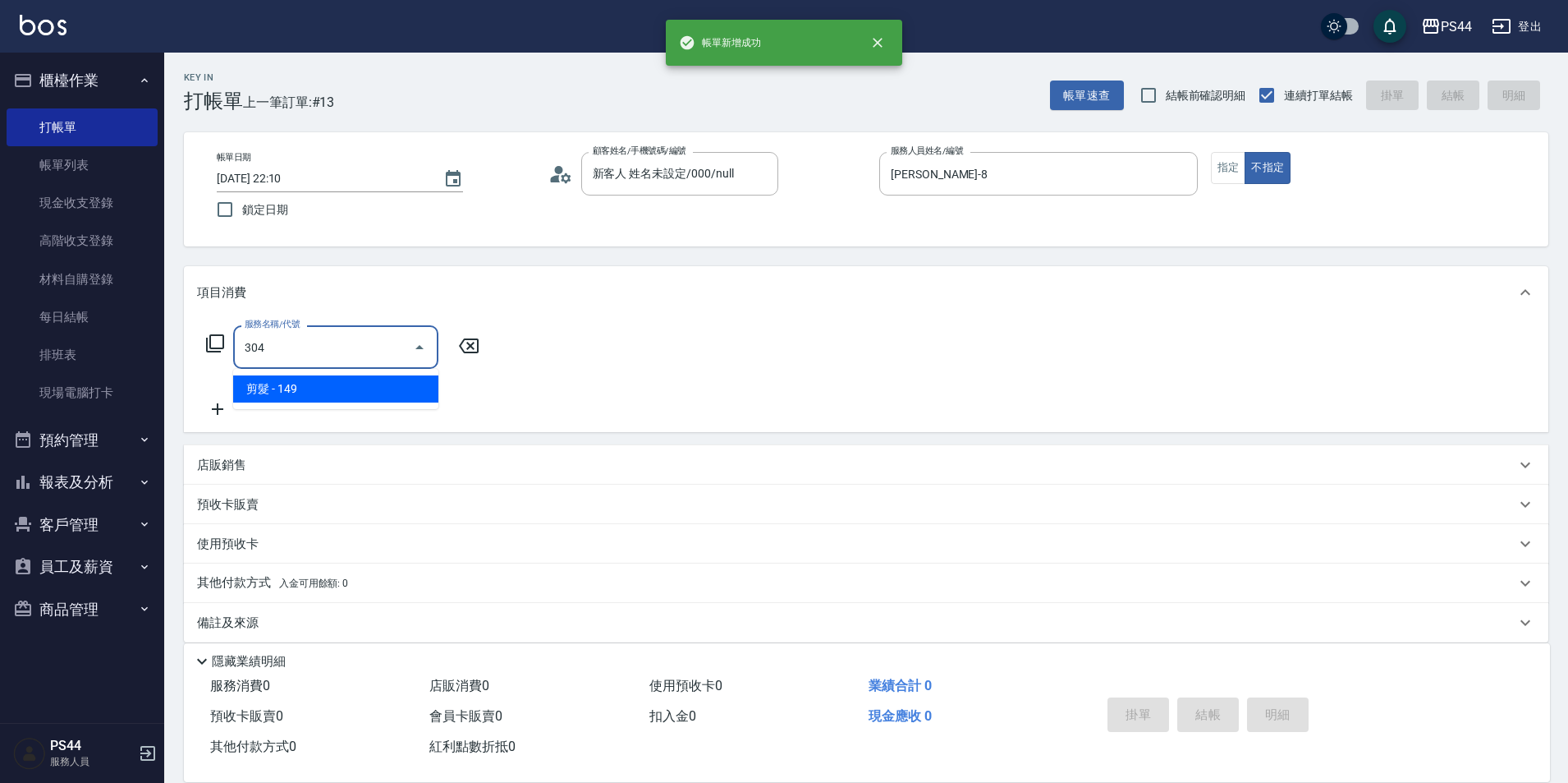
type input "剪髮(304)"
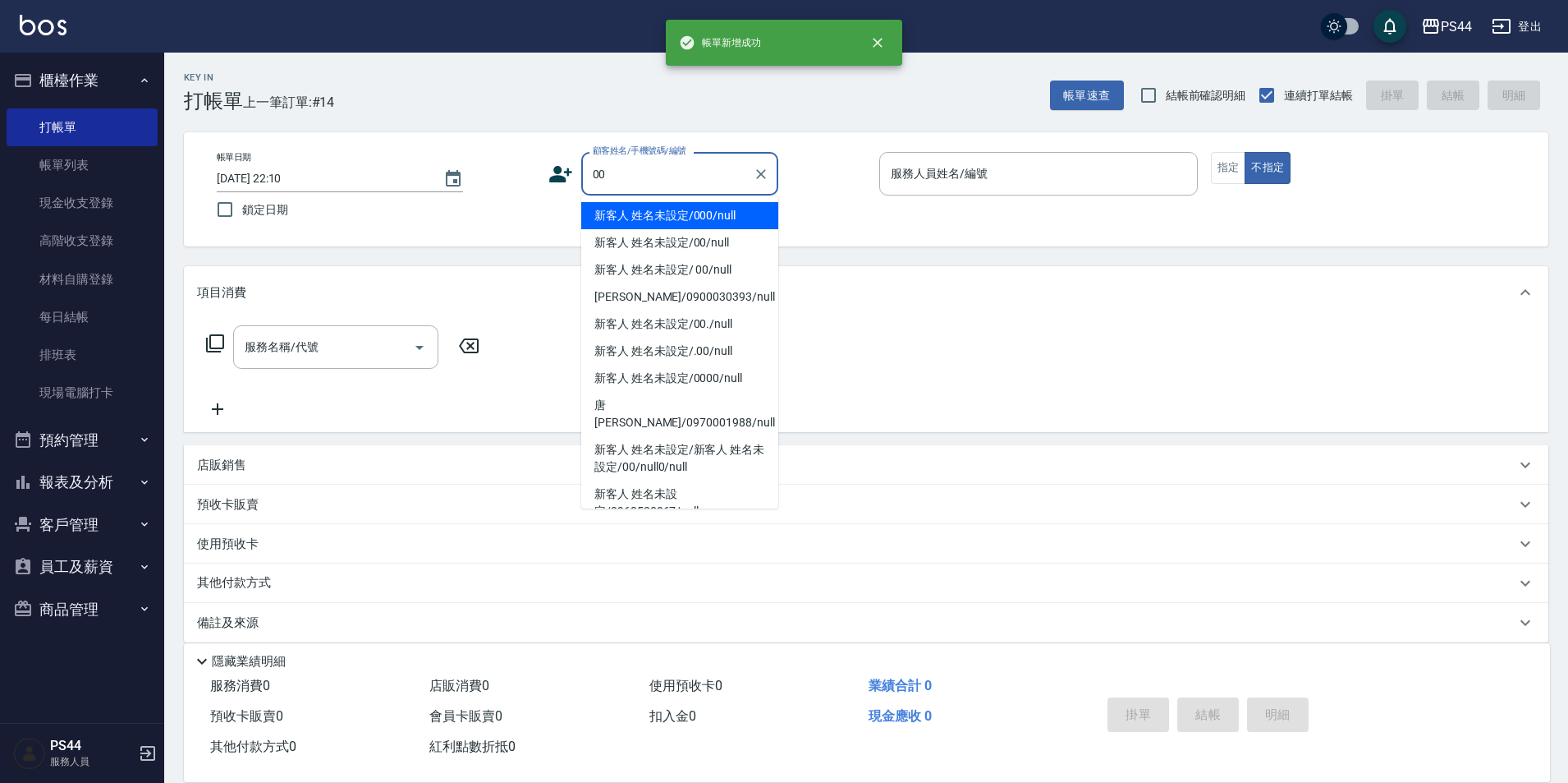
type input "00"
type input "3"
type input "新客人 姓名未設定/000/null"
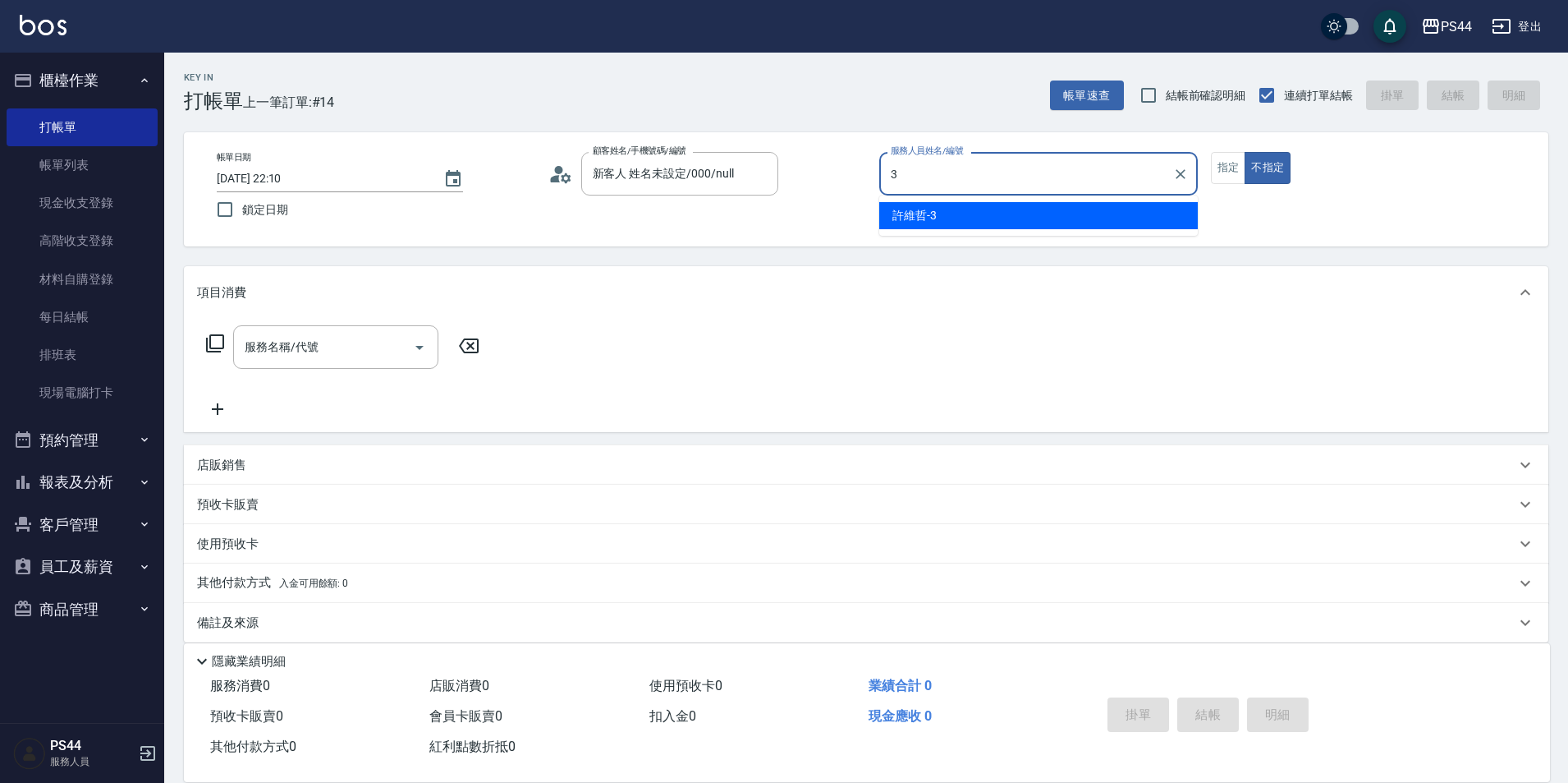
type input "許維哲-3"
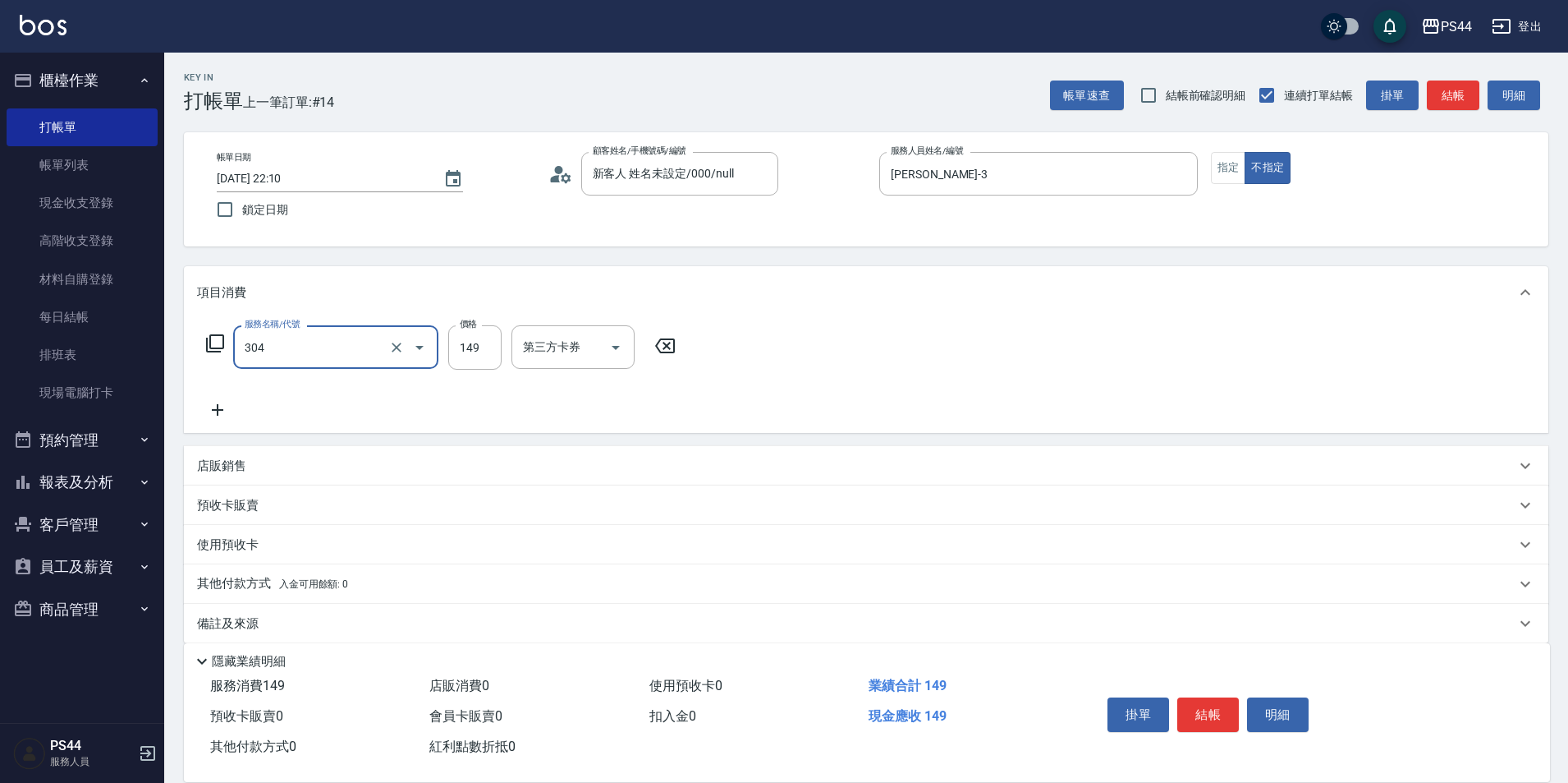
type input "剪髮(304)"
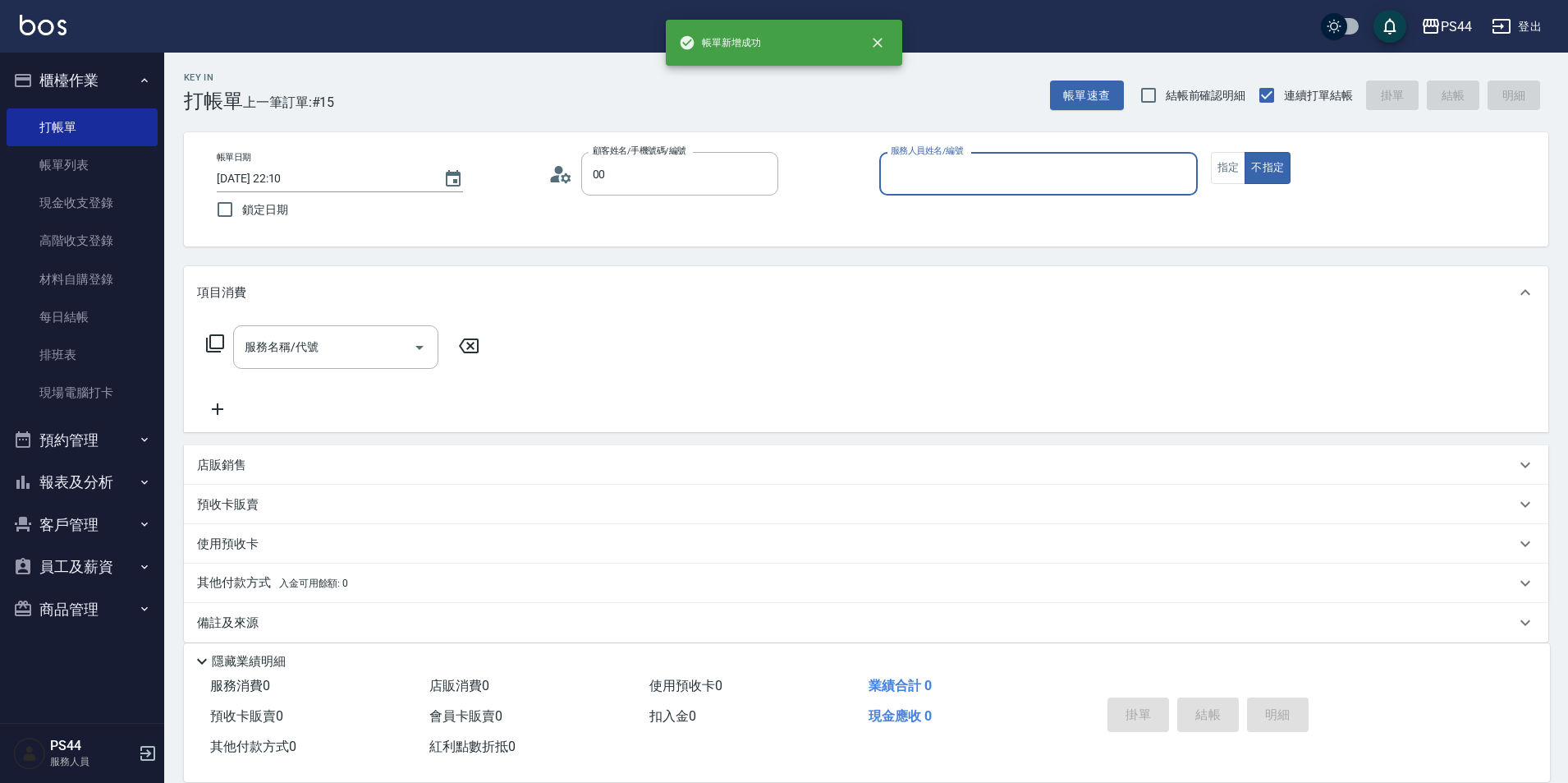
type input "新客人 姓名未設定/000/null"
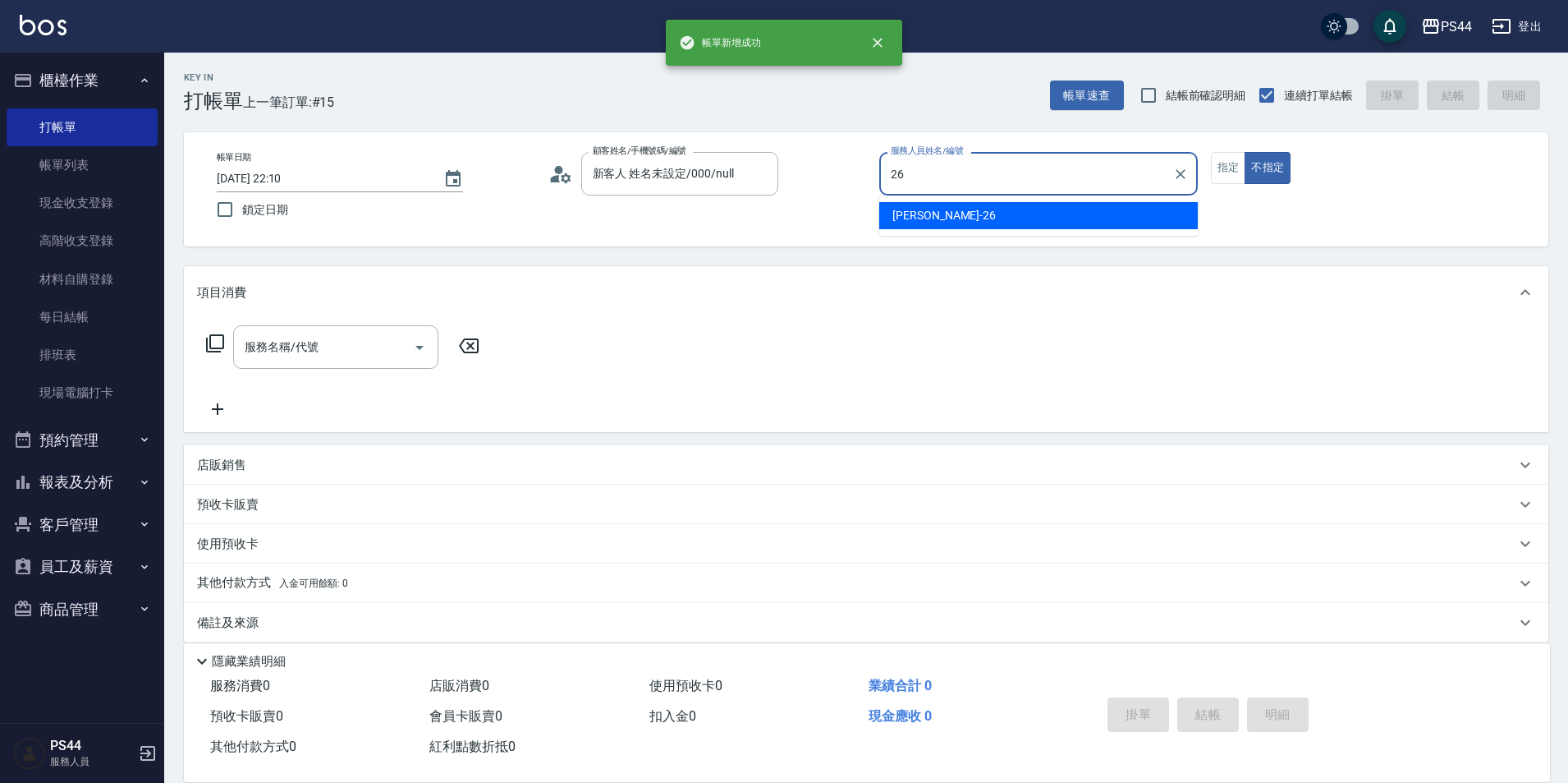
type input "沛瑀-26"
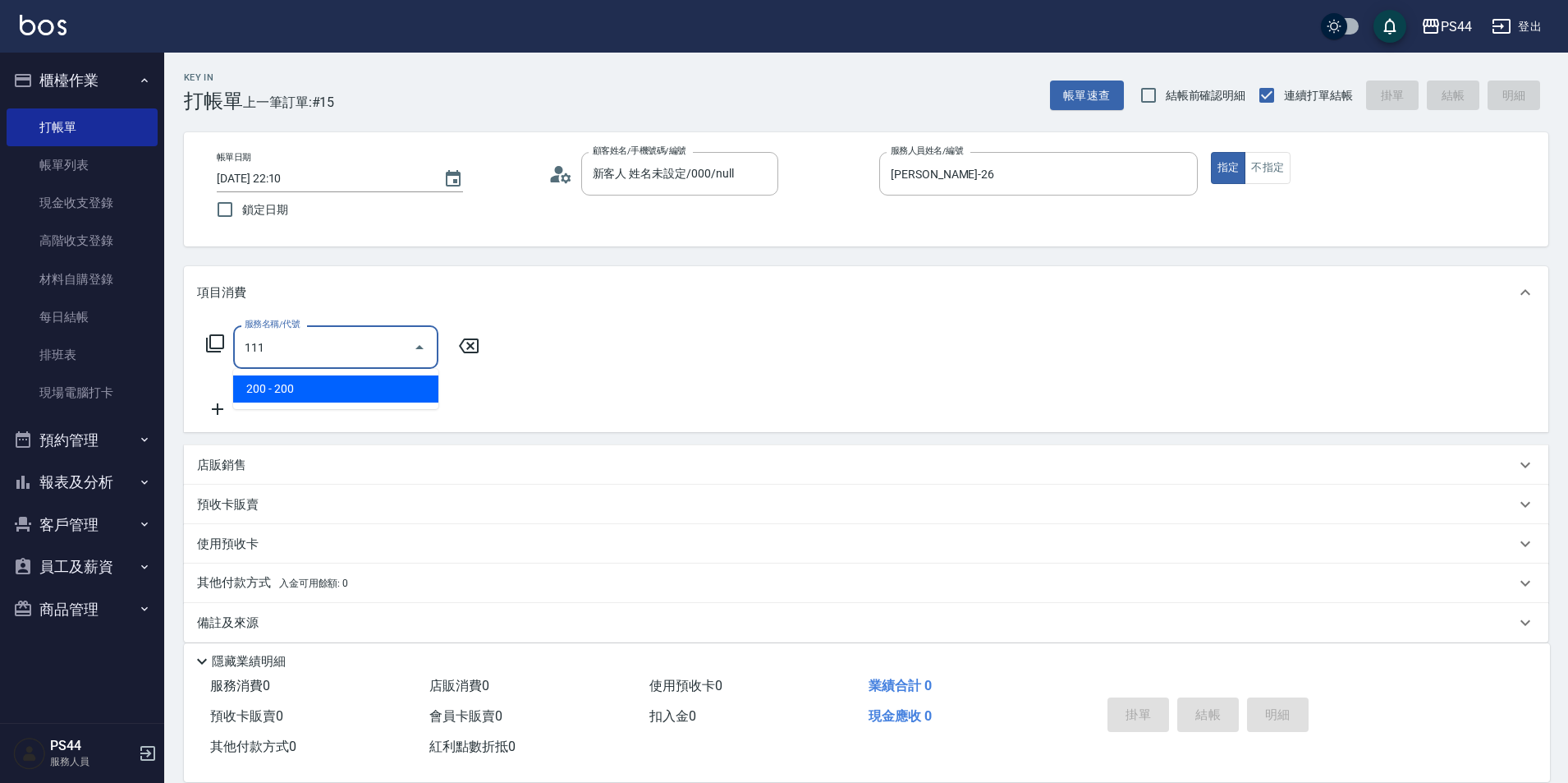
type input "200(111)"
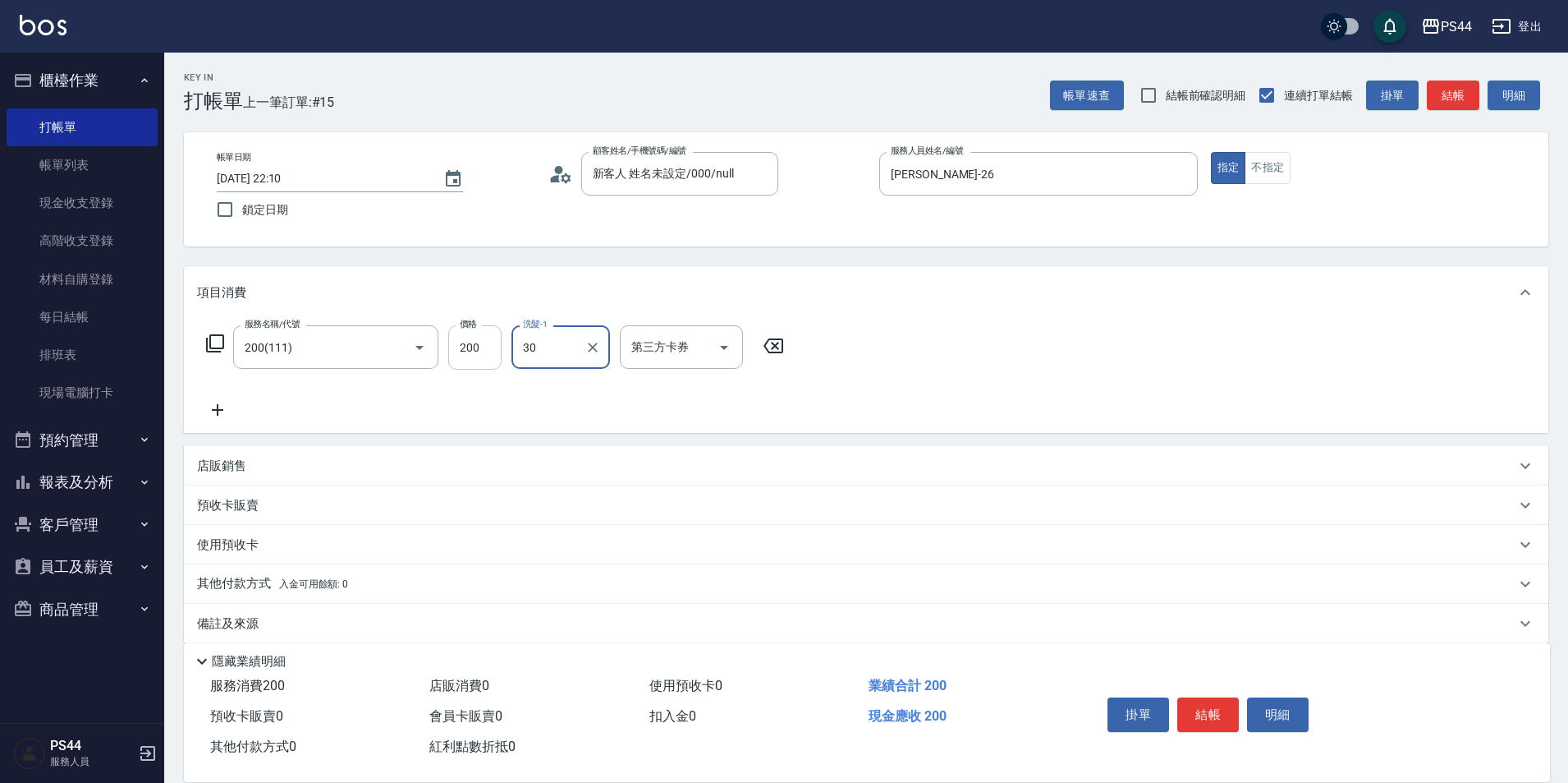
type input "30"
drag, startPoint x: 464, startPoint y: 361, endPoint x: 549, endPoint y: 339, distance: 87.8
click at [464, 361] on input "200" at bounding box center [475, 347] width 54 height 45
type input "300"
type input "沛瑀-26"
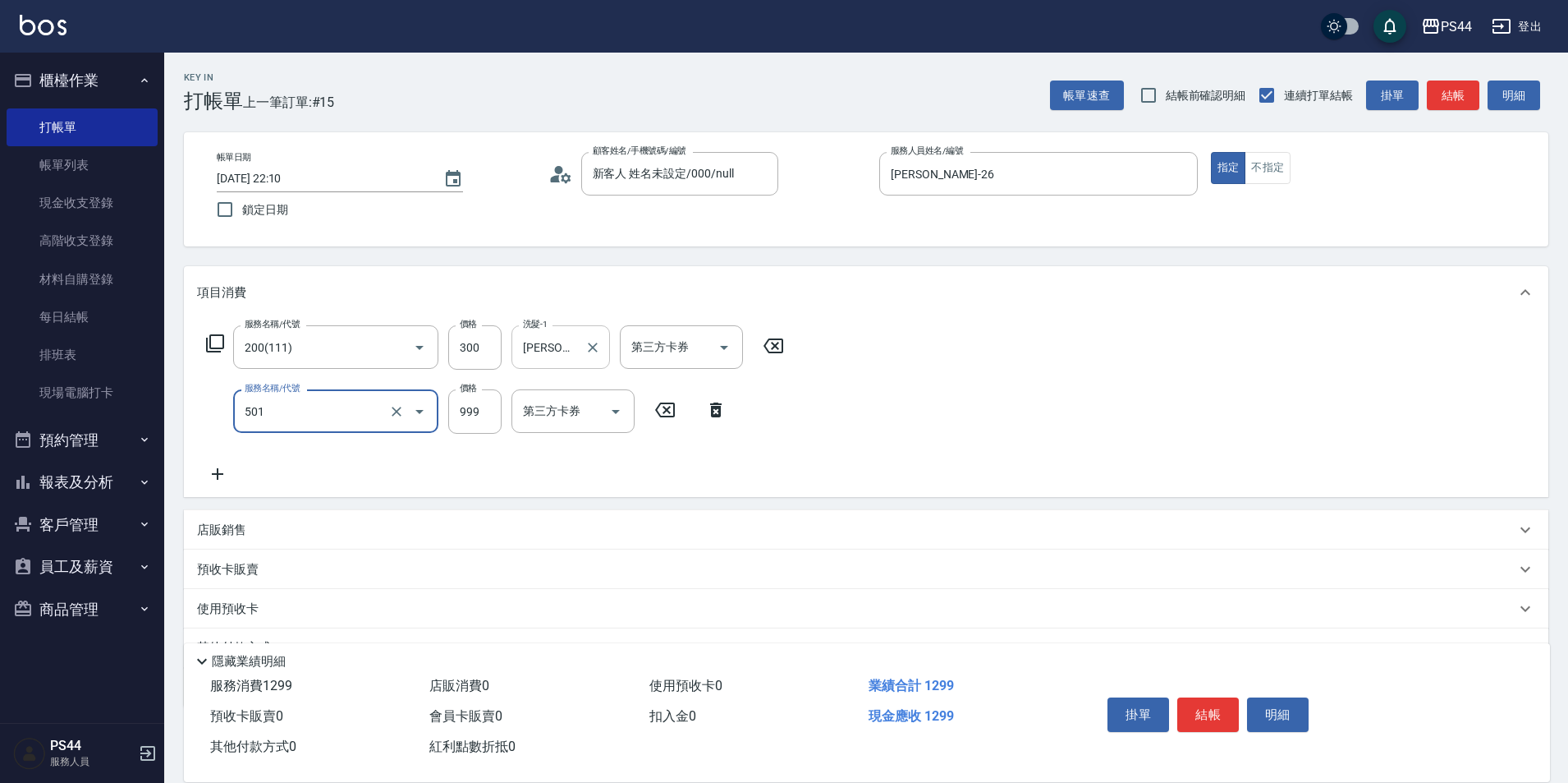
type input "染髮(501)"
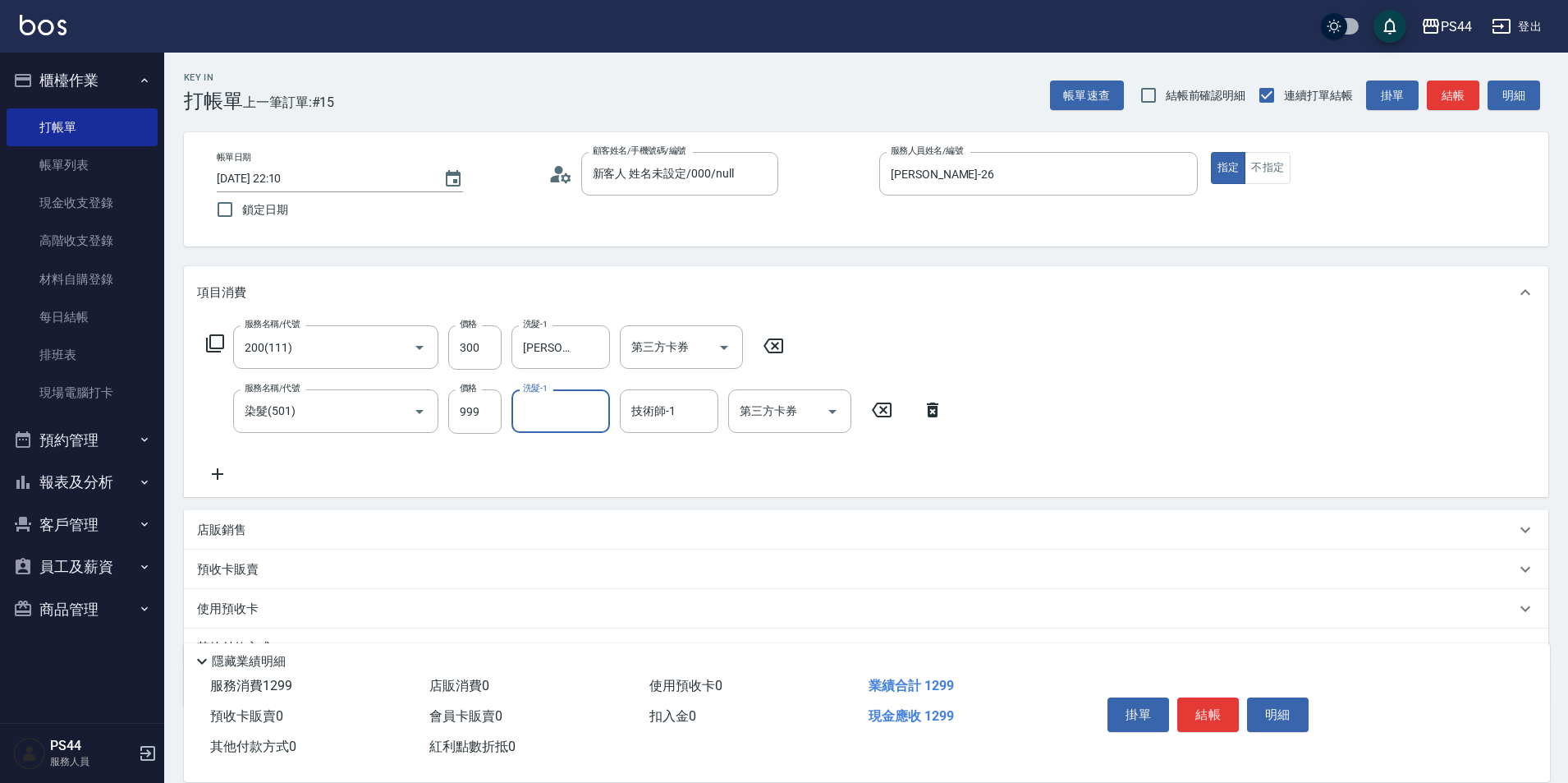
drag, startPoint x: 466, startPoint y: 417, endPoint x: 536, endPoint y: 405, distance: 71.0
click at [466, 417] on input "999" at bounding box center [475, 411] width 54 height 45
type input "1000"
type input "沛瑀-26"
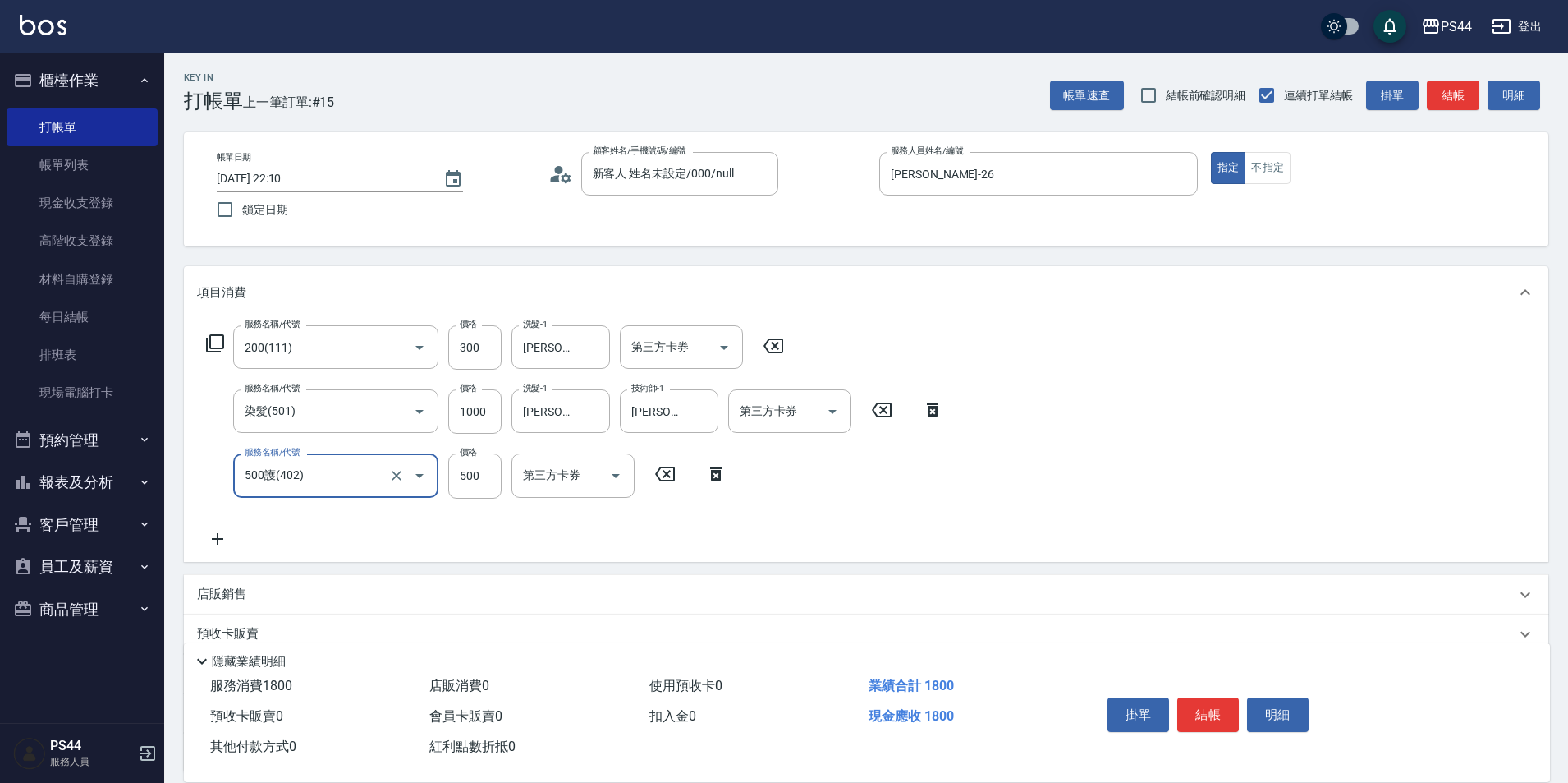
type input "500護(402)"
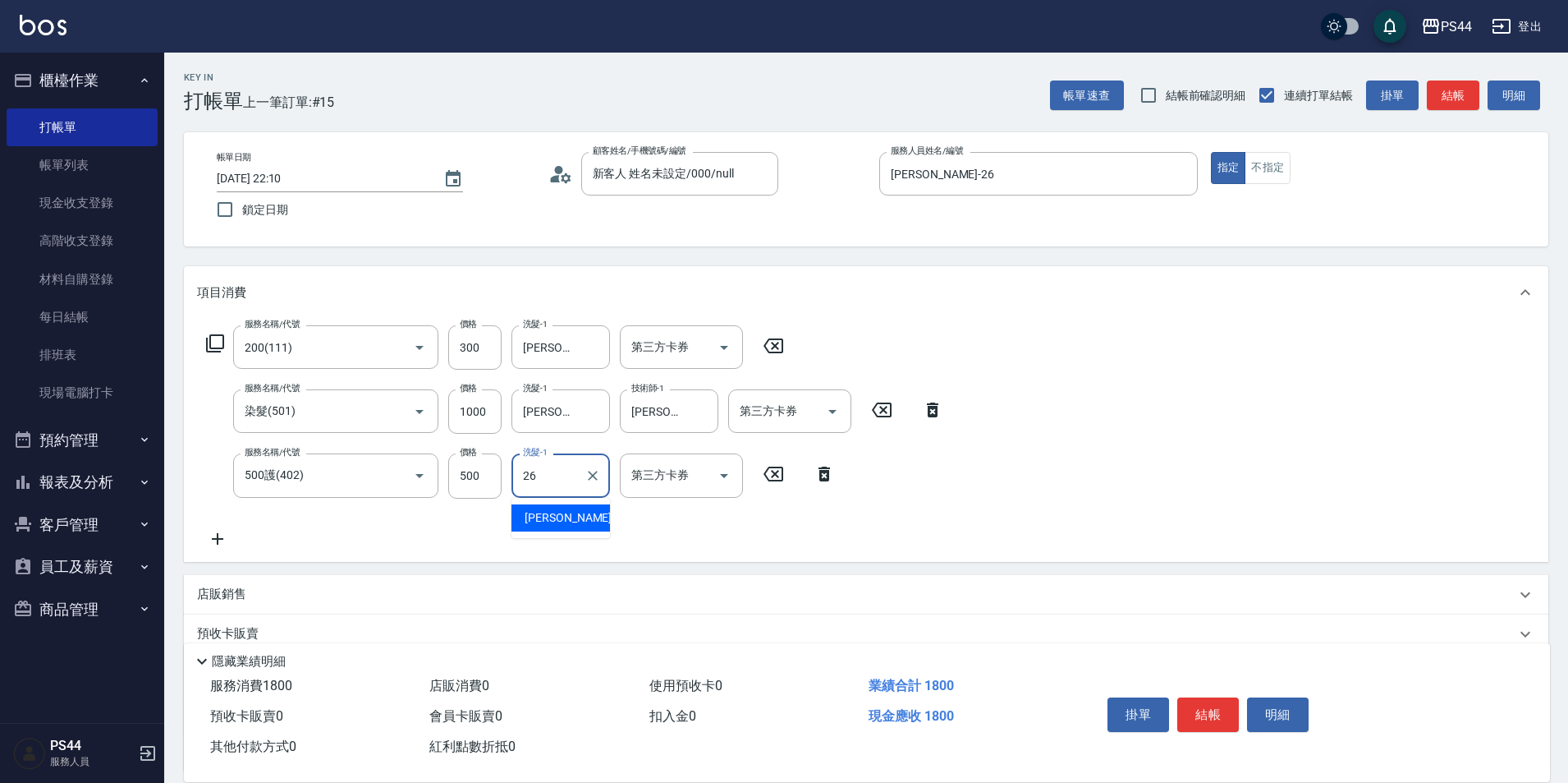
type input "沛瑀-26"
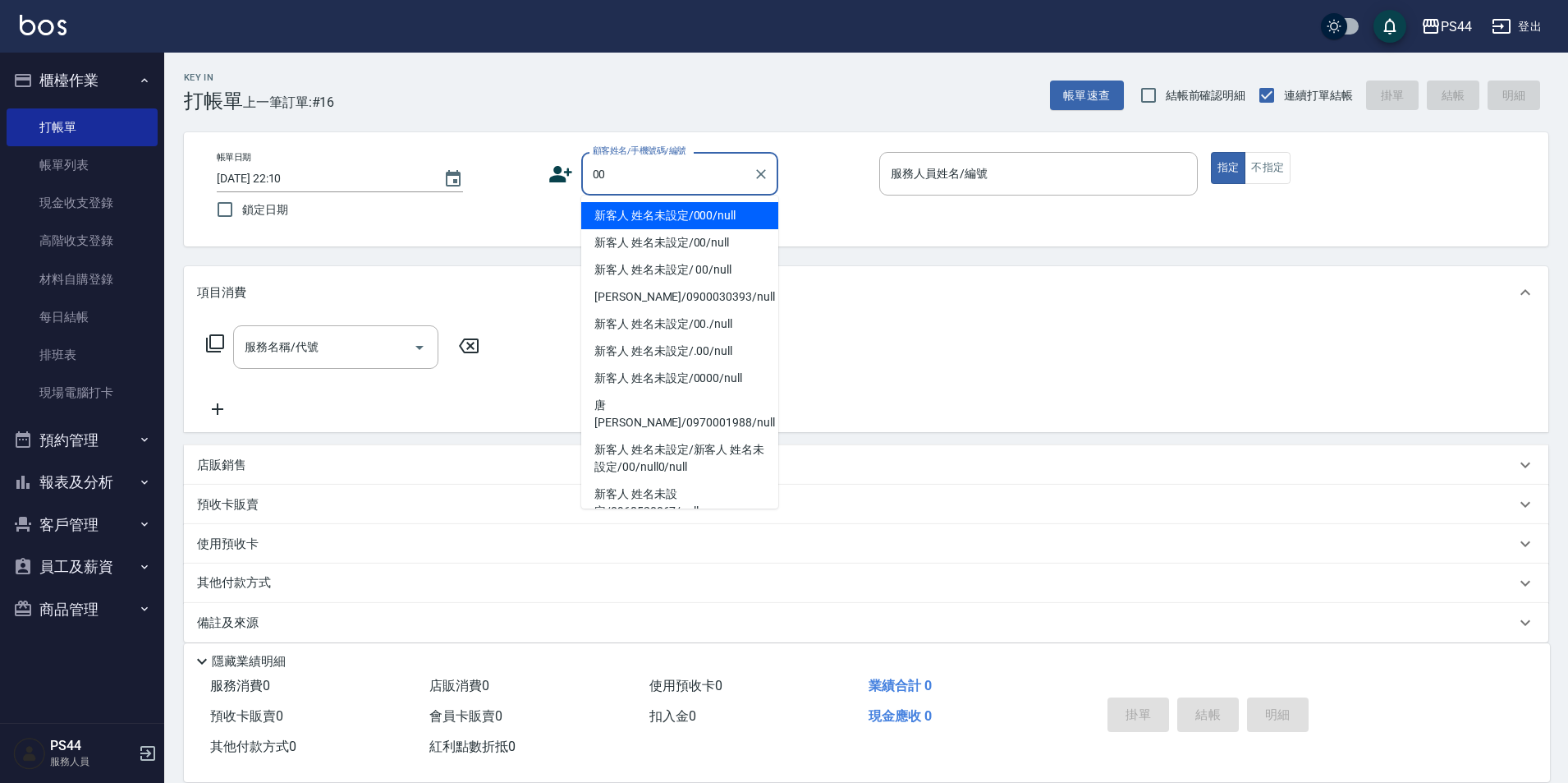
type input "新客人 姓名未設定/000/null"
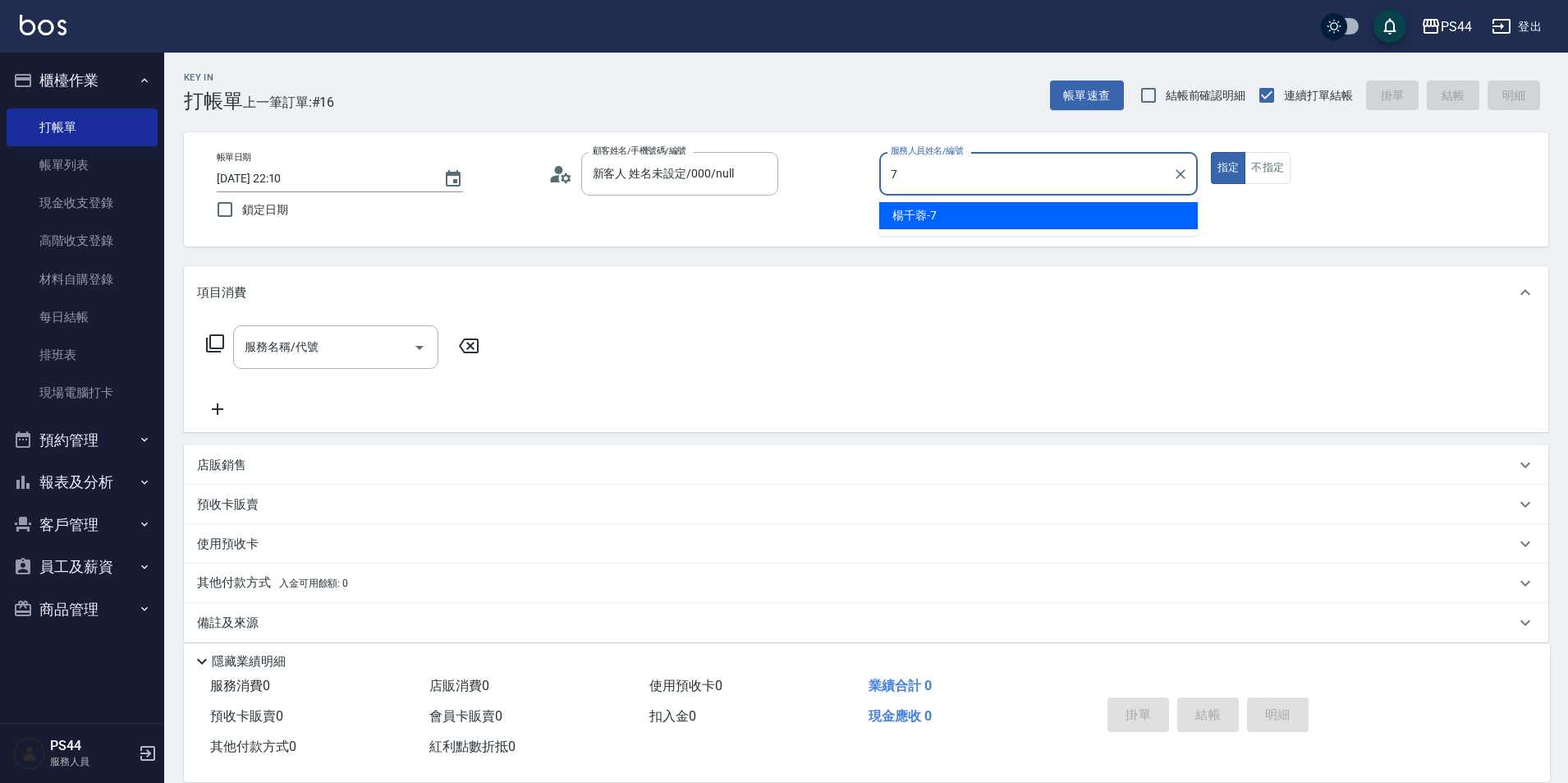
type input "楊千蓉-7"
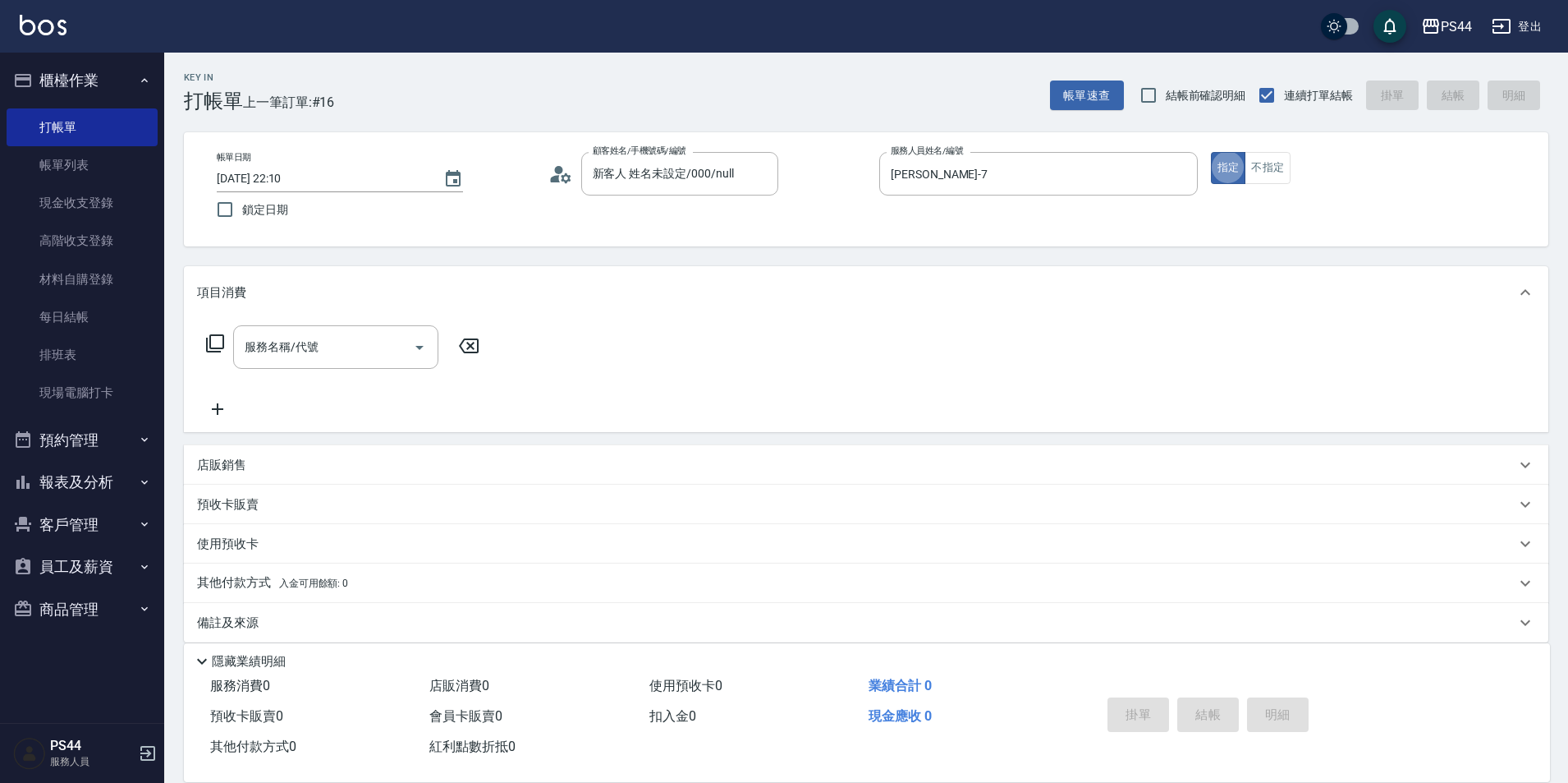
type button "true"
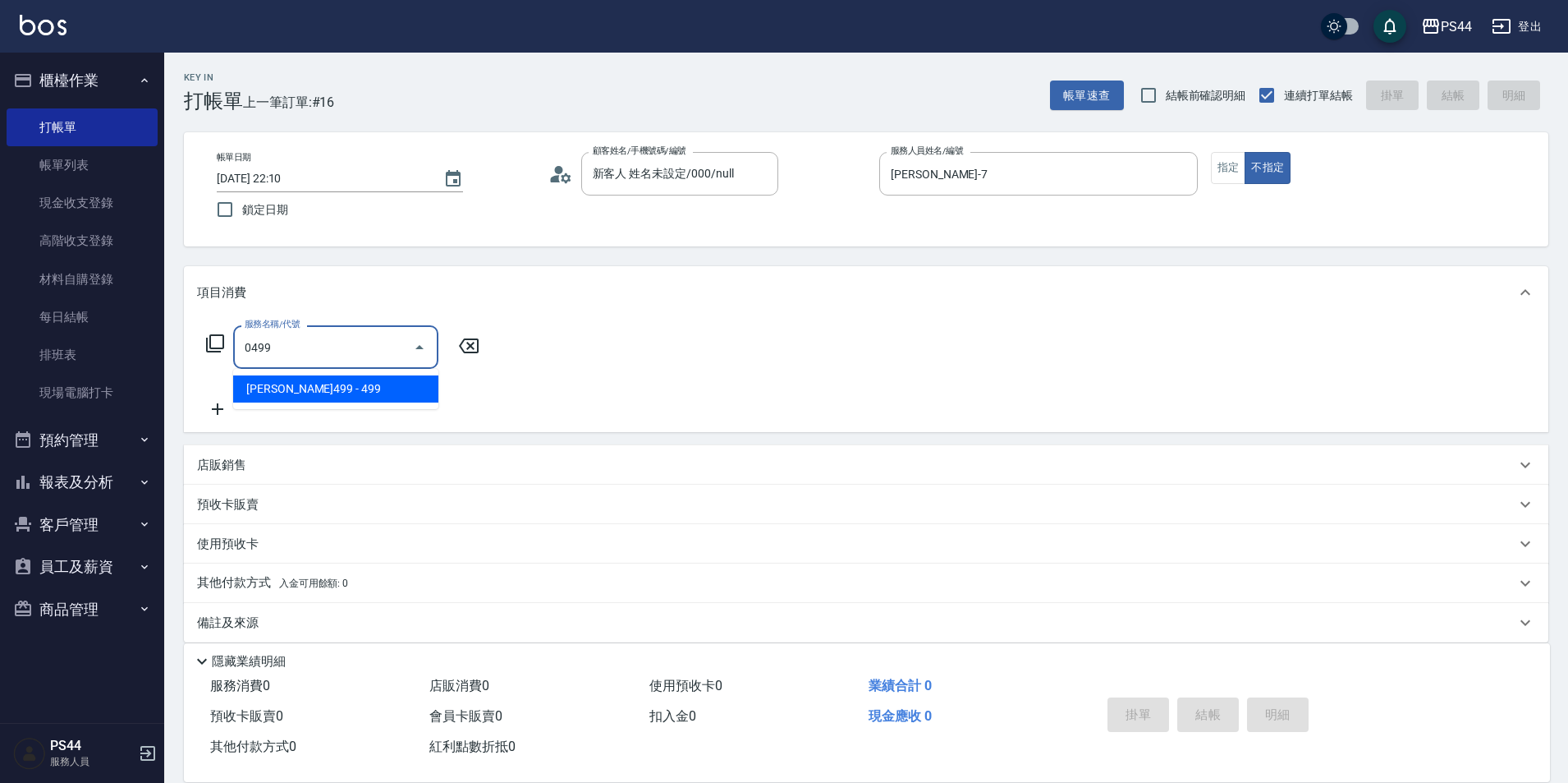
type input "伊黛莉499(0499)"
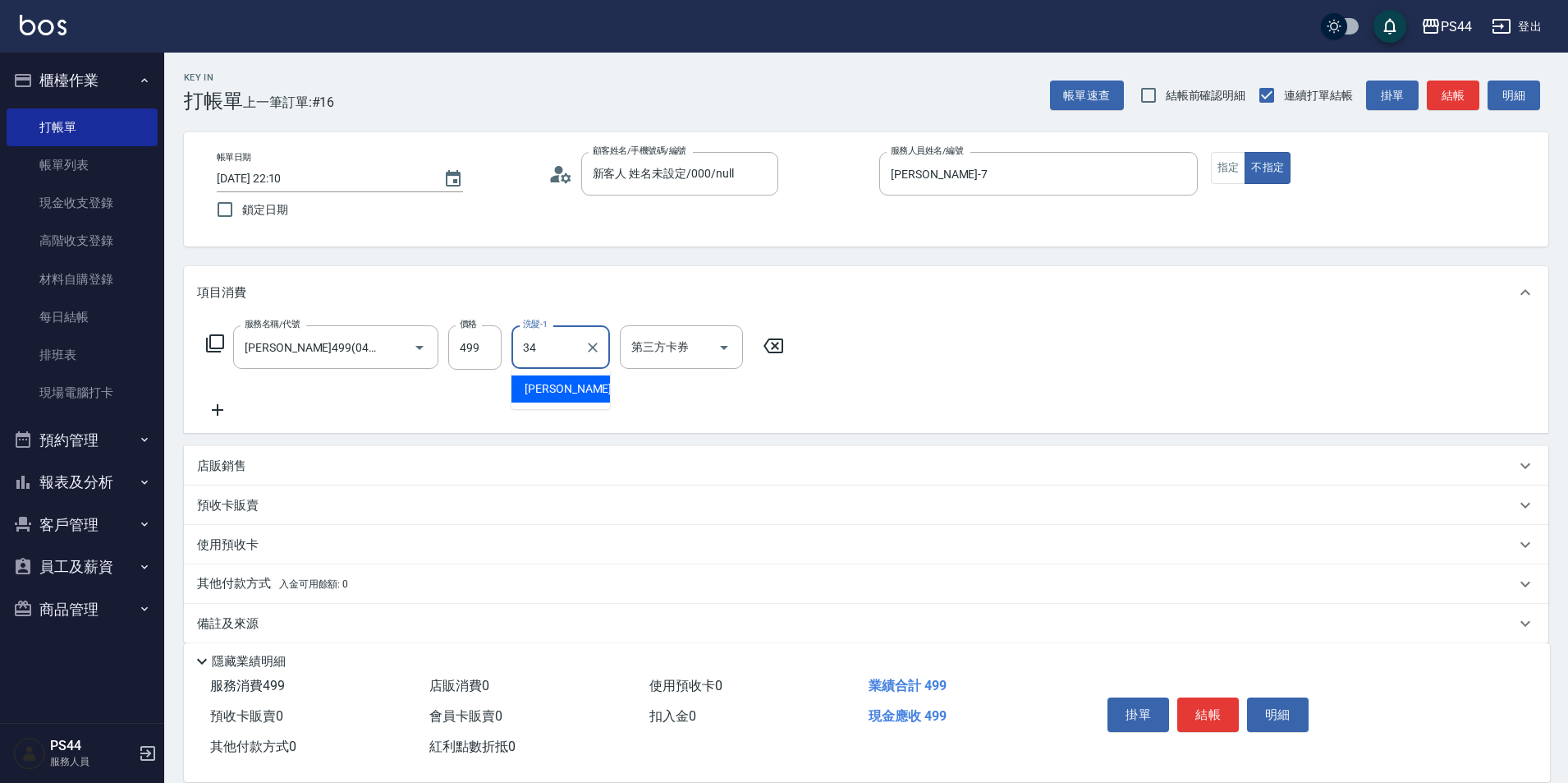
type input "邱美月-34"
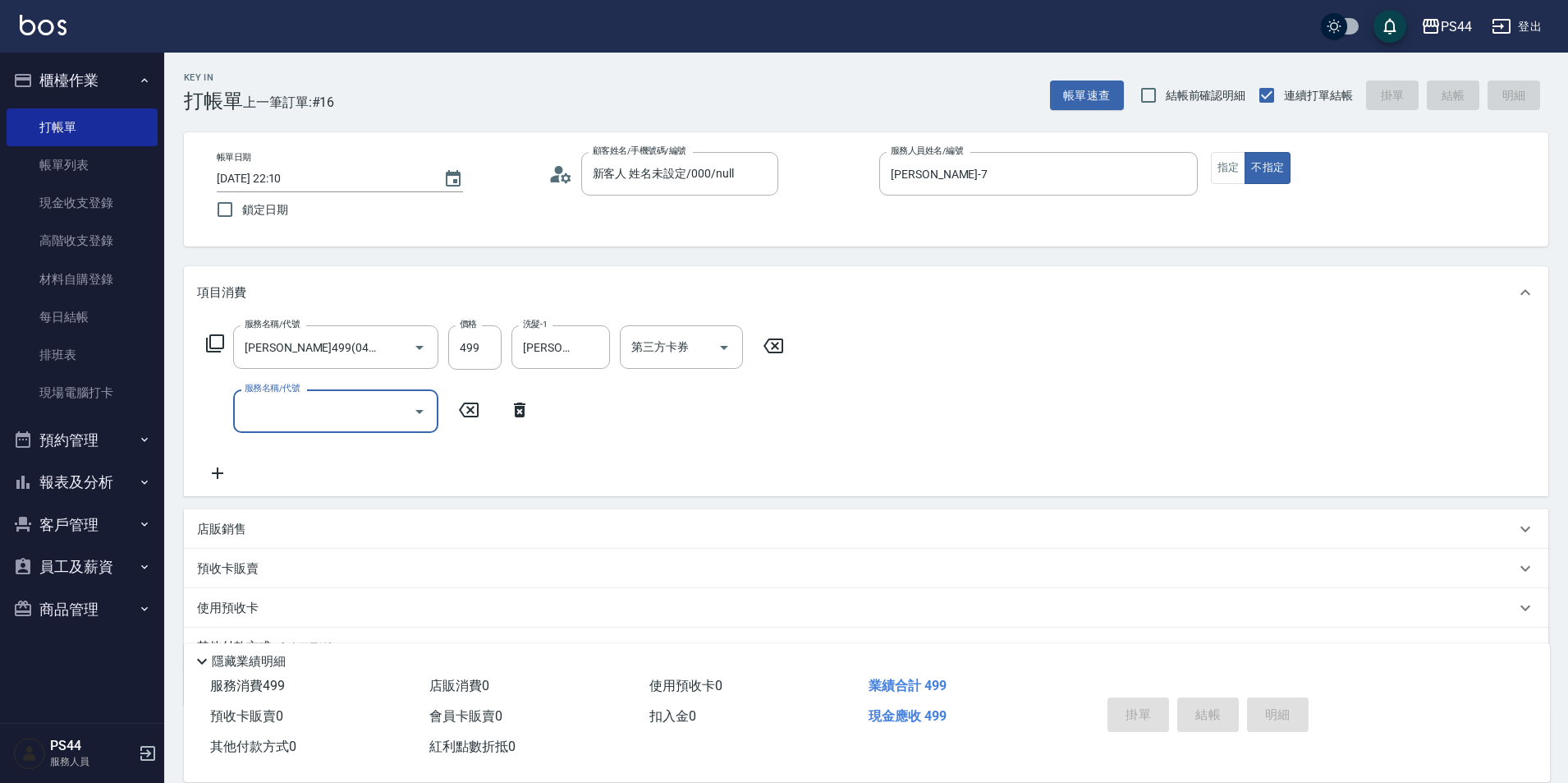
type input "2025/08/14 22:11"
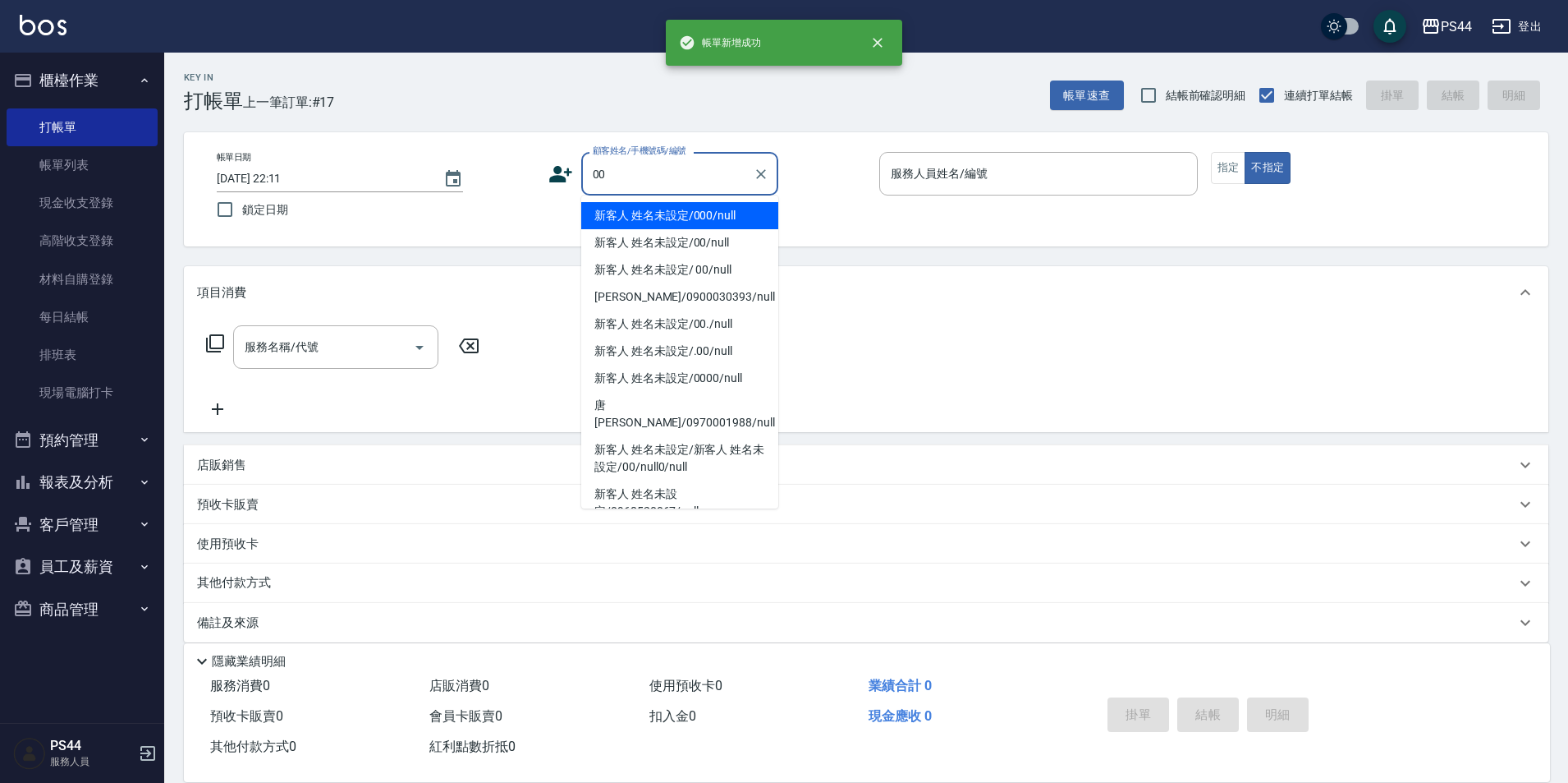
type input "新客人 姓名未設定/000/null"
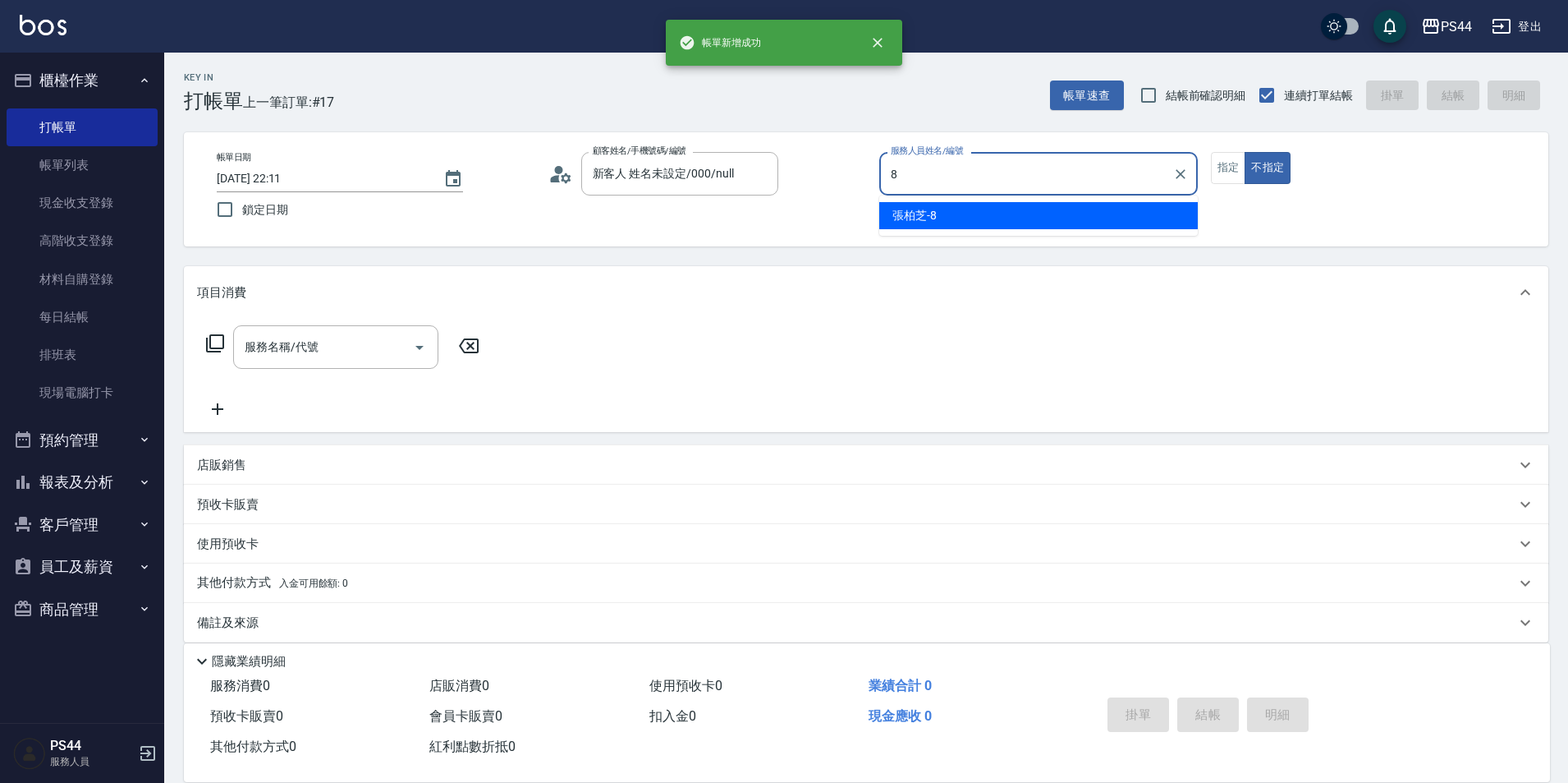
type input "張柏芝-8"
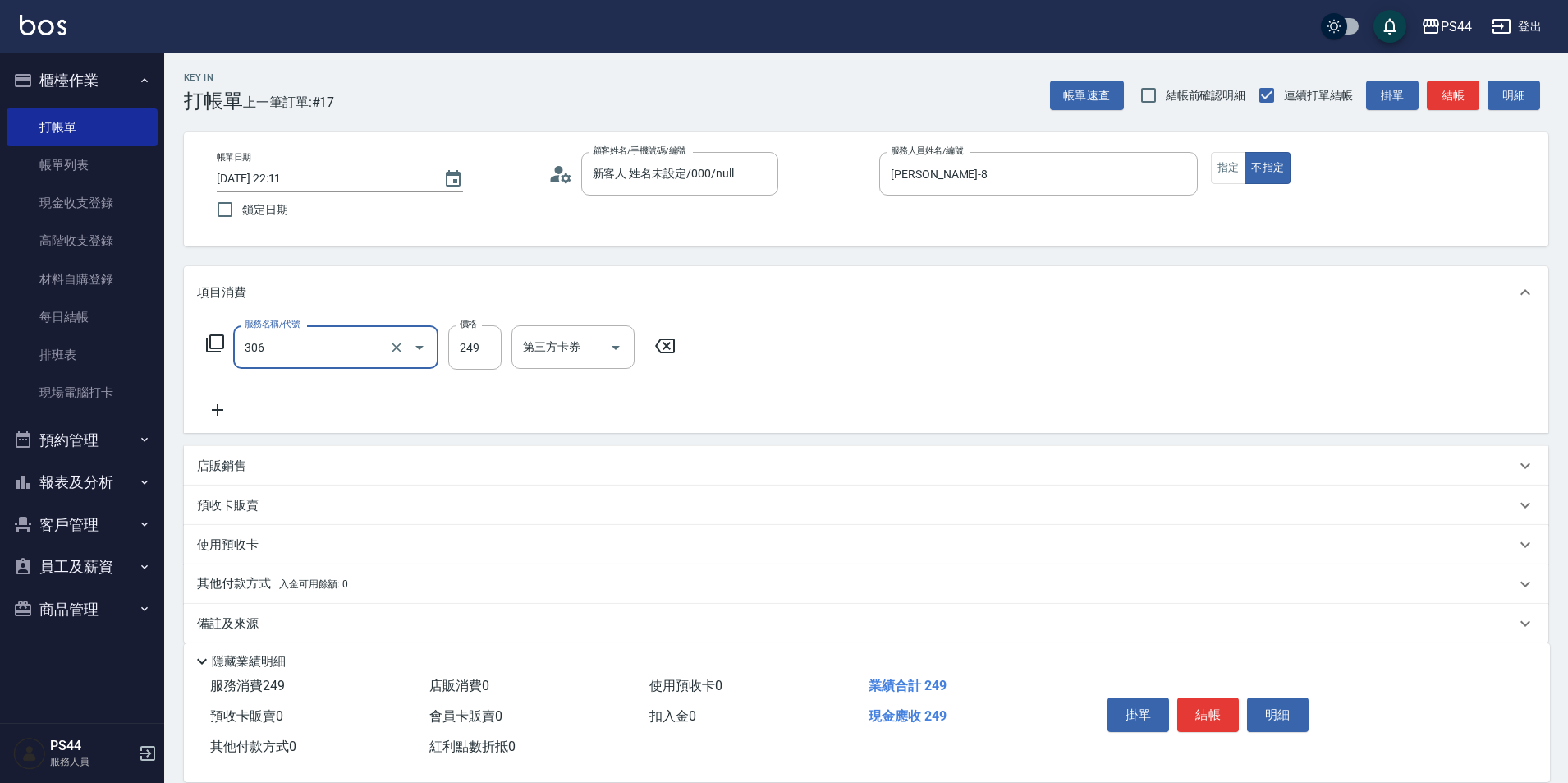
type input "剪髮(306)"
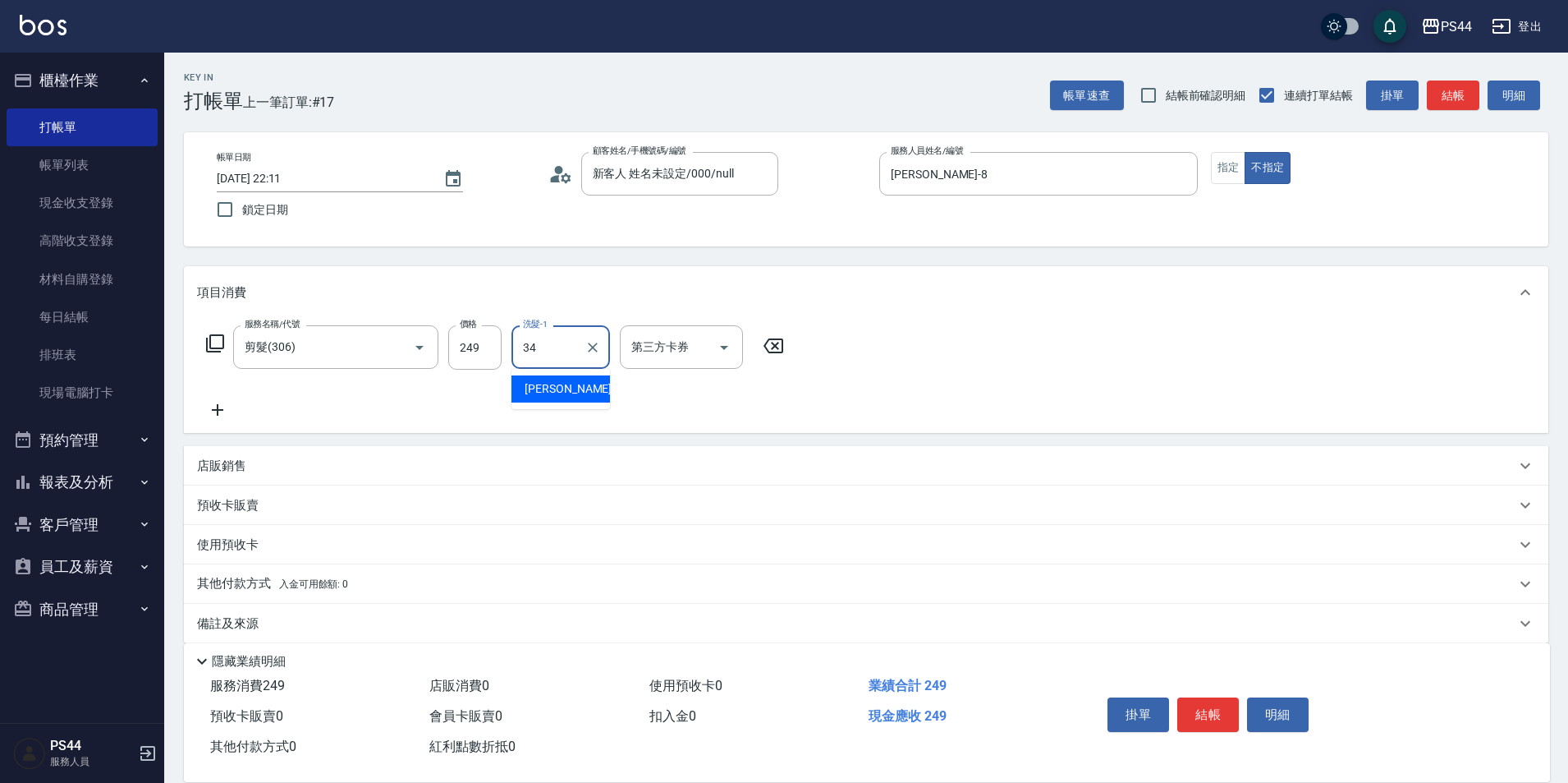
type input "邱美月-34"
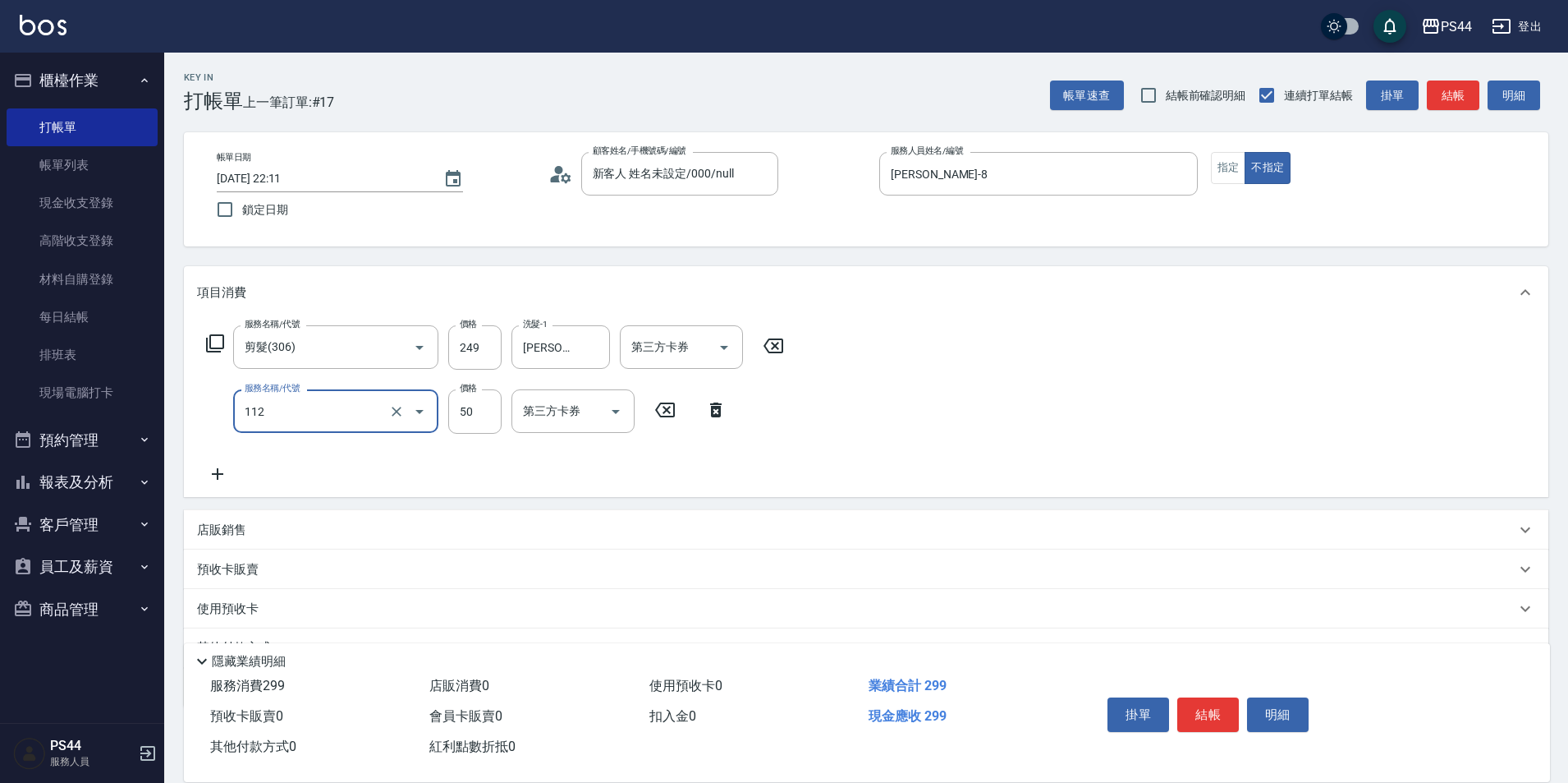
type input "精油50(112)"
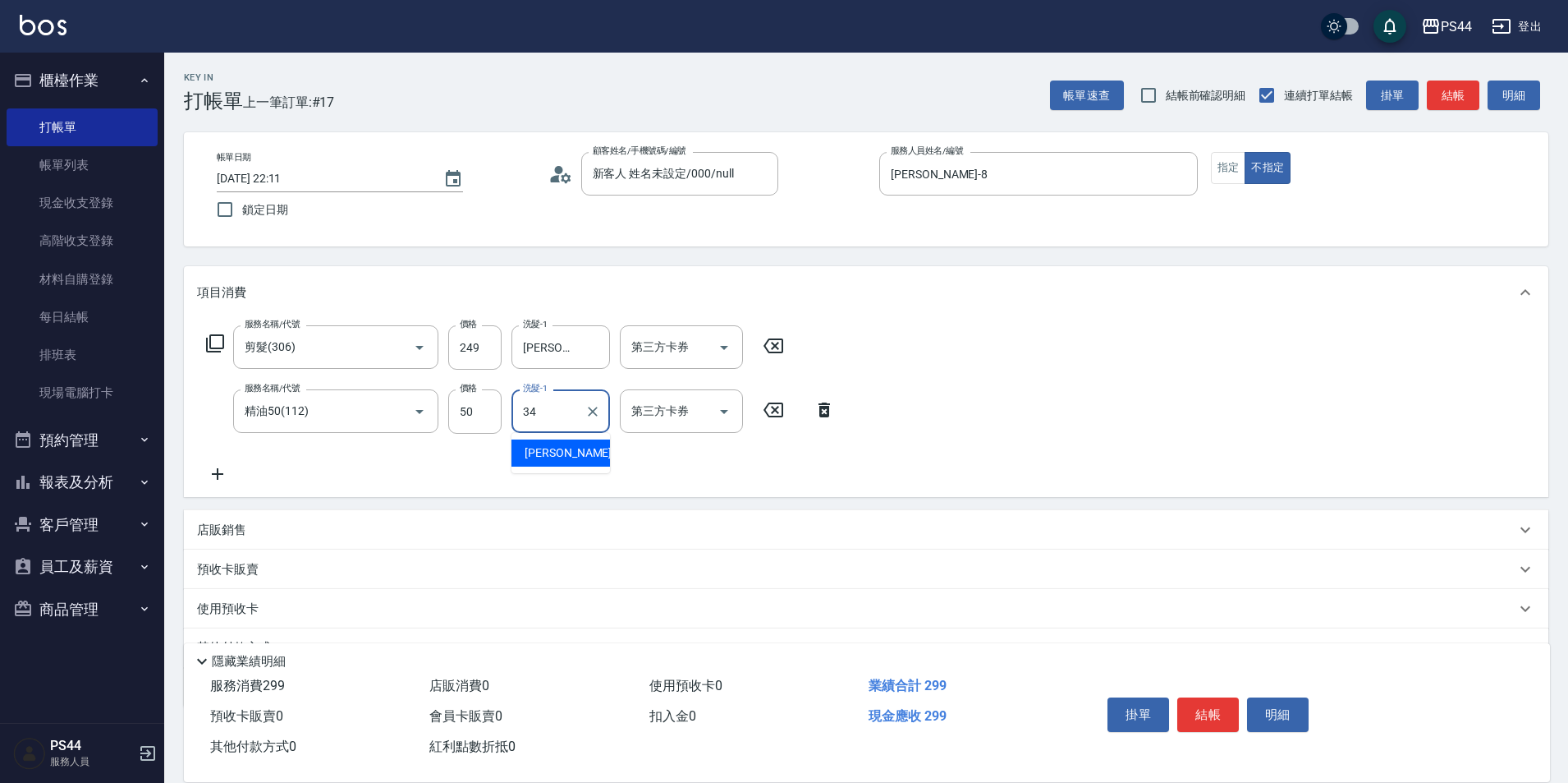
type input "邱美月-34"
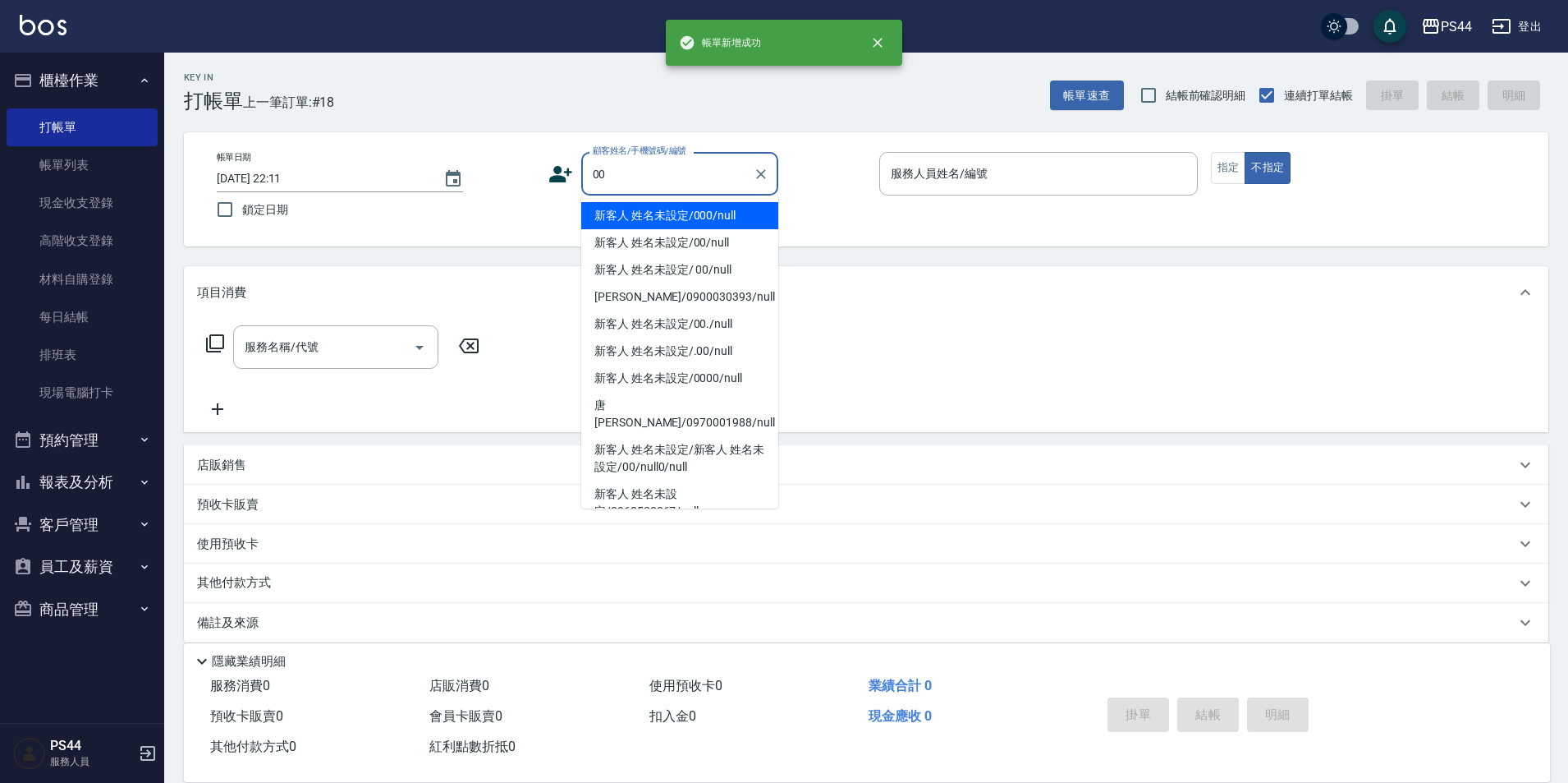
type input "新客人 姓名未設定/000/null"
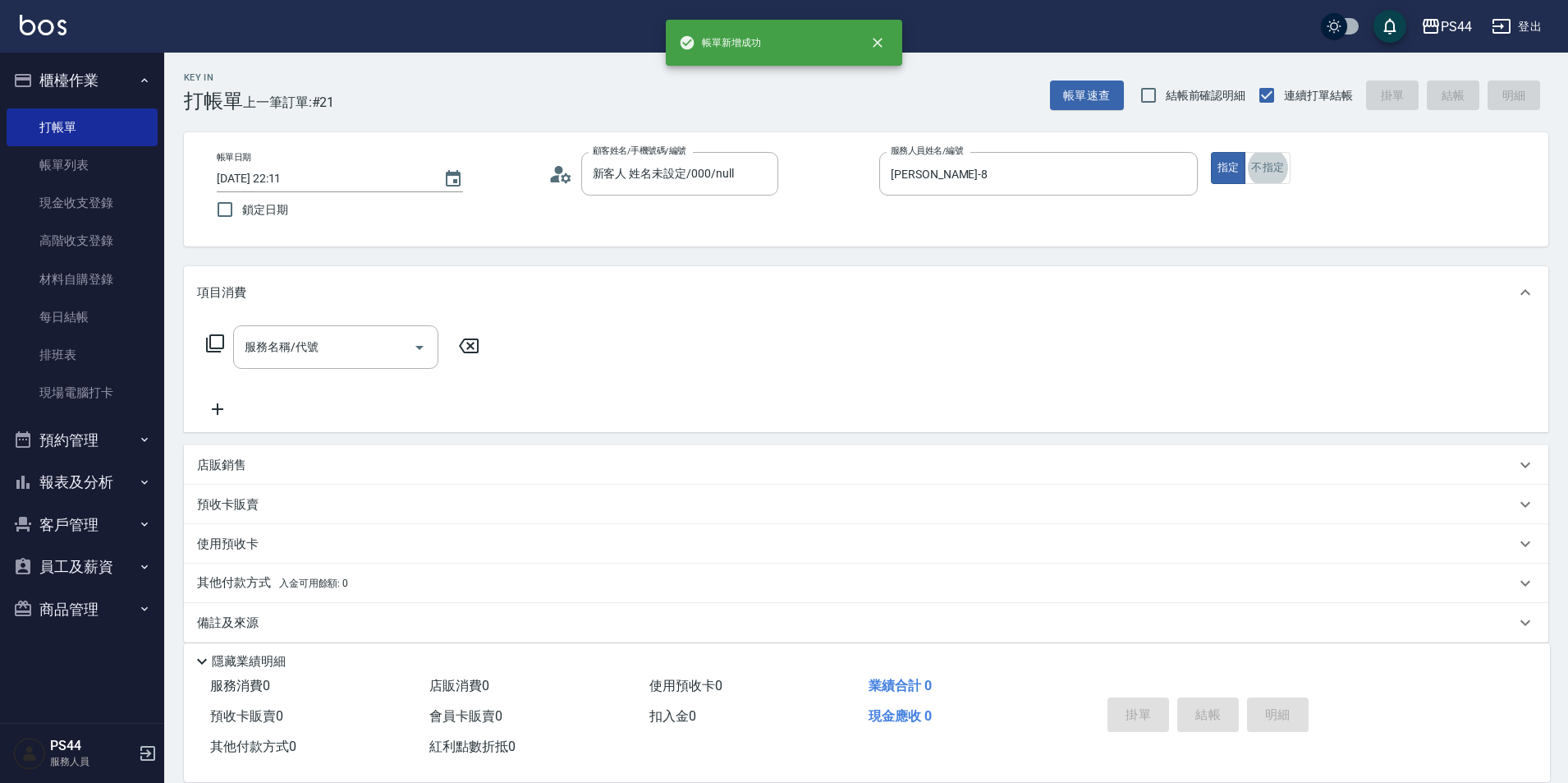
scroll to position [17, 0]
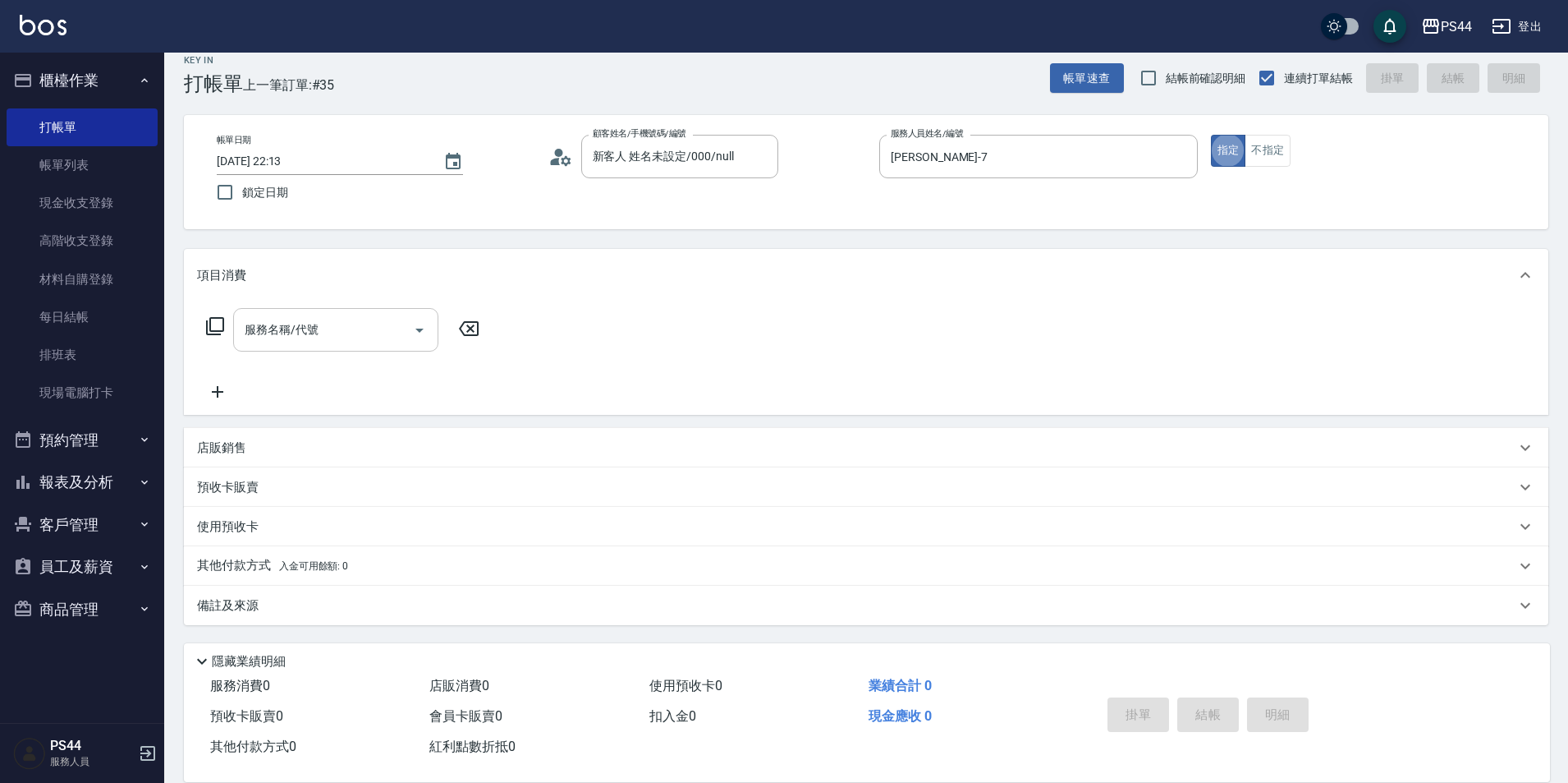
drag, startPoint x: 287, startPoint y: 335, endPoint x: 320, endPoint y: 336, distance: 33.0
click at [284, 335] on input "服務名稱/代號" at bounding box center [323, 330] width 166 height 29
click at [142, 484] on icon "button" at bounding box center [144, 482] width 13 height 13
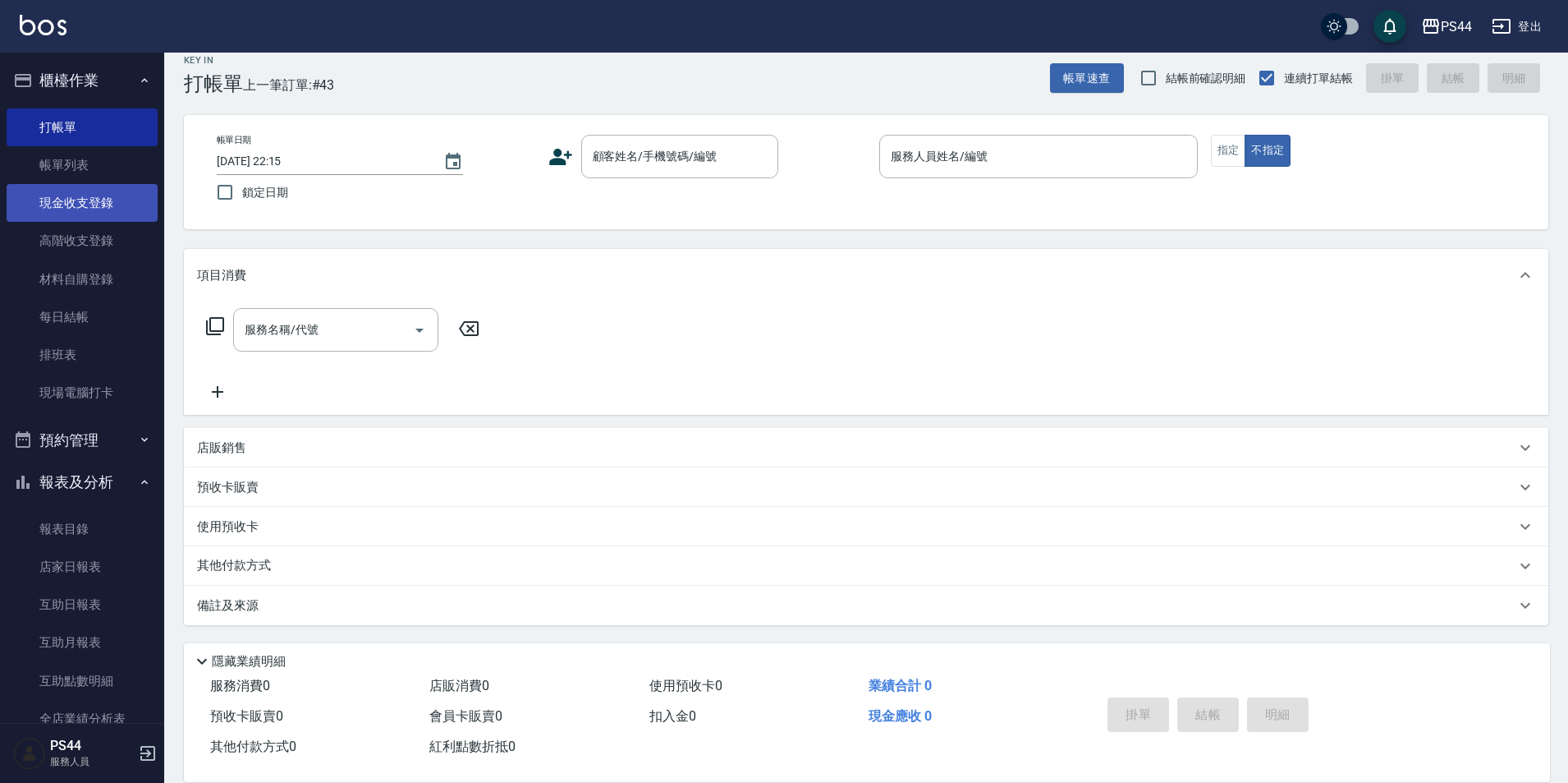
click at [87, 211] on link "現金收支登錄" at bounding box center [82, 202] width 151 height 37
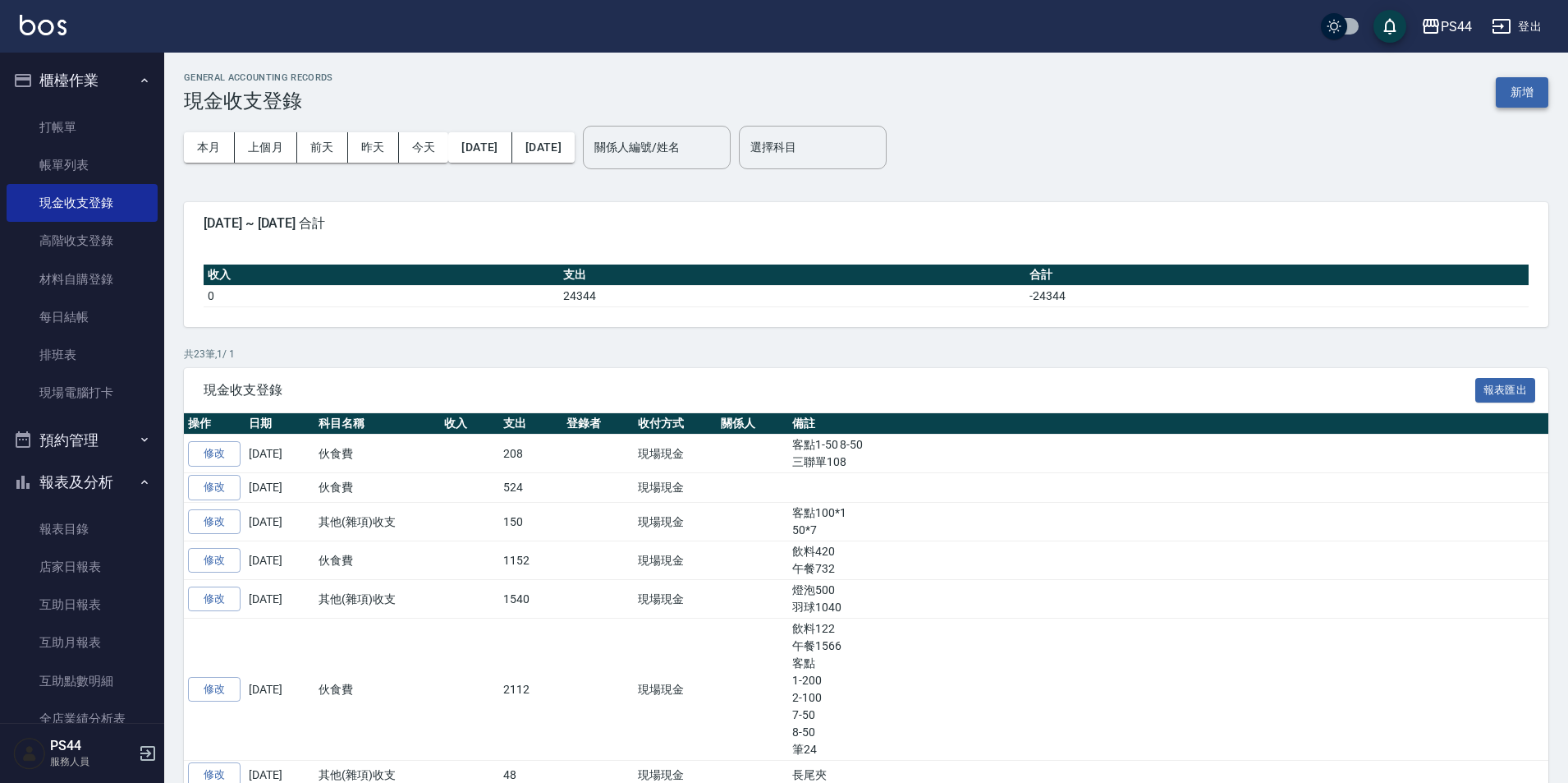
click at [1528, 90] on button "新增" at bounding box center [1522, 92] width 53 height 30
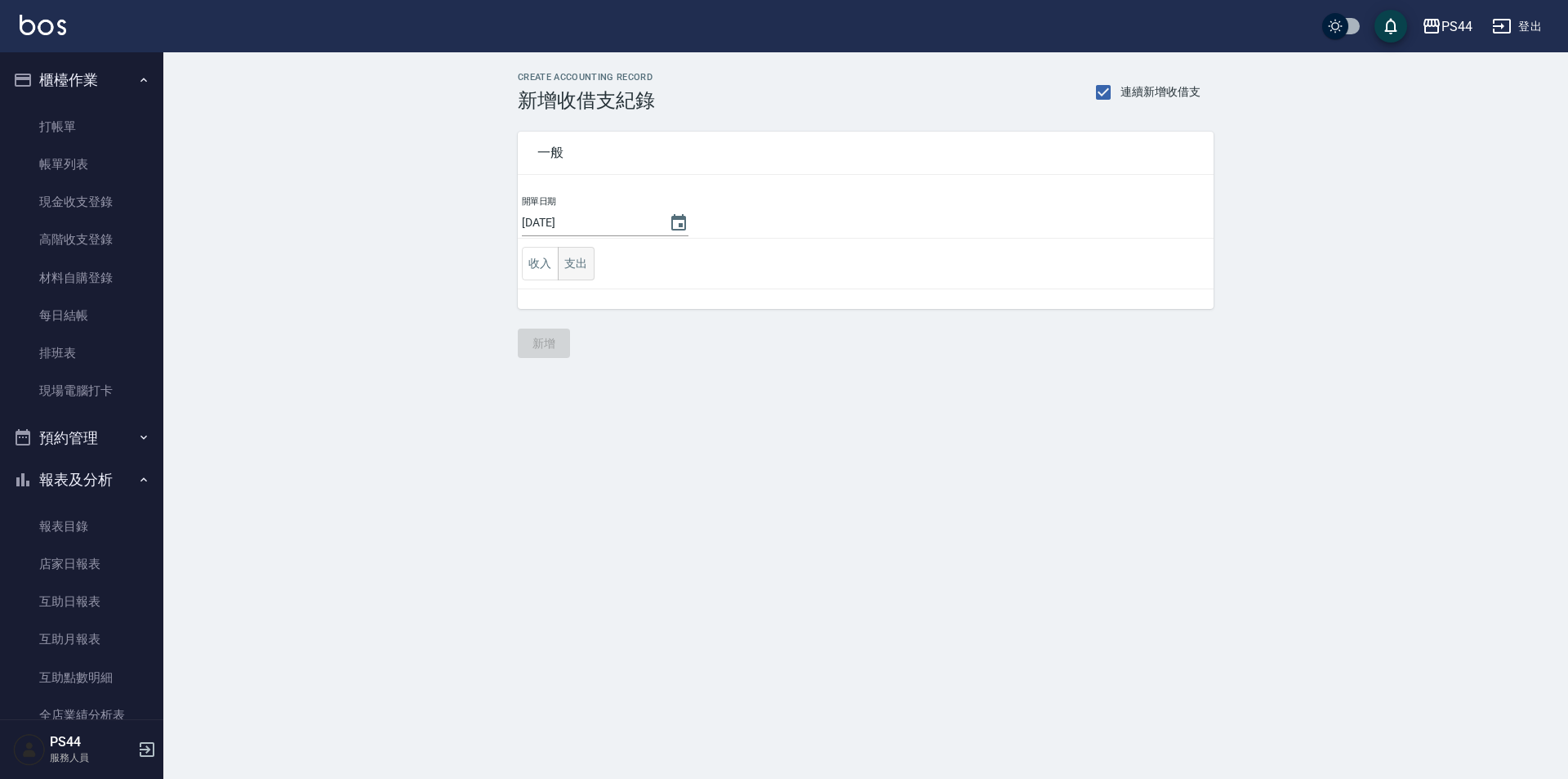
click at [576, 260] on button "支出" at bounding box center [576, 263] width 37 height 34
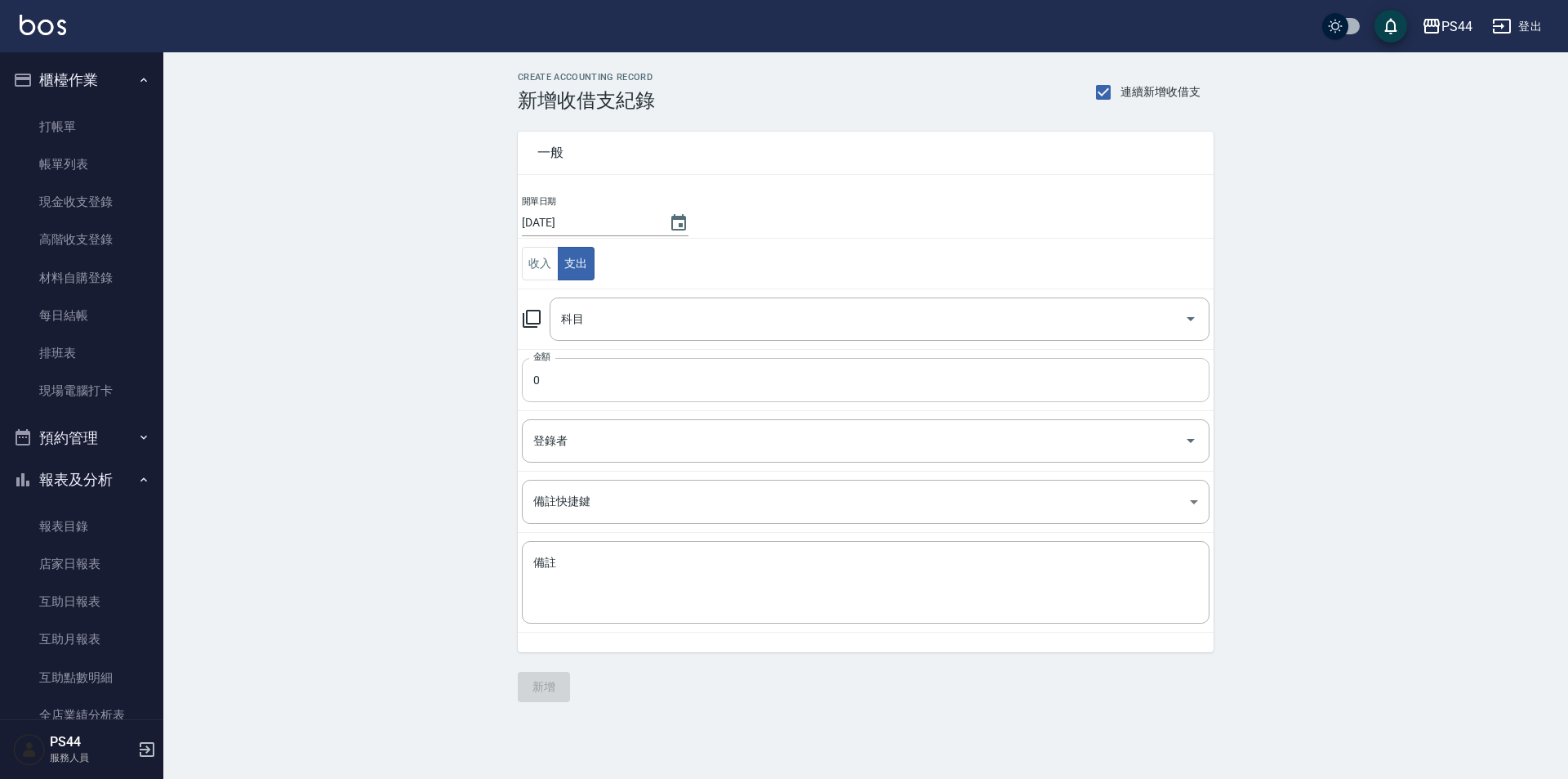
click at [640, 370] on input "0" at bounding box center [866, 380] width 688 height 44
drag, startPoint x: 672, startPoint y: 322, endPoint x: 661, endPoint y: 321, distance: 11.0
click at [663, 322] on input "科目" at bounding box center [867, 319] width 621 height 29
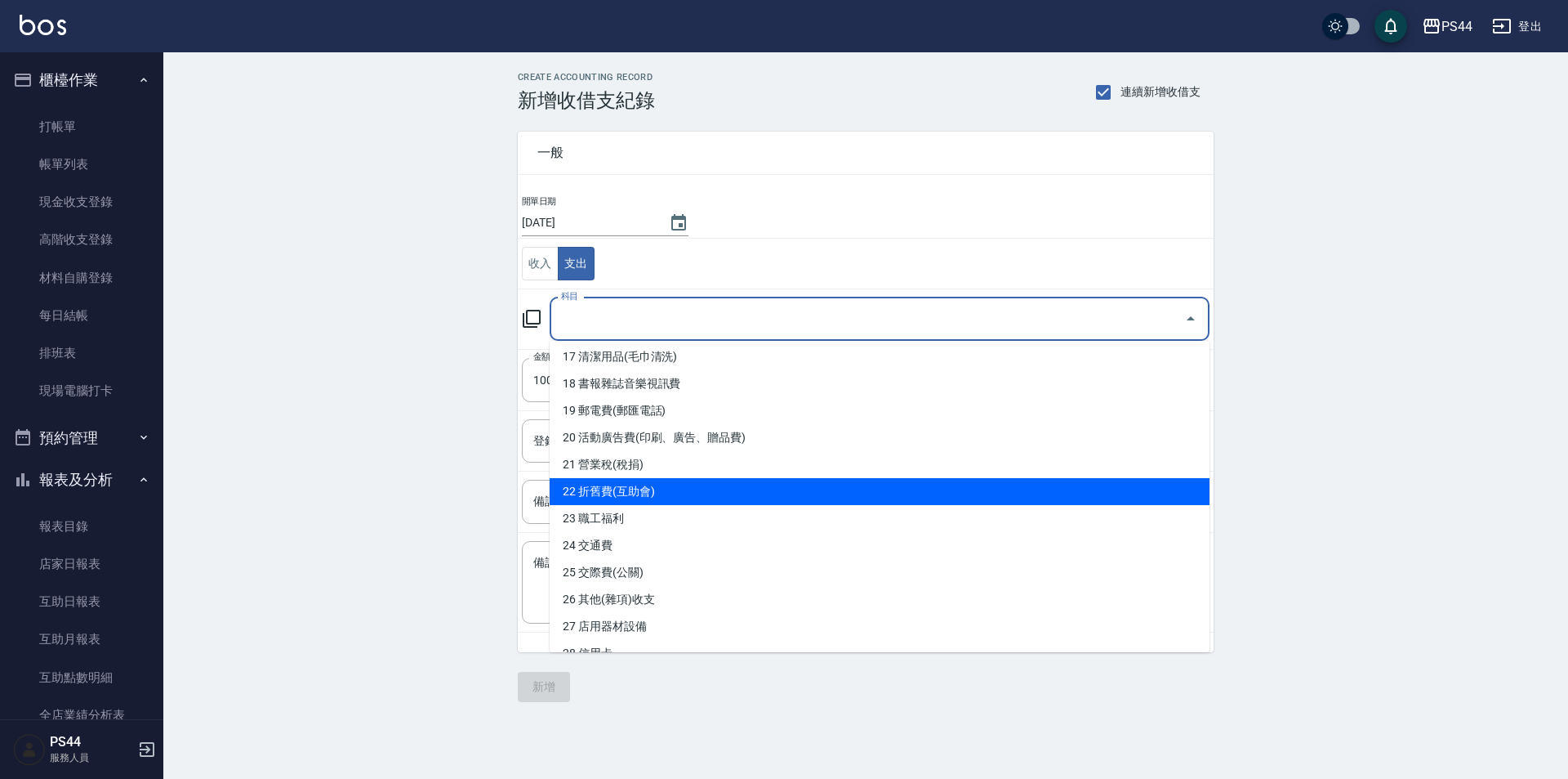
scroll to position [491, 0]
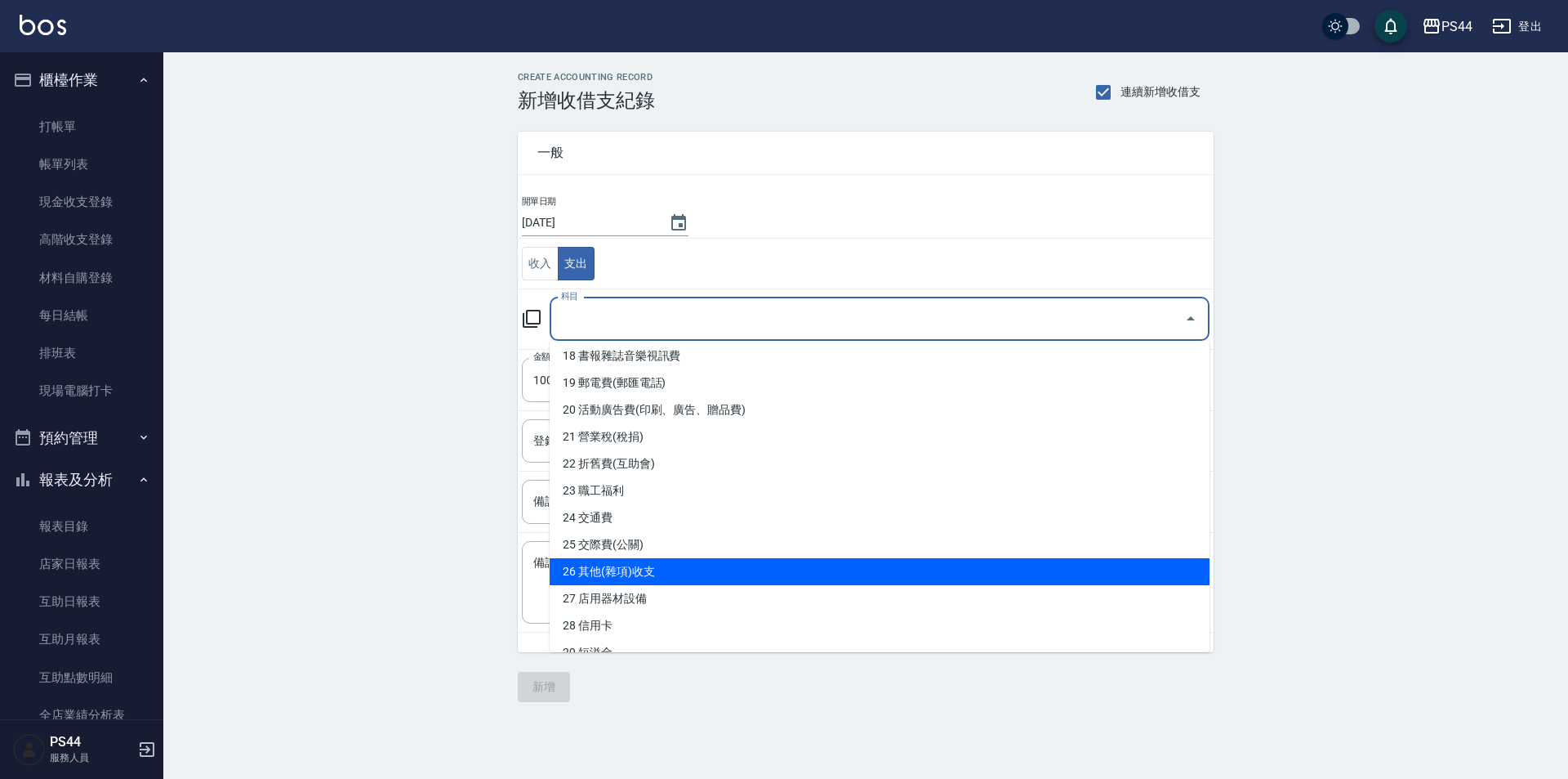
click at [692, 560] on li "26 其他(雜項)收支" at bounding box center [879, 571] width 660 height 27
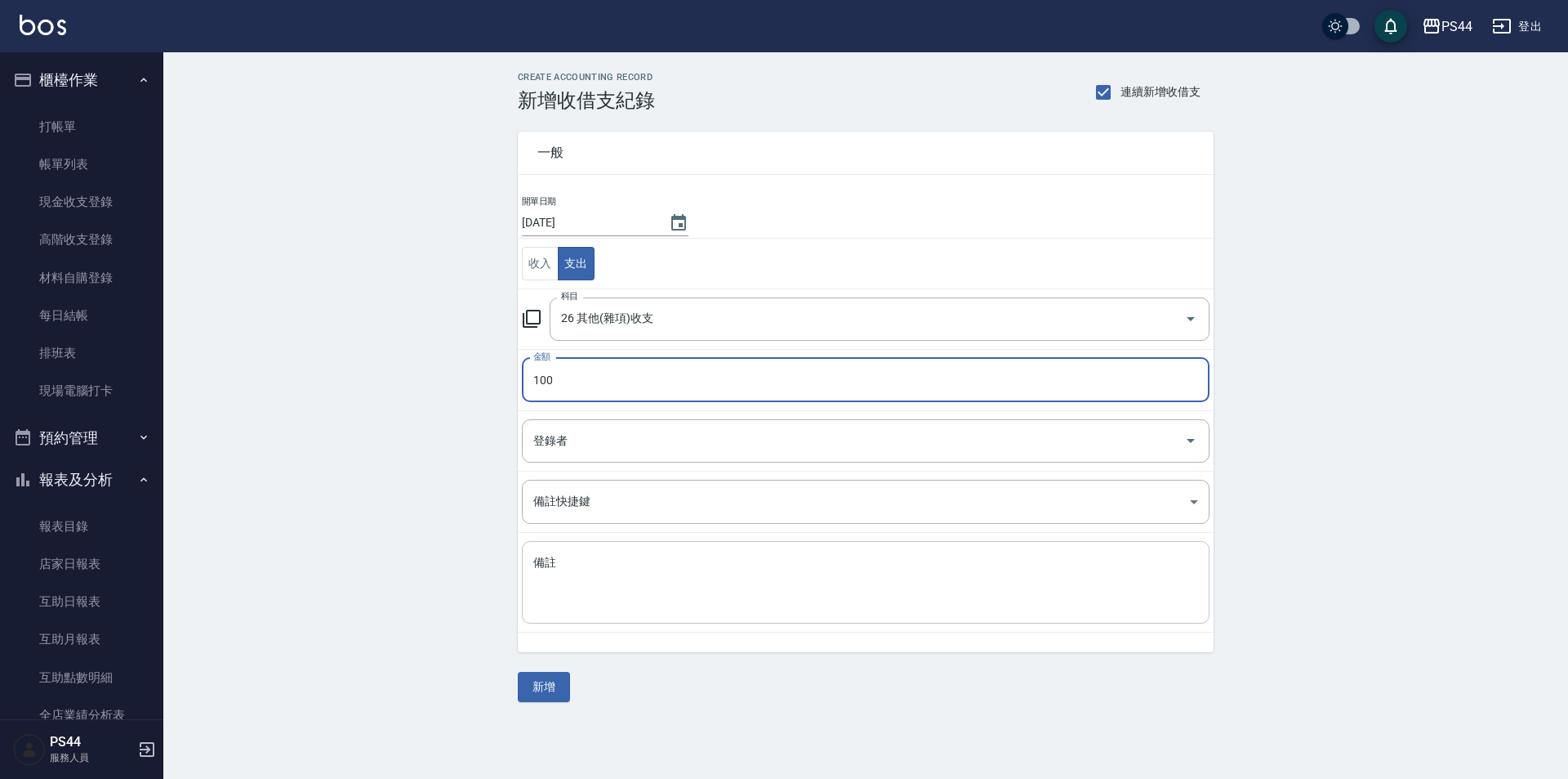
click at [691, 570] on textarea "備註" at bounding box center [865, 582] width 664 height 55
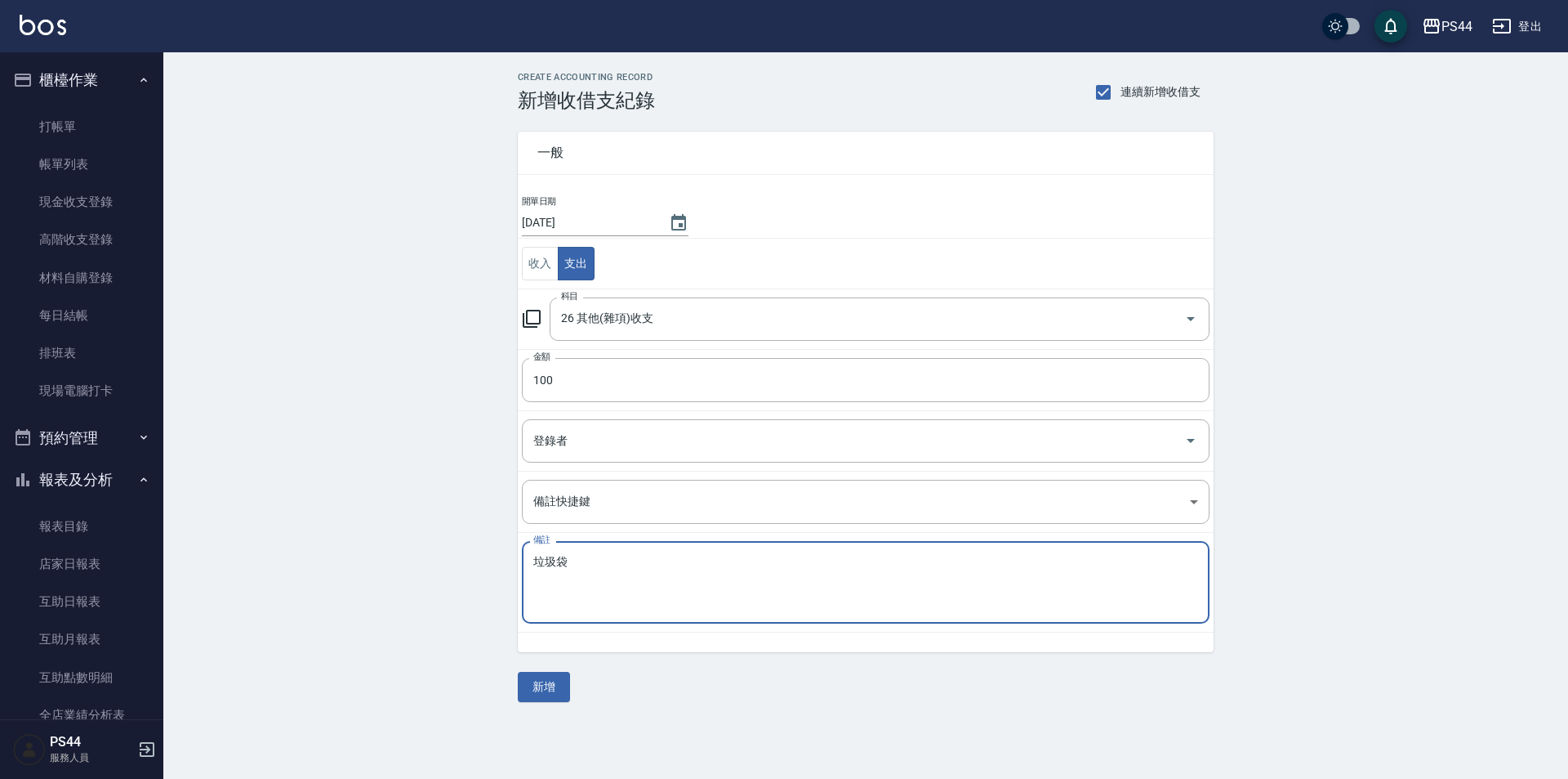
click at [533, 697] on button "新增" at bounding box center [544, 686] width 53 height 30
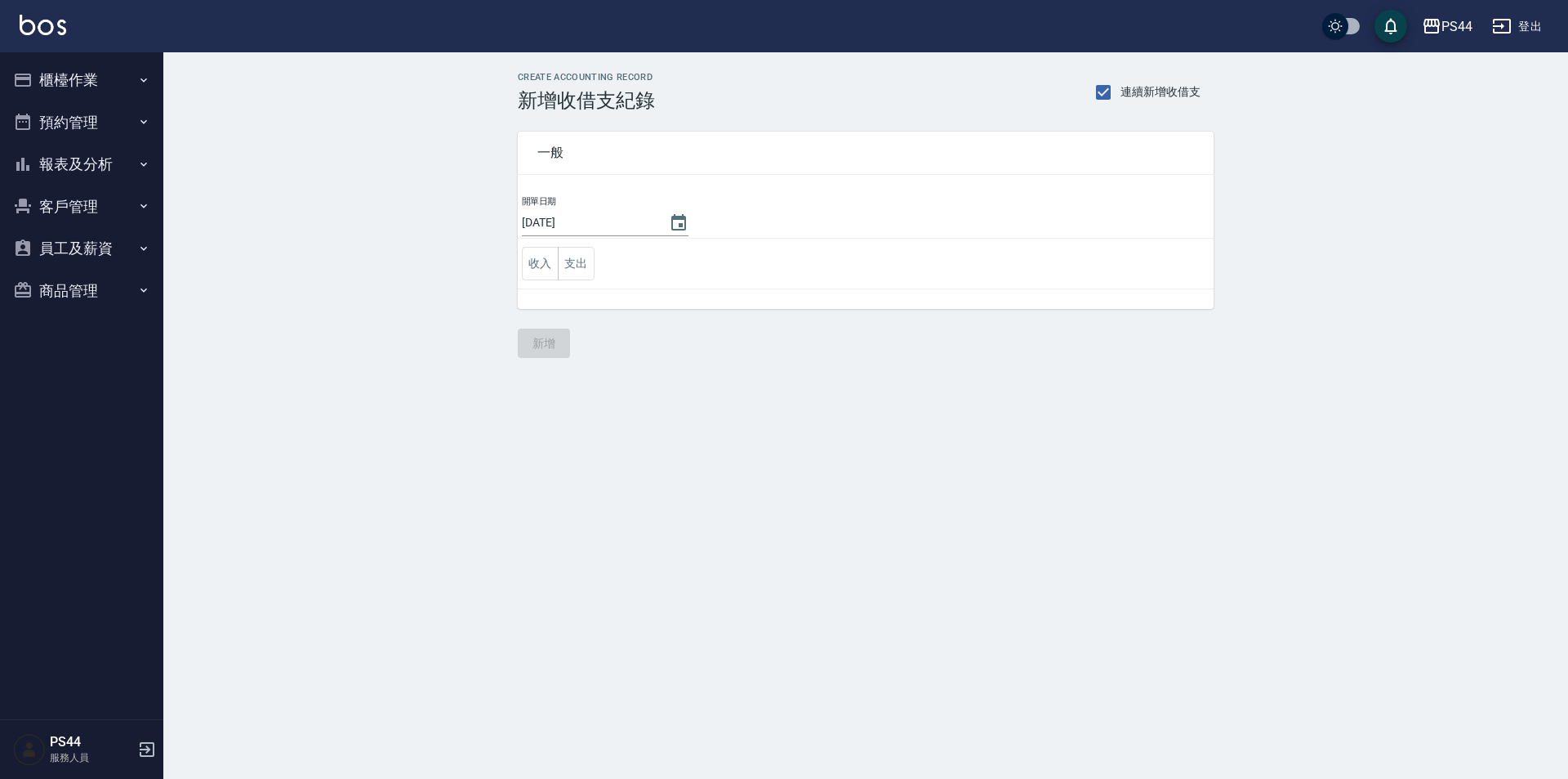
drag, startPoint x: 72, startPoint y: 153, endPoint x: 62, endPoint y: 153, distance: 10.0
click at [70, 153] on button "報表及分析" at bounding box center [82, 164] width 150 height 43
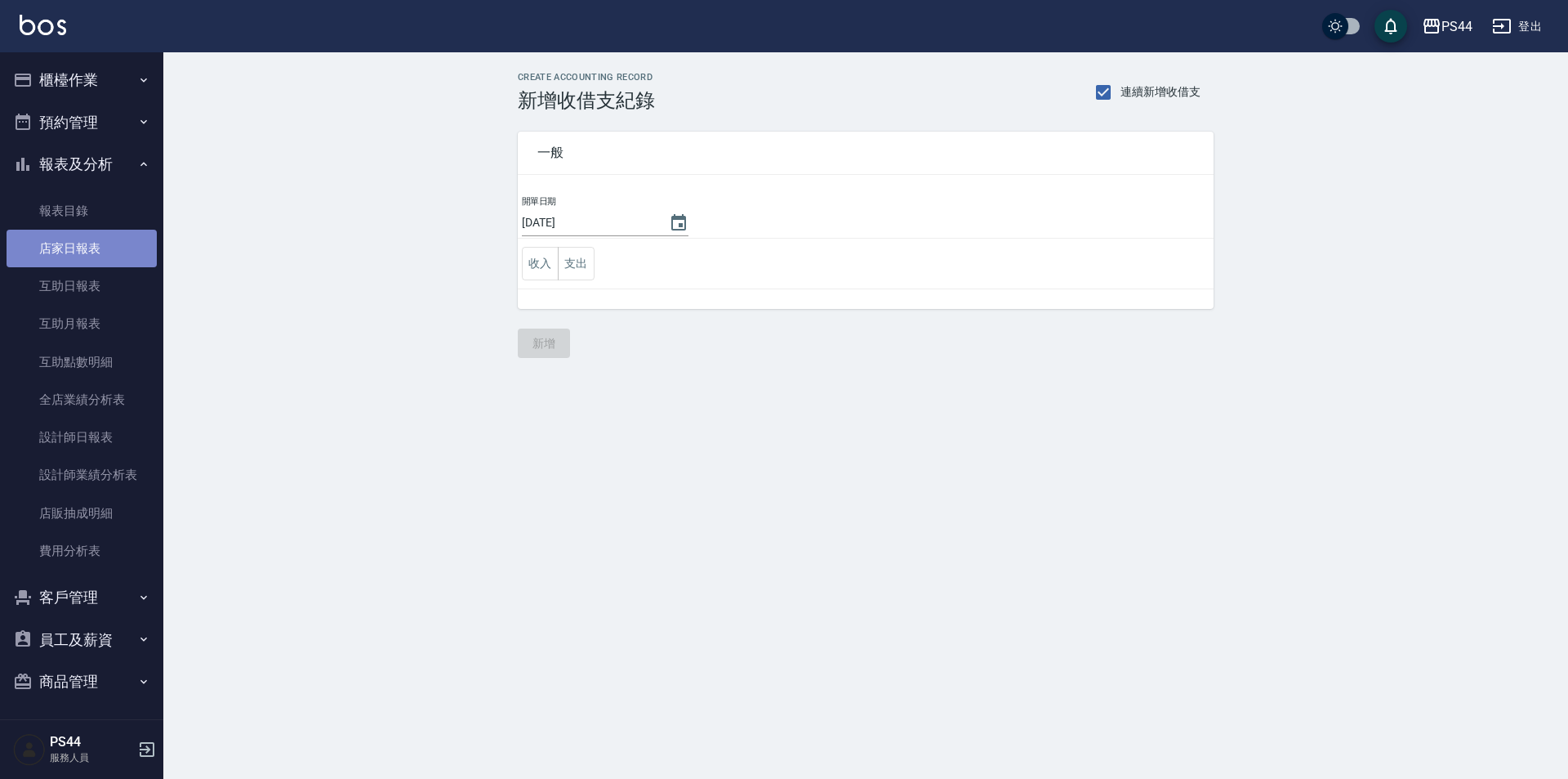
click at [82, 252] on link "店家日報表" at bounding box center [82, 248] width 150 height 37
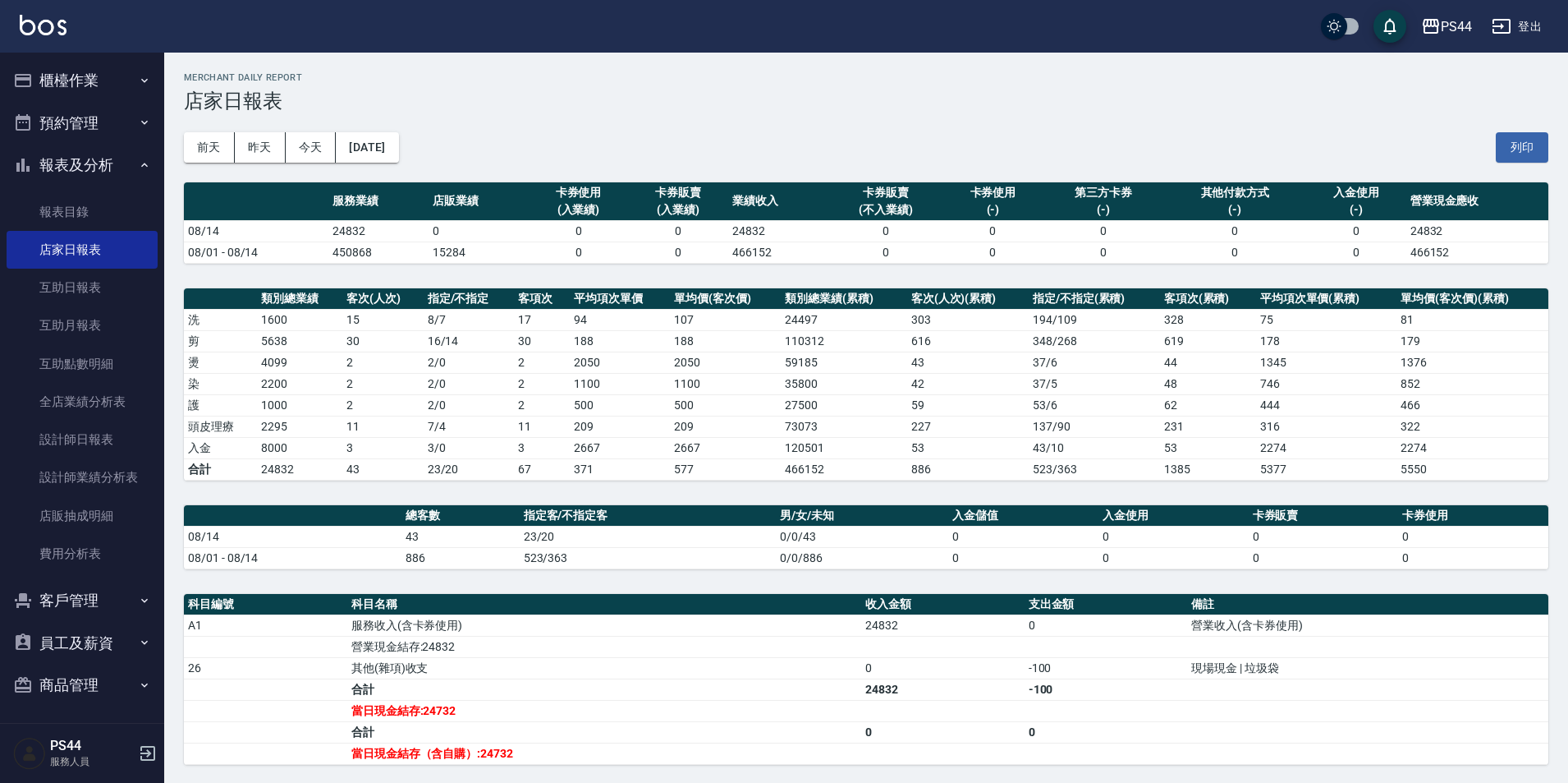
click at [74, 72] on button "櫃檯作業" at bounding box center [82, 80] width 151 height 43
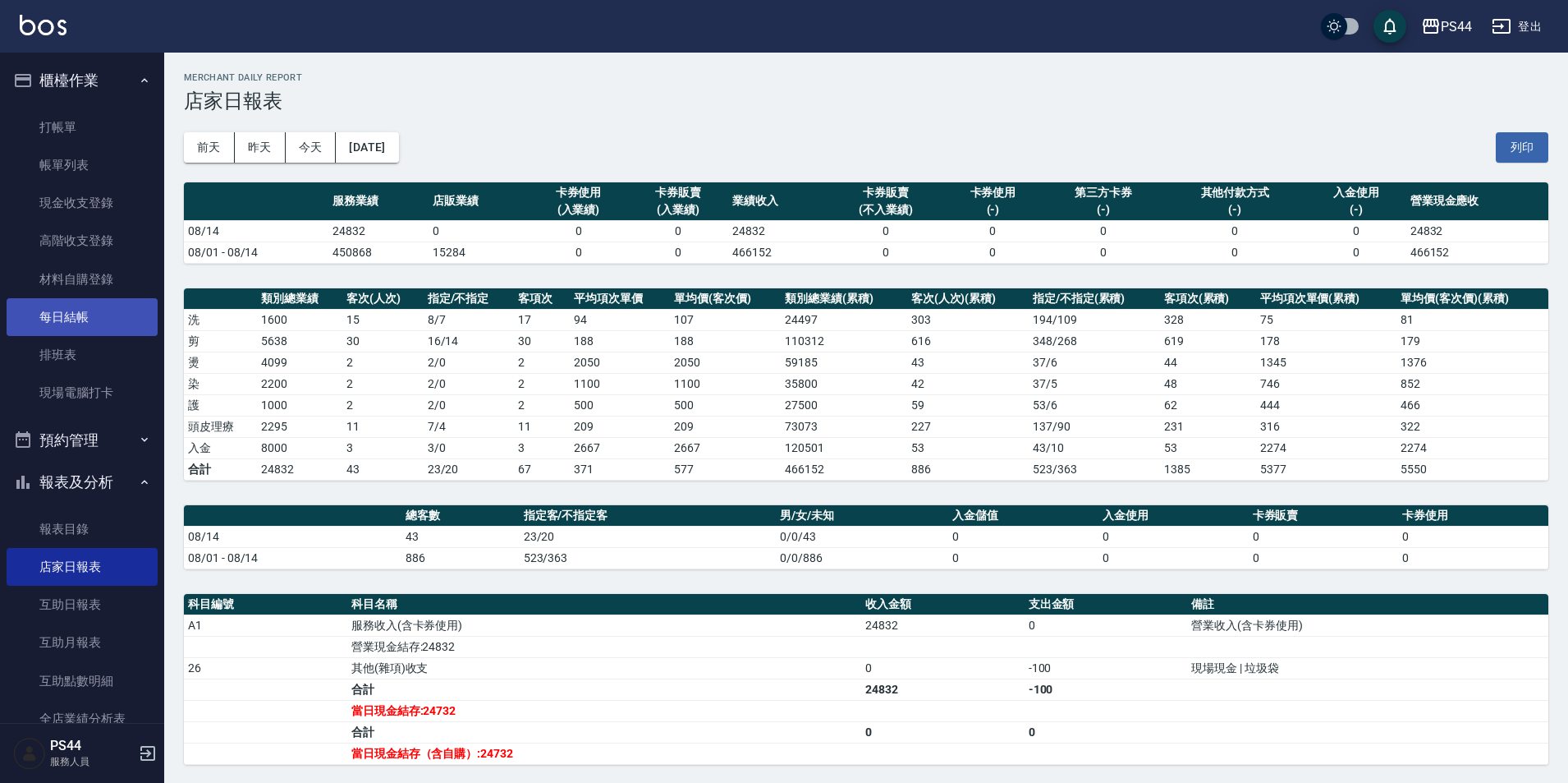
click at [105, 312] on link "每日結帳" at bounding box center [82, 316] width 151 height 37
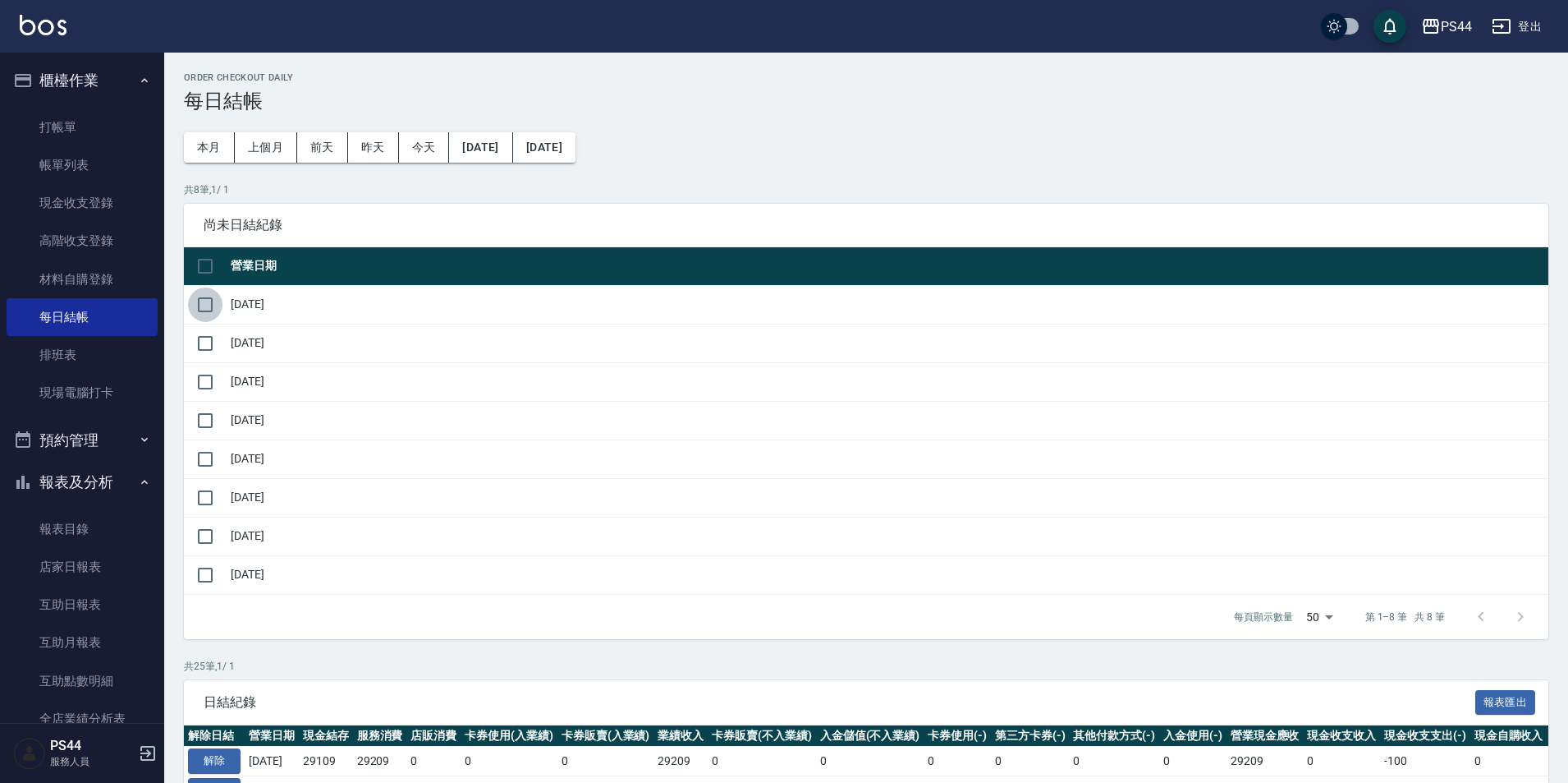
click at [205, 293] on input "checkbox" at bounding box center [205, 304] width 35 height 35
checkbox input "true"
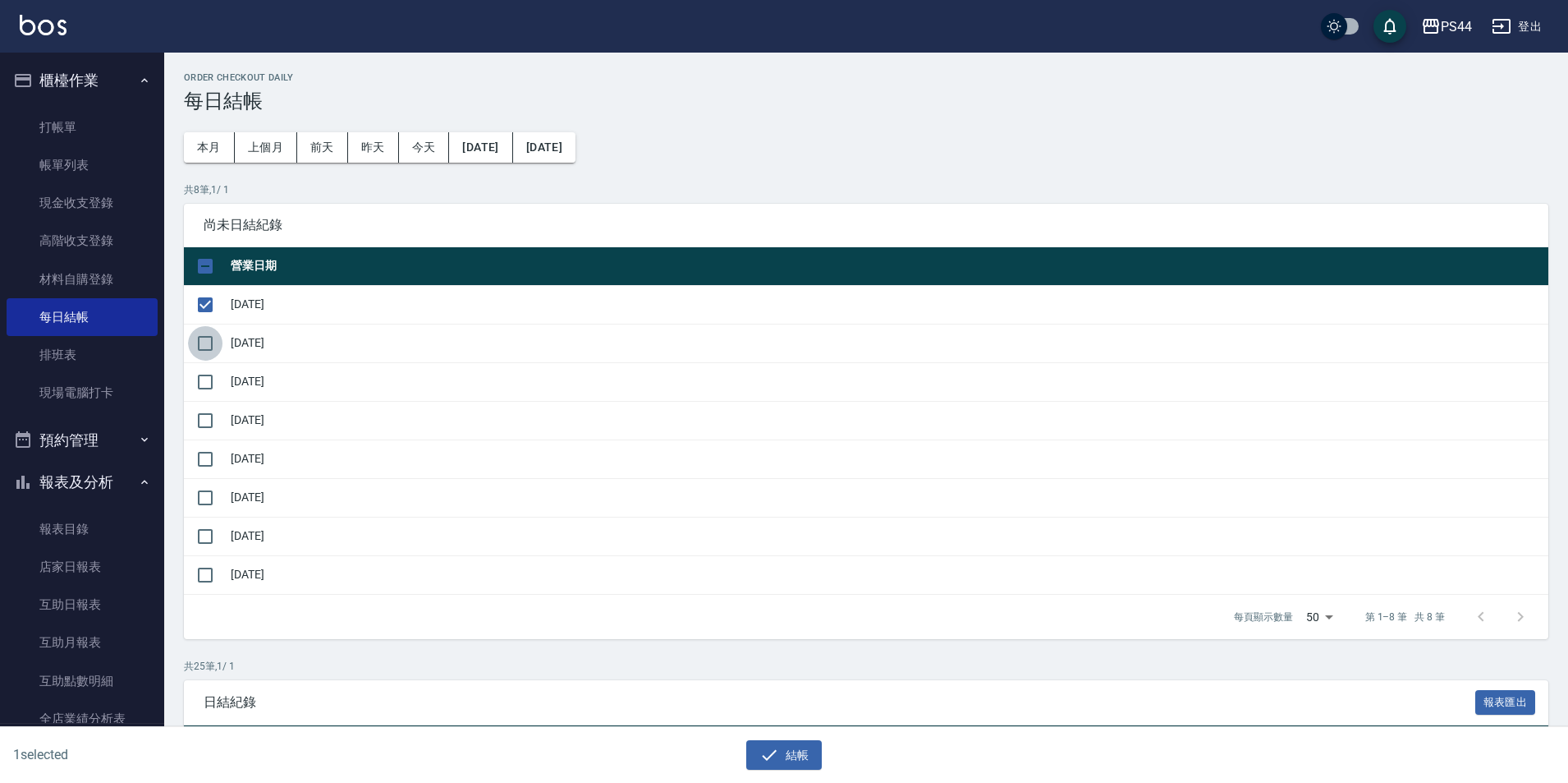
click at [220, 352] on input "checkbox" at bounding box center [205, 344] width 35 height 35
checkbox input "true"
drag, startPoint x: 206, startPoint y: 386, endPoint x: 210, endPoint y: 396, distance: 10.8
click at [207, 392] on input "checkbox" at bounding box center [205, 382] width 35 height 35
checkbox input "true"
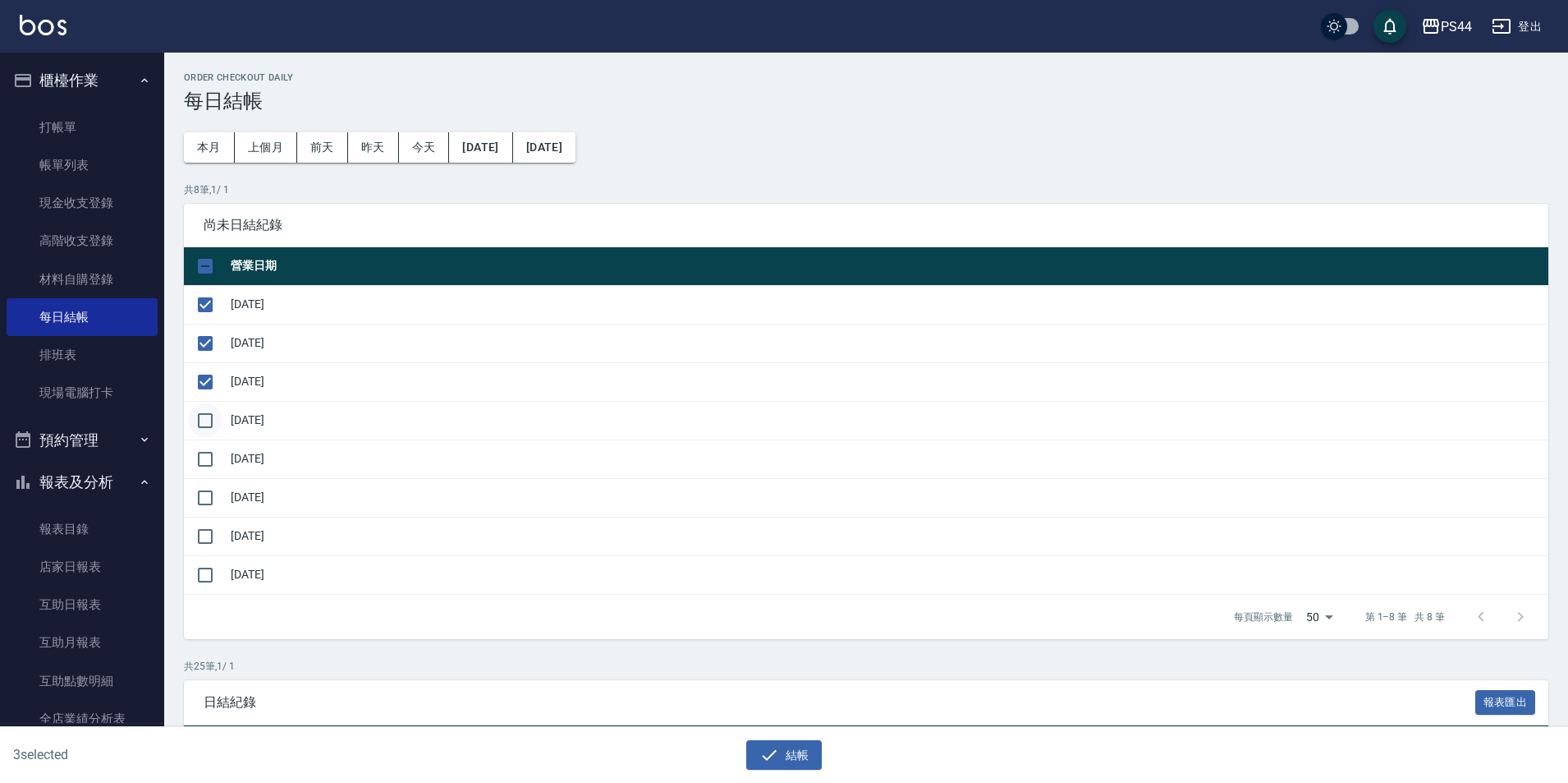
click at [198, 414] on input "checkbox" at bounding box center [205, 420] width 35 height 35
checkbox input "true"
click at [219, 456] on input "checkbox" at bounding box center [205, 459] width 35 height 35
checkbox input "true"
drag, startPoint x: 215, startPoint y: 494, endPoint x: 323, endPoint y: 570, distance: 132.1
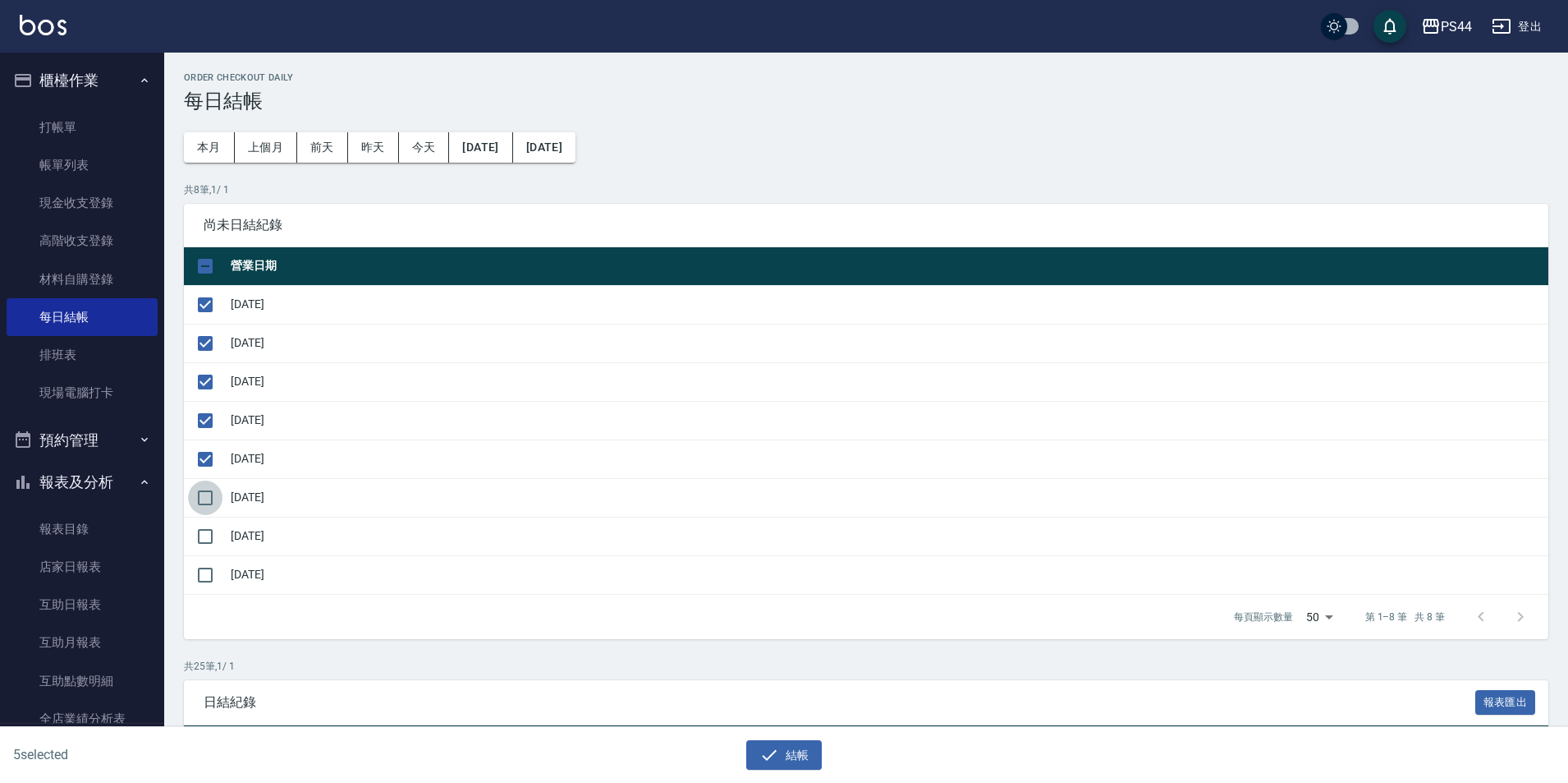
click at [216, 493] on input "checkbox" at bounding box center [205, 498] width 35 height 35
checkbox input "true"
click at [795, 751] on button "結帳" at bounding box center [784, 755] width 77 height 30
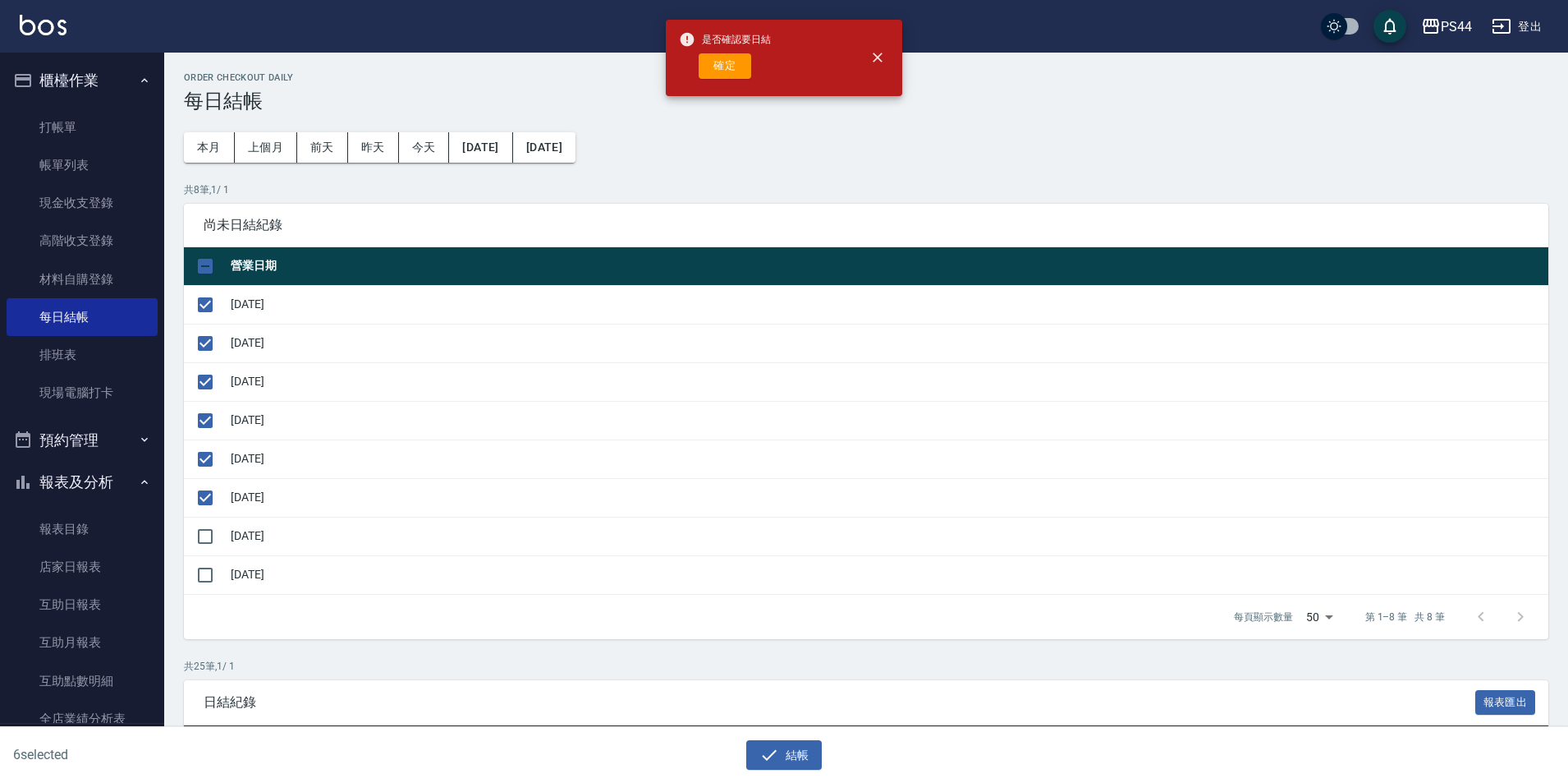
click at [733, 69] on button "確定" at bounding box center [725, 67] width 53 height 26
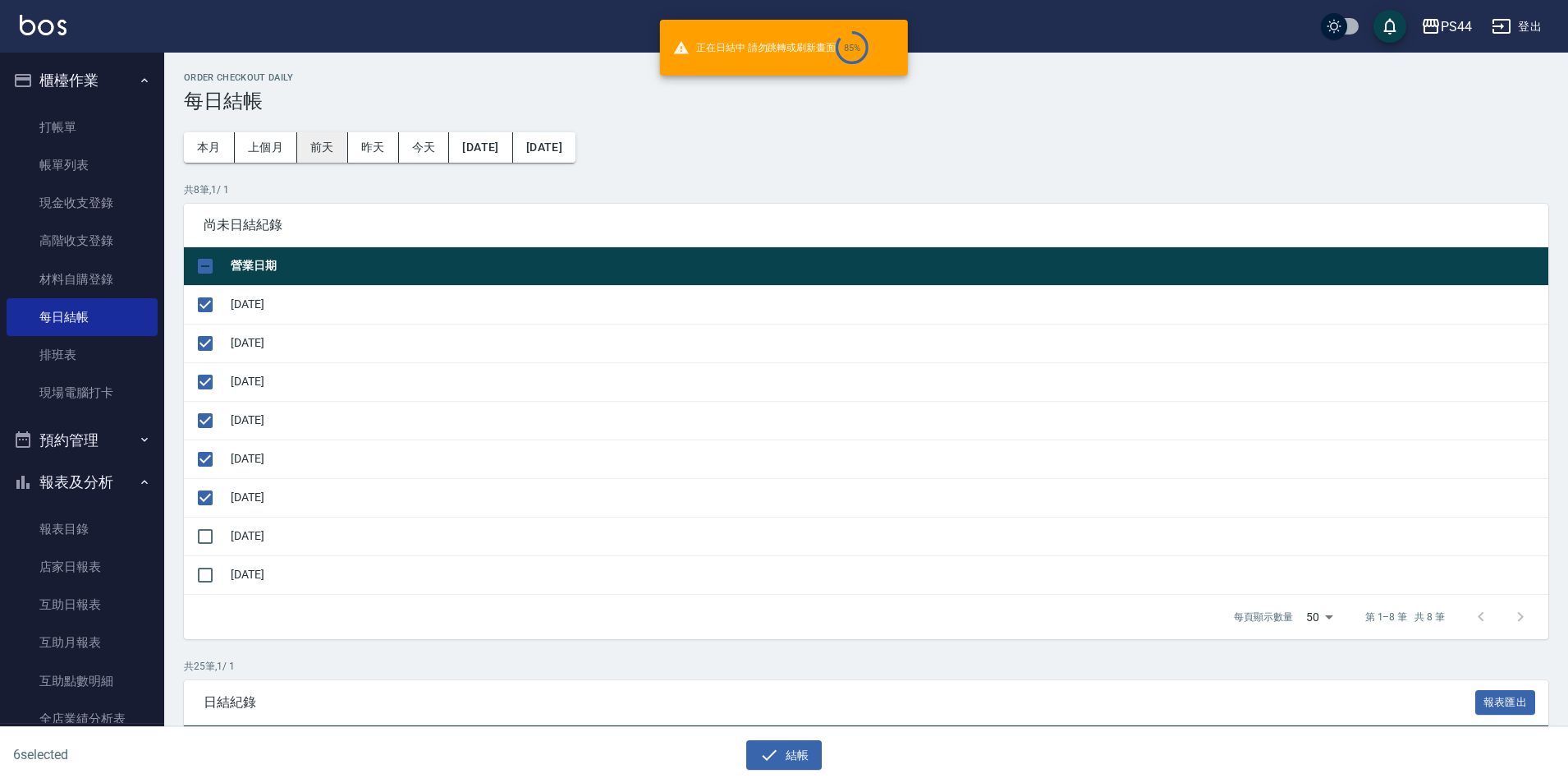
checkbox input "false"
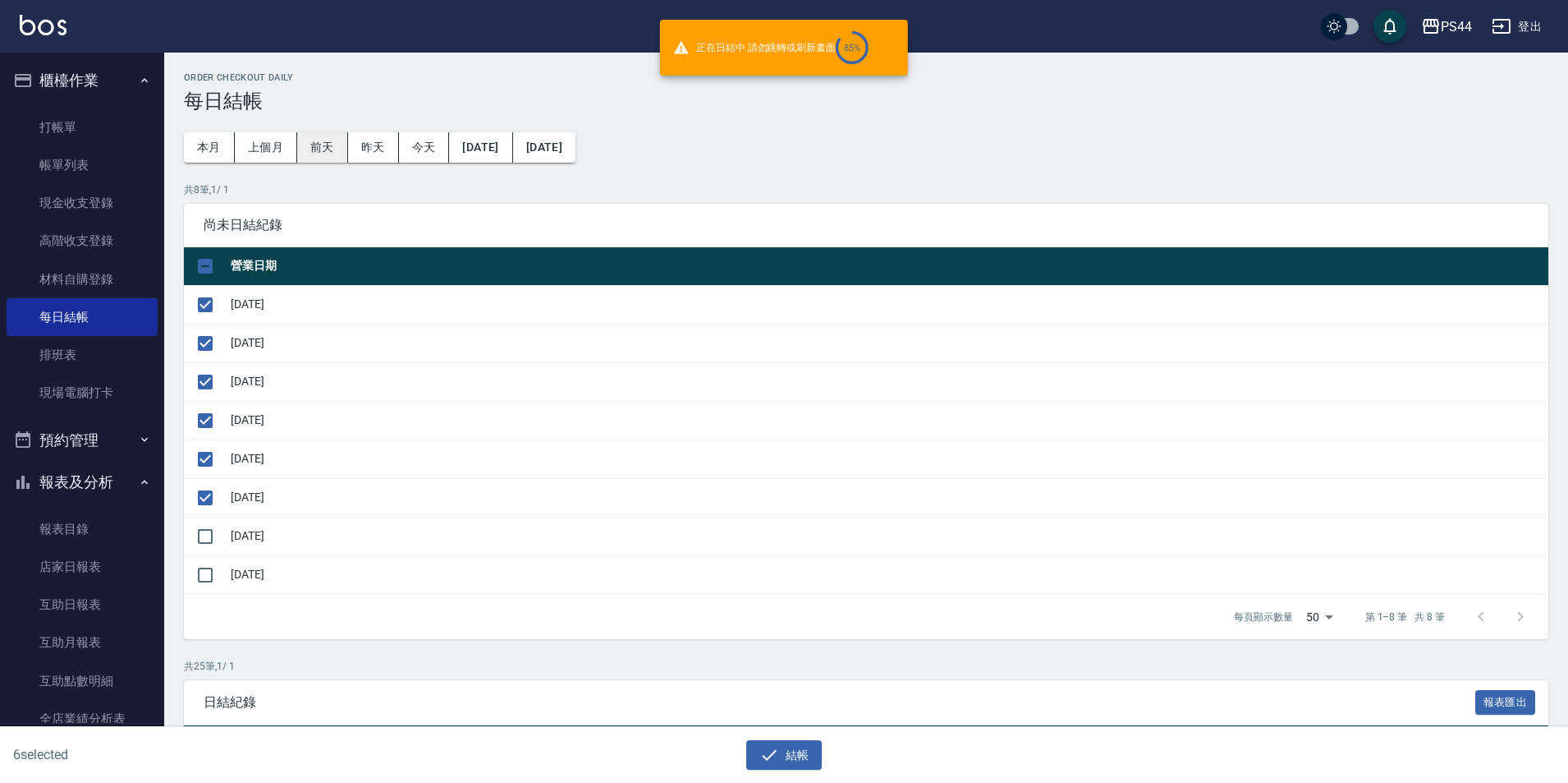
checkbox input "false"
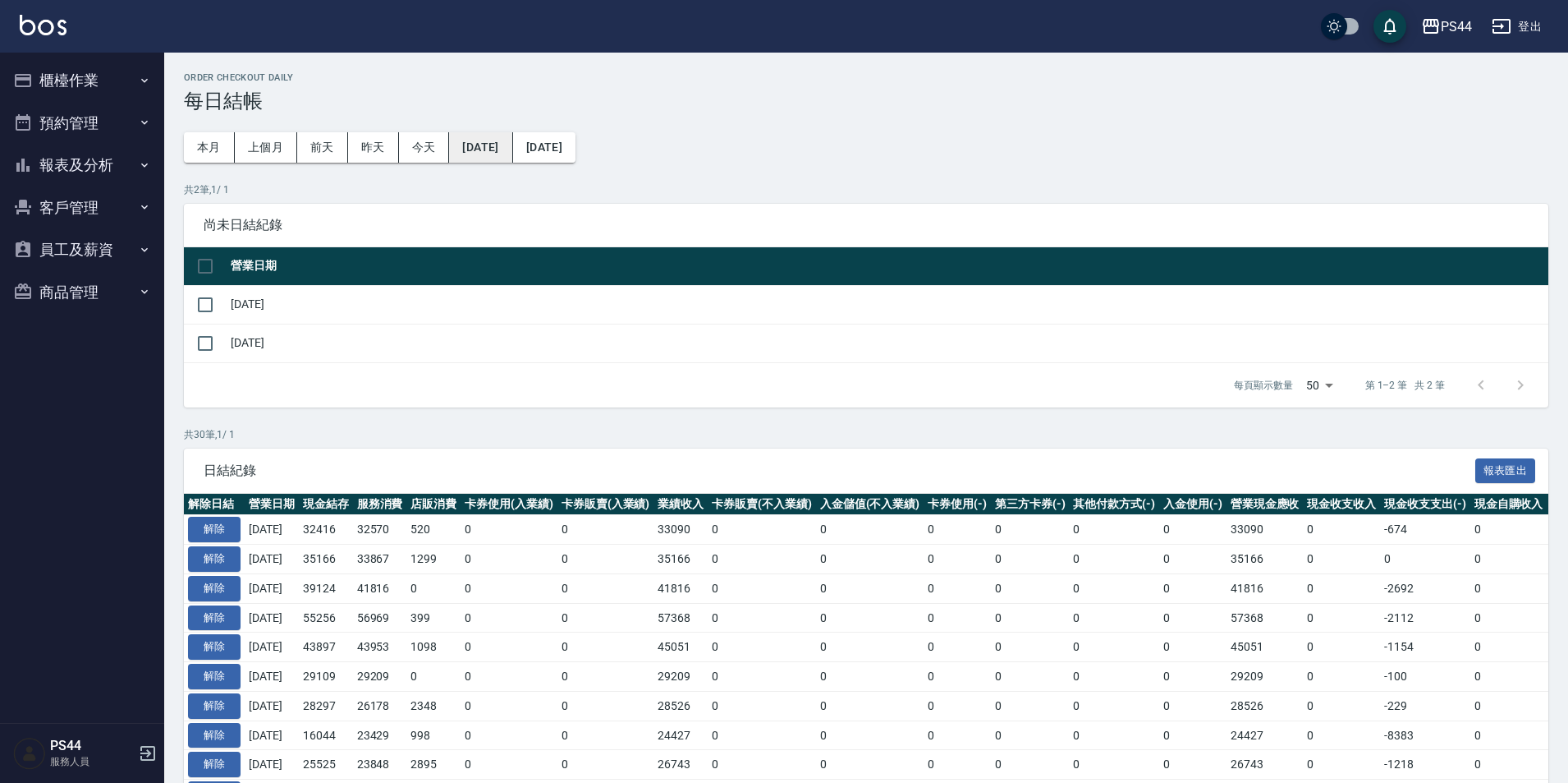
click at [512, 150] on button "[DATE]" at bounding box center [480, 147] width 63 height 30
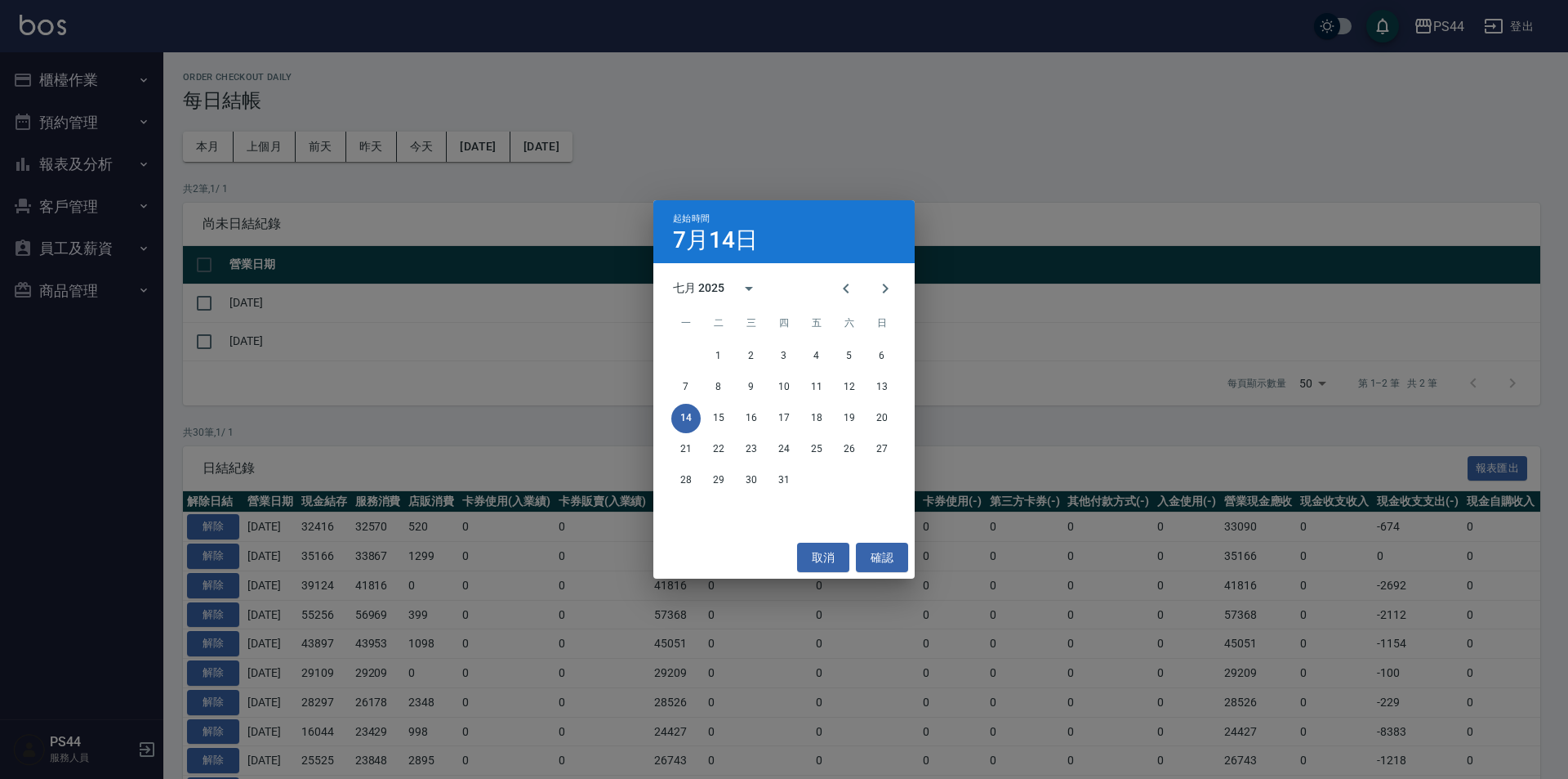
drag, startPoint x: 979, startPoint y: 126, endPoint x: 681, endPoint y: 128, distance: 298.0
click at [968, 122] on div "起始時間 7月14日 七月 2025 一 二 三 四 五 六 日 1 2 3 4 5 6 7 8 9 10 11 12 13 14 15 16 17 18 1…" at bounding box center [784, 389] width 1568 height 779
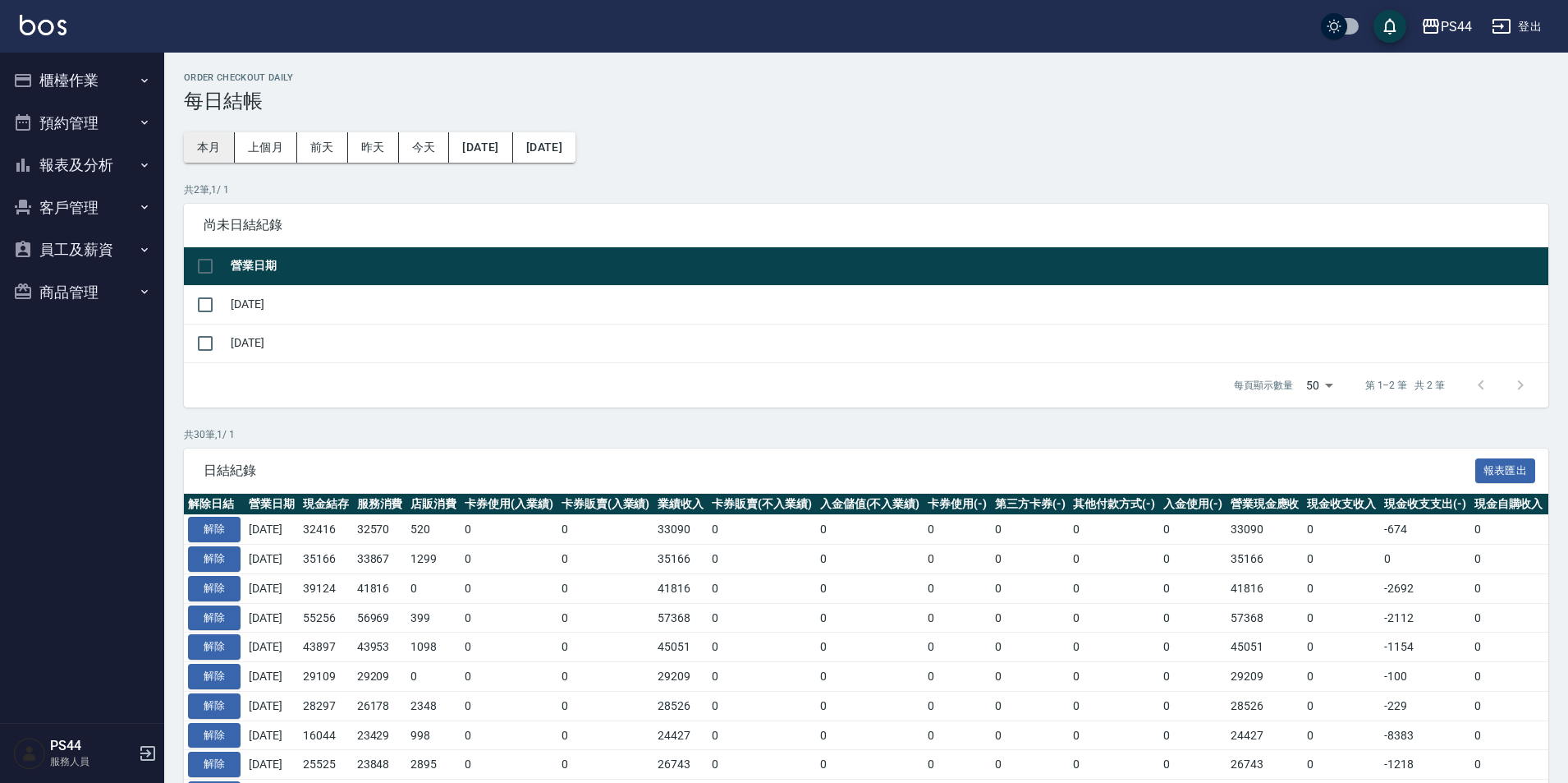
click at [211, 147] on button "本月" at bounding box center [210, 147] width 51 height 30
click at [497, 146] on button "[DATE]" at bounding box center [480, 147] width 63 height 30
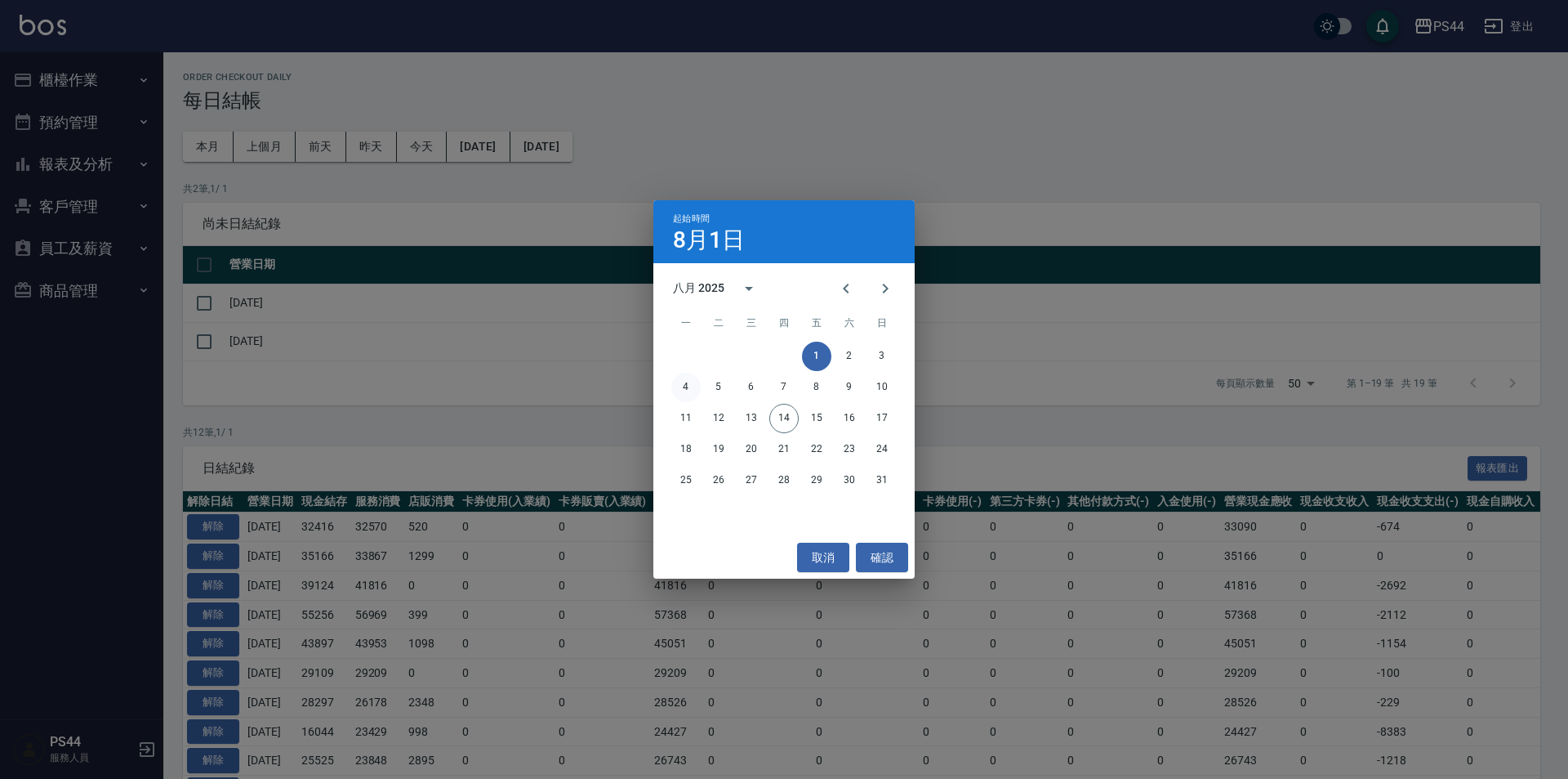
click at [691, 386] on button "4" at bounding box center [686, 387] width 29 height 29
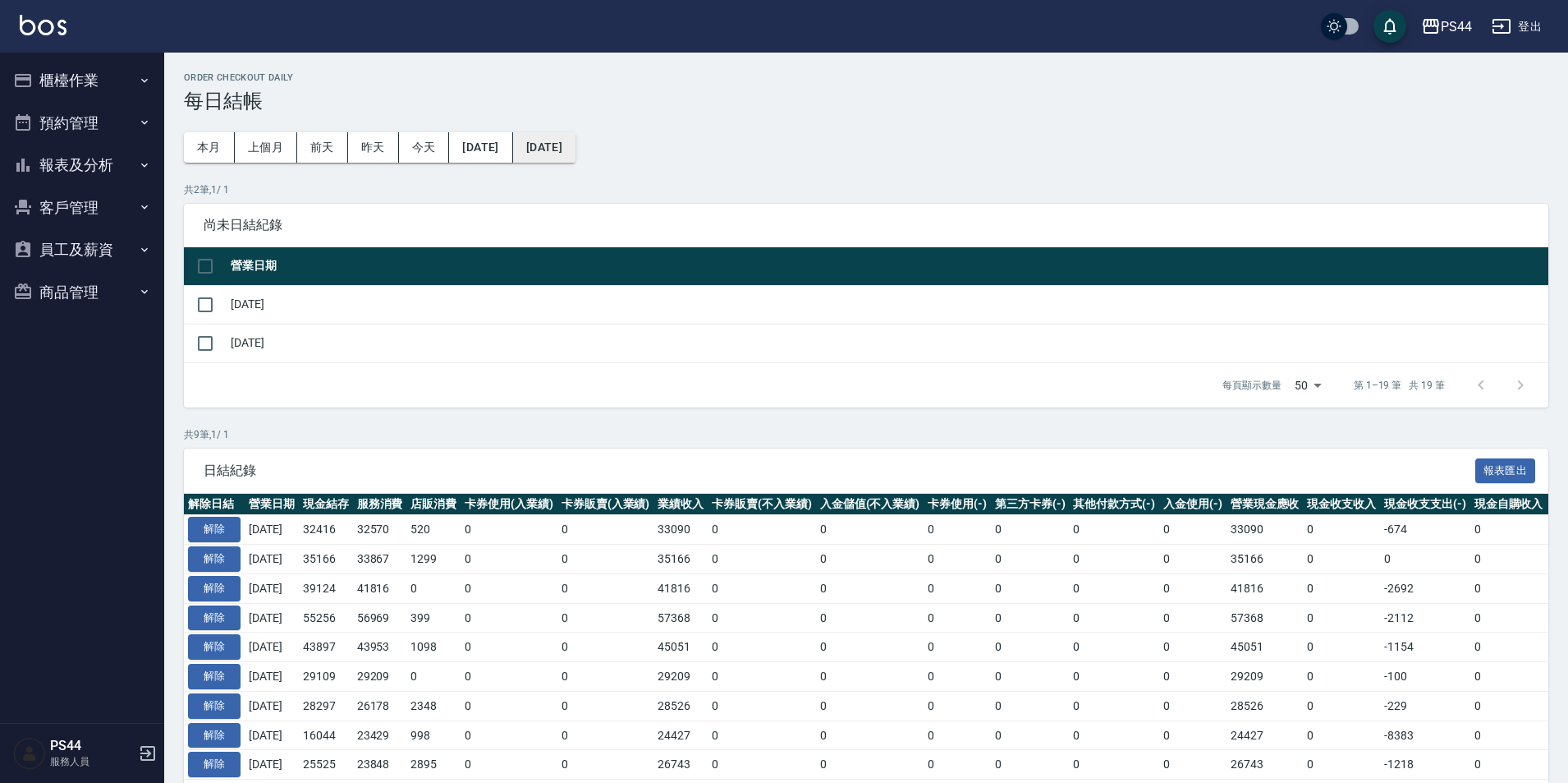
click at [576, 146] on button "2025/08/31" at bounding box center [544, 147] width 62 height 30
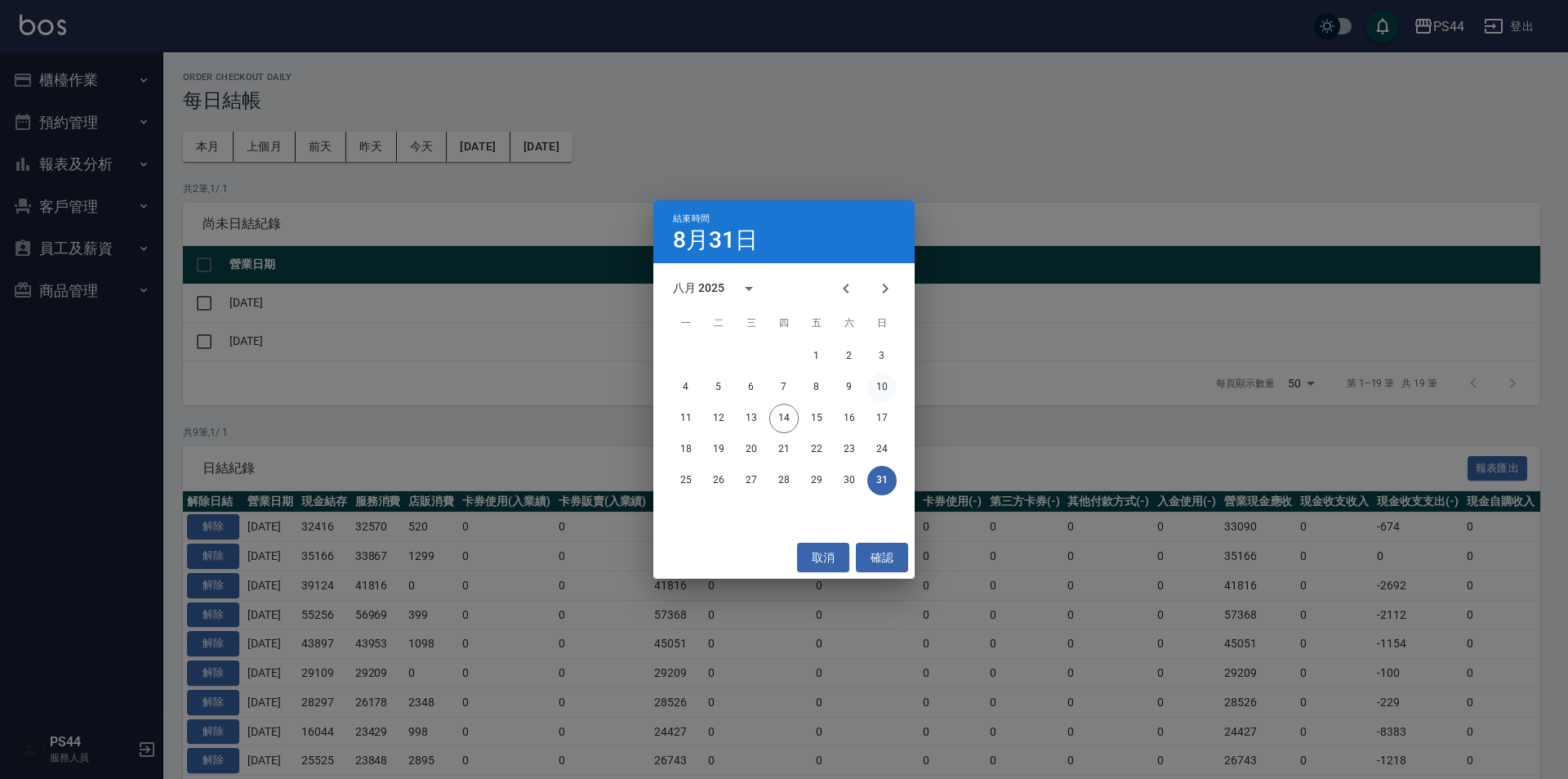
click at [882, 385] on button "10" at bounding box center [882, 387] width 29 height 29
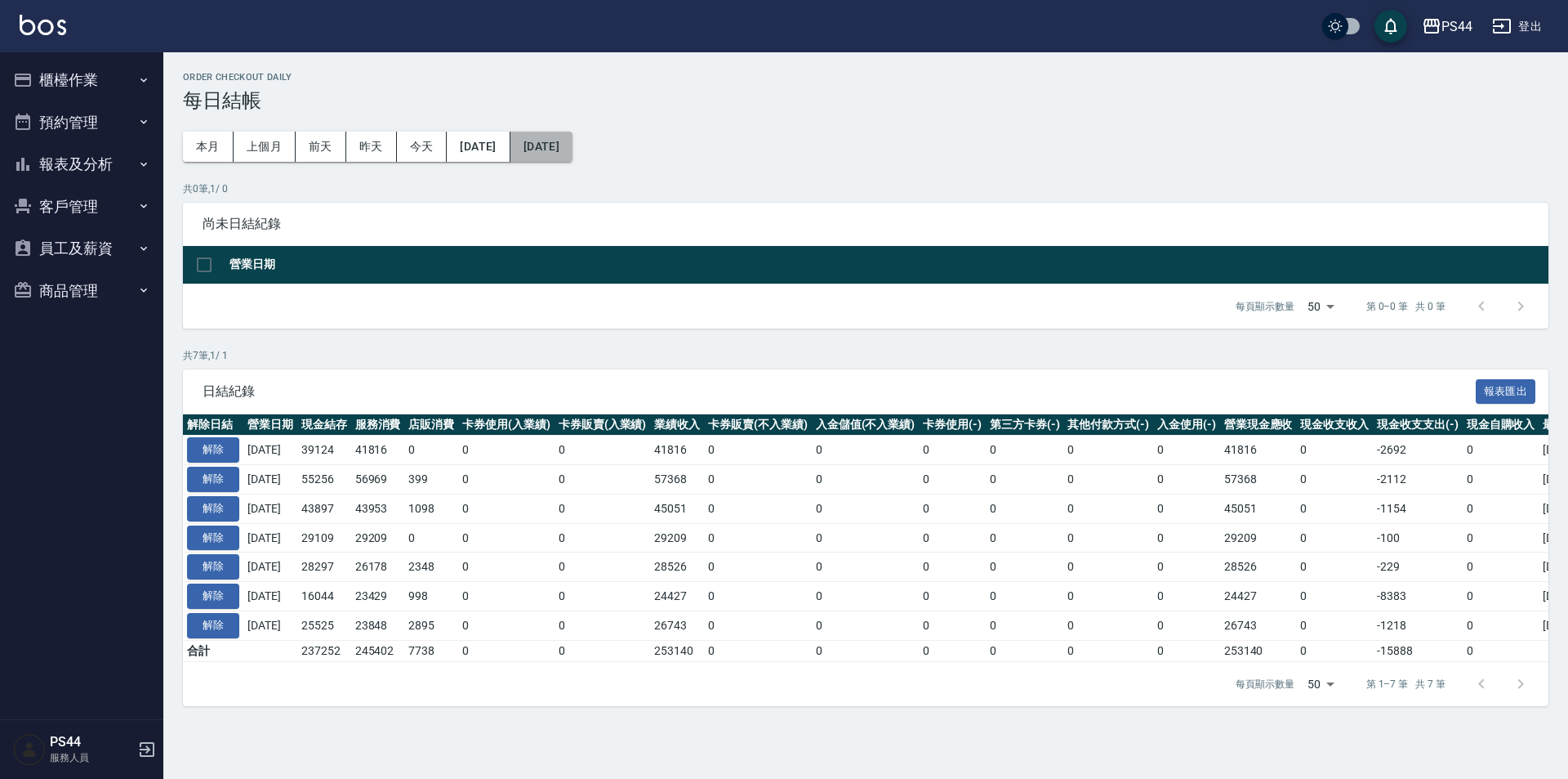
click at [573, 153] on button "[DATE]" at bounding box center [541, 146] width 62 height 30
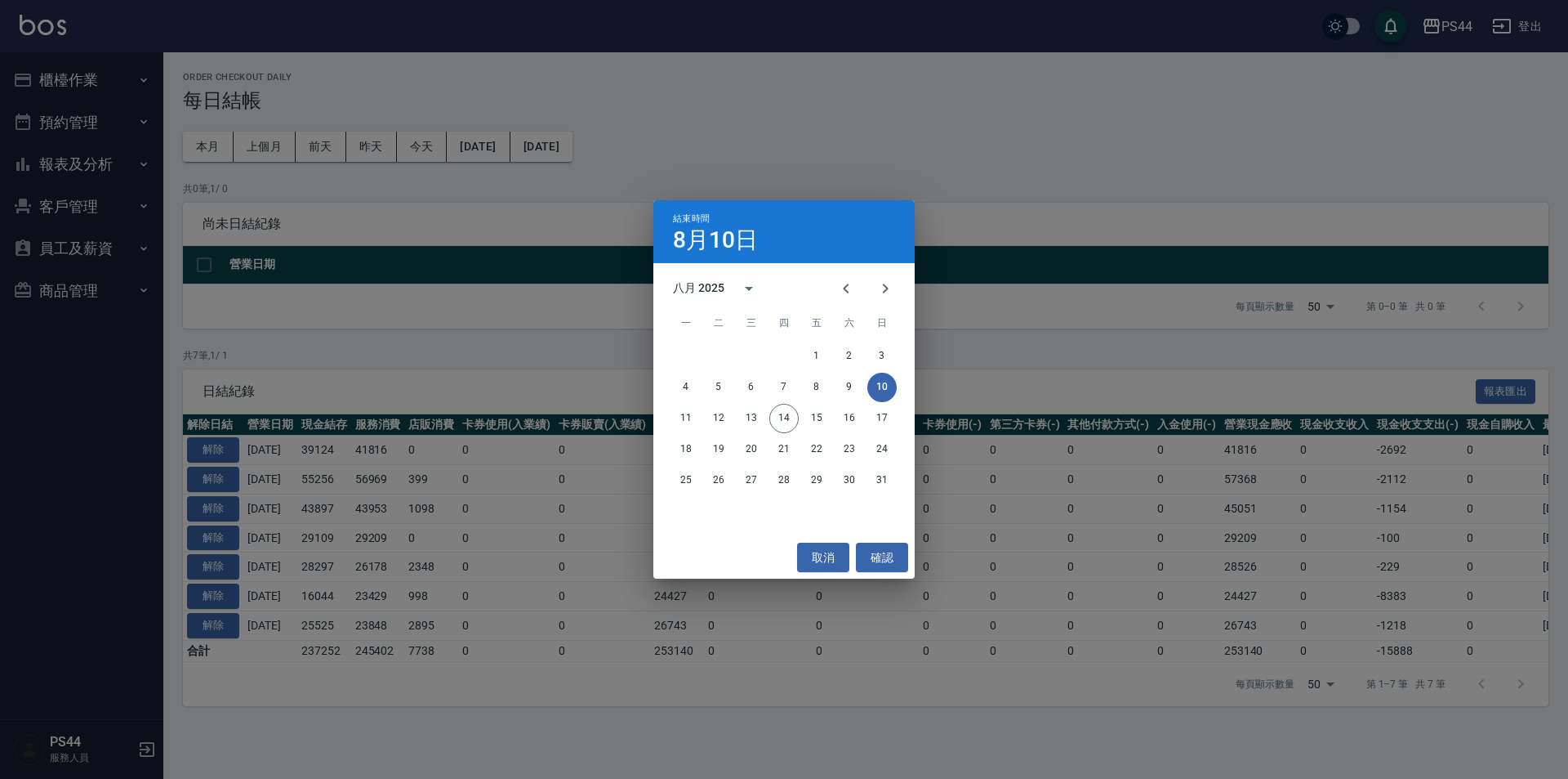
click at [869, 385] on button "10" at bounding box center [882, 387] width 29 height 29
click at [863, 389] on button "9" at bounding box center [849, 387] width 29 height 29
